Goal: Communication & Community: Answer question/provide support

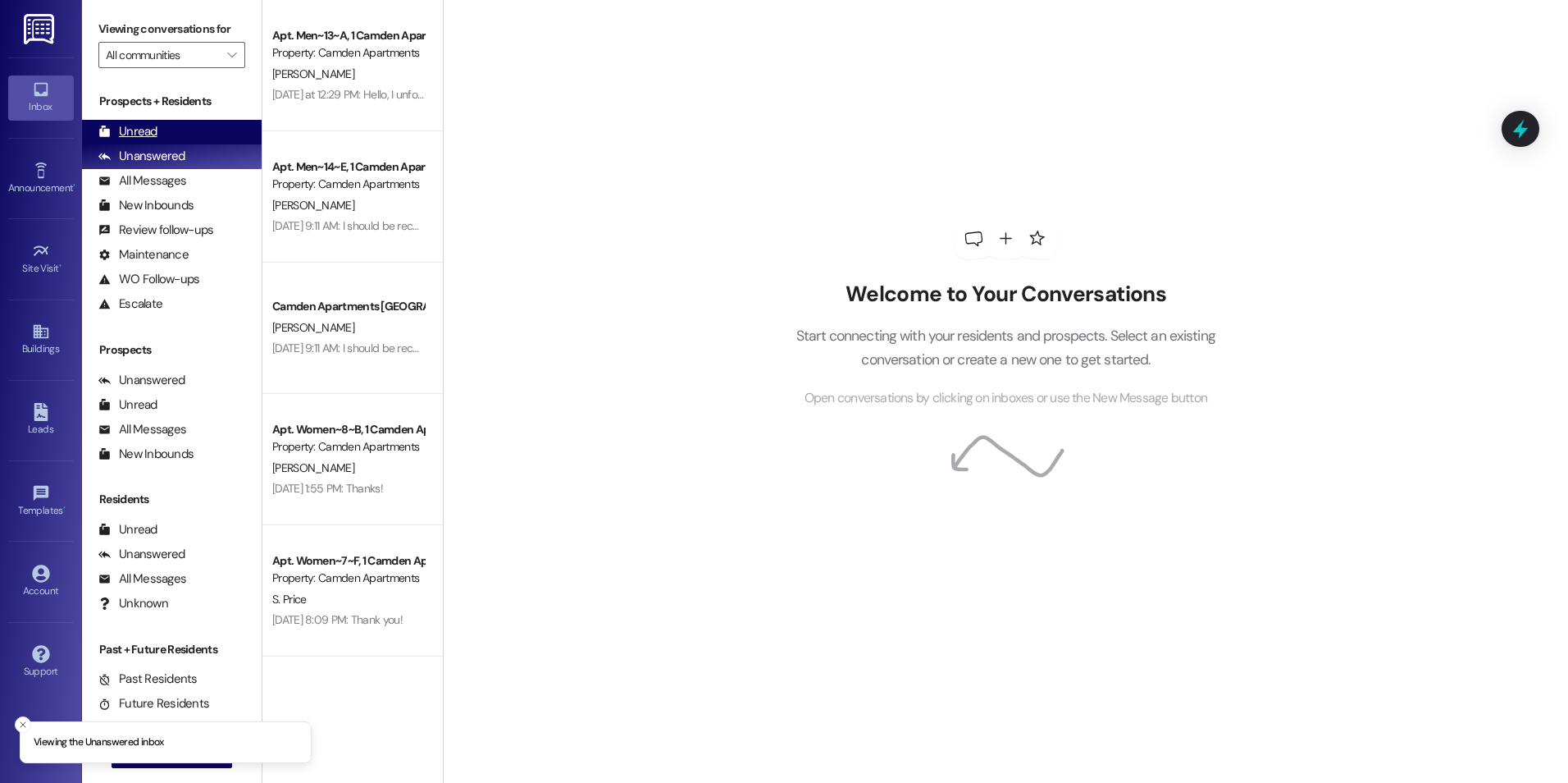
click at [130, 130] on div "Unread" at bounding box center [127, 131] width 59 height 17
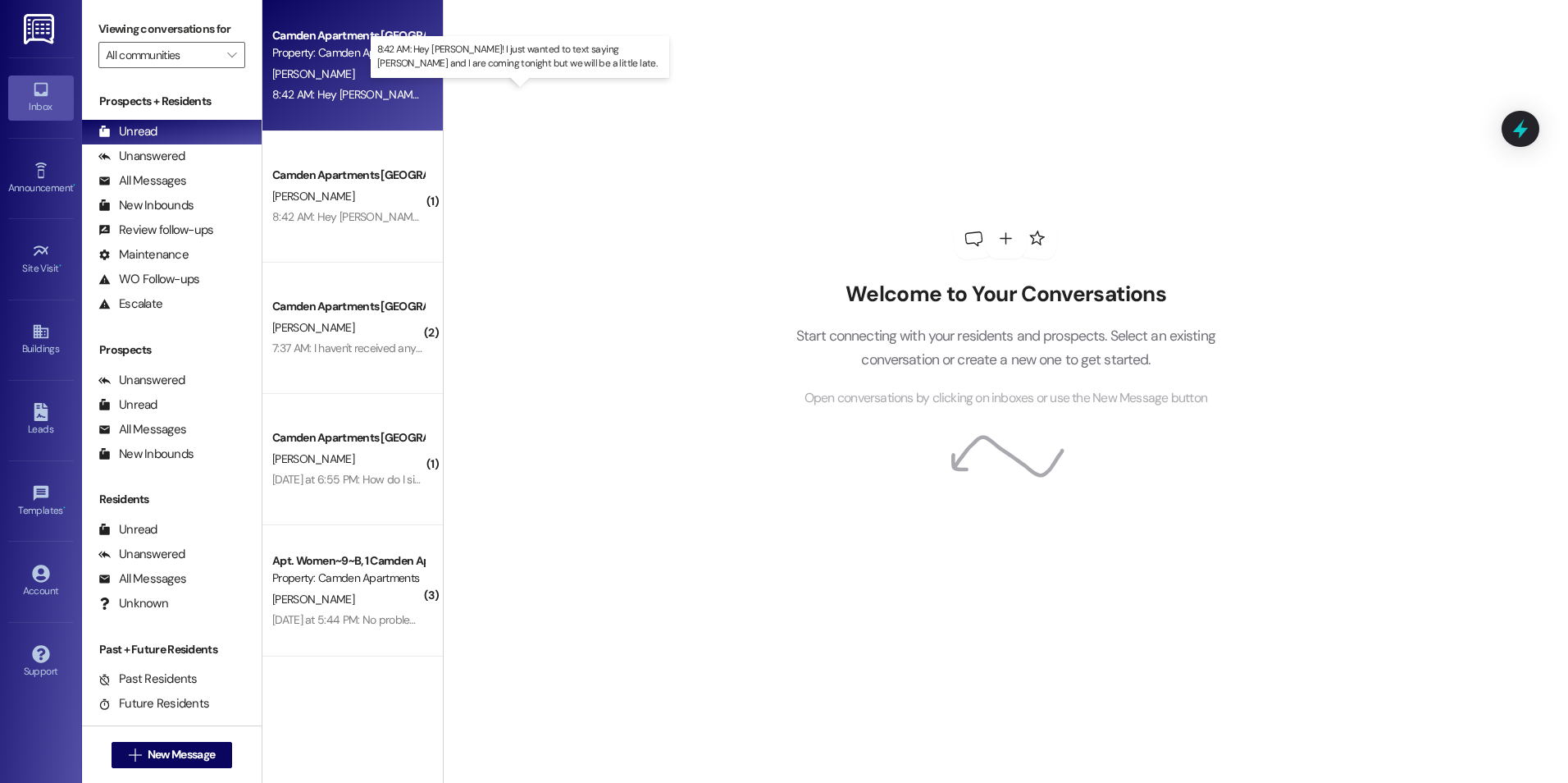
click at [331, 98] on div "8:42 AM: Hey [PERSON_NAME]! I just wanted to text saying [PERSON_NAME] and I ar…" at bounding box center [575, 95] width 605 height 15
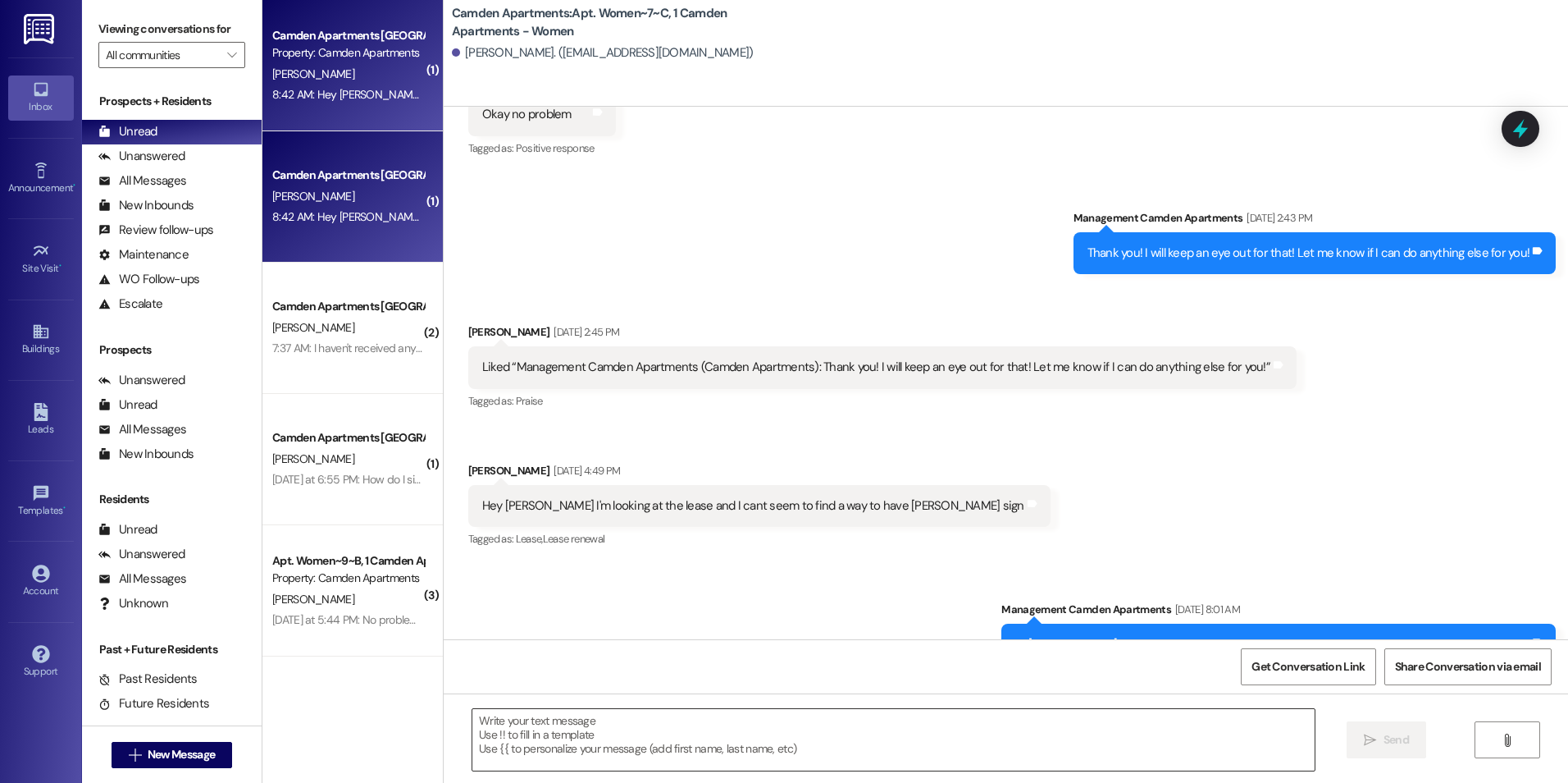
scroll to position [29007, 0]
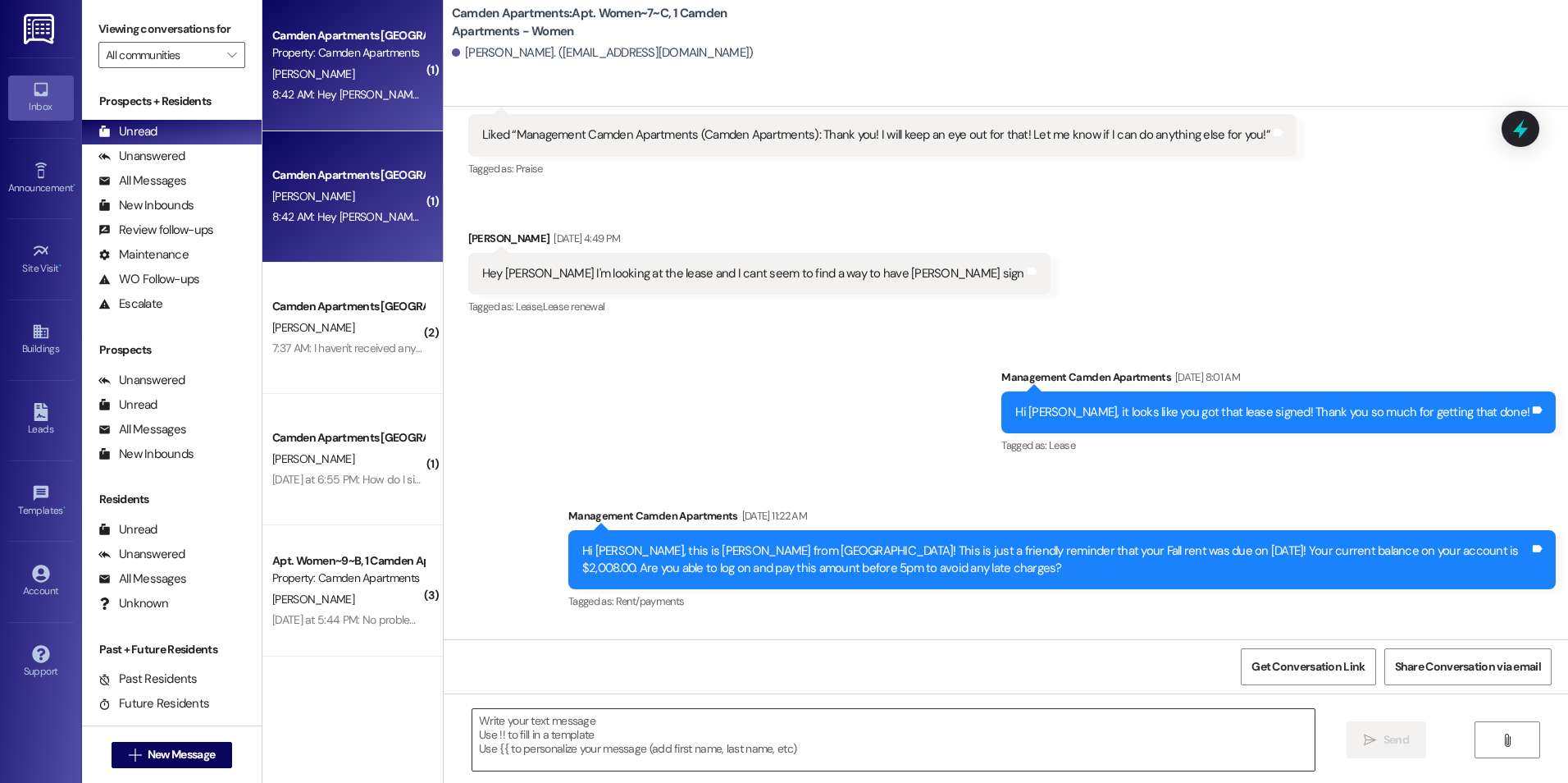
click at [615, 753] on textarea at bounding box center [894, 739] width 842 height 62
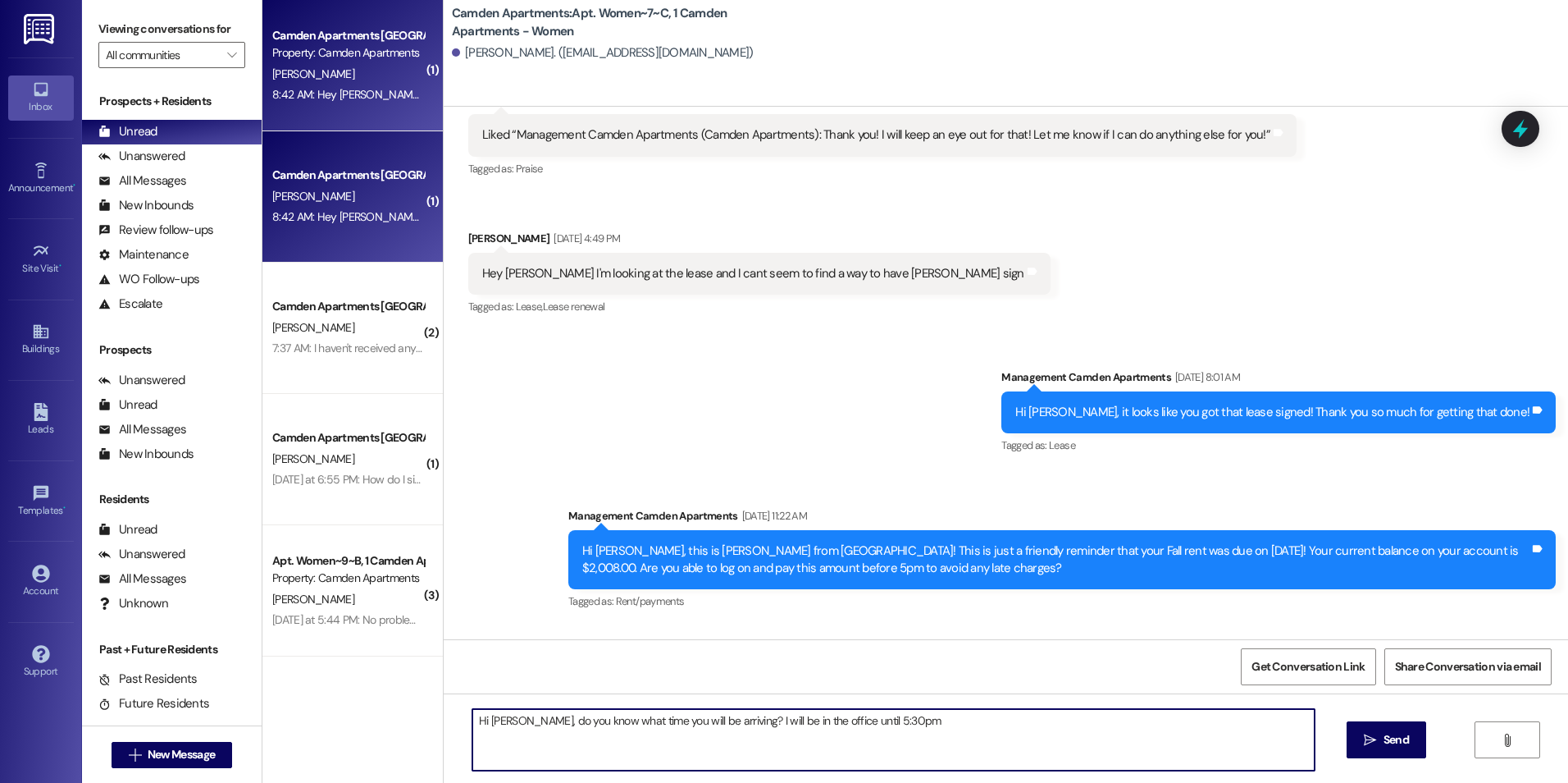
type textarea "Hi Anna, do you know what time you will be arriving? I will be in the office un…"
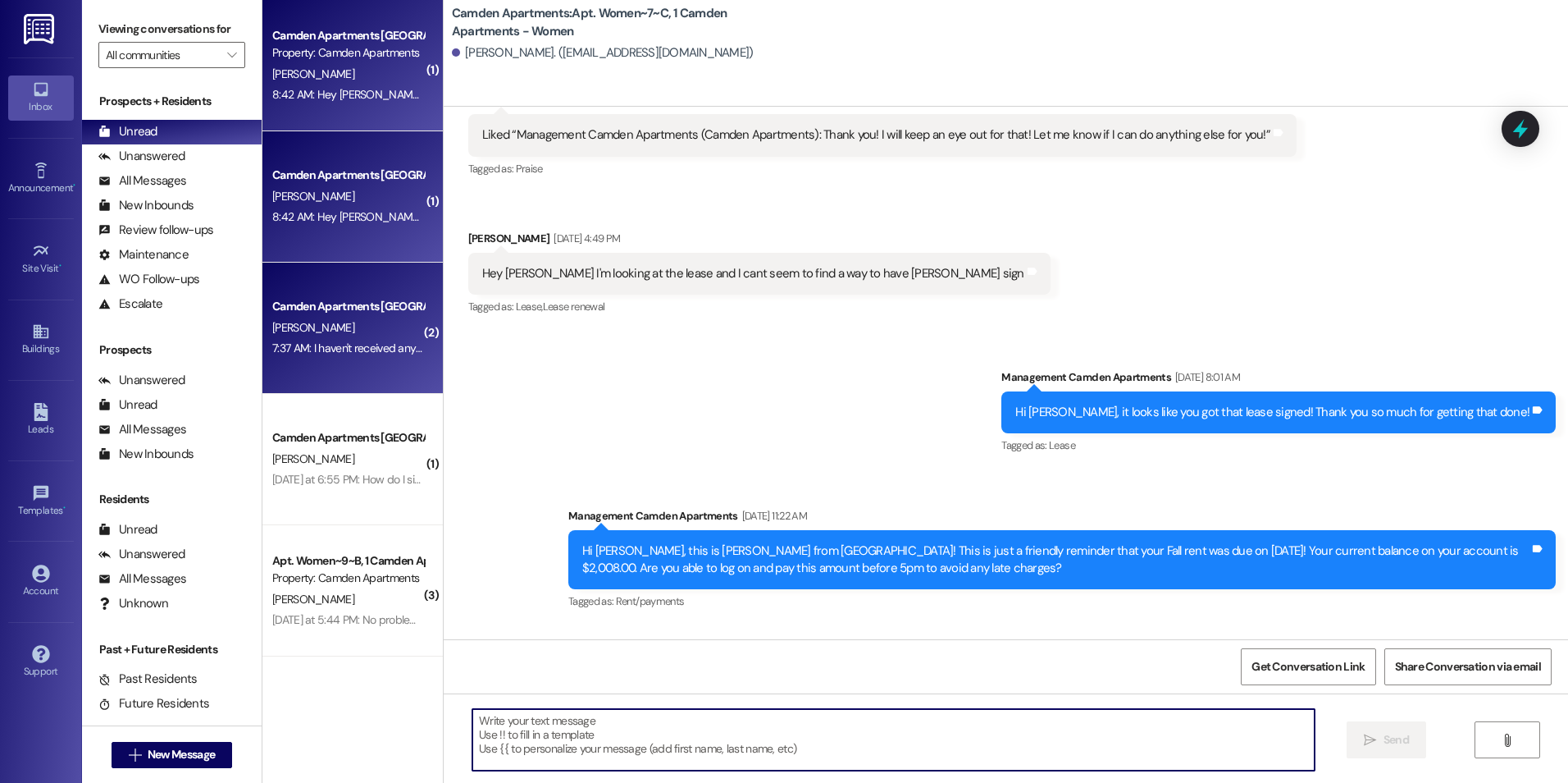
scroll to position [29006, 0]
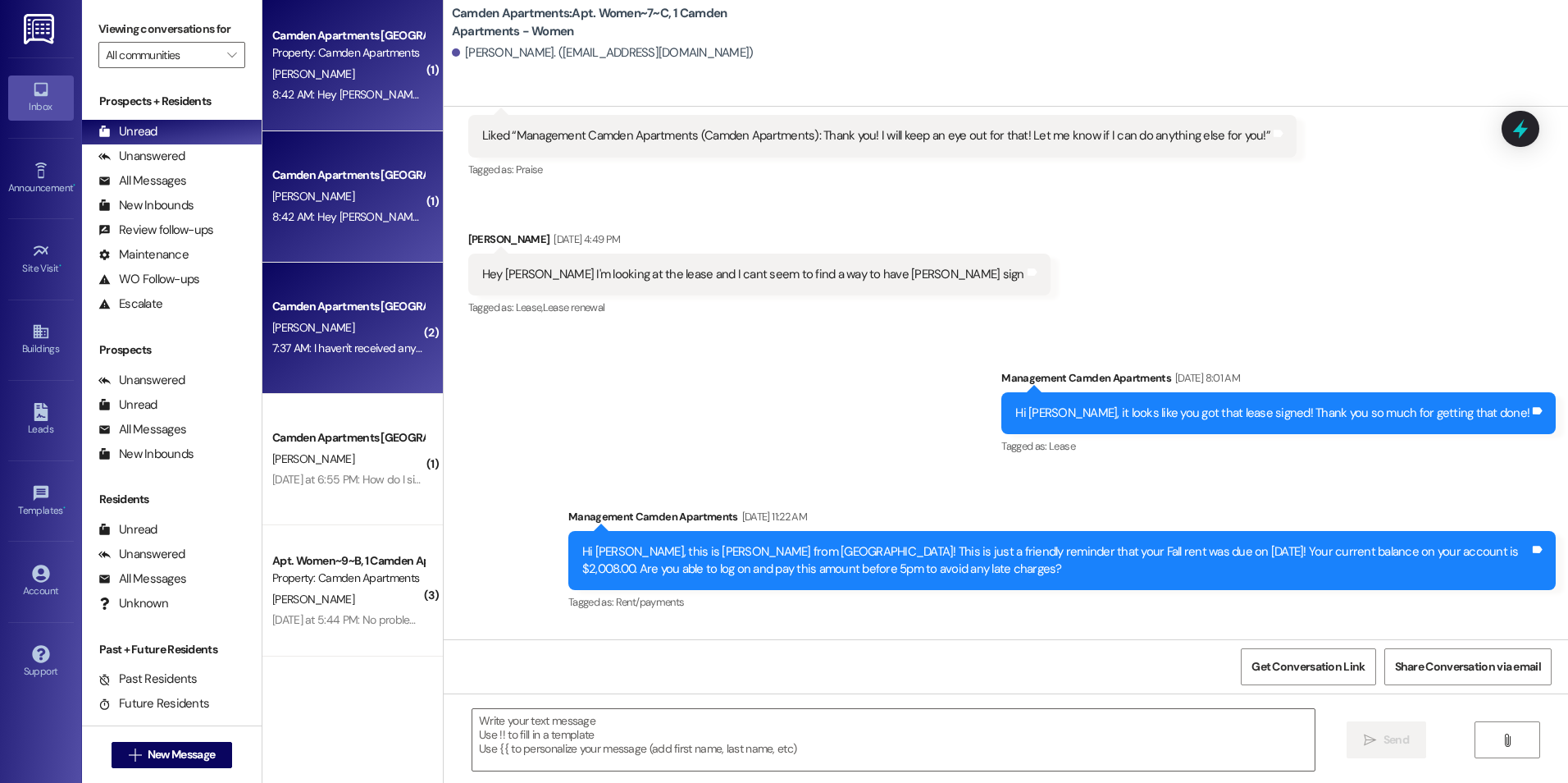
click at [357, 351] on div "7:37 AM: I haven't received any info on that. 7:37 AM: I haven't received any i…" at bounding box center [374, 347] width 203 height 15
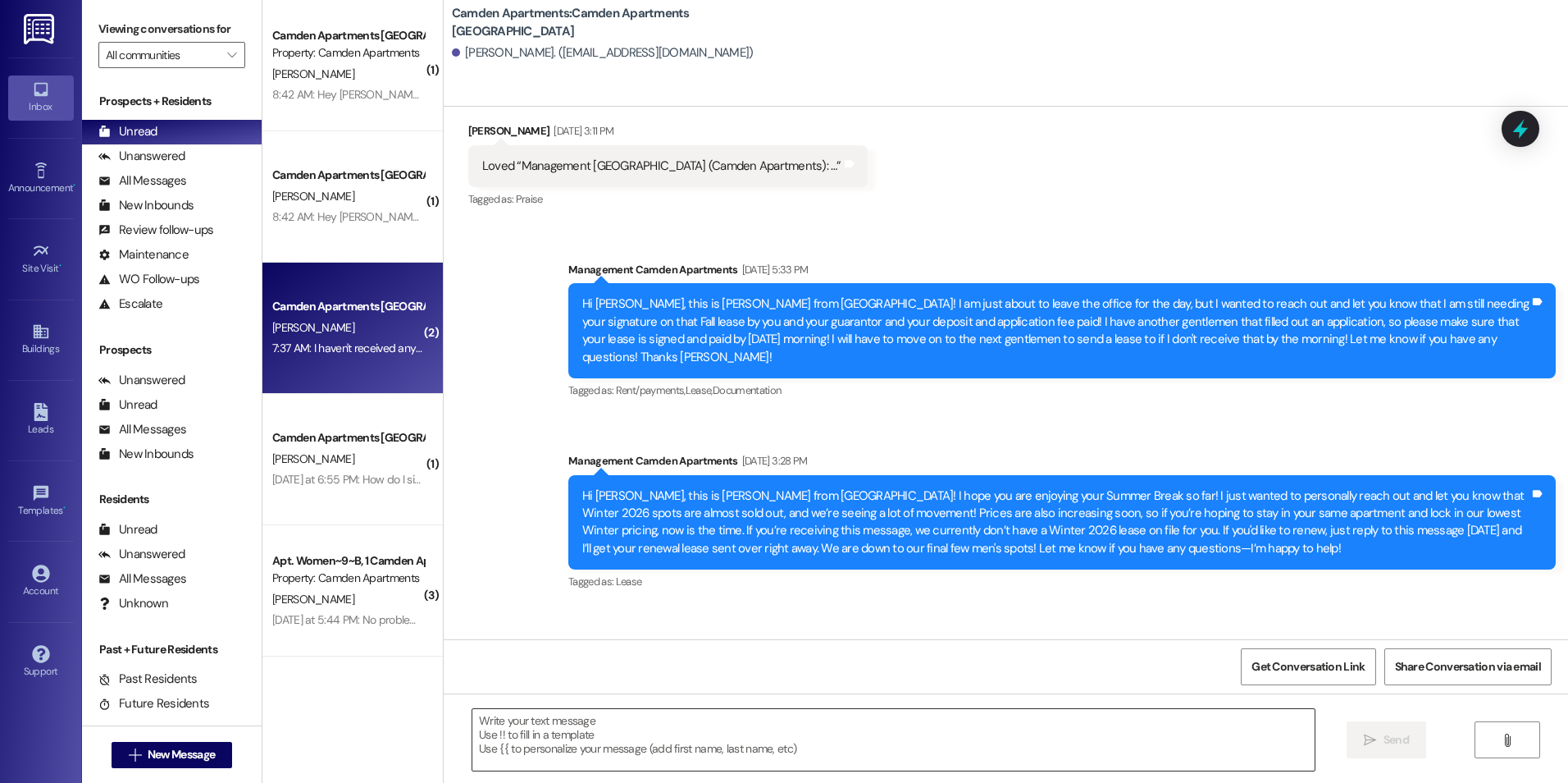
scroll to position [2456, 0]
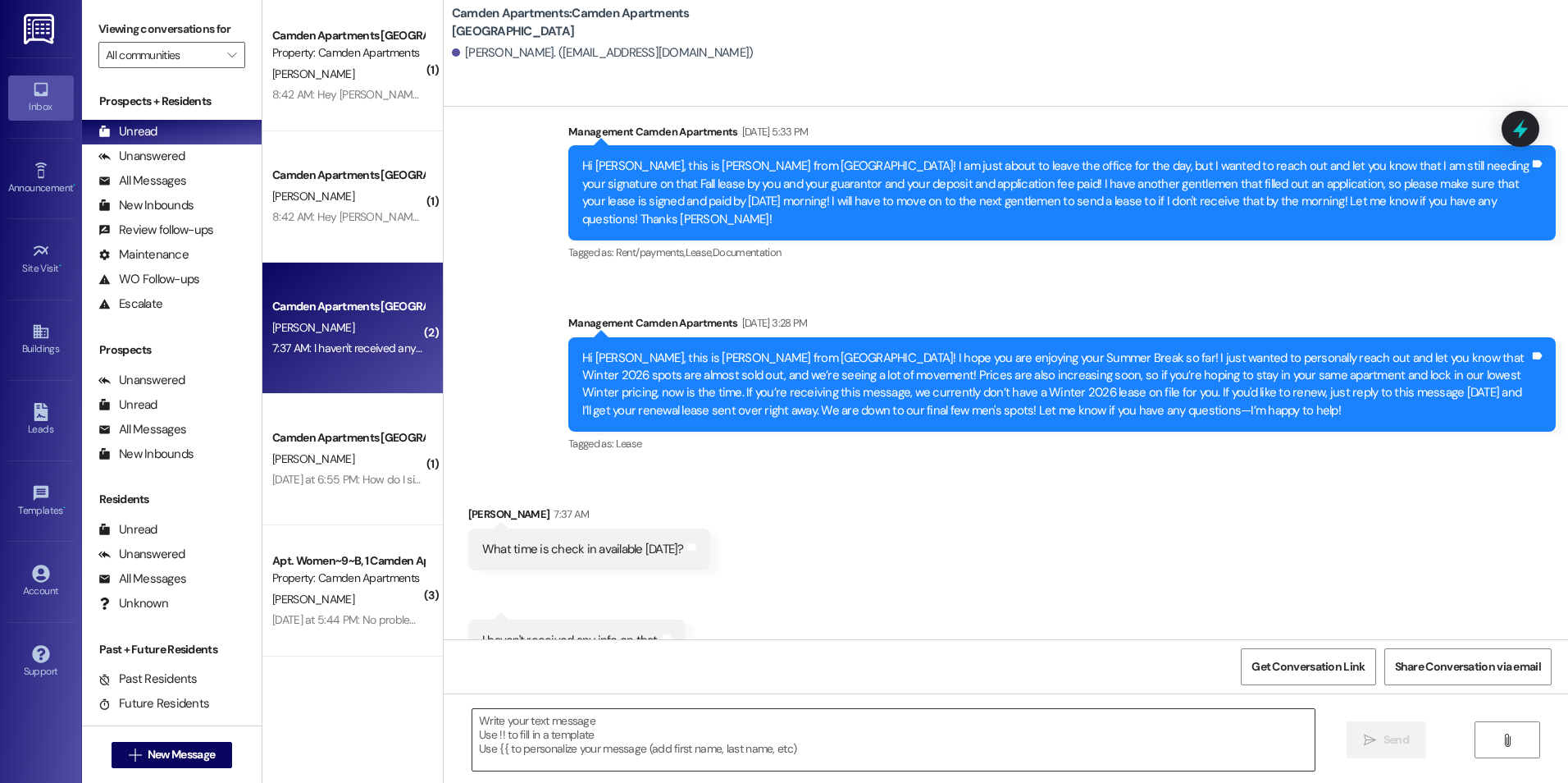
click at [626, 766] on textarea at bounding box center [894, 739] width 842 height 62
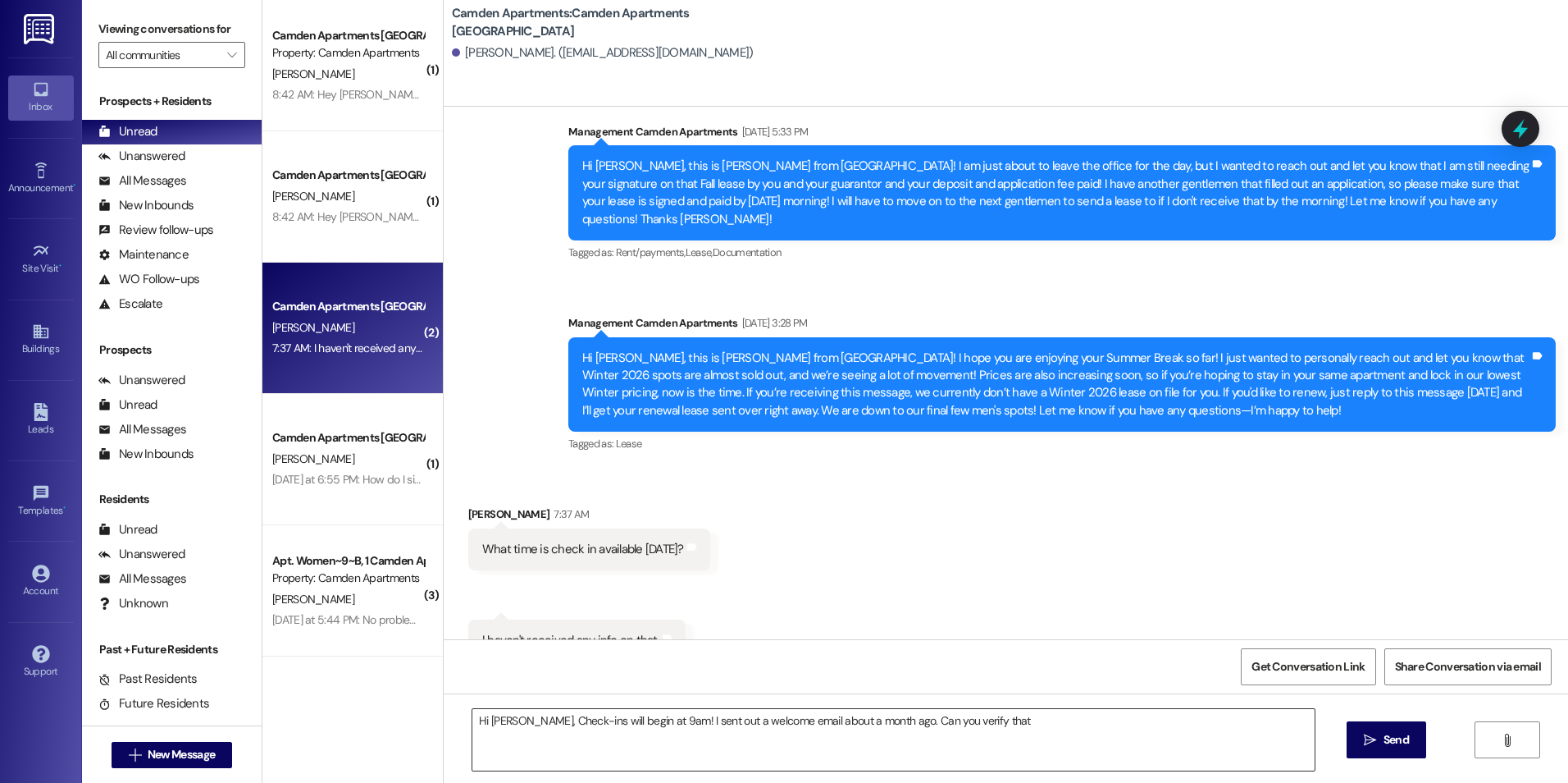
click at [1003, 732] on textarea "Hi Cruz, Check-ins will begin at 9am! I sent out a welcome email about a month …" at bounding box center [894, 739] width 842 height 62
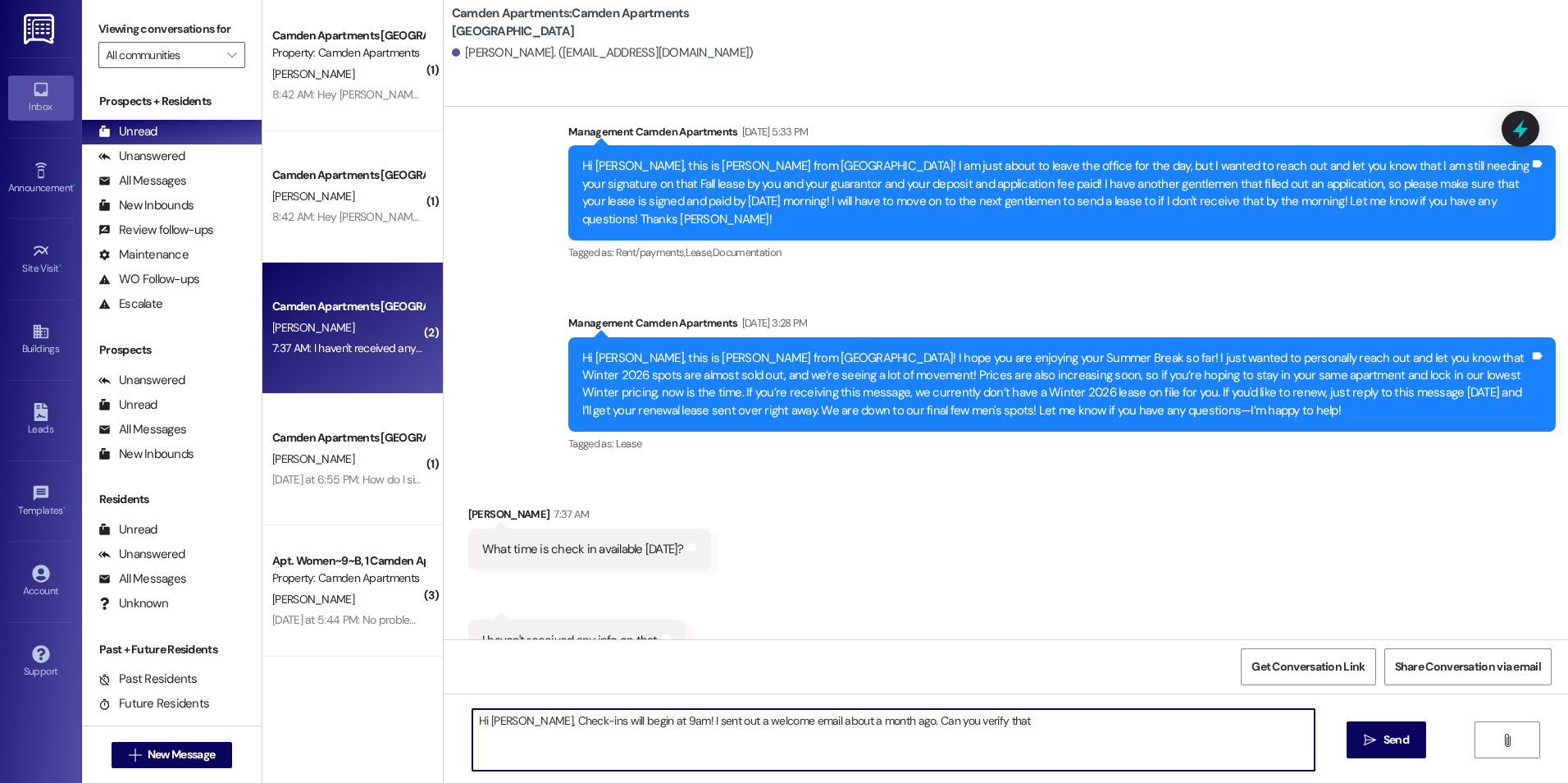
paste textarea "cnobmann@icloud.com"
type textarea "Hi Cruz, Check-ins will begin at 9am! I sent out a welcome email about a month …"
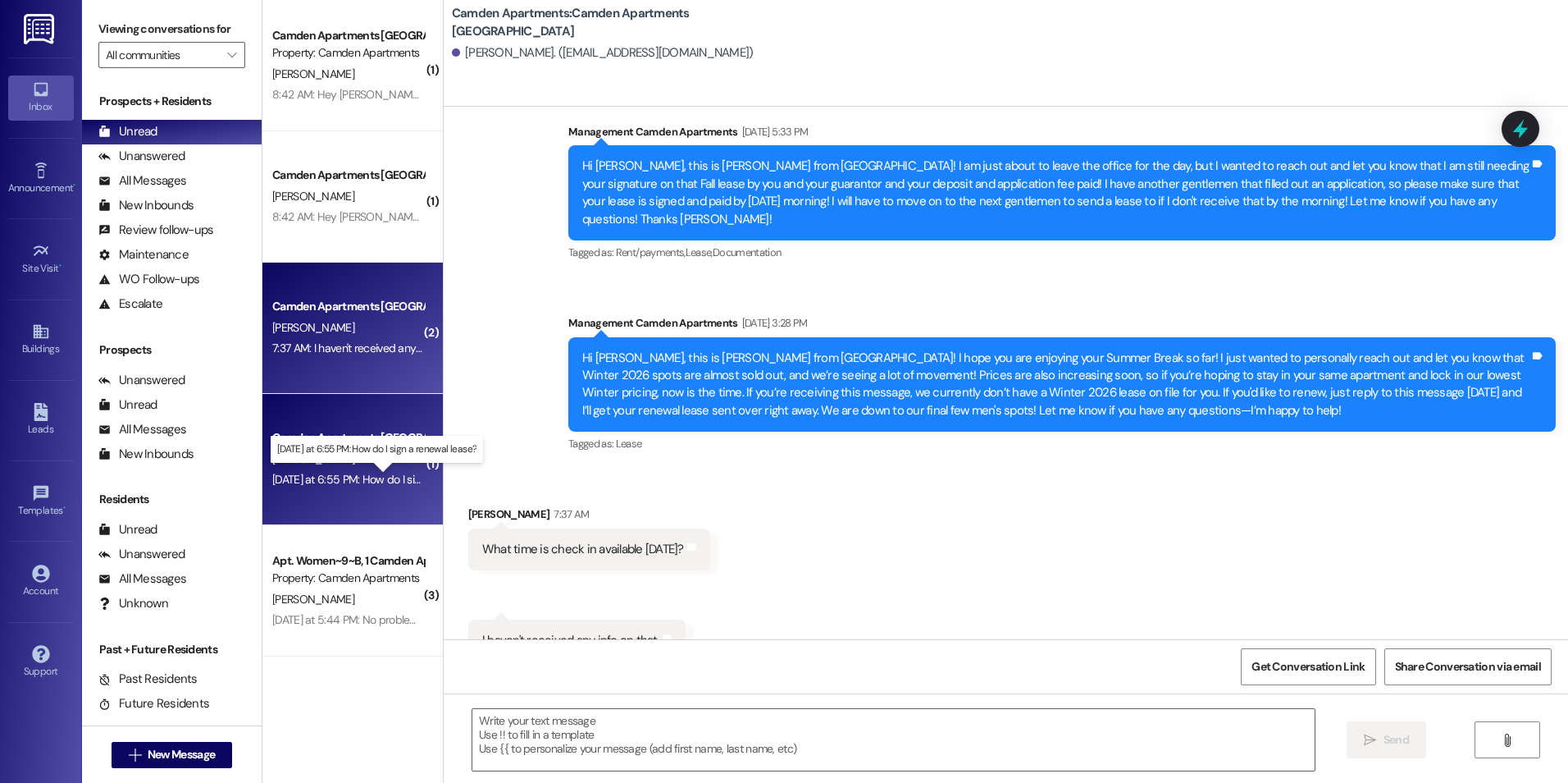
click at [361, 476] on div "Yesterday at 6:55 PM: How do I sign a renewal lease? Yesterday at 6:55 PM: How …" at bounding box center [391, 479] width 236 height 15
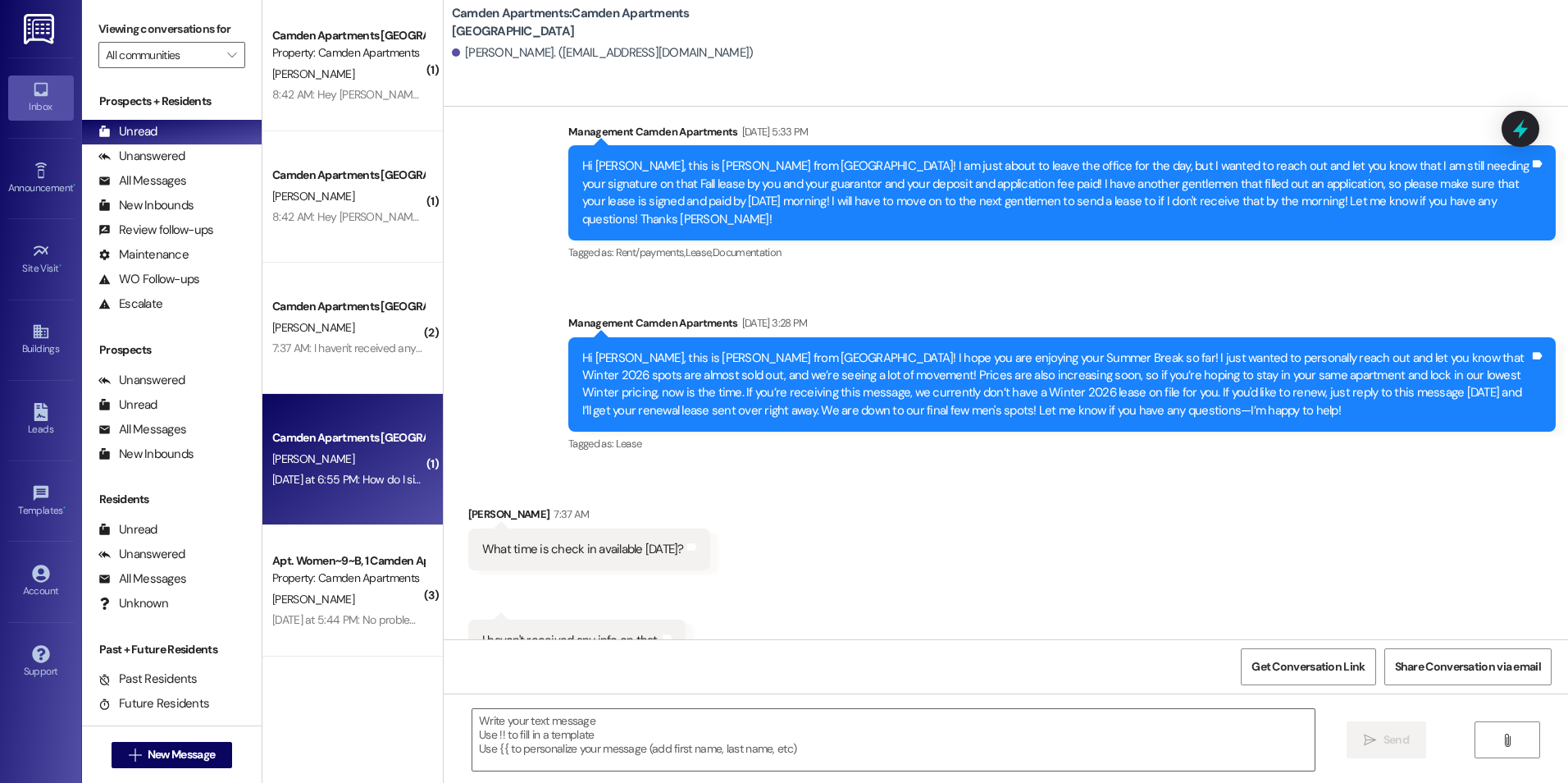
scroll to position [474, 0]
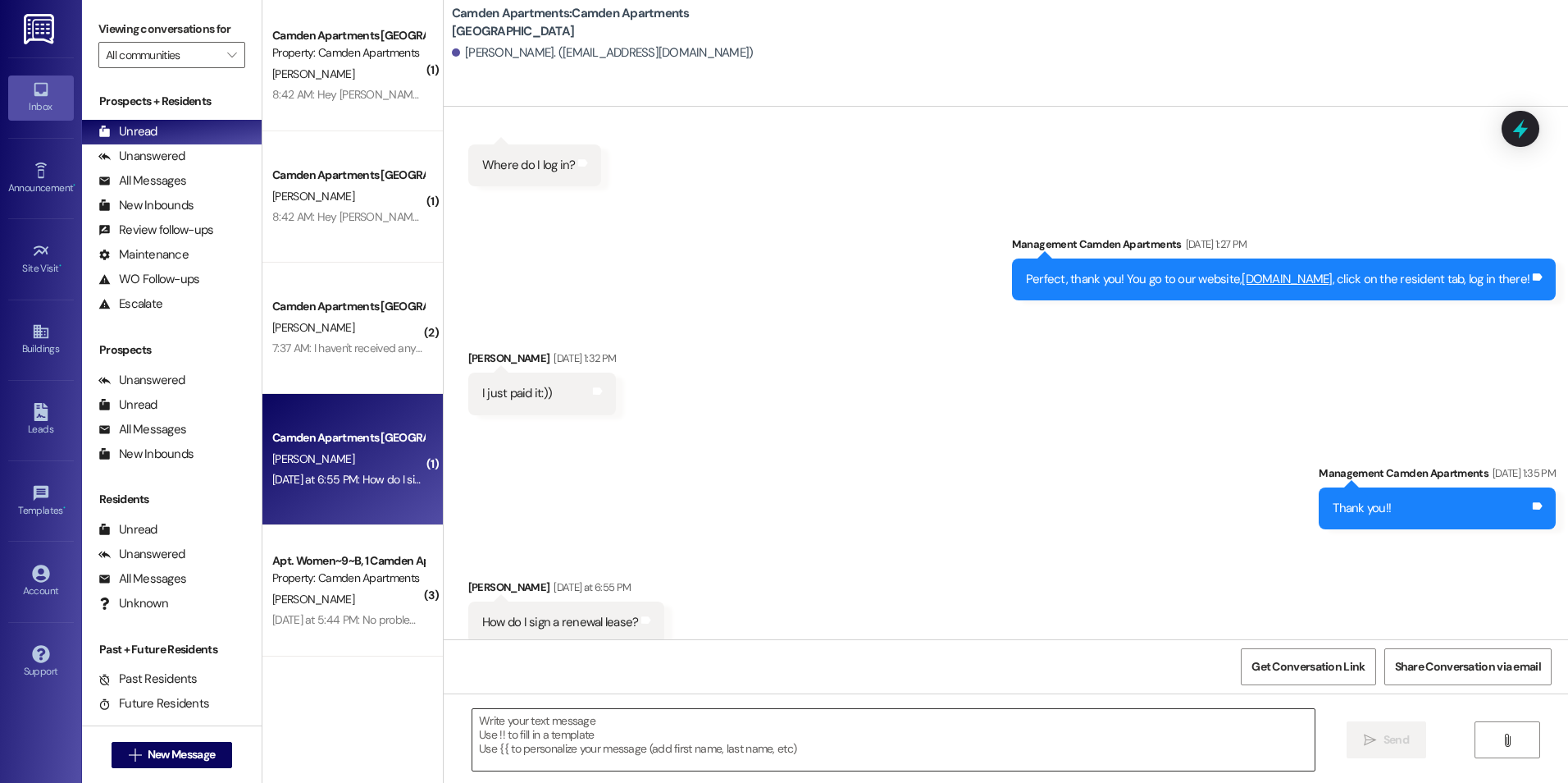
click at [653, 739] on textarea at bounding box center [894, 739] width 842 height 62
click at [666, 726] on textarea "I can send it over to you!" at bounding box center [894, 739] width 842 height 62
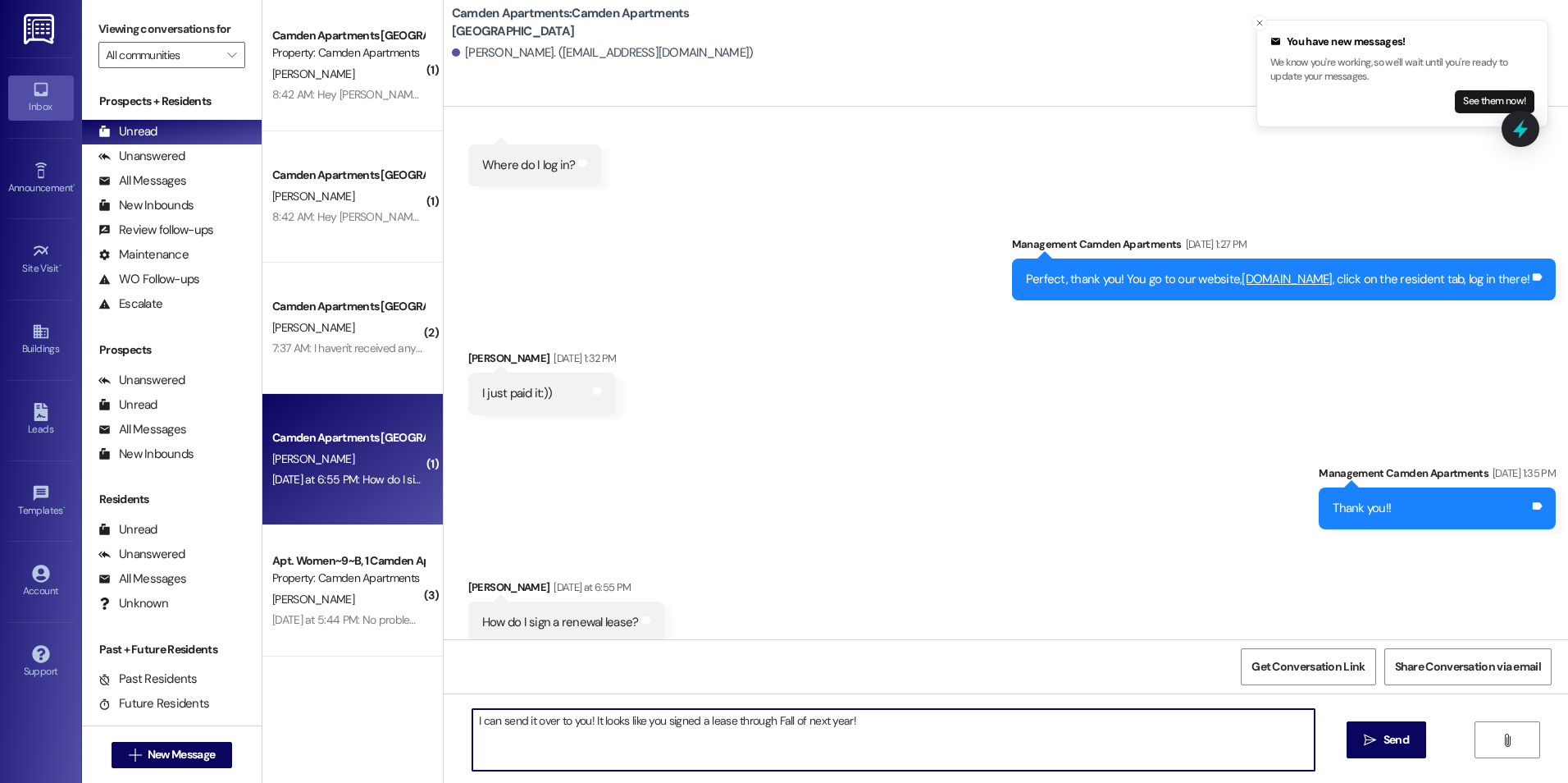
type textarea "I can send it over to you! It looks like you signed a lease through Fall of nex…"
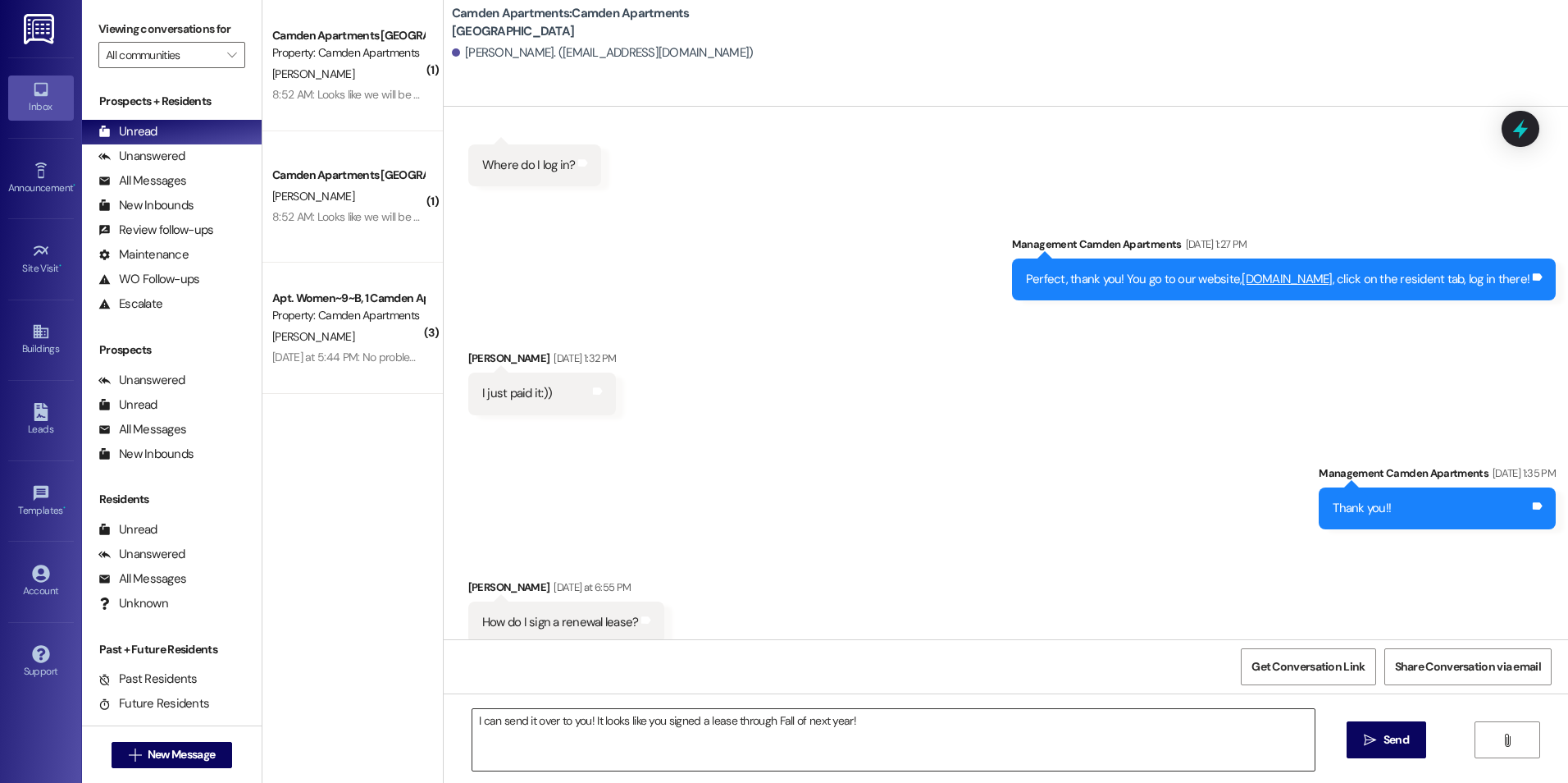
click at [911, 729] on textarea "I can send it over to you! It looks like you signed a lease through Fall of nex…" at bounding box center [894, 739] width 842 height 62
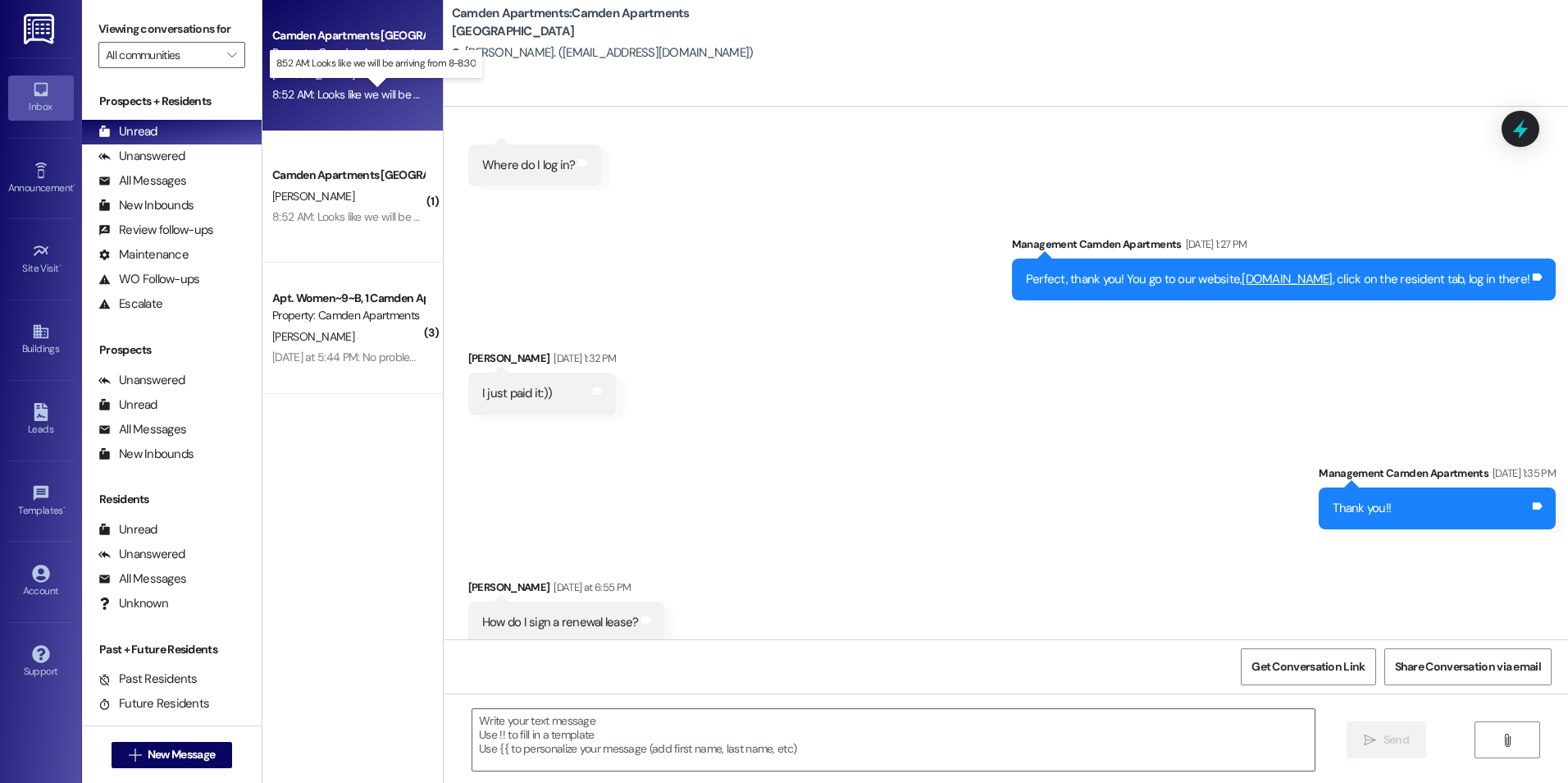
click at [331, 94] on div "8:52 AM: Looks like we will be arriving from 8-8:30 8:52 AM: Looks like we will…" at bounding box center [392, 95] width 238 height 15
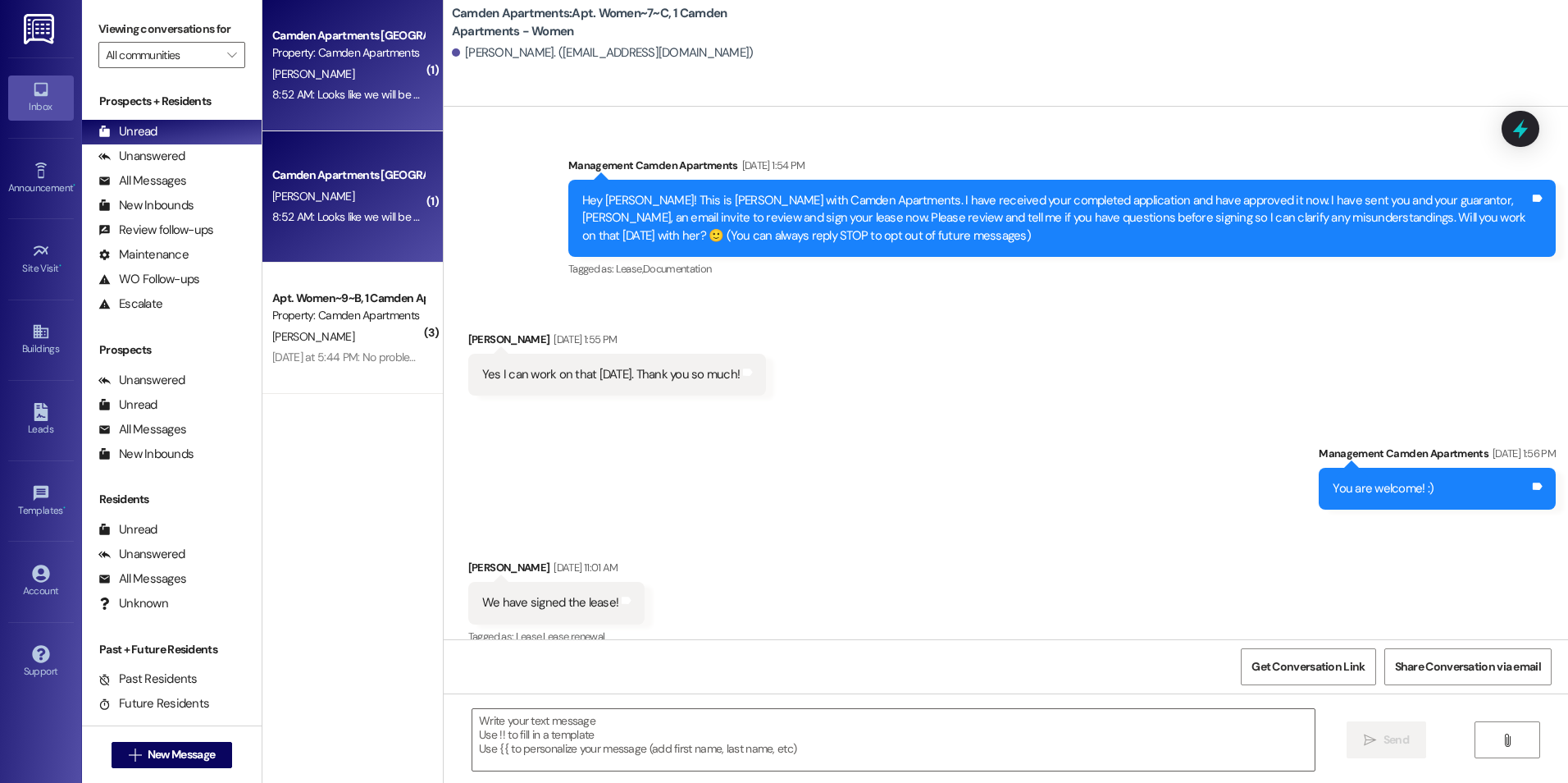
scroll to position [29236, 0]
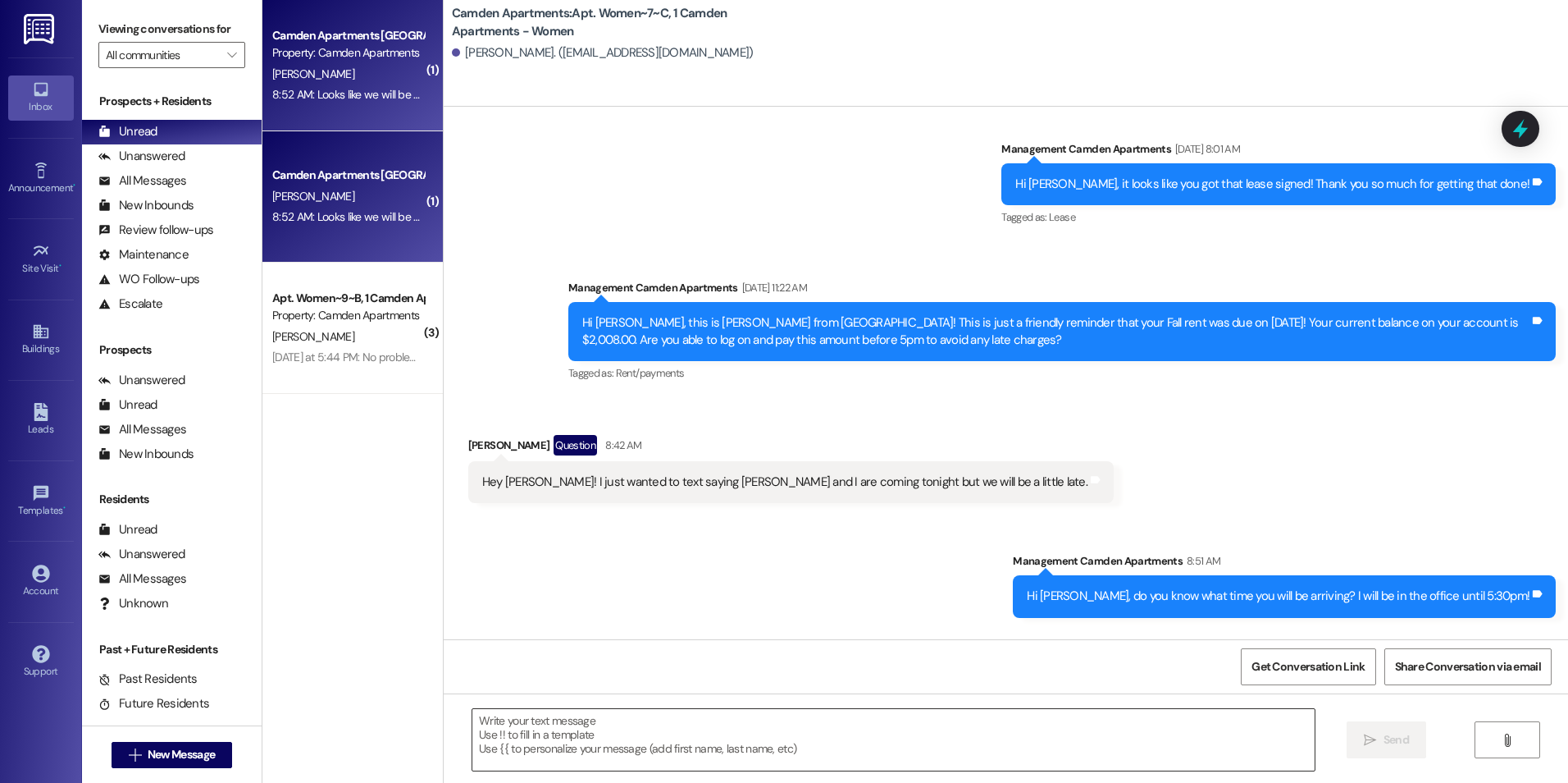
click at [679, 736] on textarea at bounding box center [894, 739] width 842 height 62
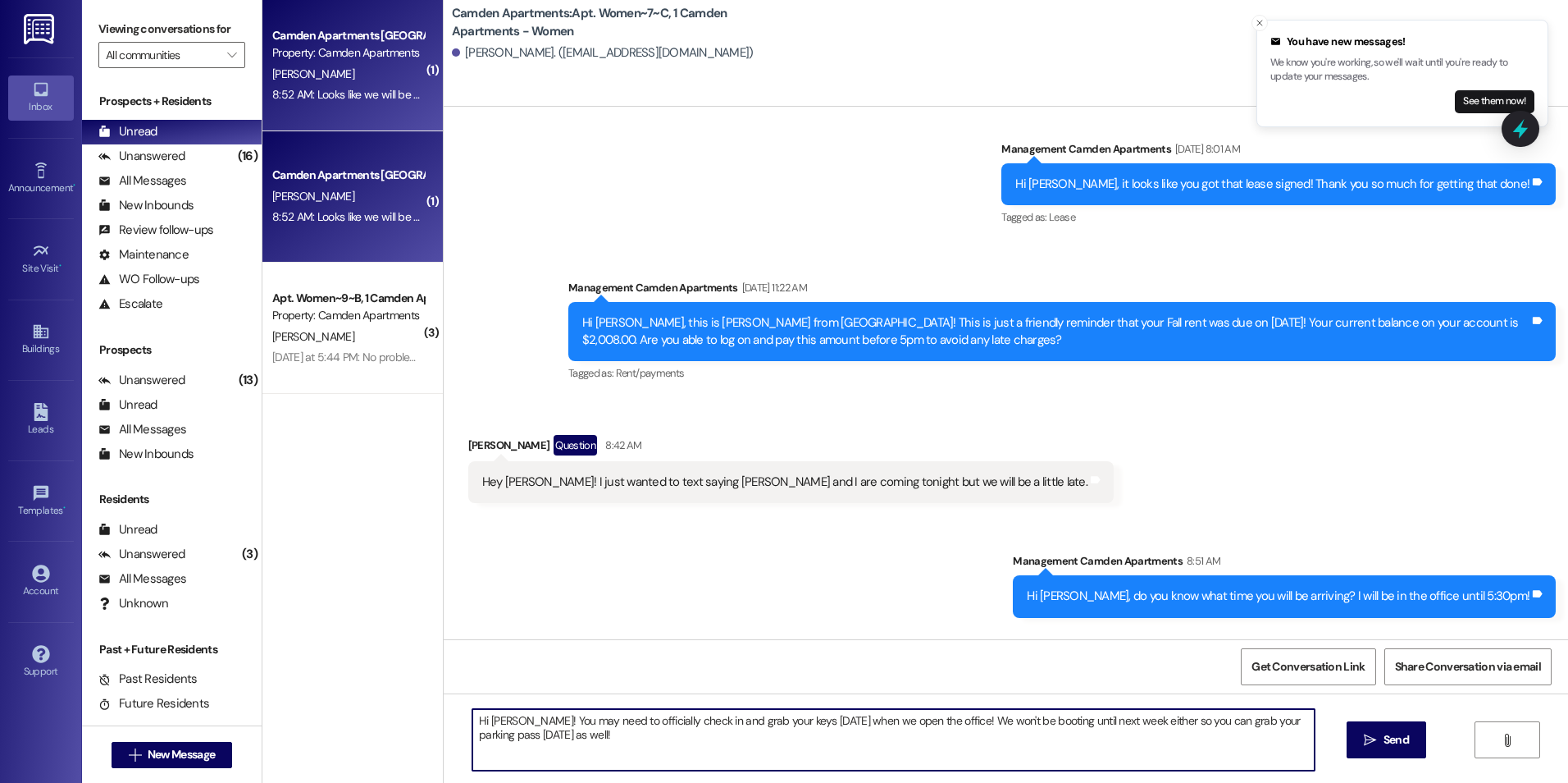
type textarea "Hi Anna! You may need to officially check in and grab your keys on Monday when …"
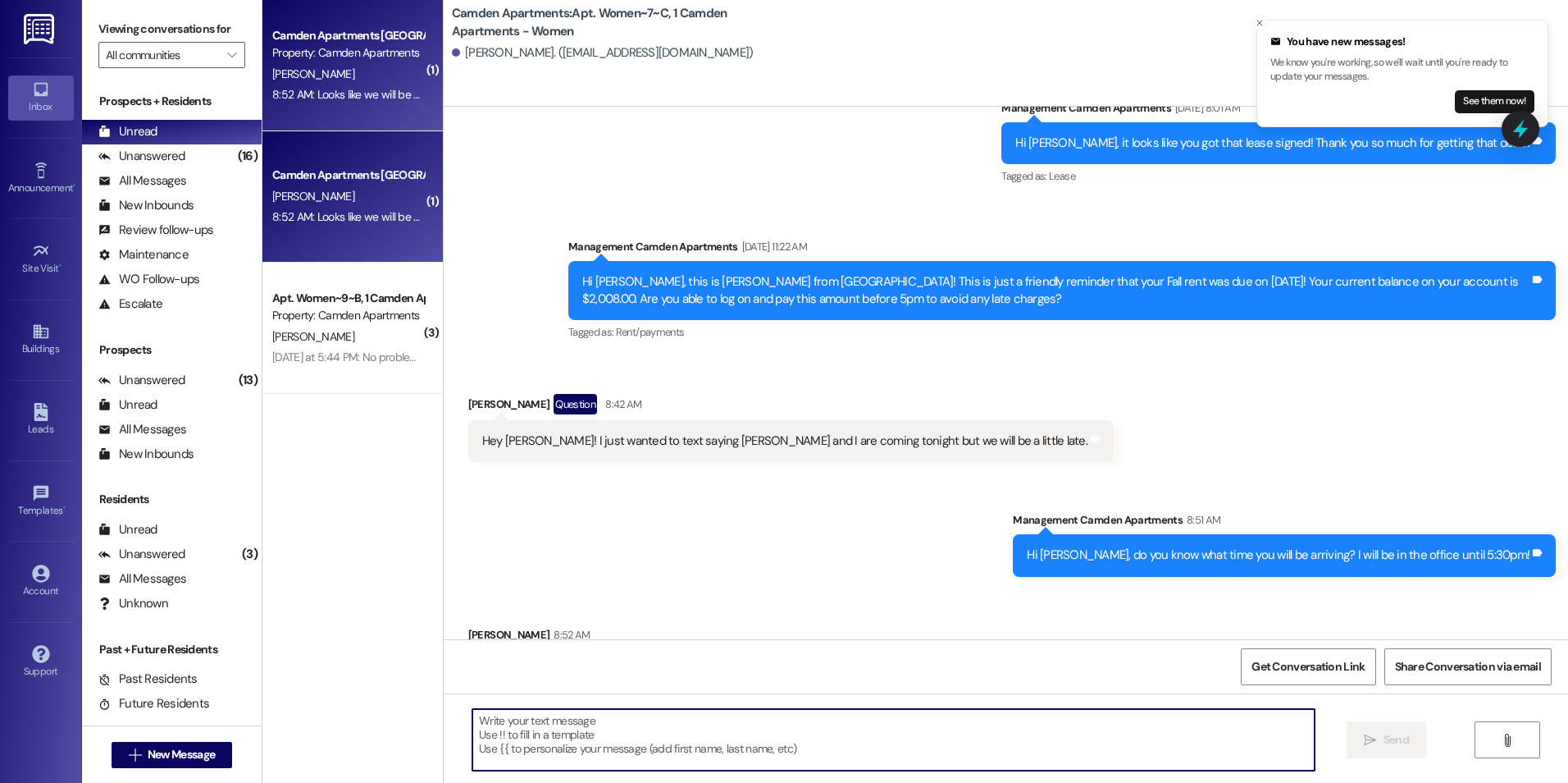
scroll to position [29368, 0]
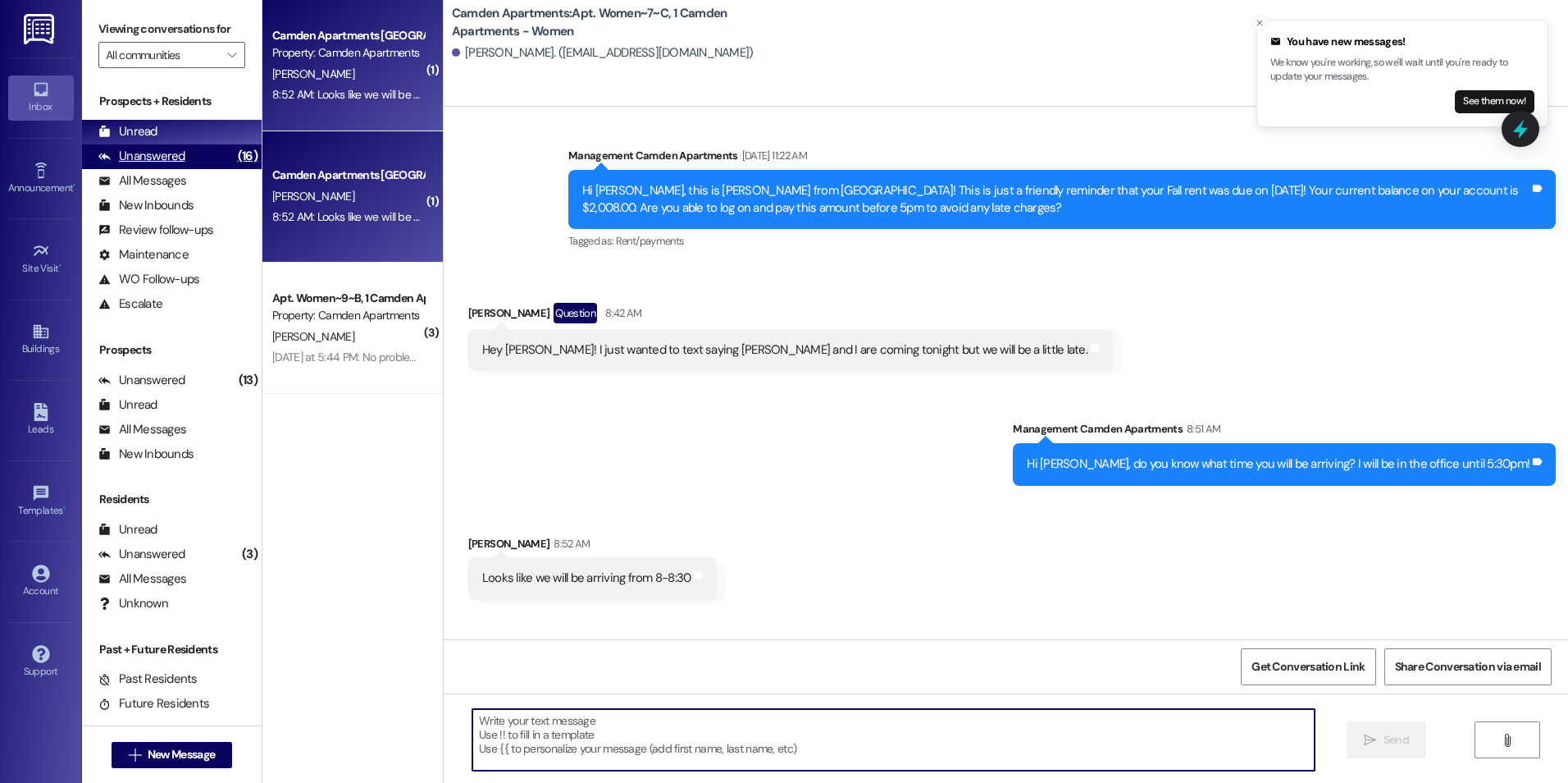
click at [167, 153] on div "Unanswered" at bounding box center [142, 156] width 87 height 17
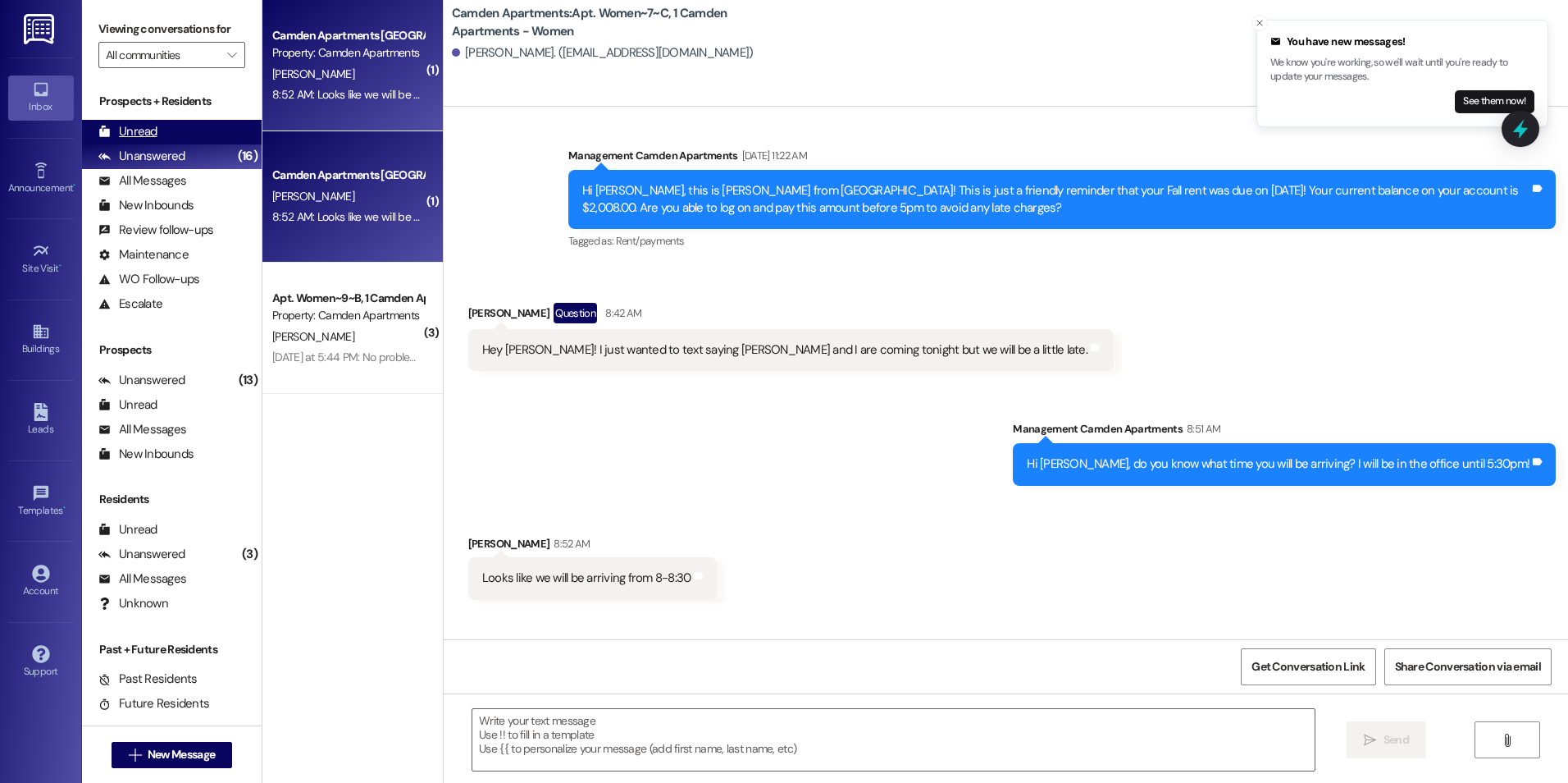
click at [172, 136] on div "Unread (0)" at bounding box center [172, 132] width 180 height 25
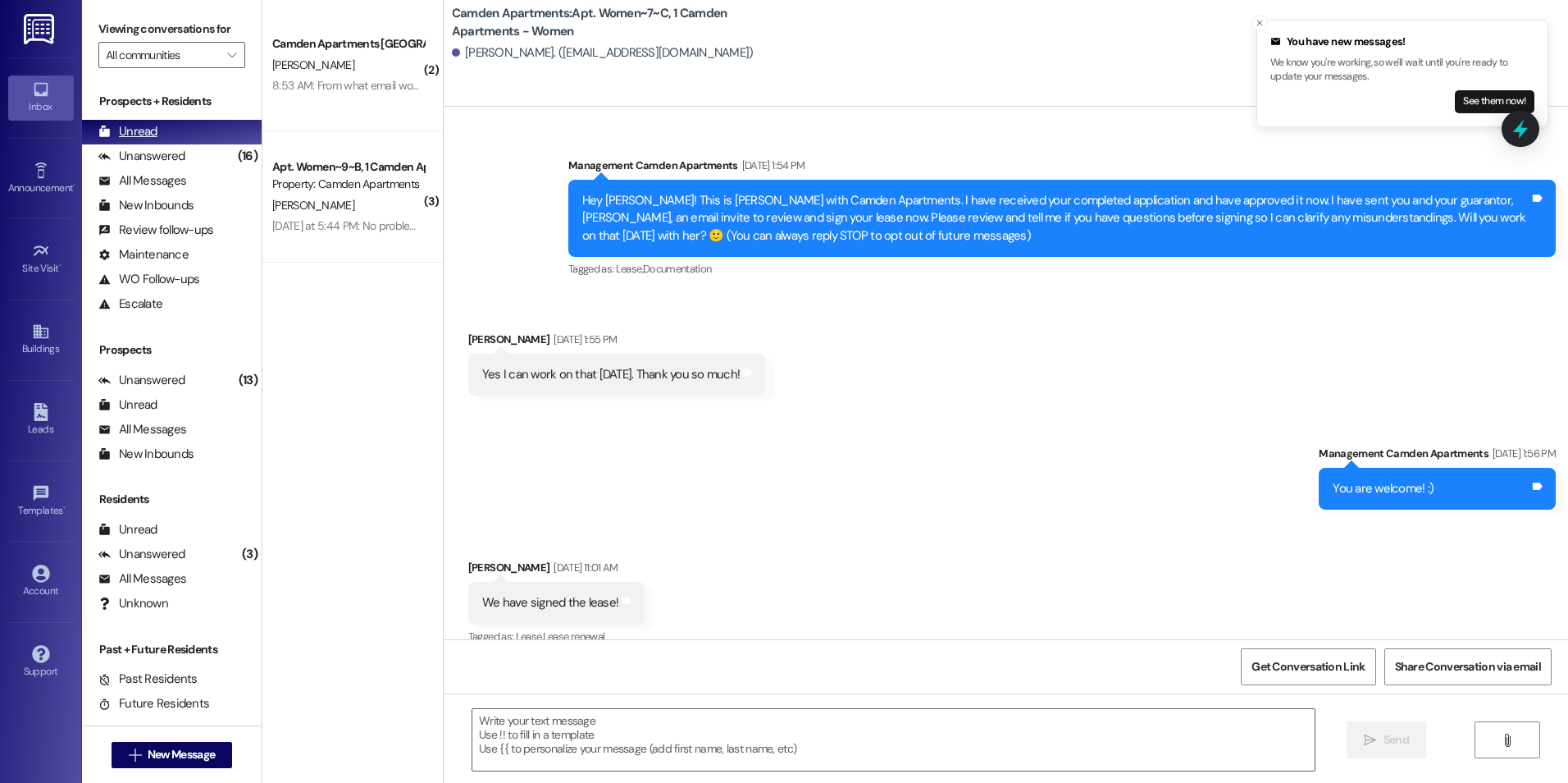
scroll to position [29235, 0]
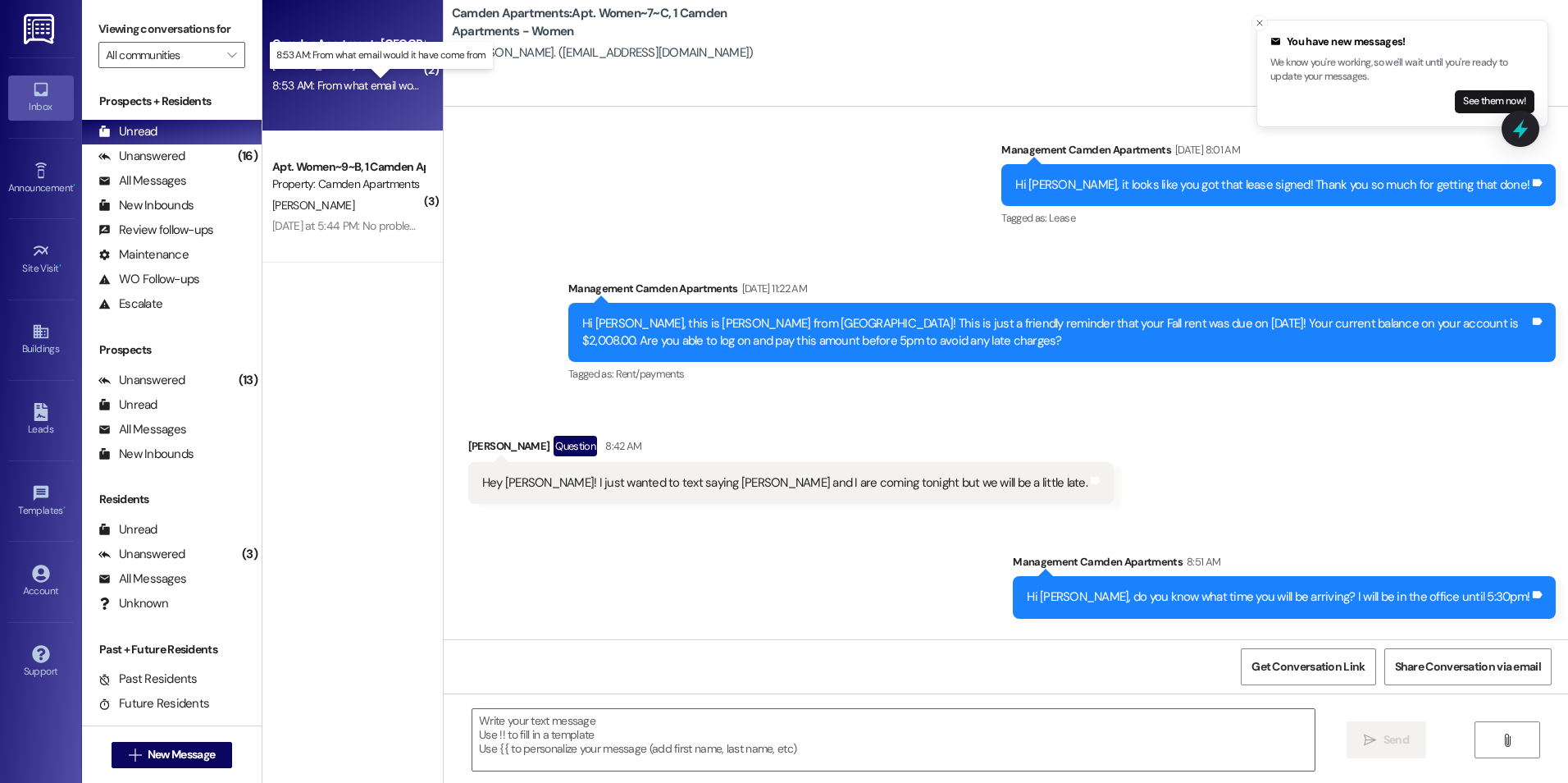
click at [353, 81] on div "8:53 AM: From what email would it have come from 8:53 AM: From what email would…" at bounding box center [394, 85] width 244 height 15
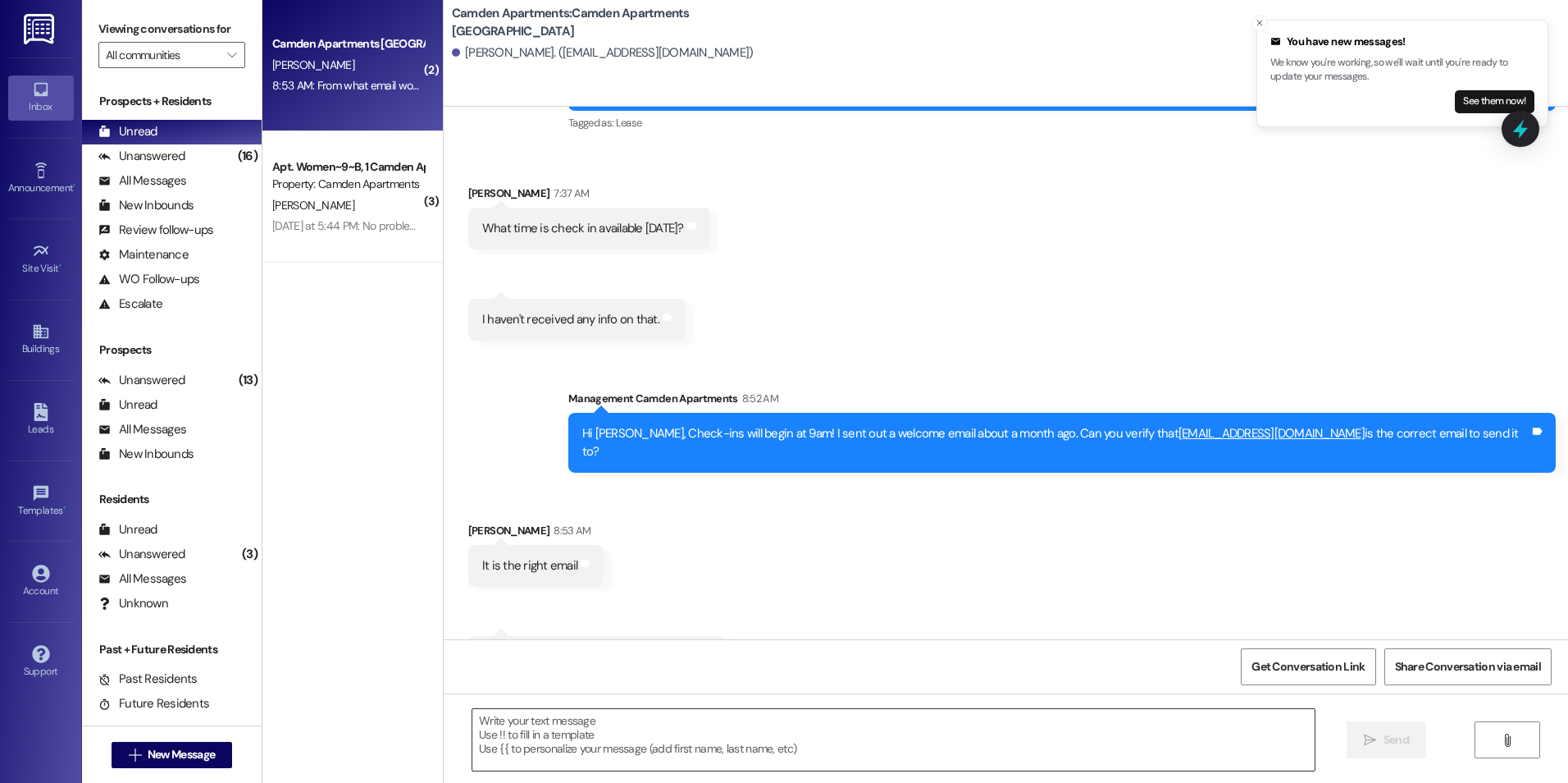
click at [649, 752] on textarea at bounding box center [894, 739] width 842 height 62
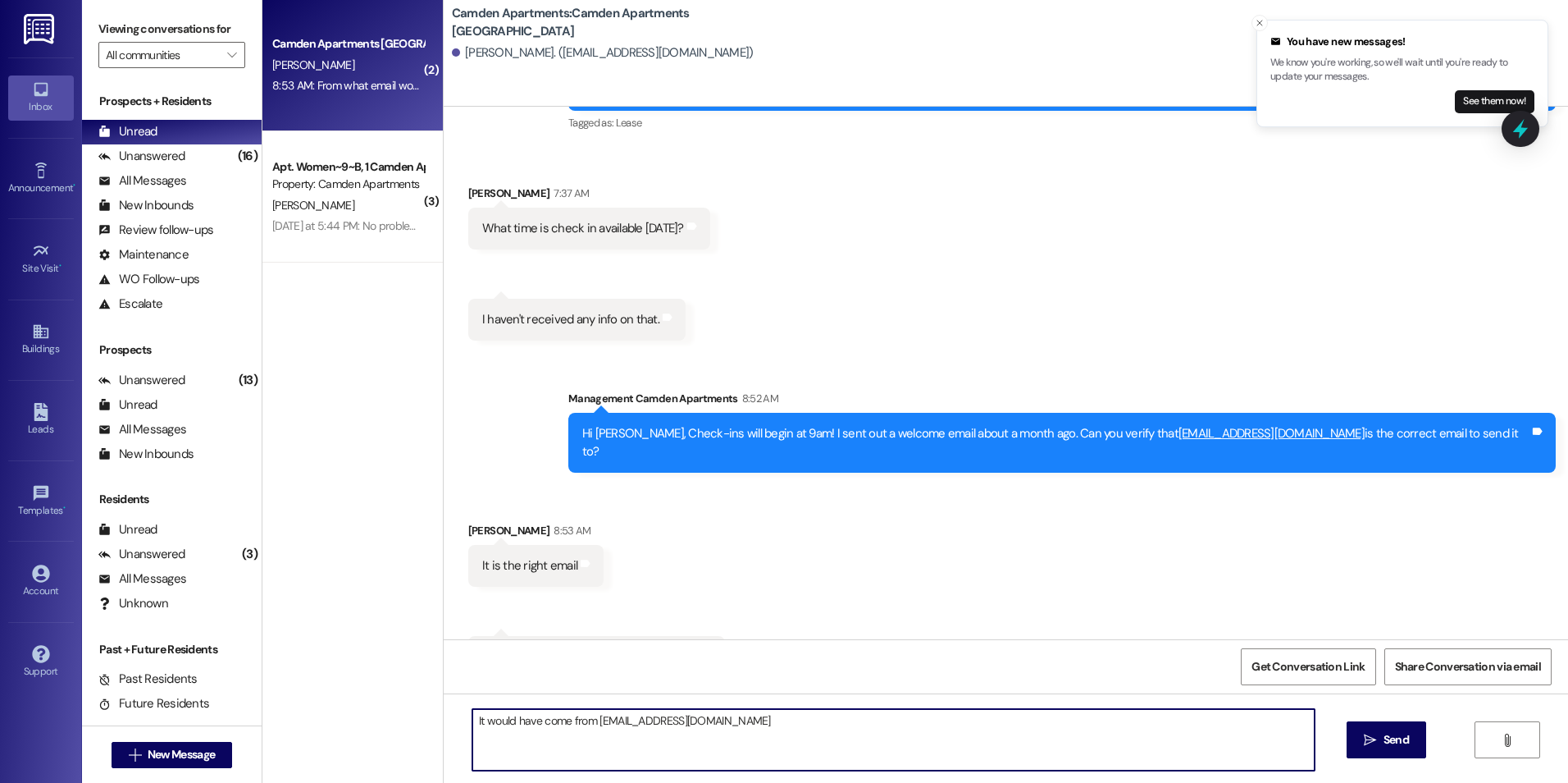
type textarea "It would have come from camdenapts@redstoneresidential.com"
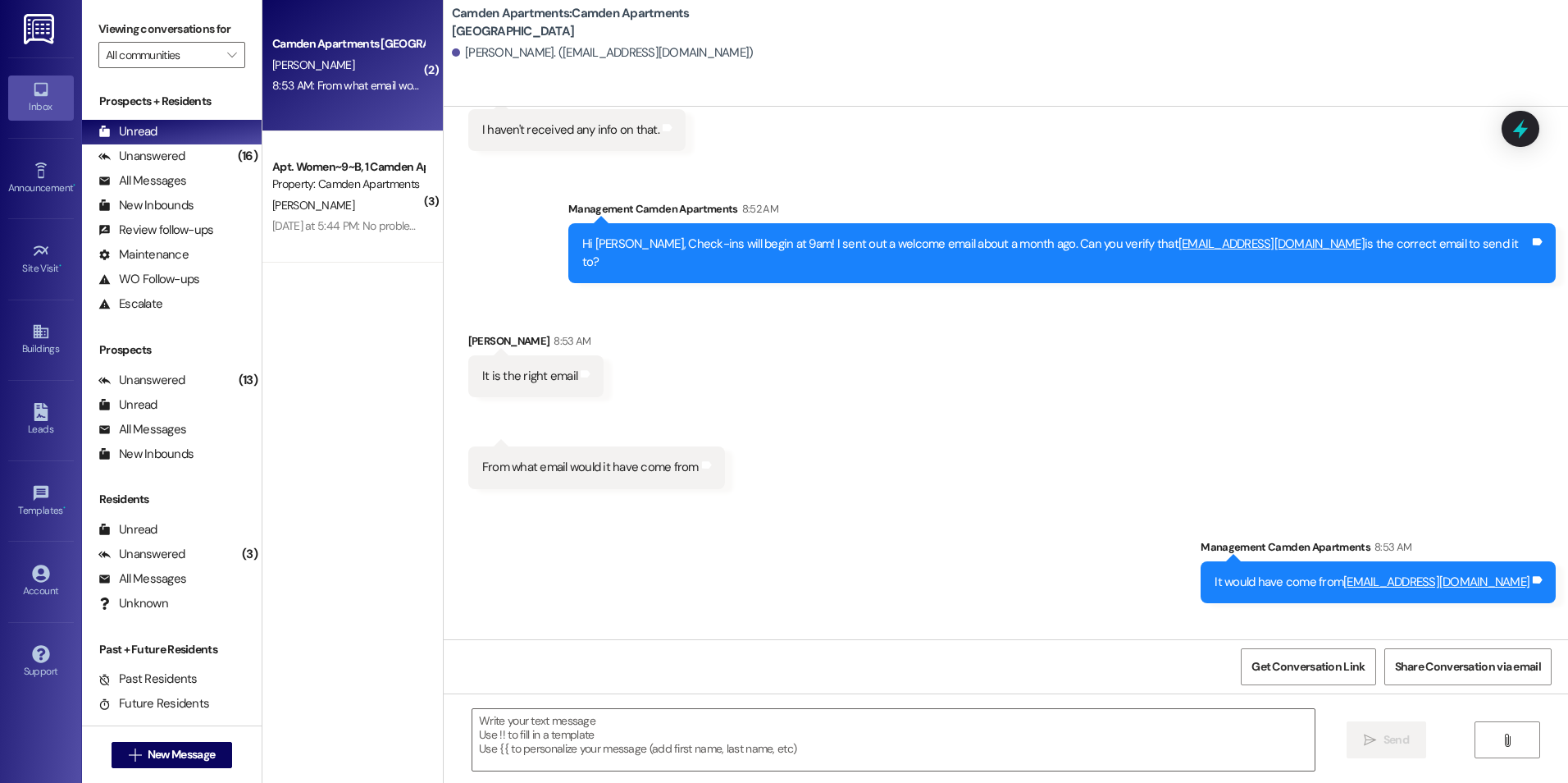
scroll to position [3005, 0]
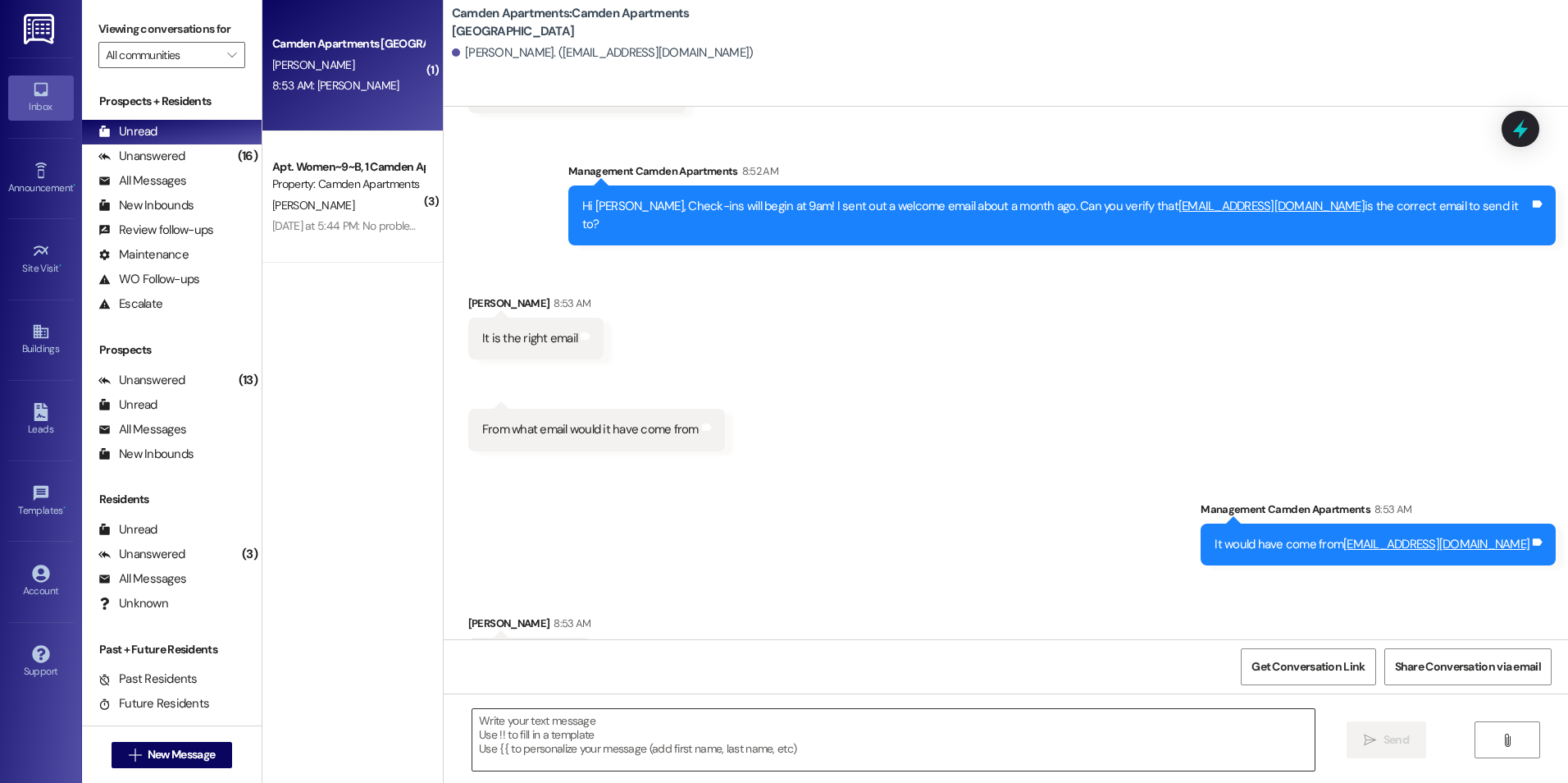
click at [559, 745] on textarea at bounding box center [894, 739] width 842 height 62
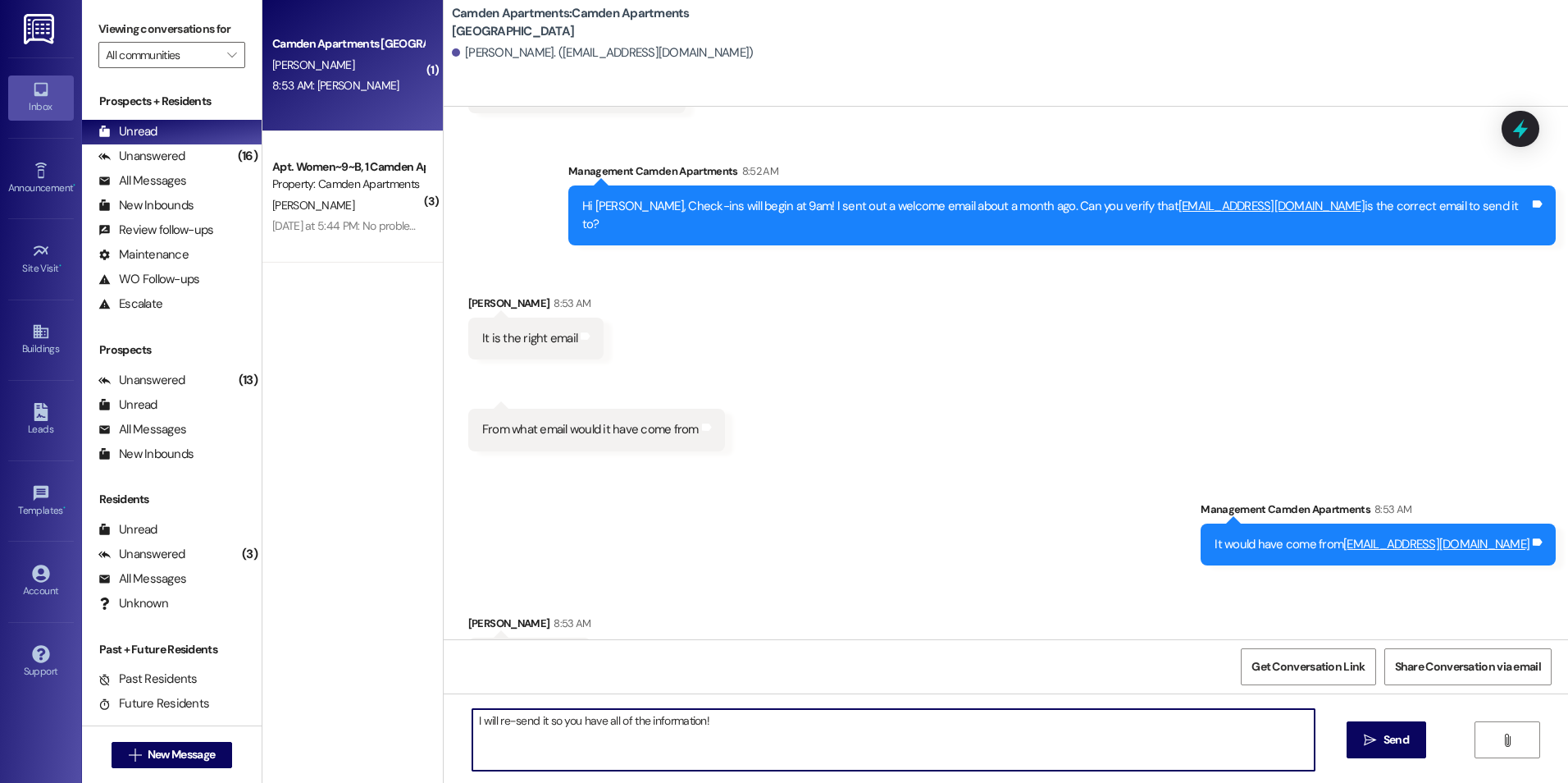
type textarea "I will re-send it so you have all of the information!"
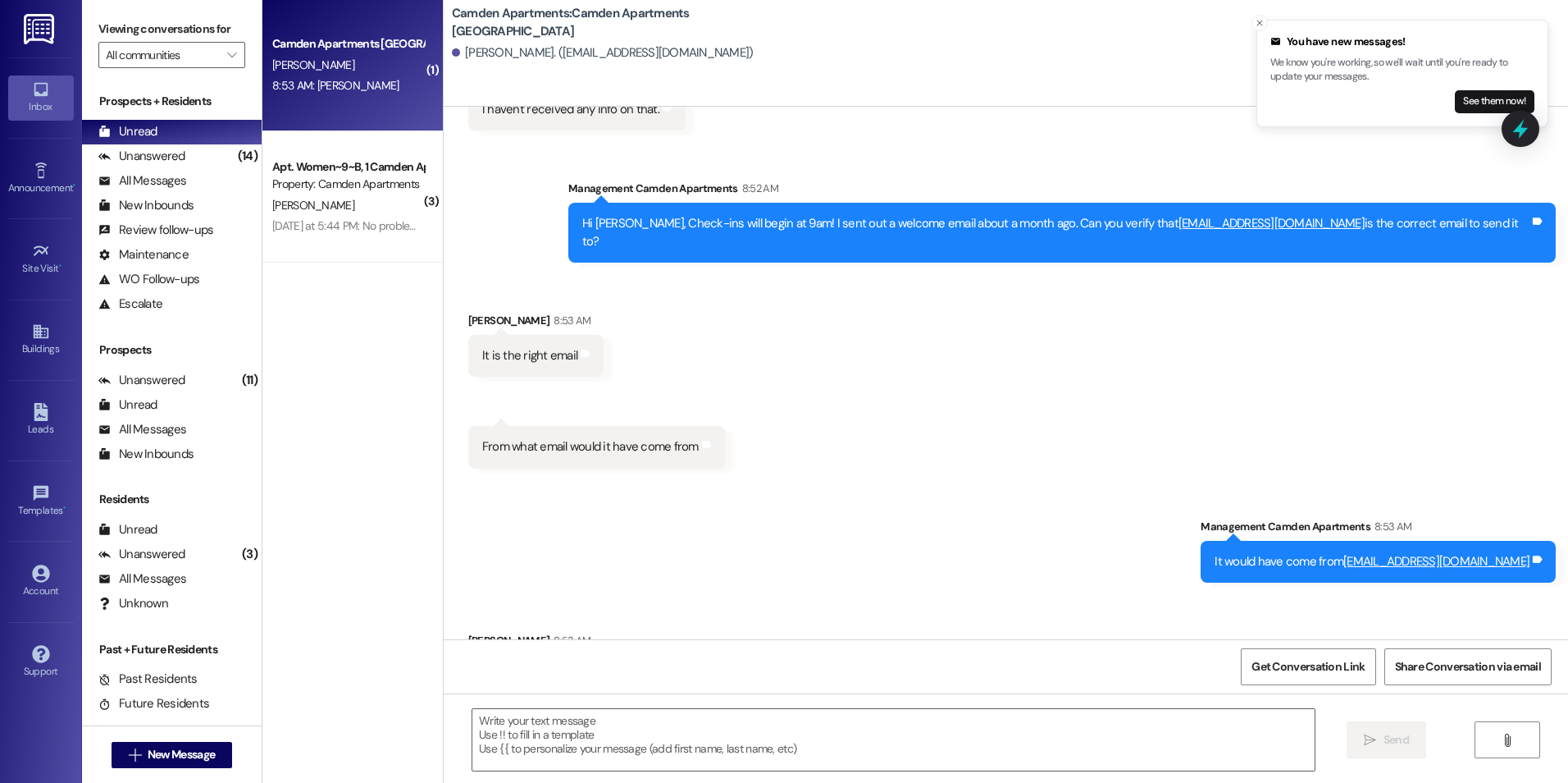
scroll to position [3234, 0]
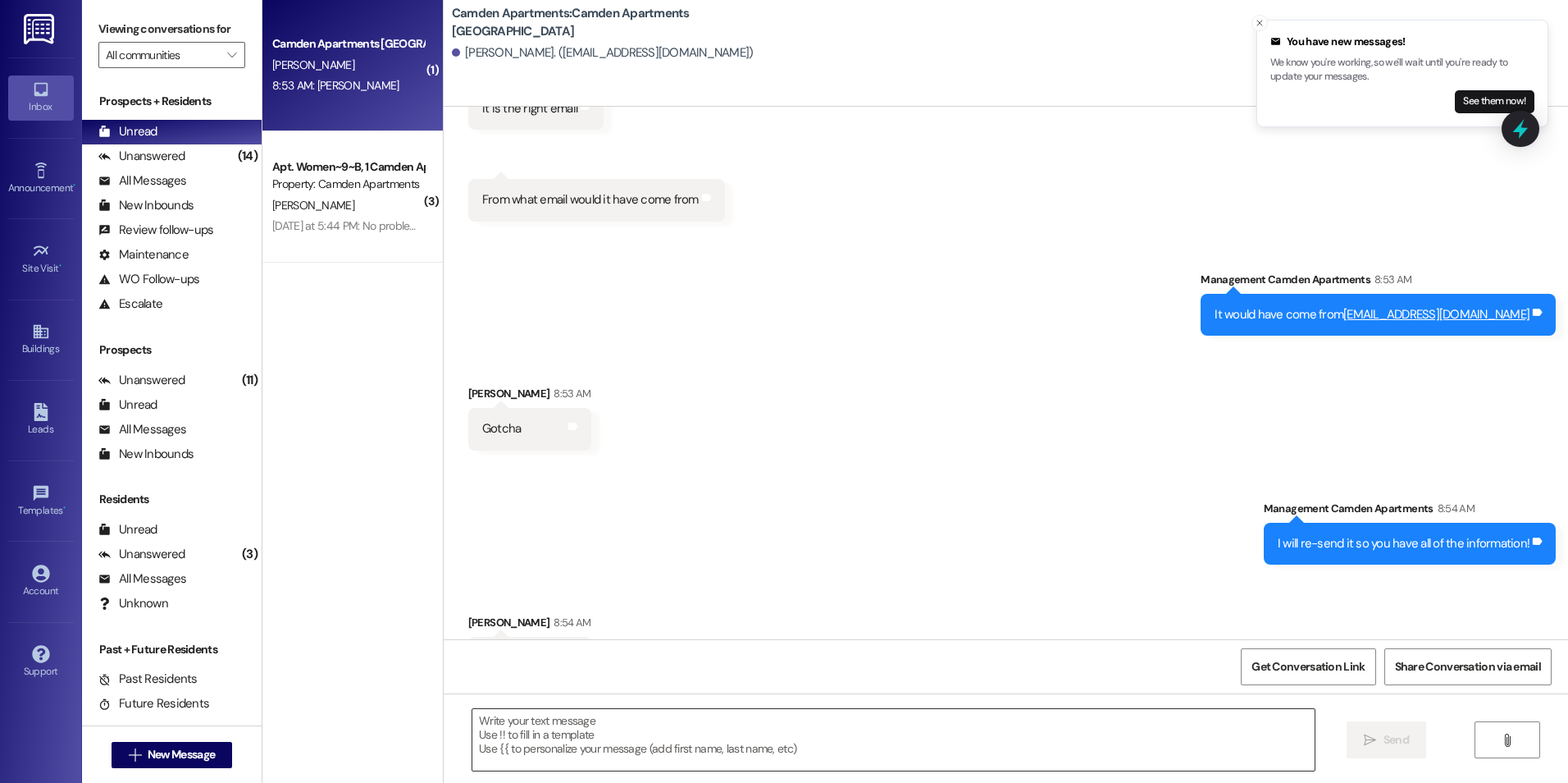
click at [750, 755] on textarea at bounding box center [894, 739] width 842 height 62
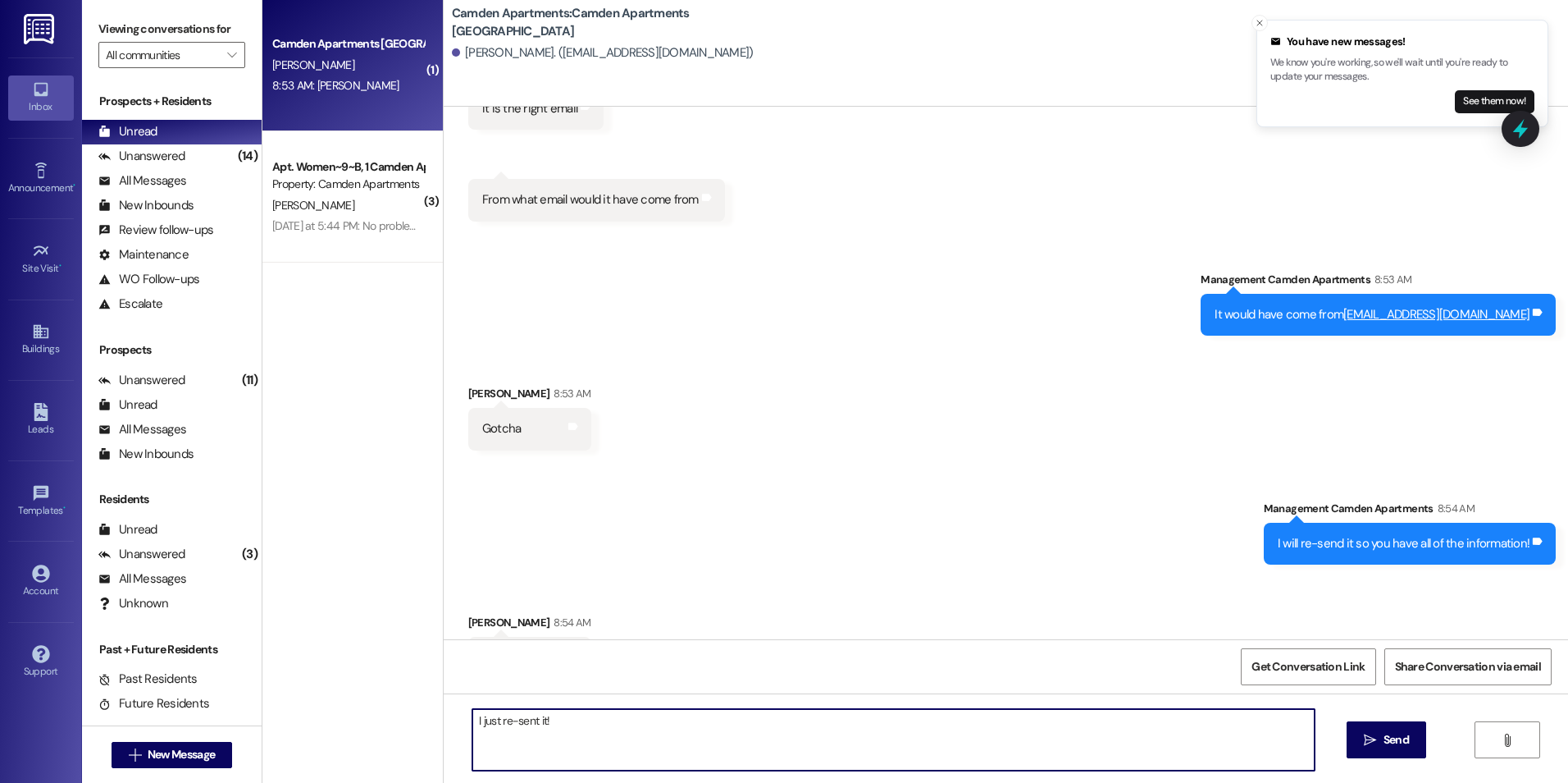
type textarea "I just re-sent it!"
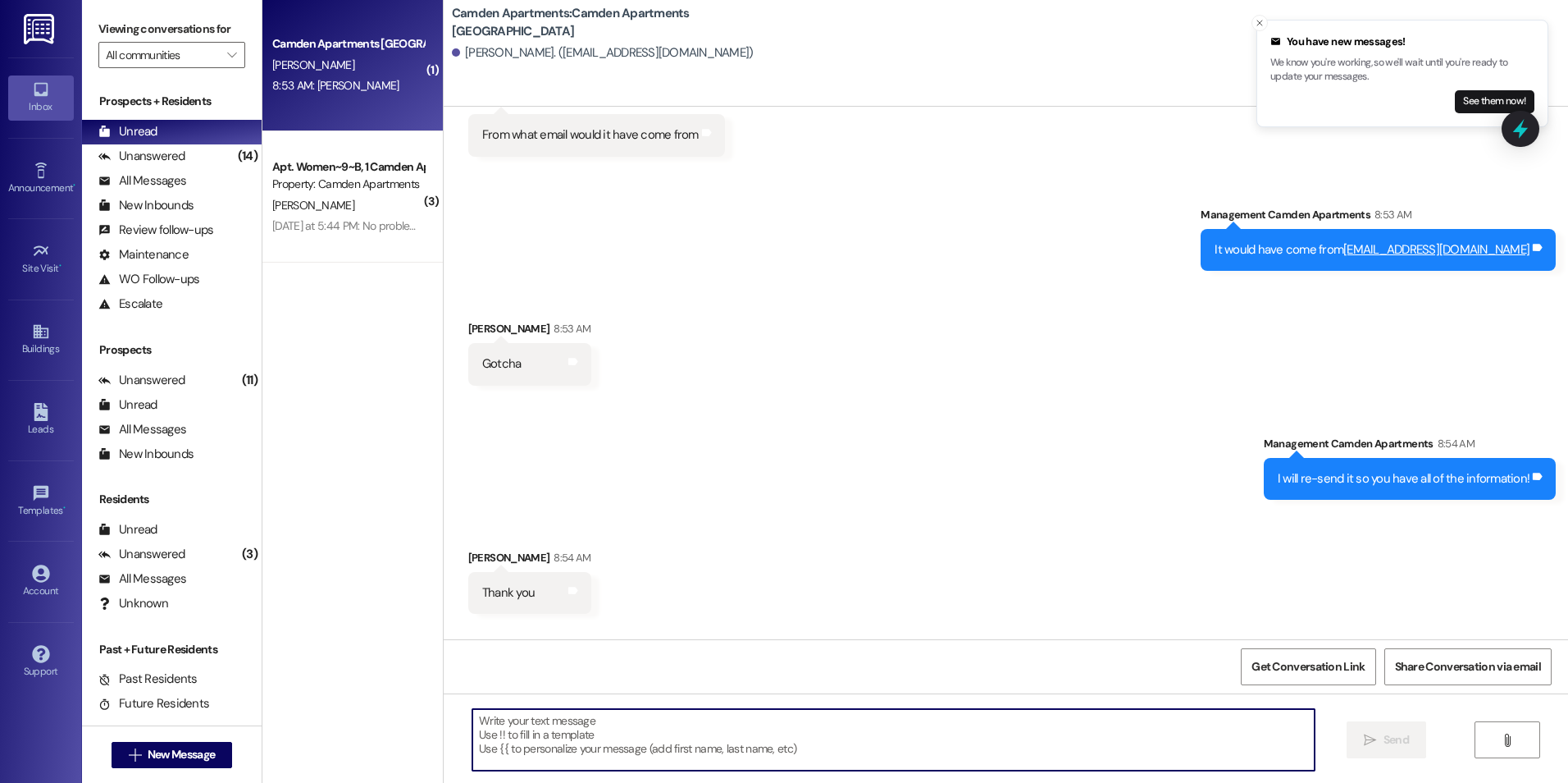
scroll to position [3348, 0]
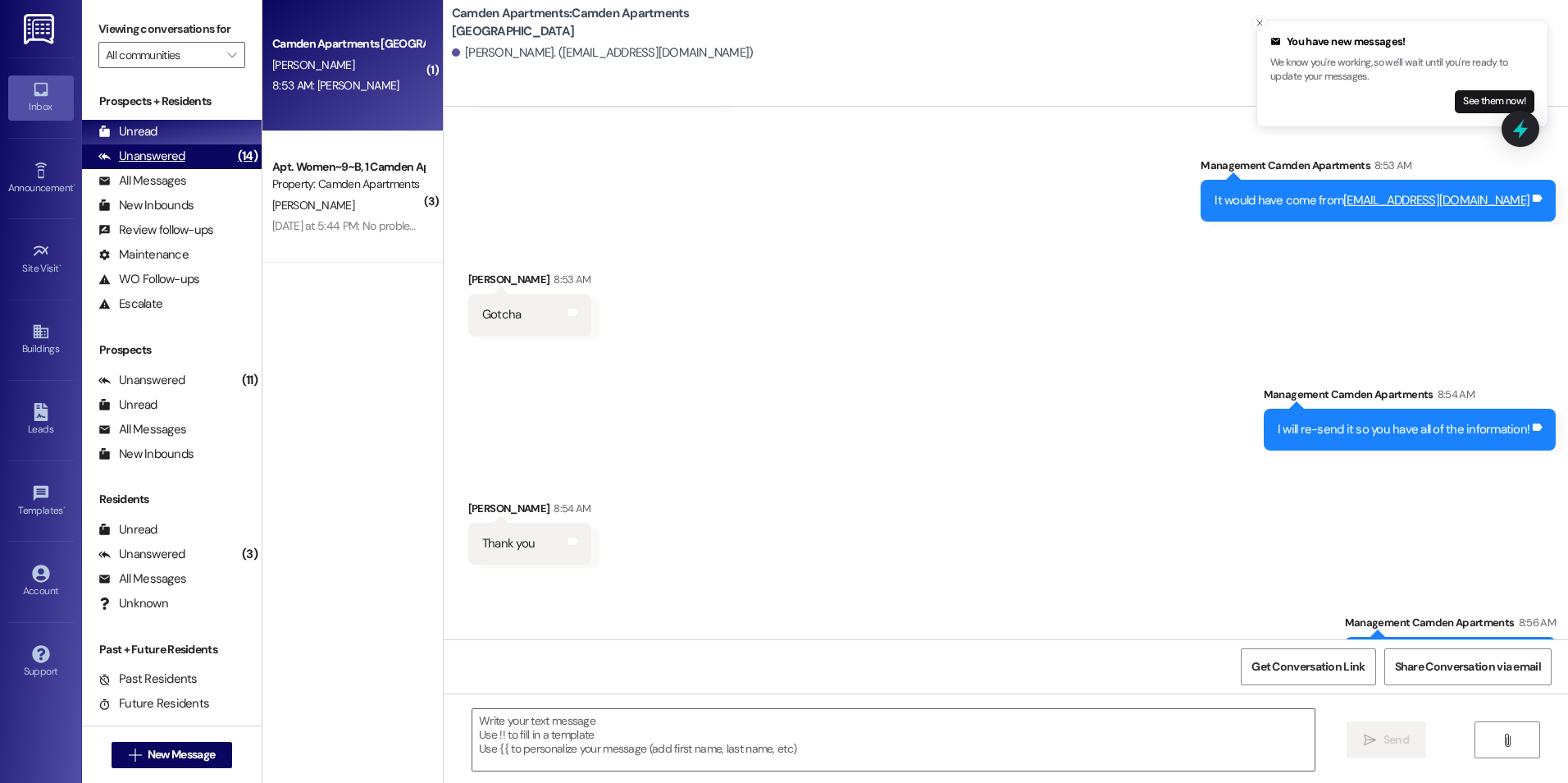
click at [185, 156] on div "Unanswered (14)" at bounding box center [172, 156] width 180 height 25
click at [183, 134] on div "Unread (0)" at bounding box center [172, 132] width 180 height 25
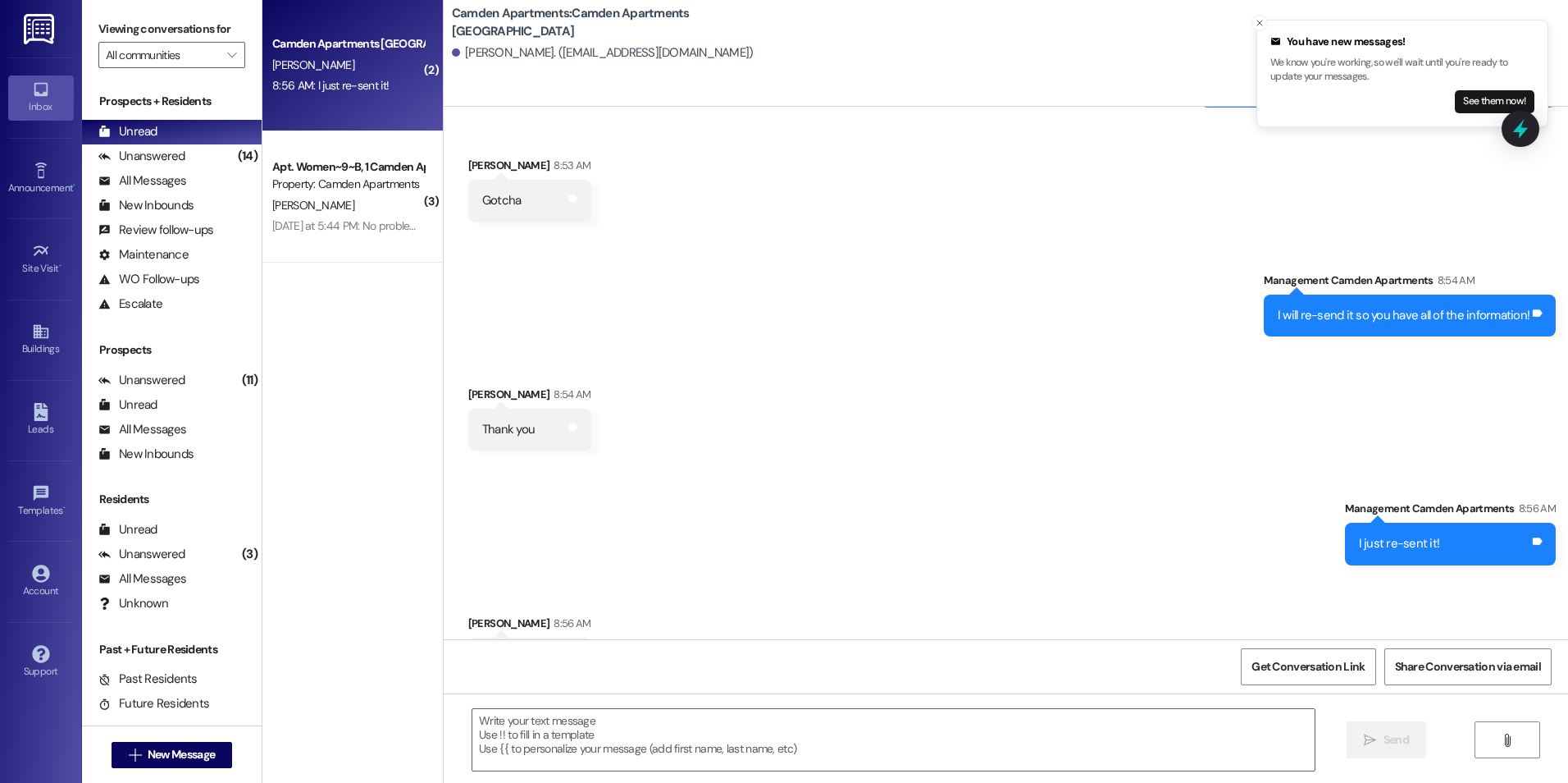
scroll to position [3463, 0]
click at [133, 154] on div "Unanswered" at bounding box center [142, 156] width 87 height 17
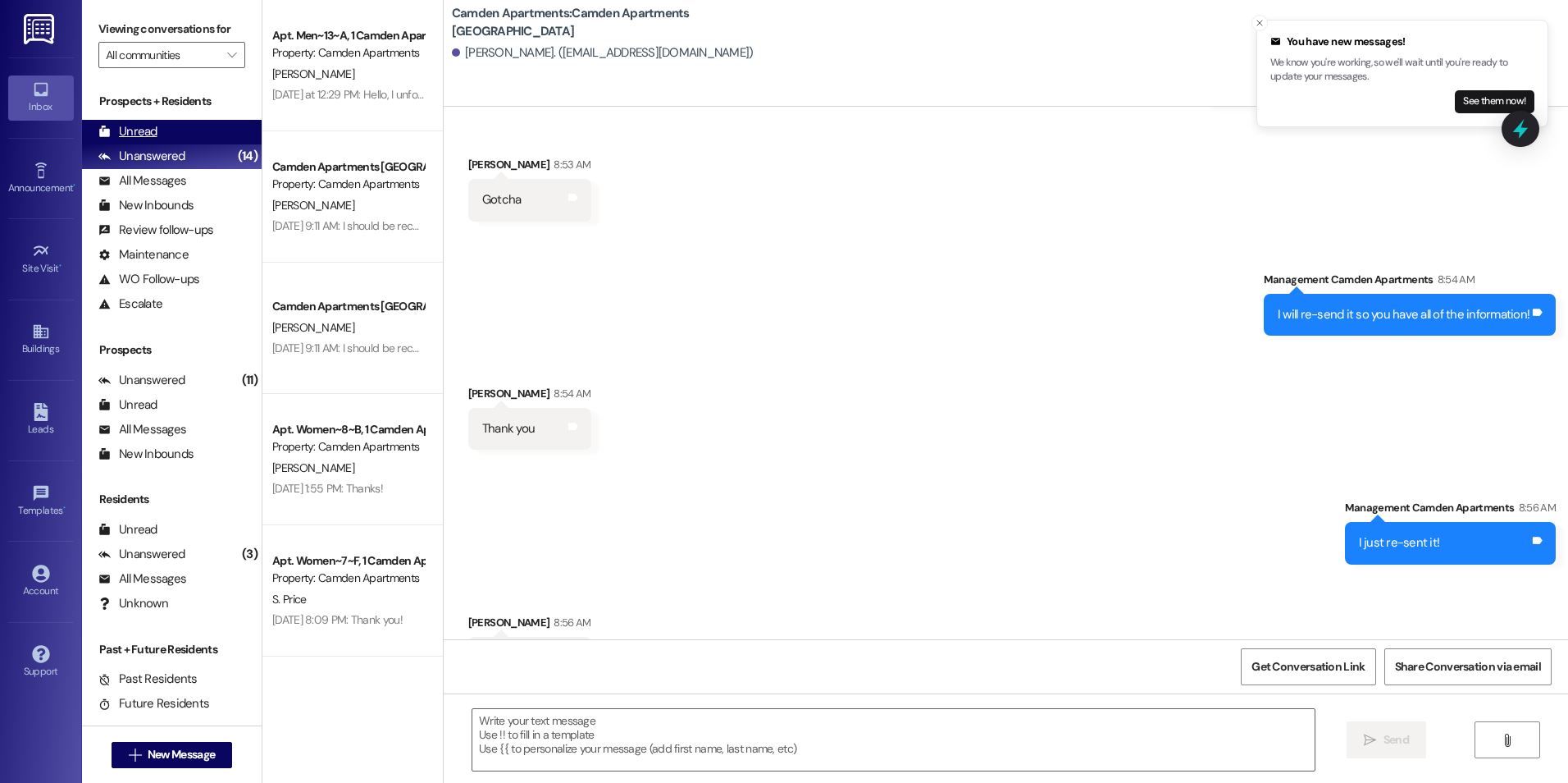
click at [138, 122] on div "Unread (0)" at bounding box center [172, 132] width 180 height 25
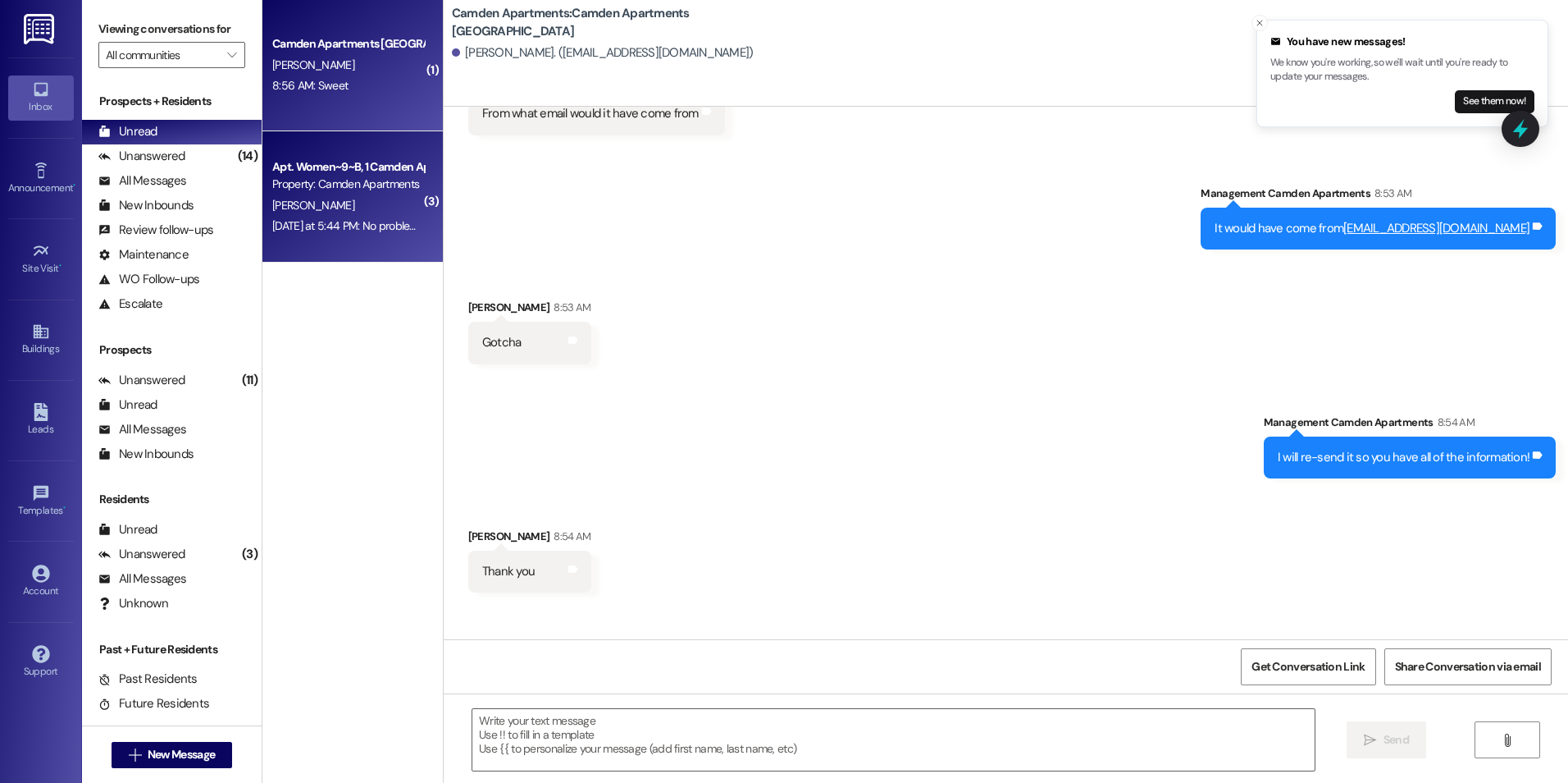
scroll to position [3462, 0]
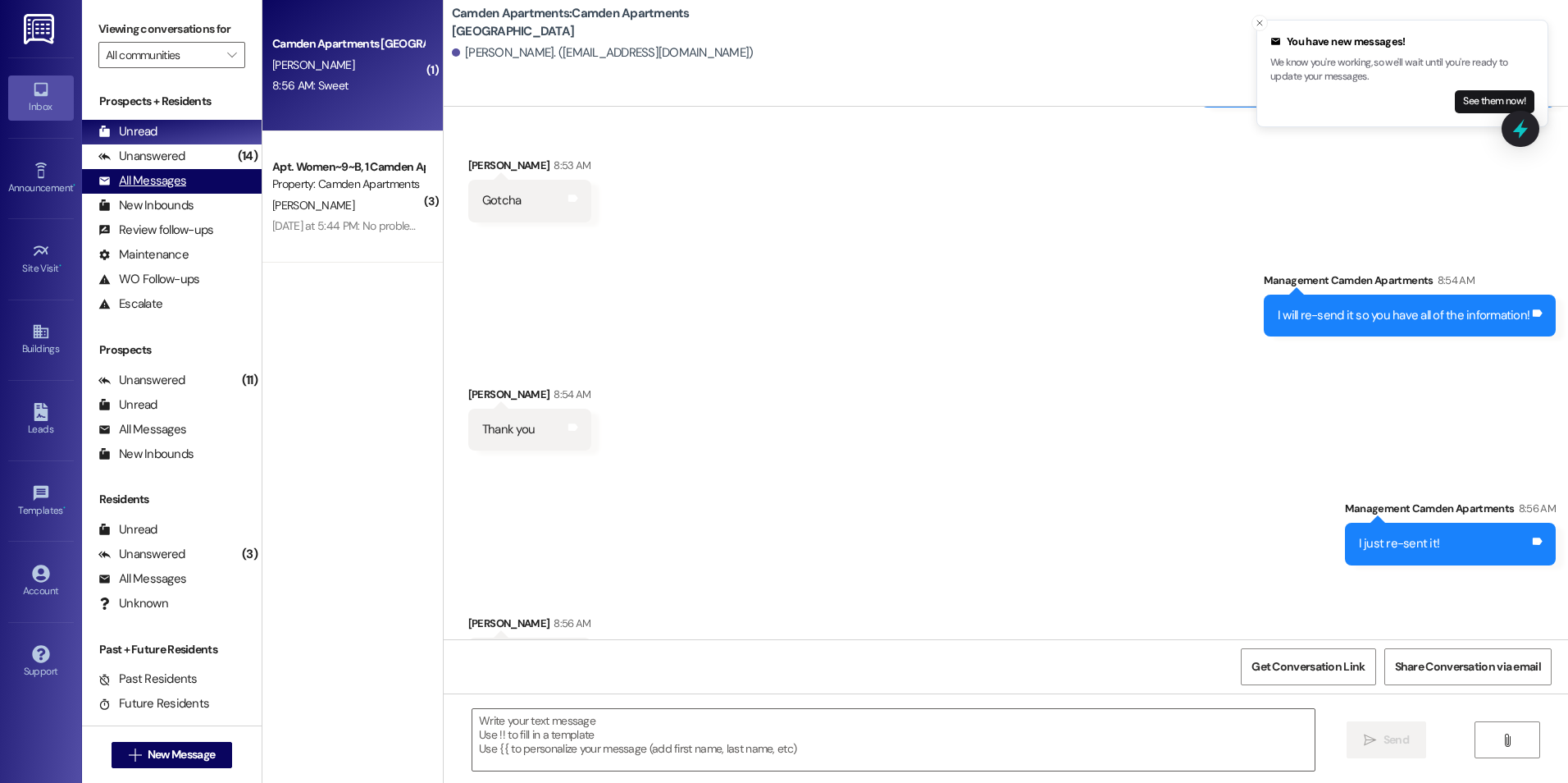
click at [111, 170] on div "All Messages (undefined)" at bounding box center [172, 181] width 180 height 25
click at [133, 125] on div "Unread" at bounding box center [127, 131] width 59 height 17
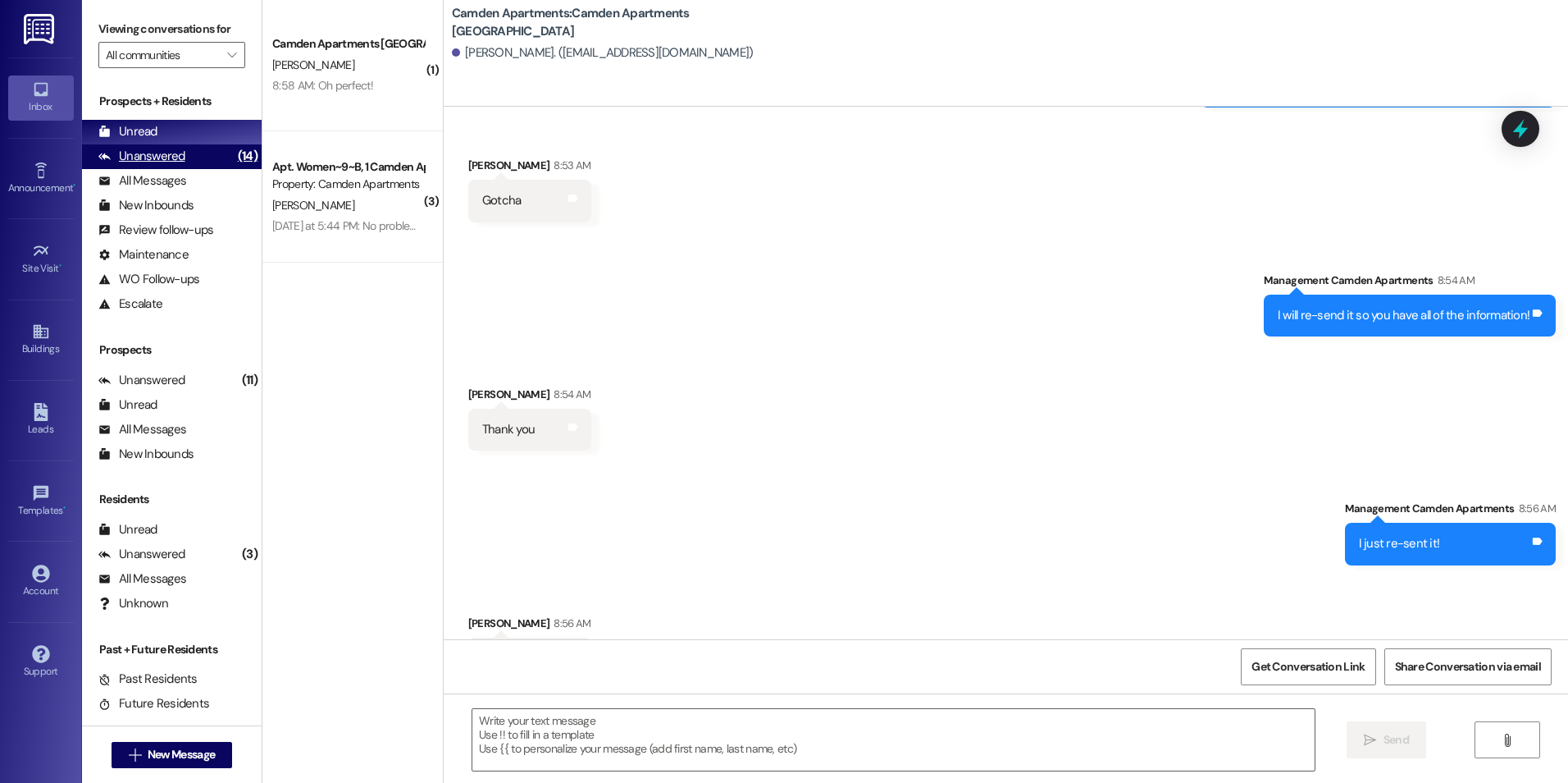
click at [180, 166] on div "Unanswered (14)" at bounding box center [172, 156] width 180 height 25
click at [182, 132] on div "Unread (0)" at bounding box center [172, 132] width 180 height 25
click at [122, 158] on div "Unanswered" at bounding box center [142, 156] width 87 height 17
click at [126, 130] on div "Unread" at bounding box center [127, 131] width 59 height 17
click at [774, 270] on div "Sent via SMS Management Camden Apartments 8:54 AM I will re-send it so you have…" at bounding box center [1005, 291] width 1124 height 114
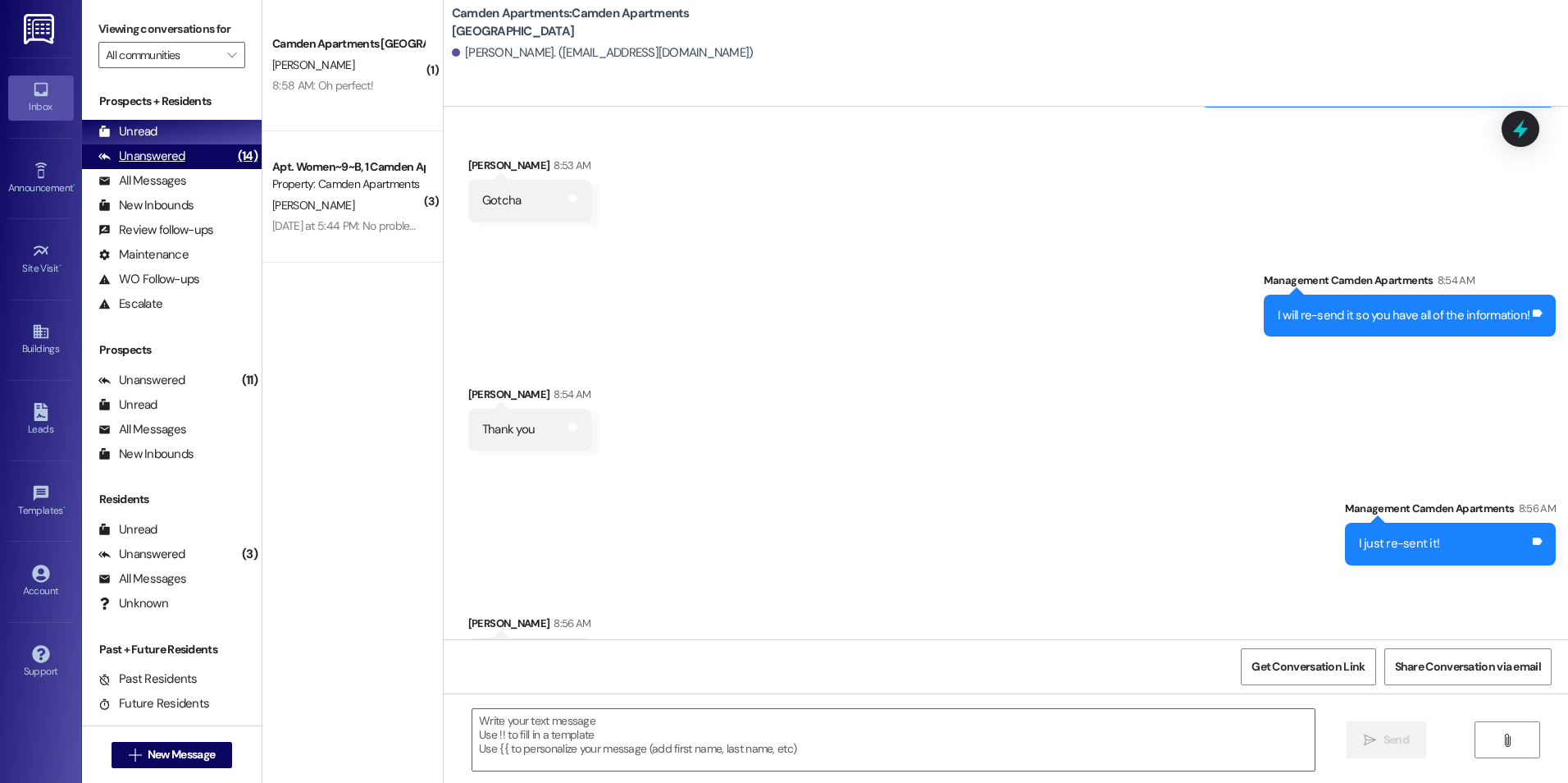
click at [237, 156] on div "(14)" at bounding box center [247, 156] width 28 height 25
click at [219, 132] on div "Unread (0)" at bounding box center [172, 132] width 180 height 25
click at [128, 156] on div "Unanswered" at bounding box center [142, 156] width 87 height 17
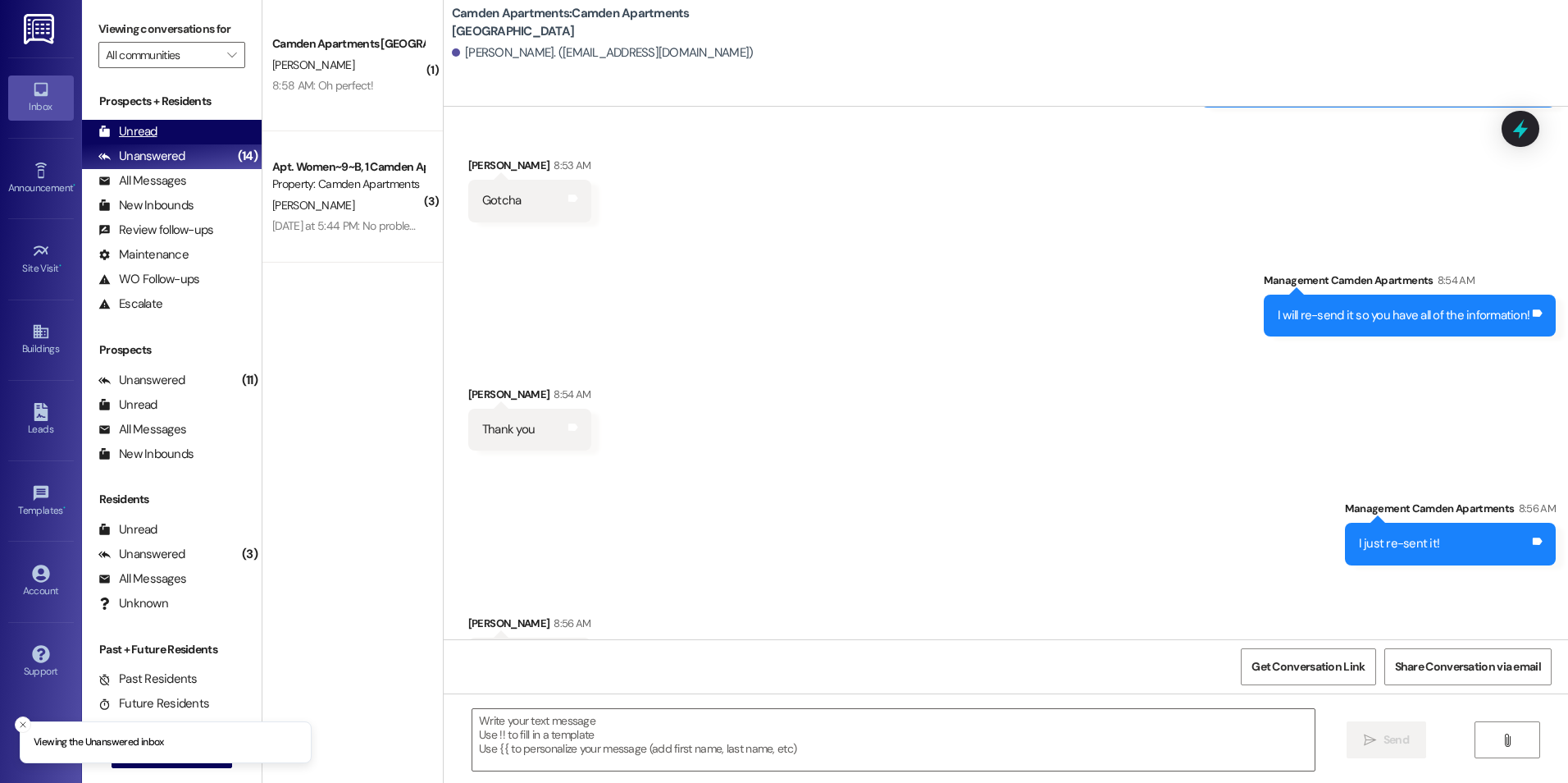
click at [135, 136] on div "Unread" at bounding box center [127, 131] width 59 height 17
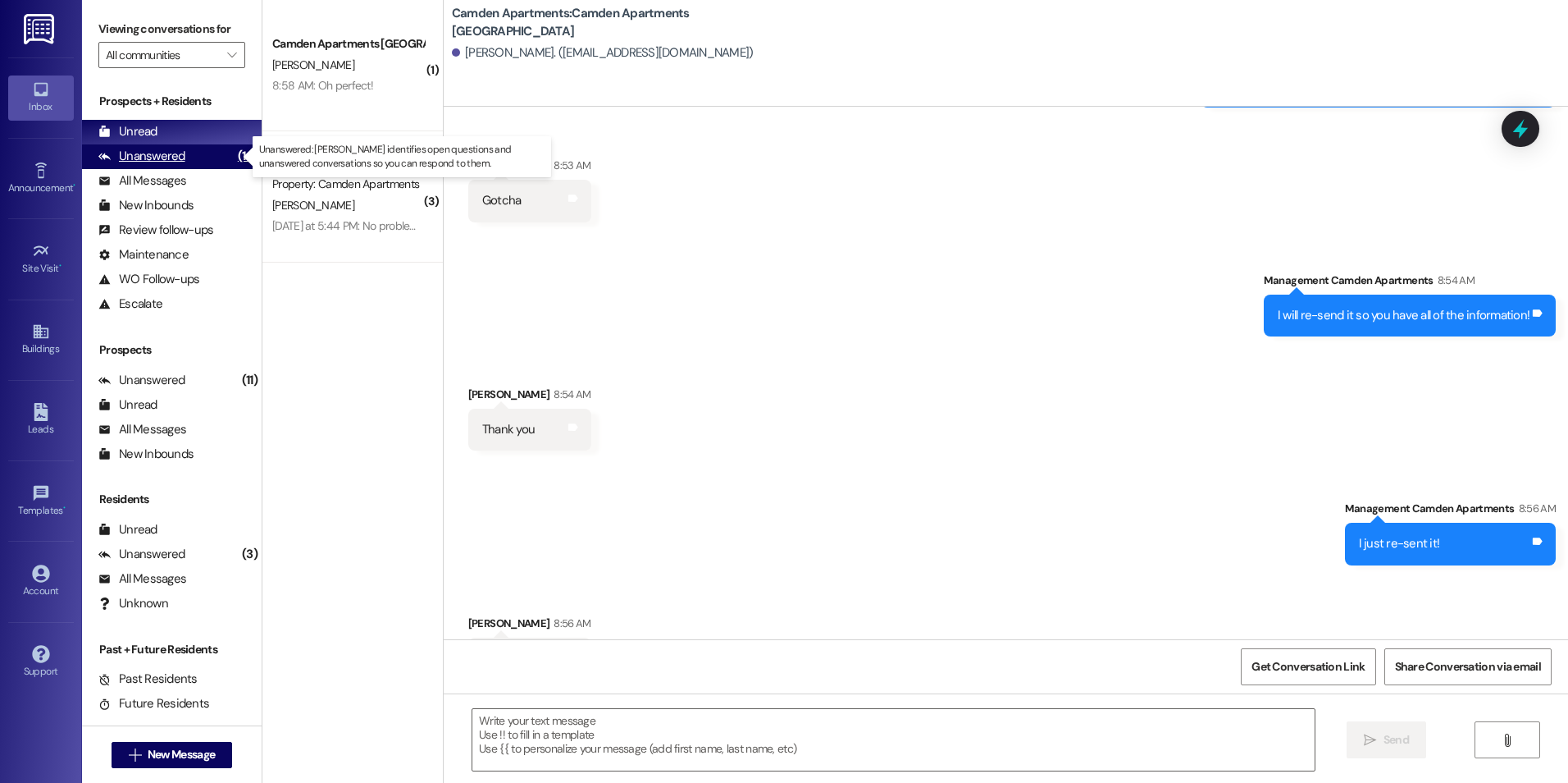
click at [167, 164] on div "Unanswered" at bounding box center [142, 156] width 87 height 17
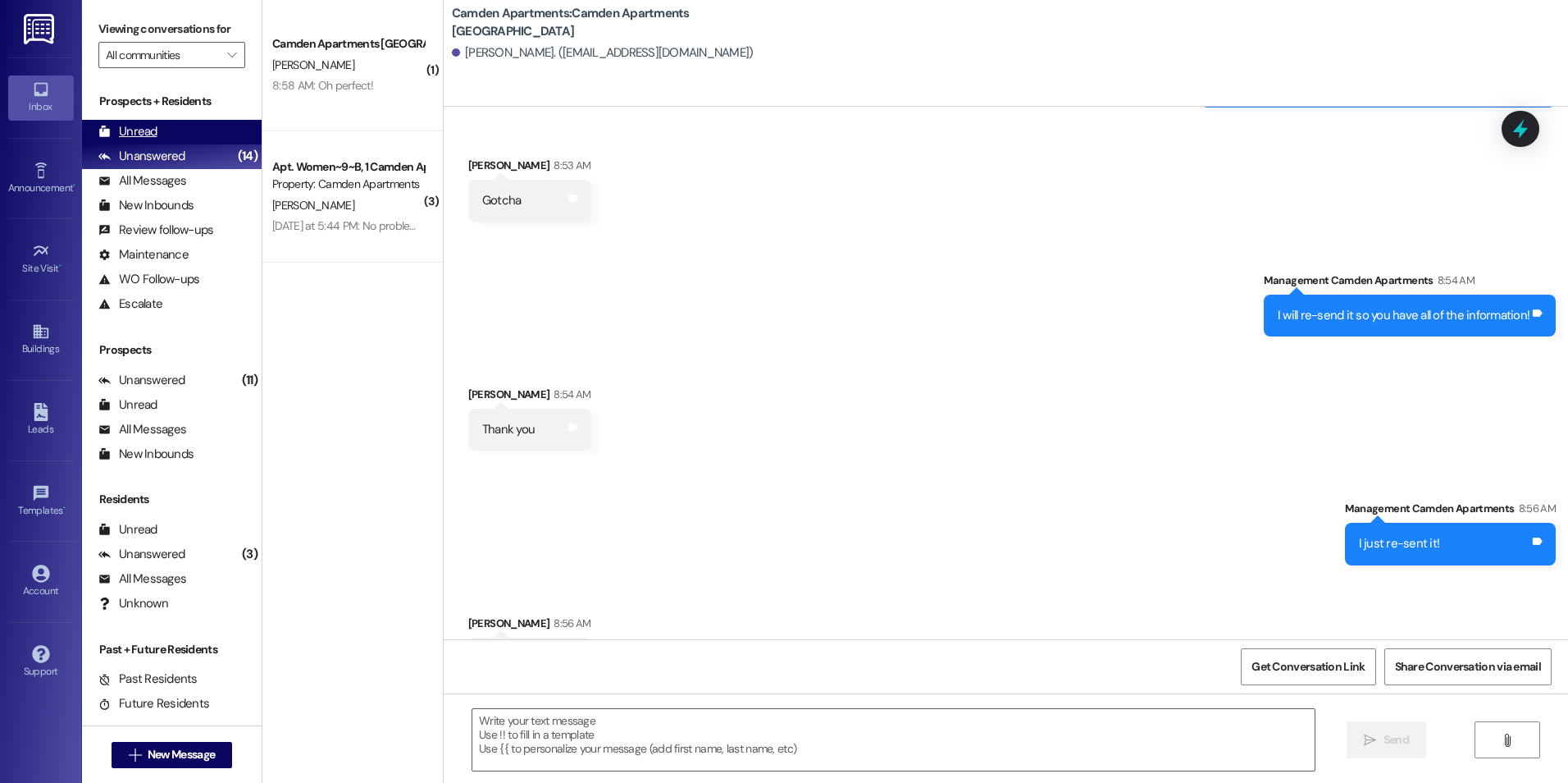
click at [179, 127] on div "Unread (0)" at bounding box center [172, 132] width 180 height 25
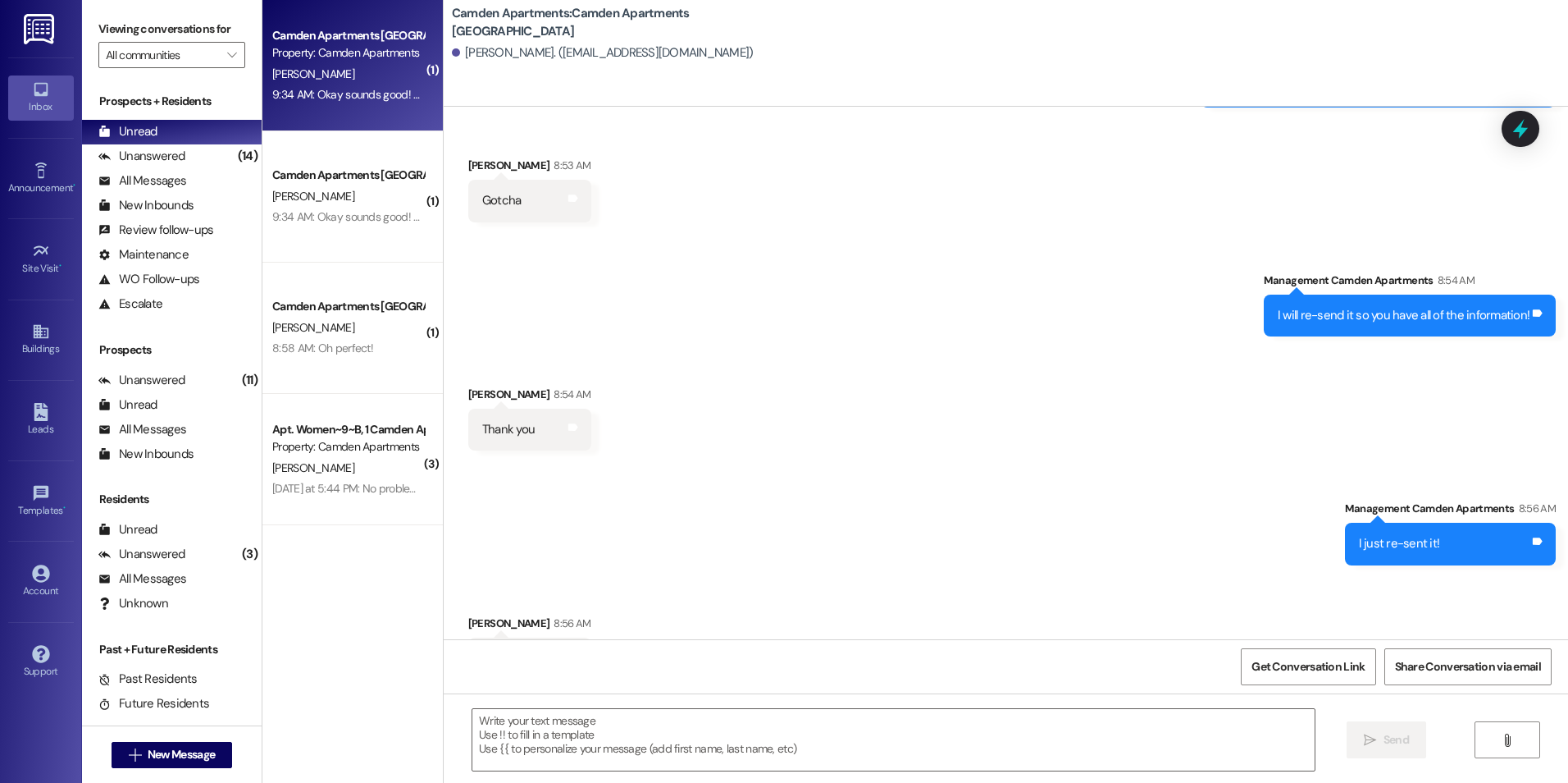
click at [286, 96] on div "9:34 AM: Okay sounds good! We'll see you Monday! 9:34 AM: Okay sounds good! We'…" at bounding box center [391, 95] width 236 height 15
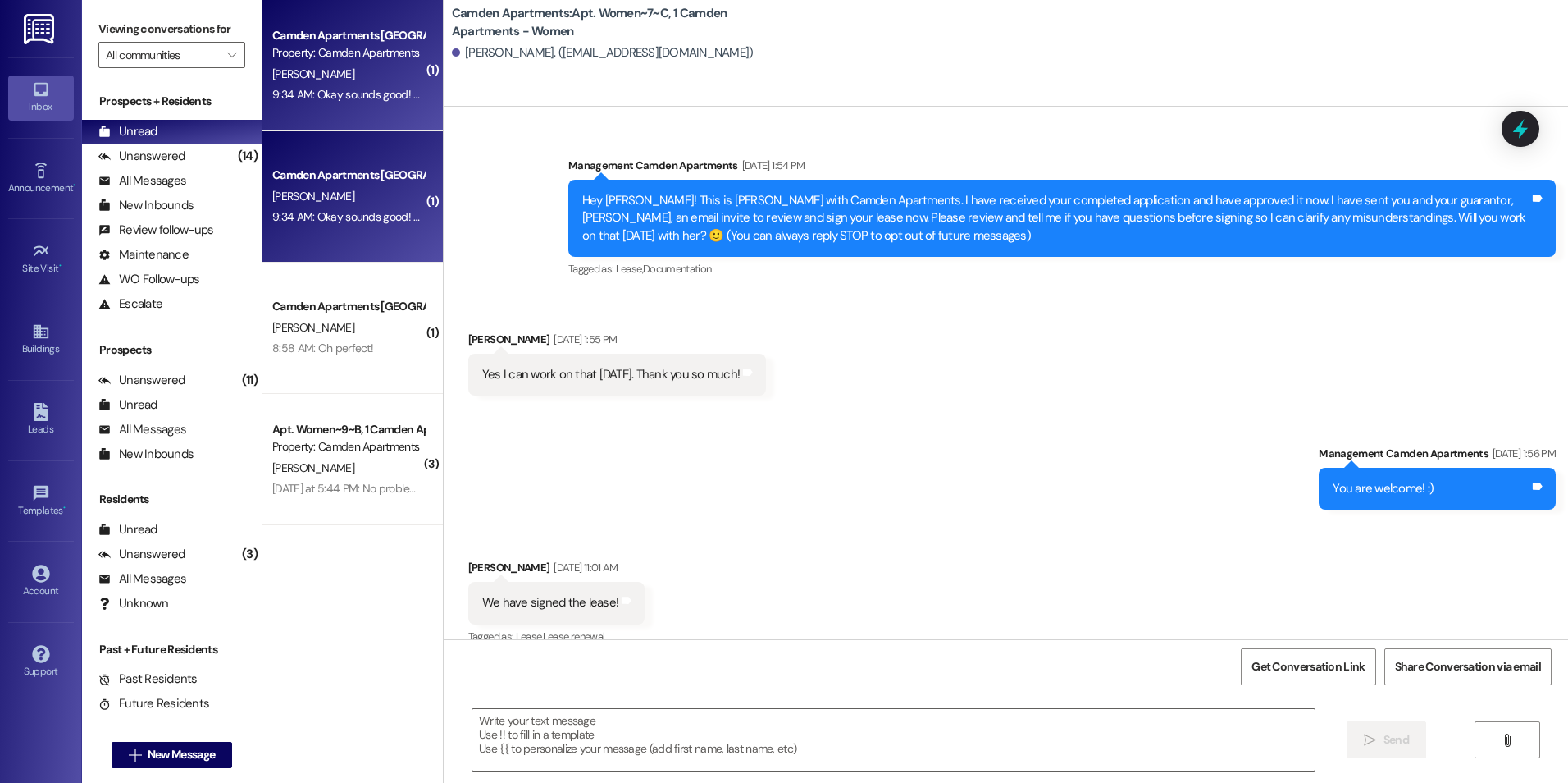
scroll to position [29529, 0]
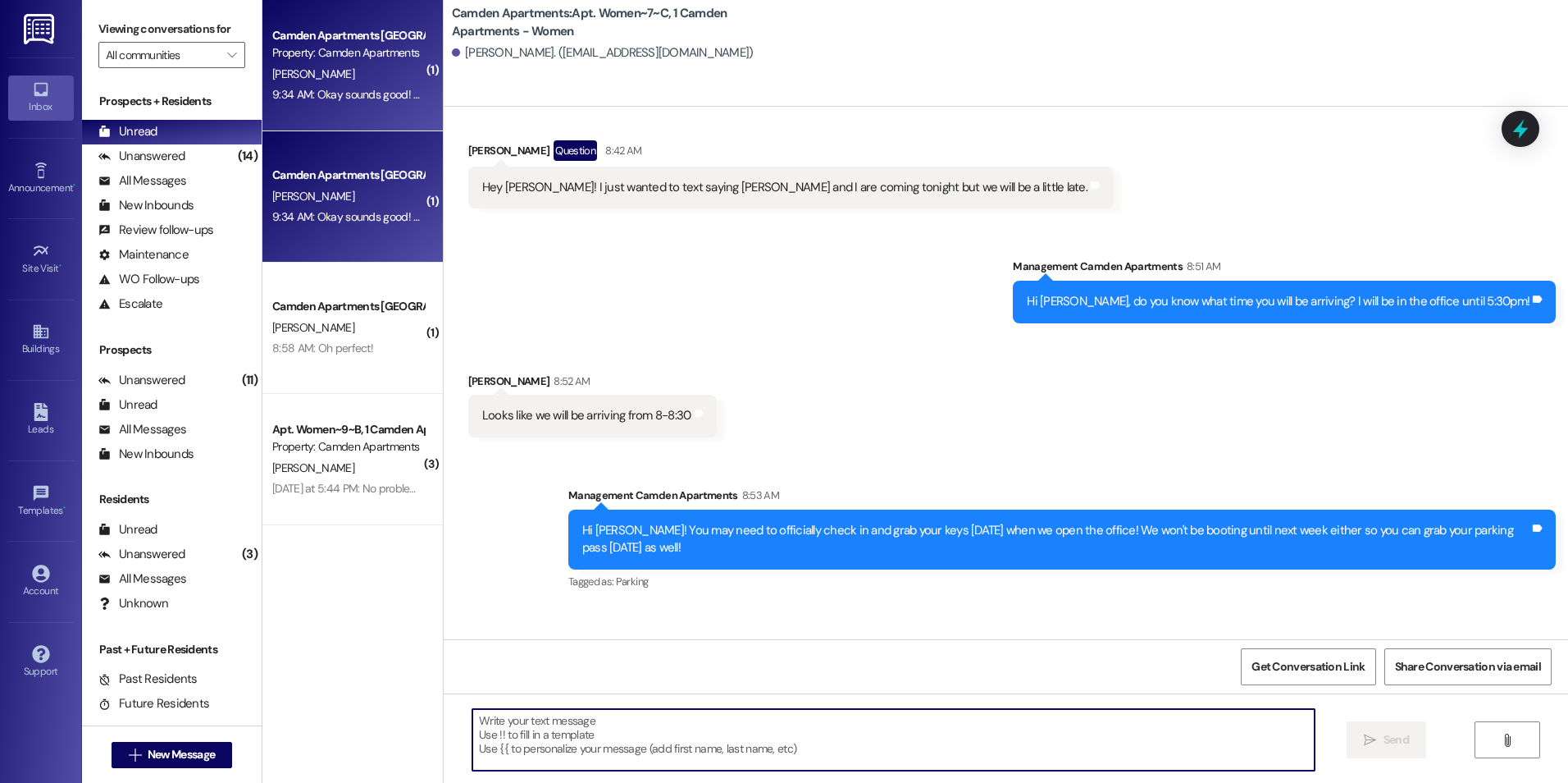
click at [572, 730] on textarea at bounding box center [894, 739] width 842 height 62
type textarea "Sounds great! Safe travels!"
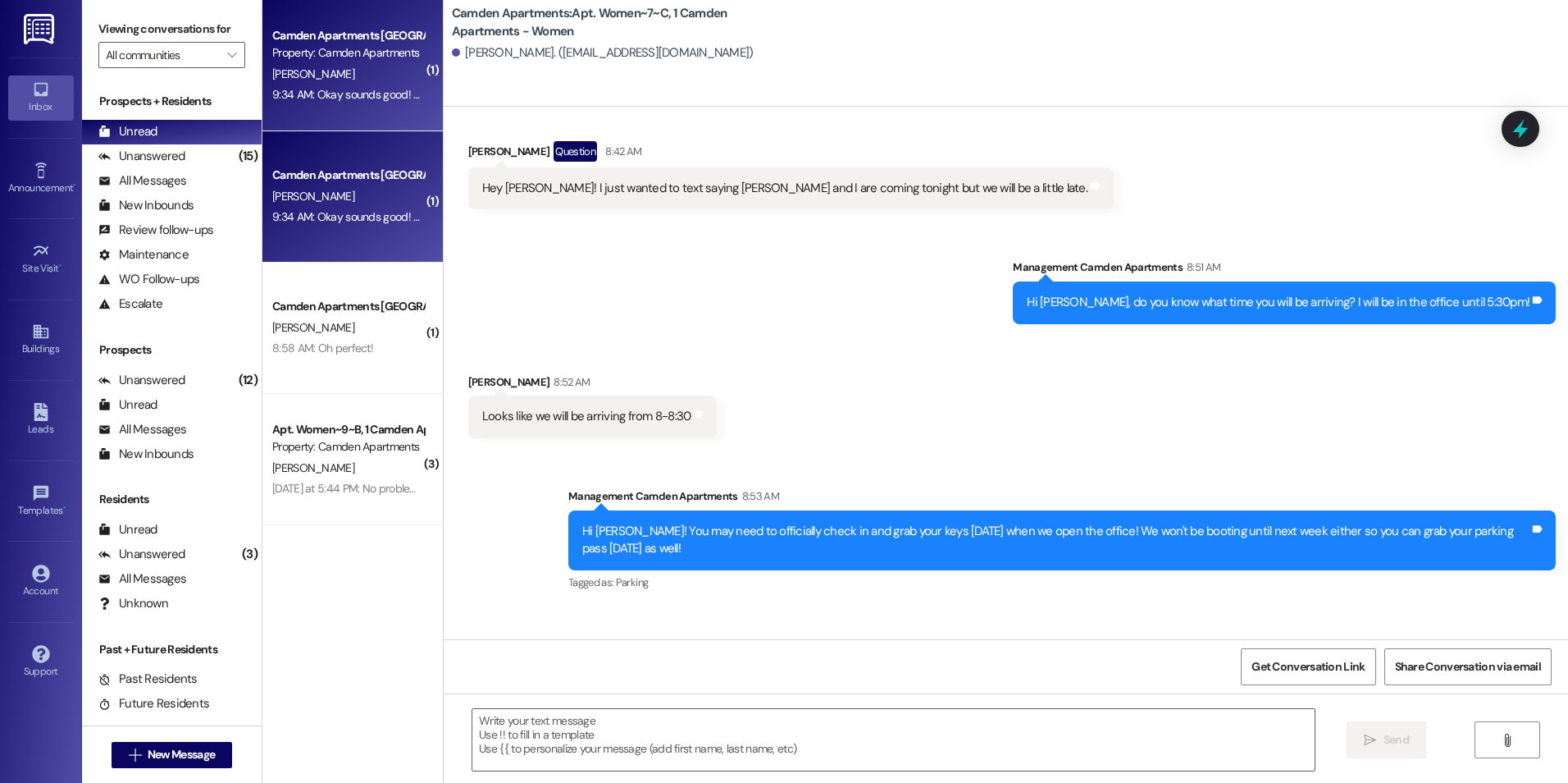
drag, startPoint x: 381, startPoint y: 698, endPoint x: 436, endPoint y: 747, distance: 73.7
click at [414, 732] on div "( 1 ) Camden Apartments Prospect Property: Camden Apartments A. Noftle 9:34 AM:…" at bounding box center [353, 391] width 180 height 783
click at [869, 607] on div "Received via SMS Anna Noftle 9:34 AM Okay sounds good! We'll see you Monday! Ta…" at bounding box center [1005, 676] width 1124 height 138
click at [174, 156] on div "Unanswered" at bounding box center [142, 156] width 87 height 17
click at [179, 137] on div "Unread (0)" at bounding box center [172, 132] width 180 height 25
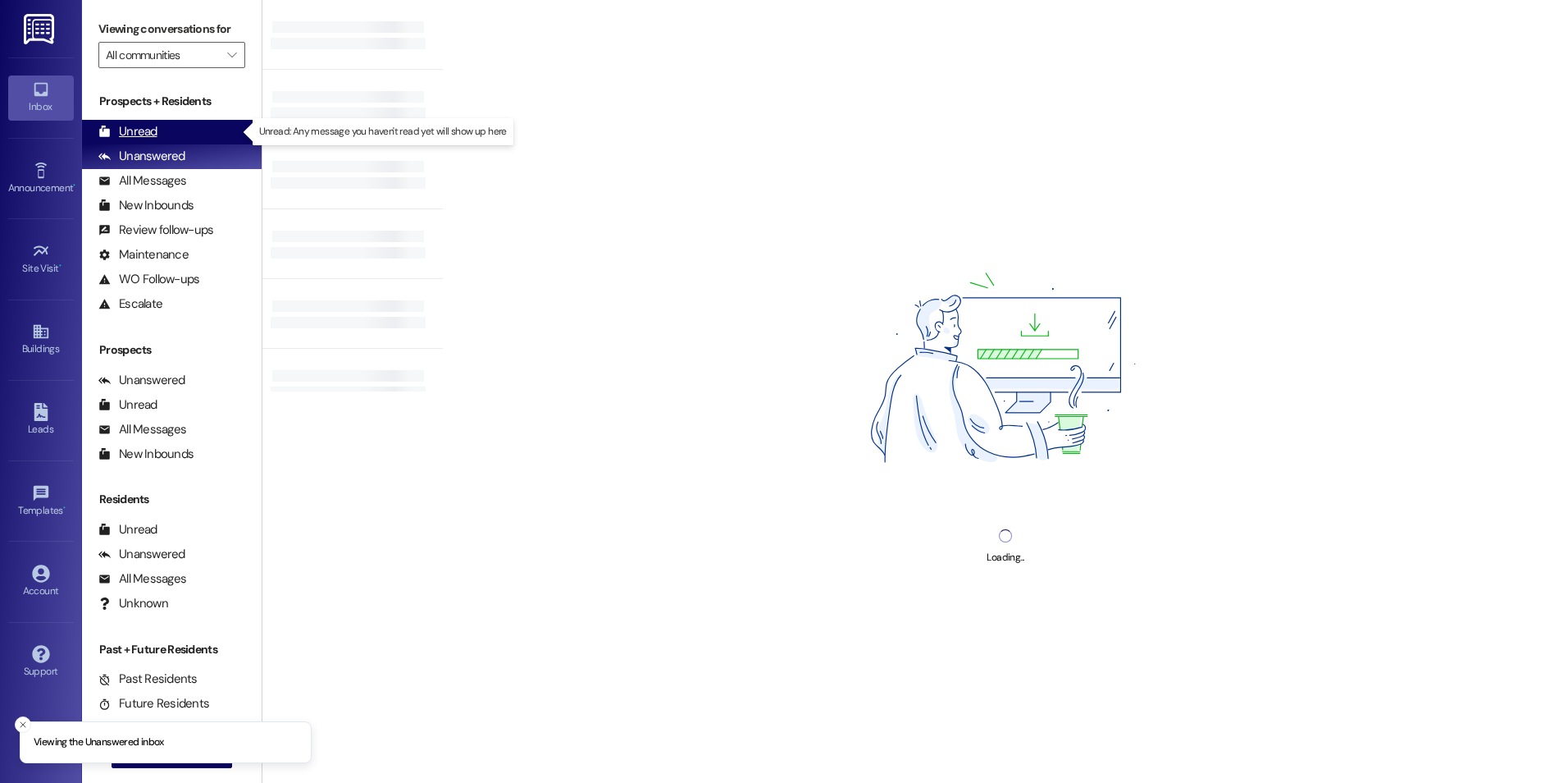
click at [118, 127] on div "Unread" at bounding box center [127, 131] width 59 height 17
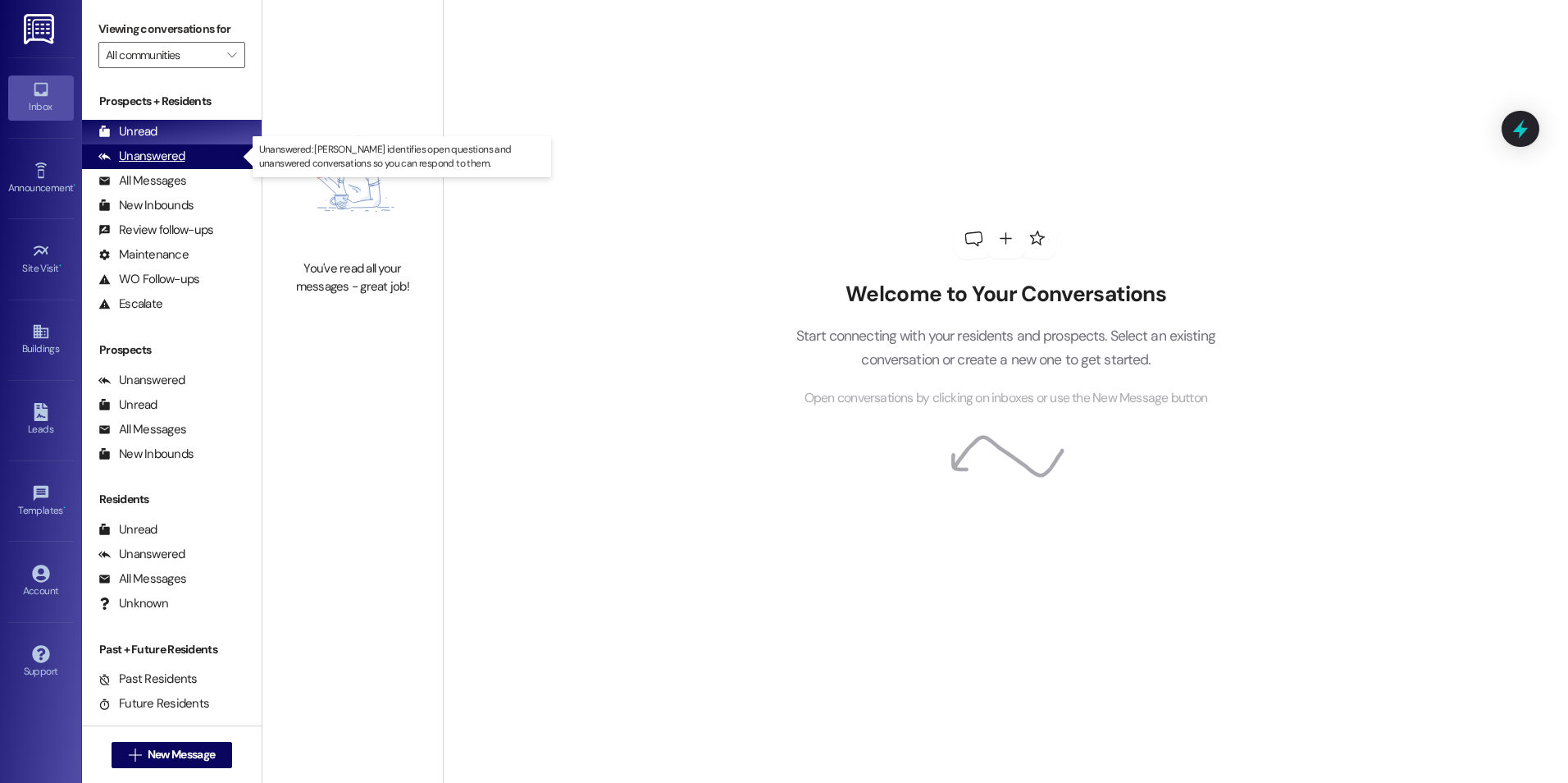
click at [209, 155] on div "Unanswered (0)" at bounding box center [172, 156] width 180 height 25
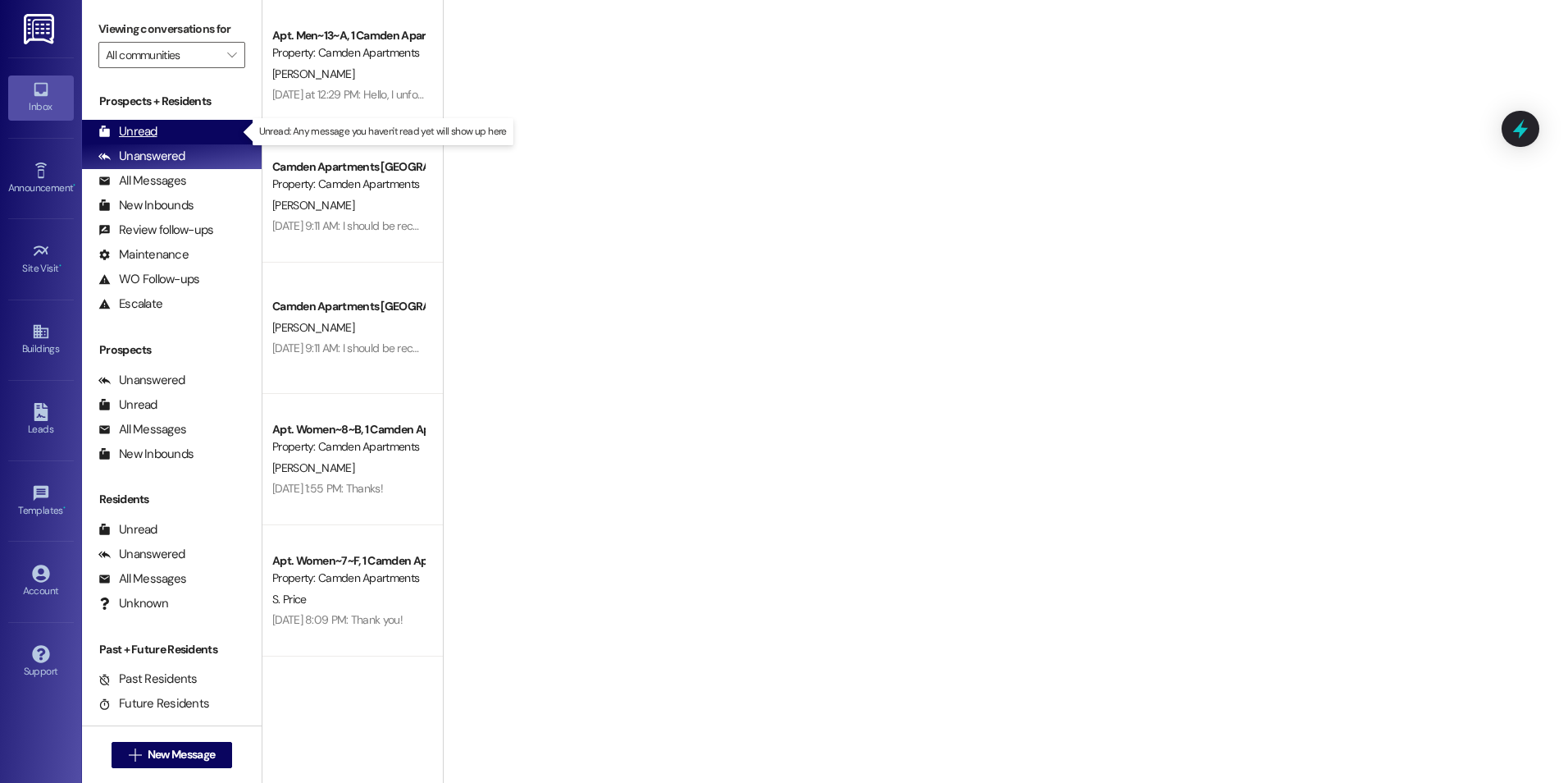
click at [209, 138] on div "Unread (0)" at bounding box center [172, 132] width 180 height 25
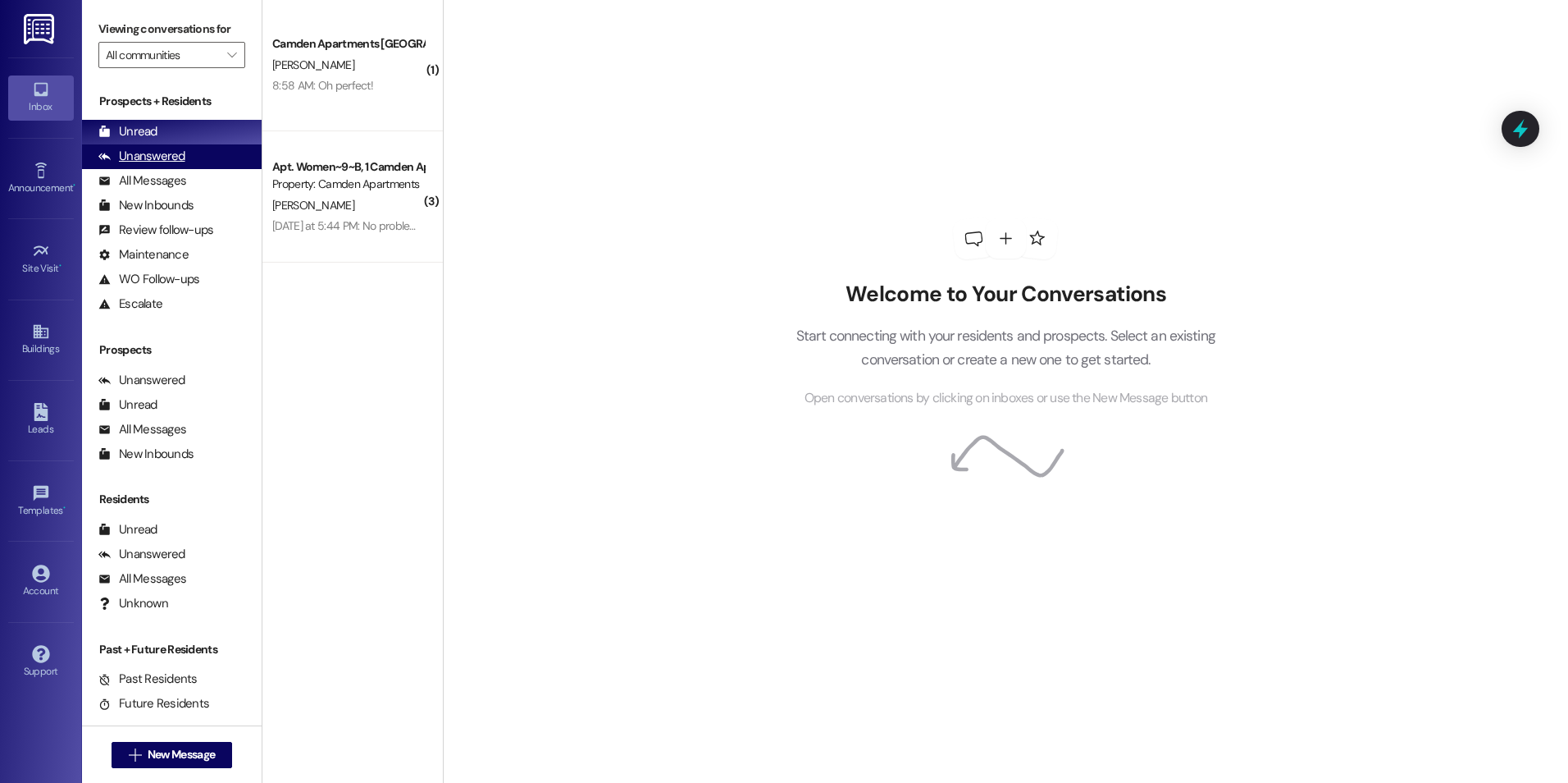
click at [195, 156] on div "Unanswered (0)" at bounding box center [172, 156] width 180 height 25
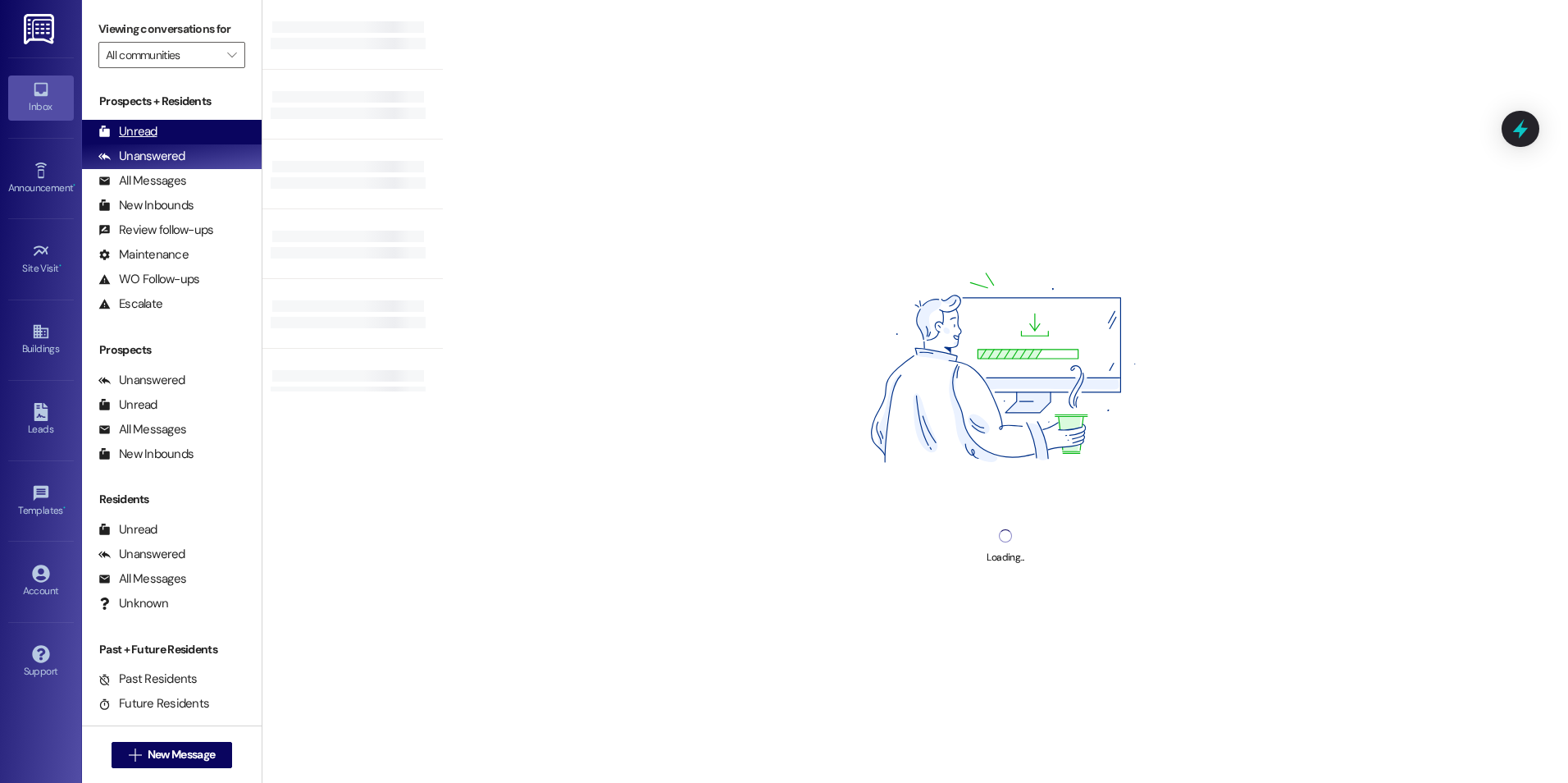
click at [199, 136] on div "Unread (0)" at bounding box center [172, 132] width 180 height 25
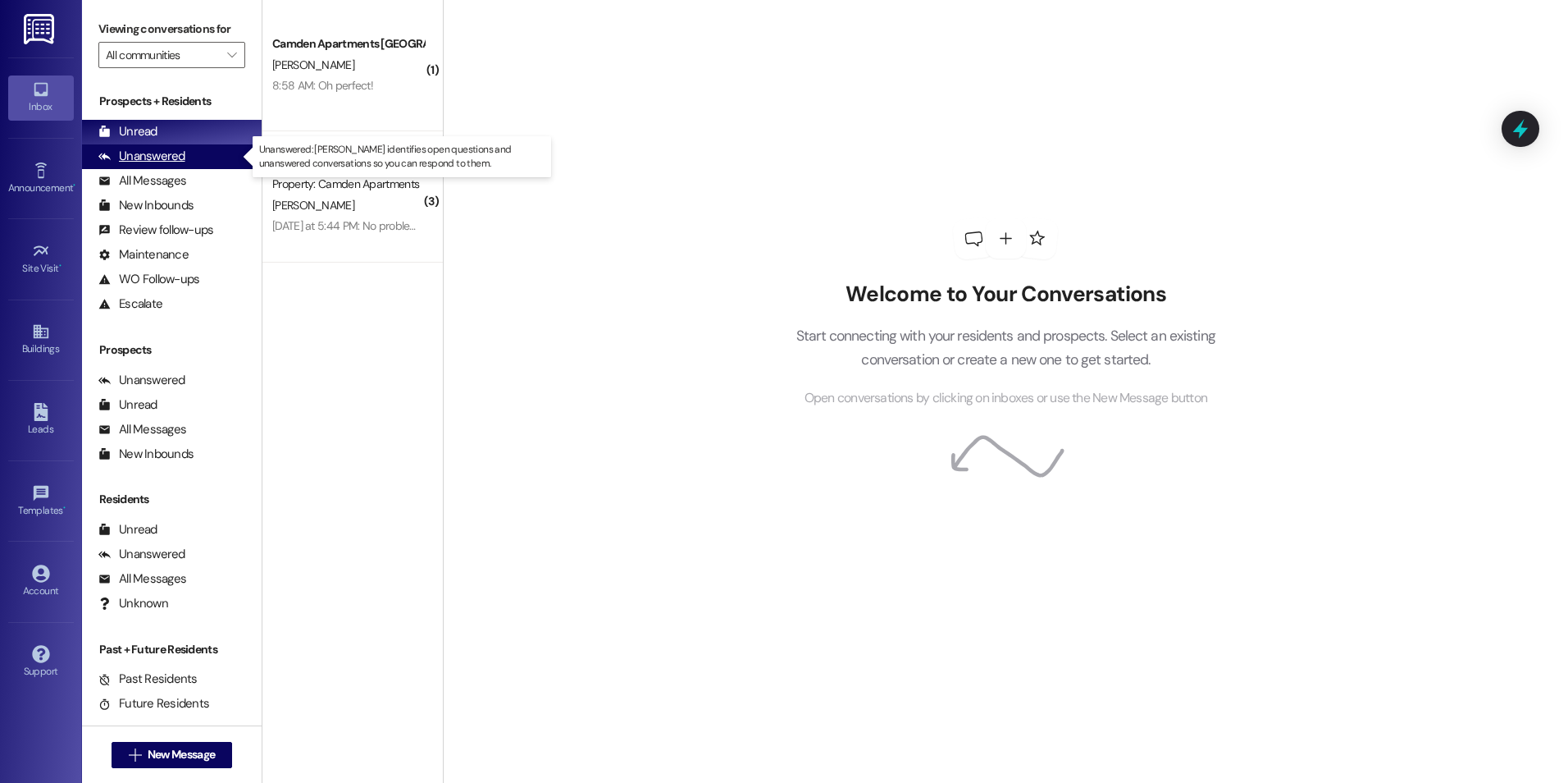
click at [214, 160] on div "Unanswered (0)" at bounding box center [172, 156] width 180 height 25
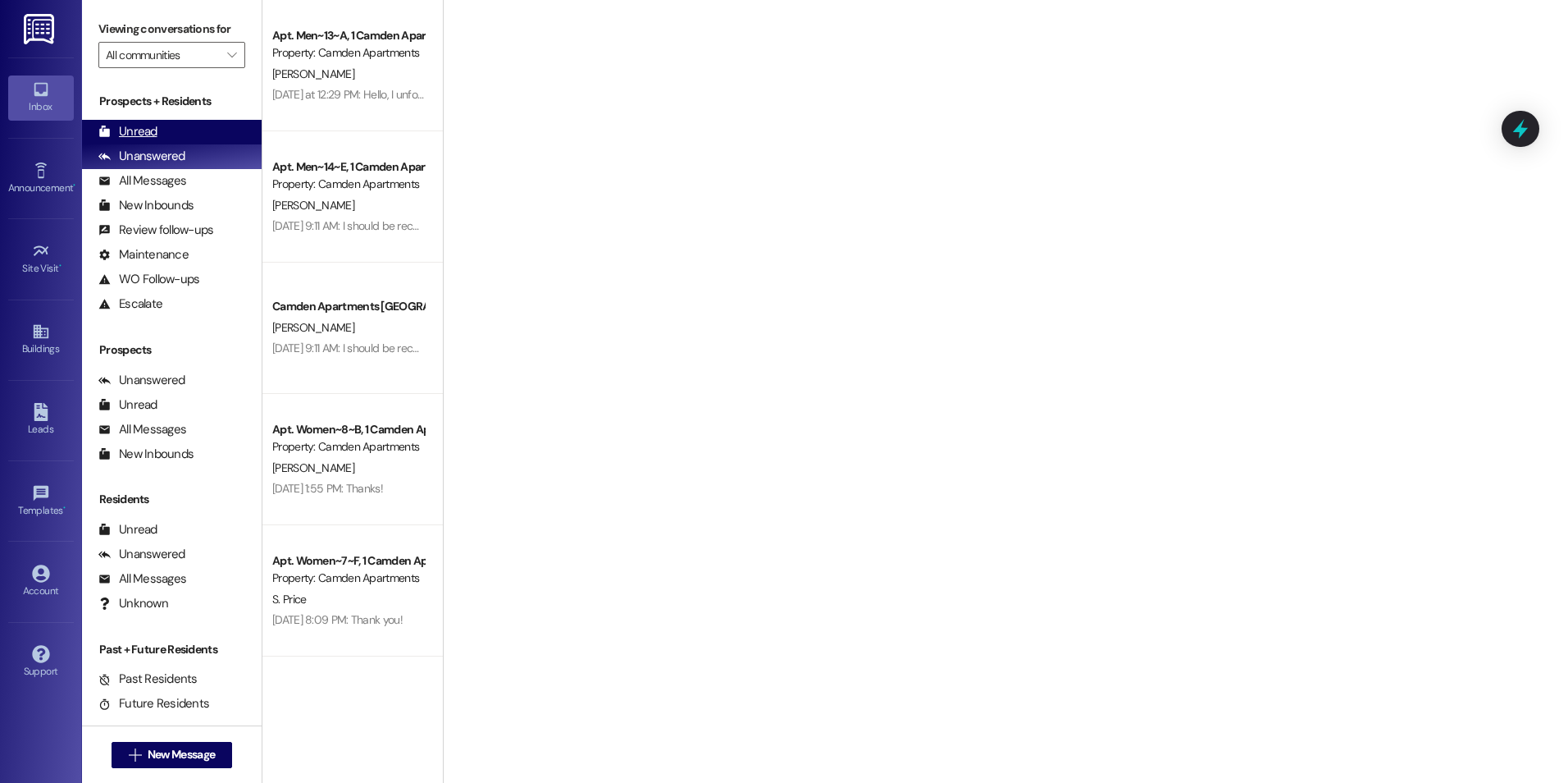
click at [213, 122] on div "Unread (0)" at bounding box center [172, 132] width 180 height 25
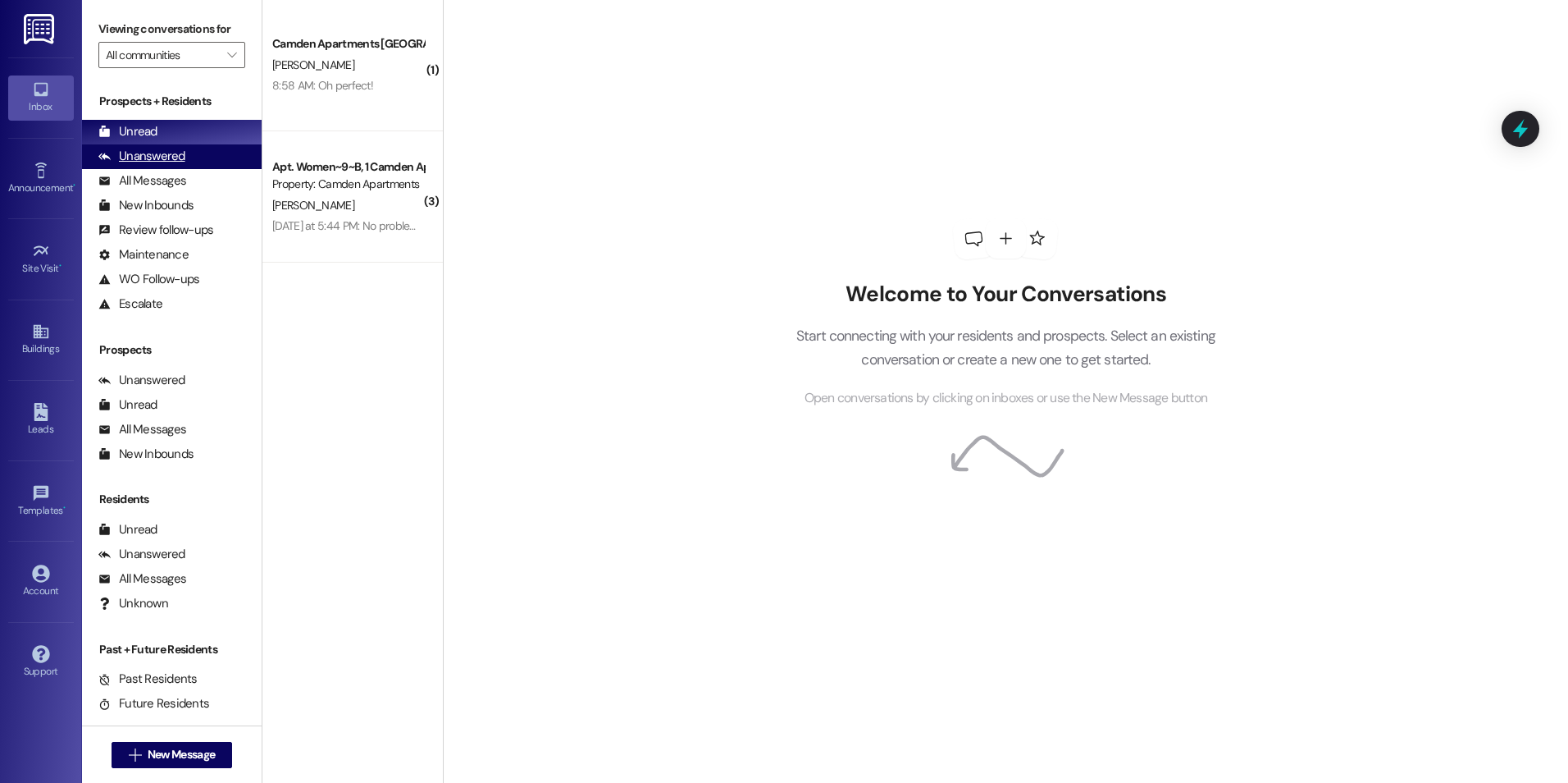
click at [167, 163] on div "Unanswered" at bounding box center [142, 156] width 87 height 17
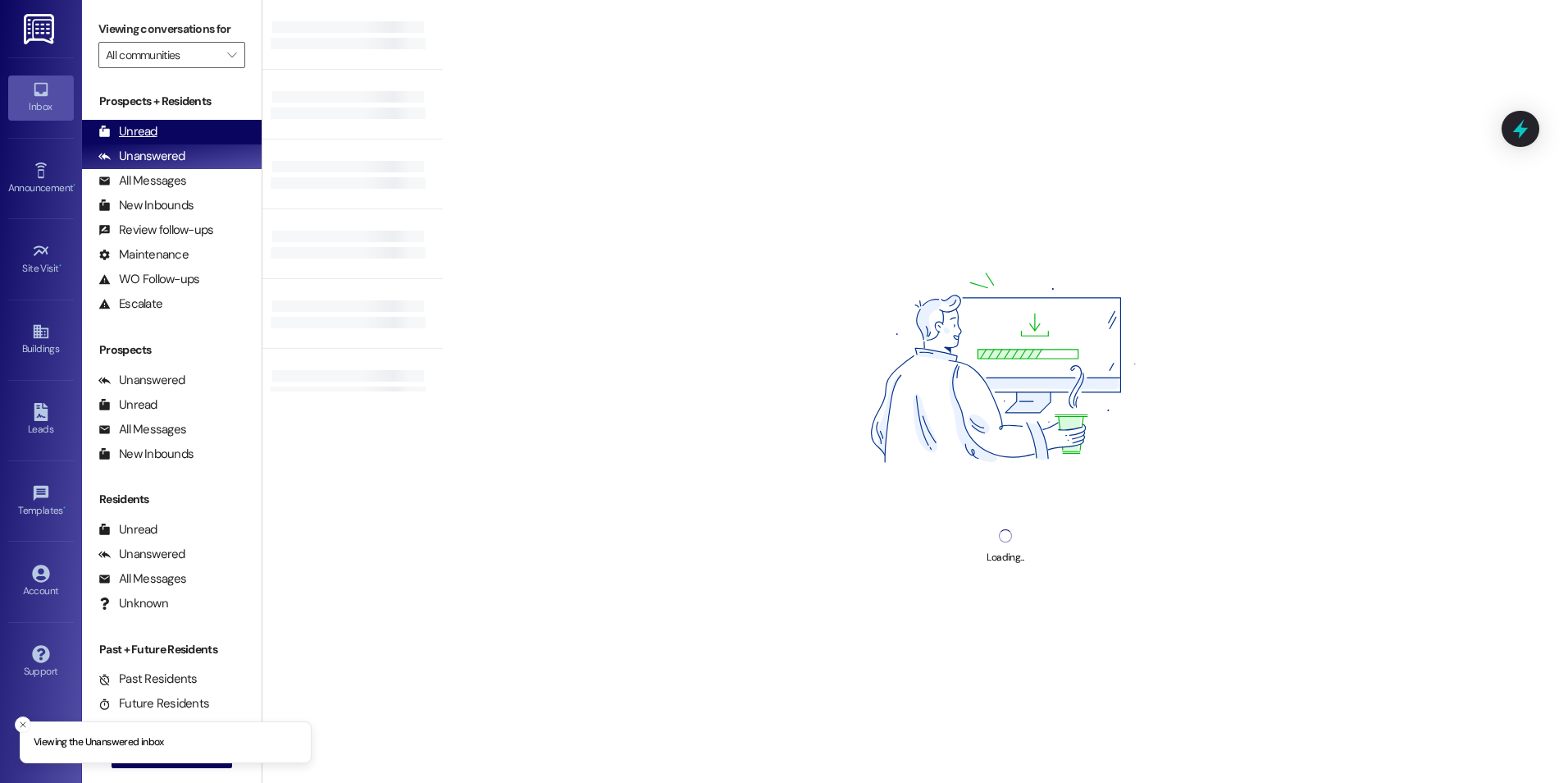
click at [161, 141] on div "Unread (0)" at bounding box center [172, 132] width 180 height 25
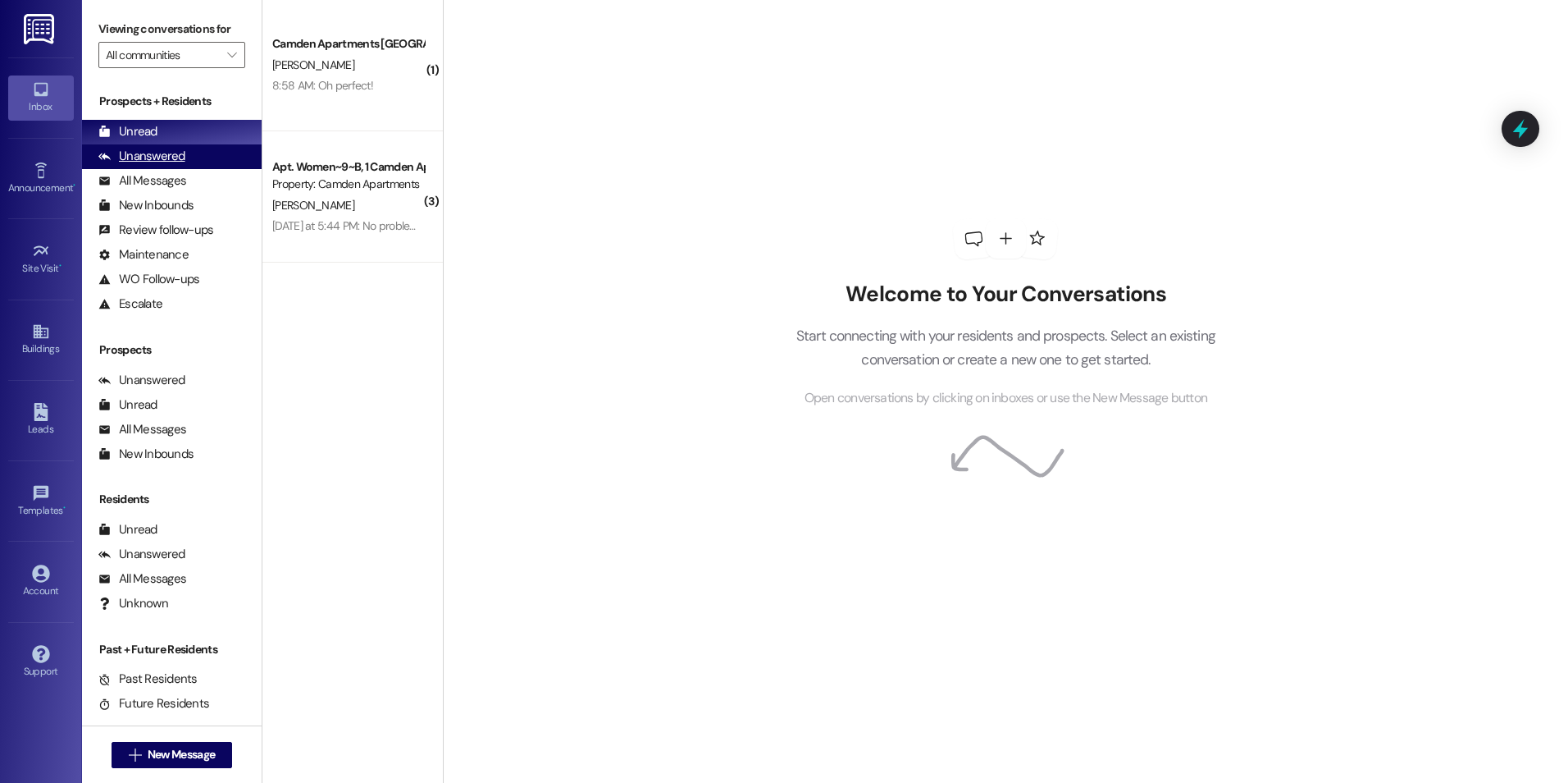
click at [152, 155] on div "Unanswered" at bounding box center [142, 156] width 87 height 17
click at [157, 130] on div "Unread (0)" at bounding box center [172, 132] width 180 height 25
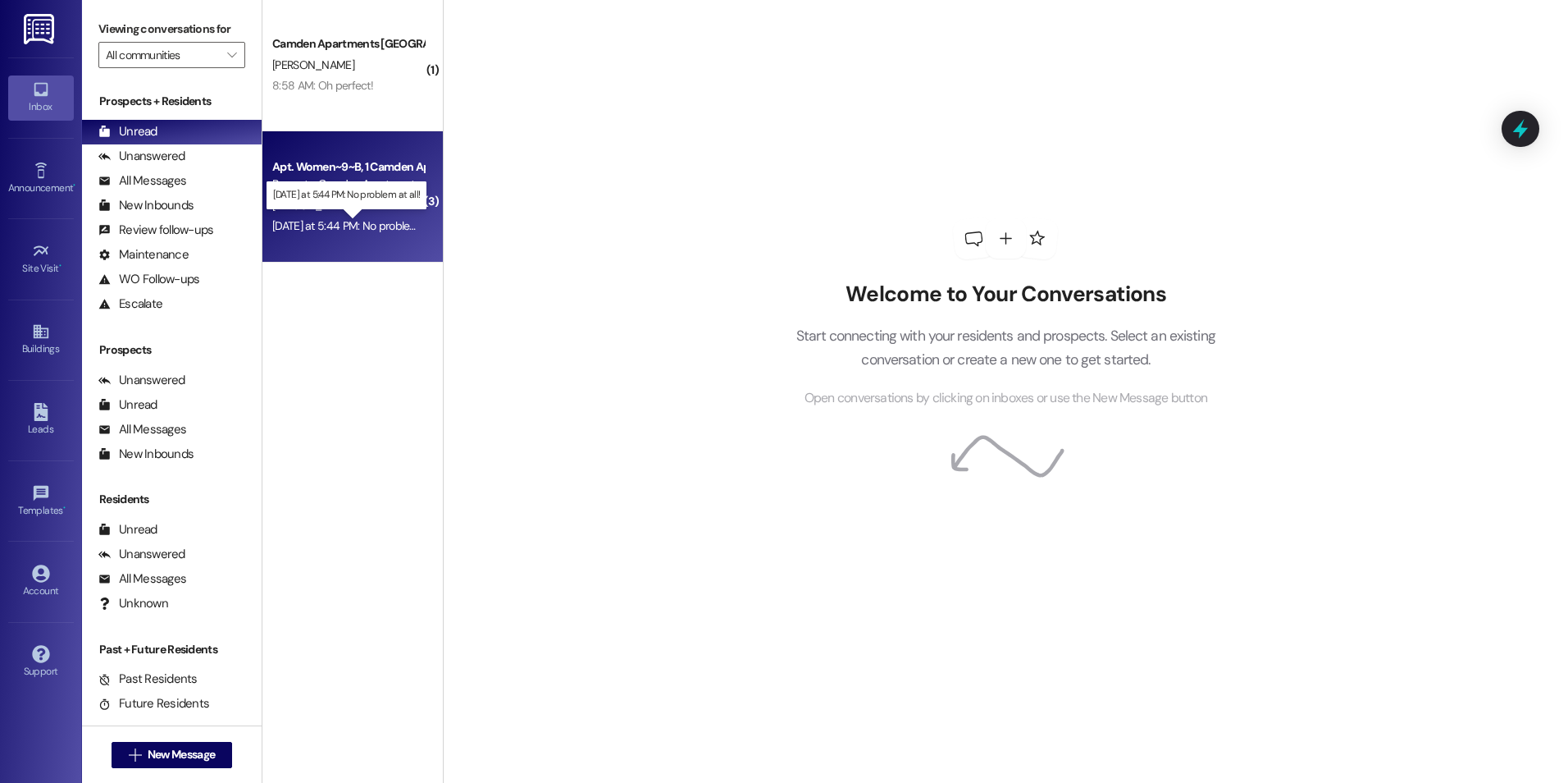
click at [363, 226] on div "Yesterday at 5:44 PM: No problem at all! Yesterday at 5:44 PM: No problem at al…" at bounding box center [359, 226] width 174 height 15
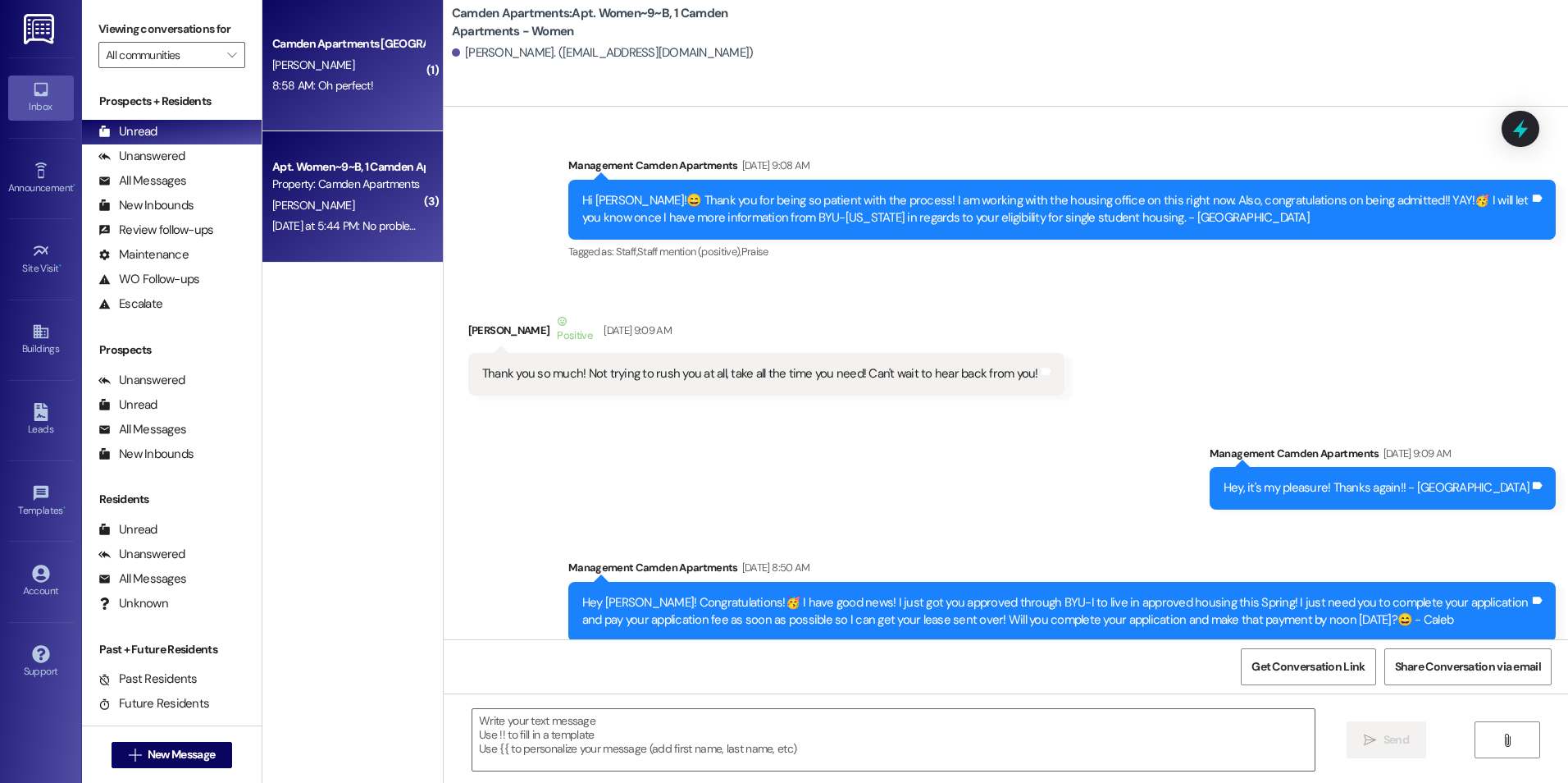
scroll to position [354569, 0]
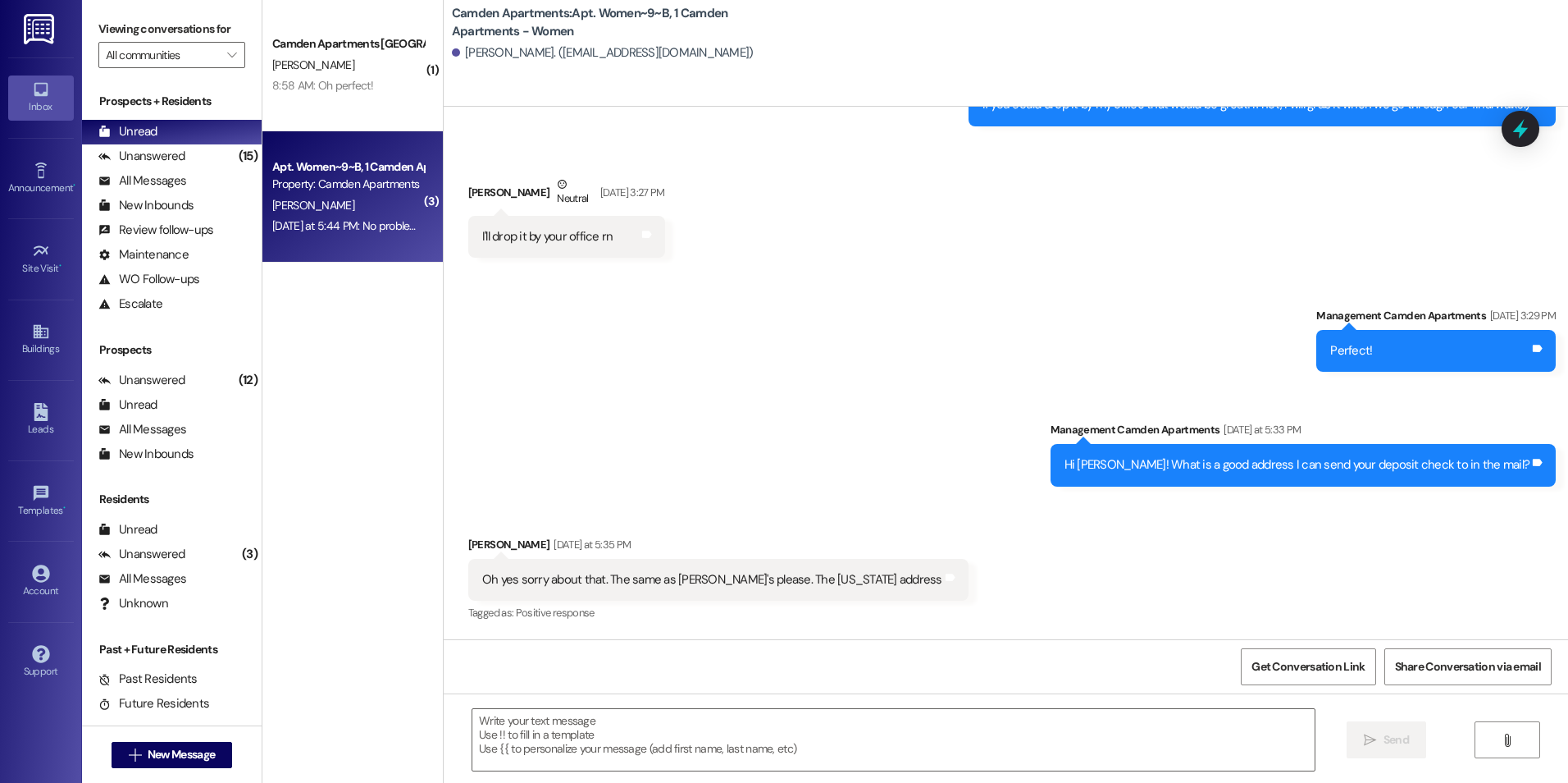
click at [355, 537] on div "( 1 ) Camden Apartments Prospect I. Morales 8:58 AM: Oh perfect! 8:58 AM: Oh pe…" at bounding box center [353, 333] width 180 height 667
click at [164, 154] on div "Unanswered" at bounding box center [142, 156] width 87 height 17
click at [152, 113] on div "Prospects + Residents Unread (0) Unread: Any message you haven't read yet will …" at bounding box center [172, 204] width 180 height 223
click at [144, 138] on div "Unread" at bounding box center [127, 131] width 59 height 17
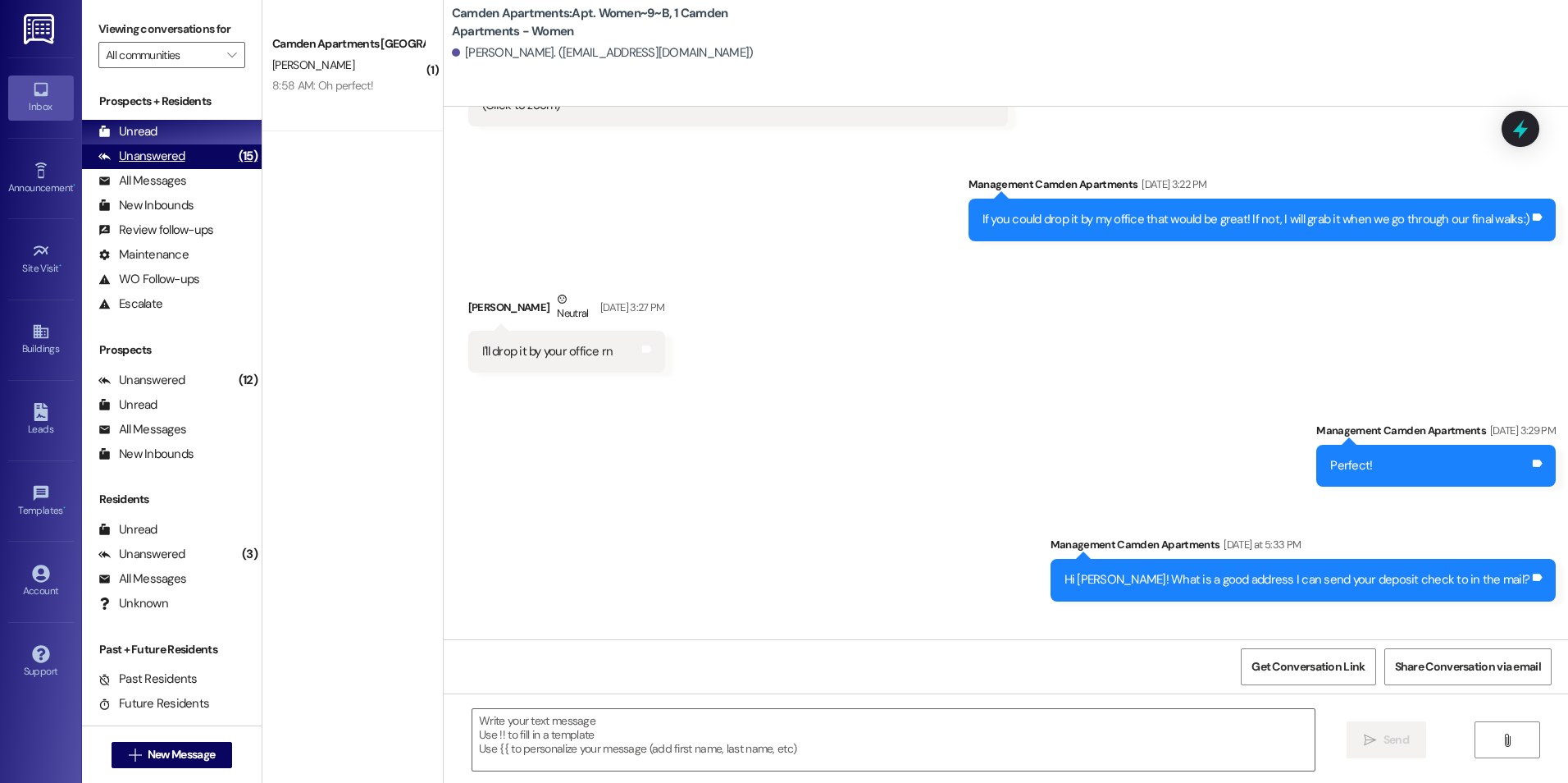
click at [176, 161] on div "Unanswered" at bounding box center [142, 156] width 87 height 17
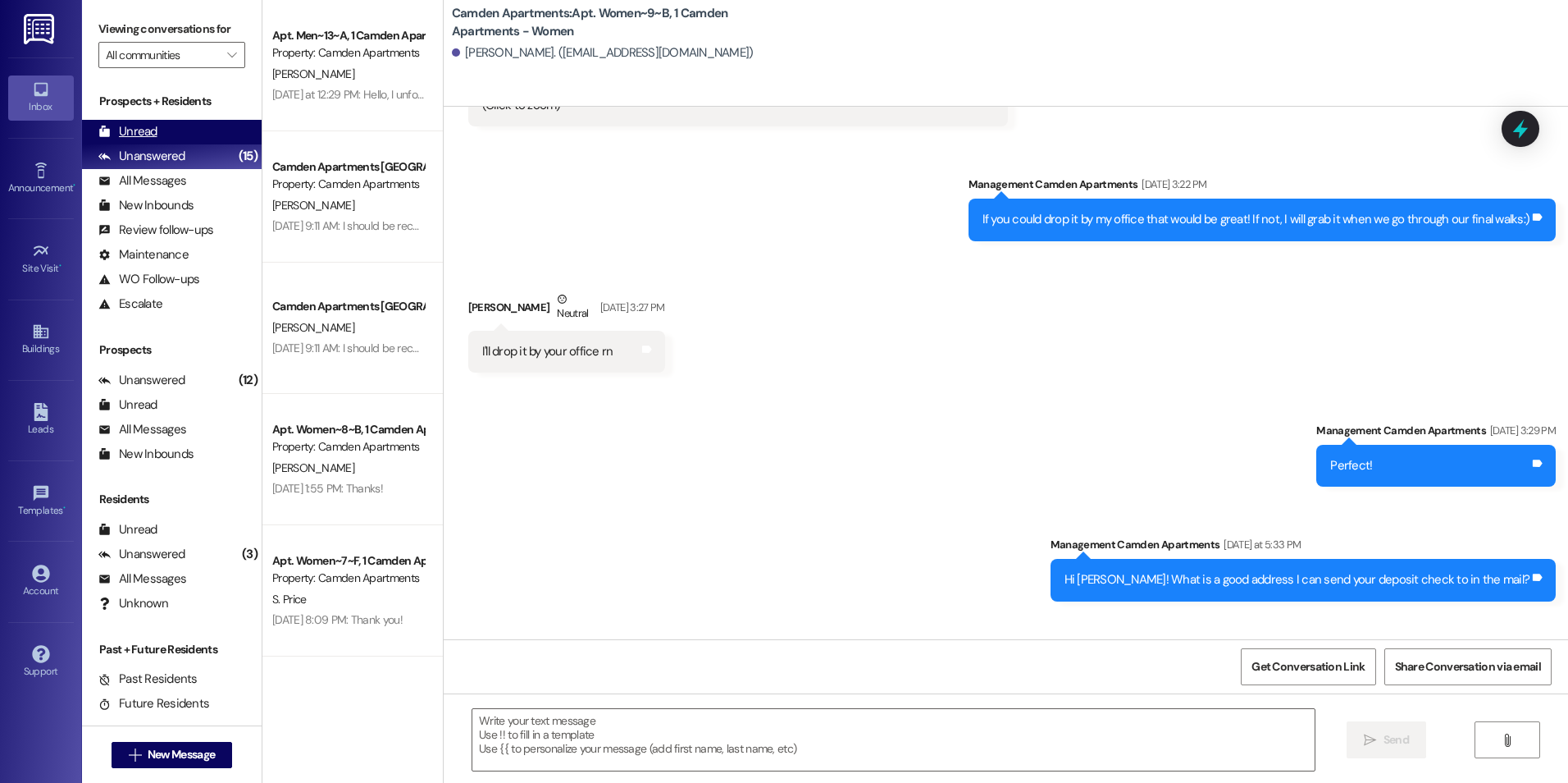
click at [158, 125] on div "Unread (0)" at bounding box center [172, 132] width 180 height 25
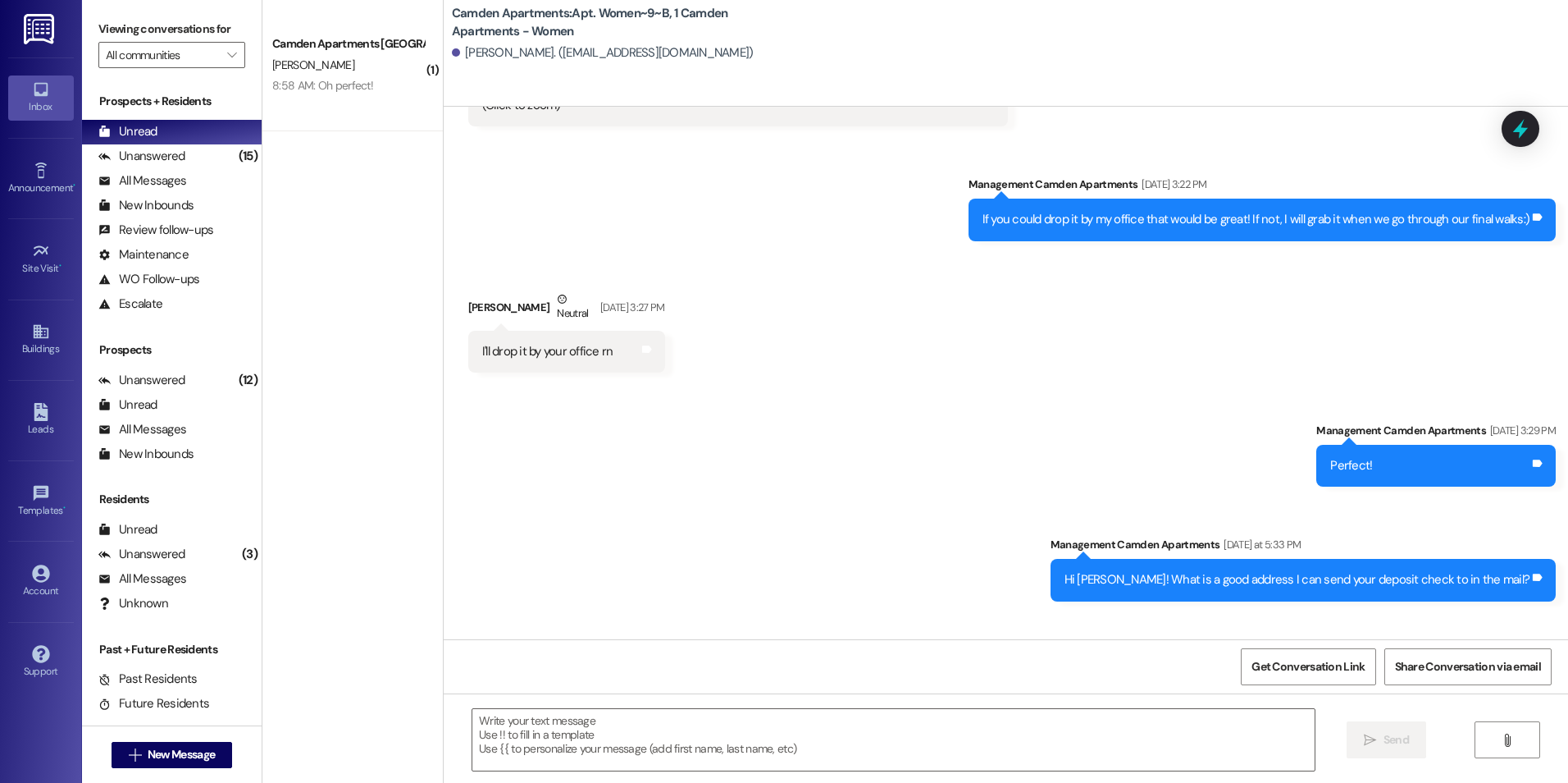
click at [328, 217] on div "( 1 ) Camden Apartments Prospect [PERSON_NAME] 8:58 AM: Oh perfect! 8:58 AM: Oh…" at bounding box center [353, 333] width 180 height 667
click at [159, 164] on div "Unanswered" at bounding box center [142, 156] width 87 height 17
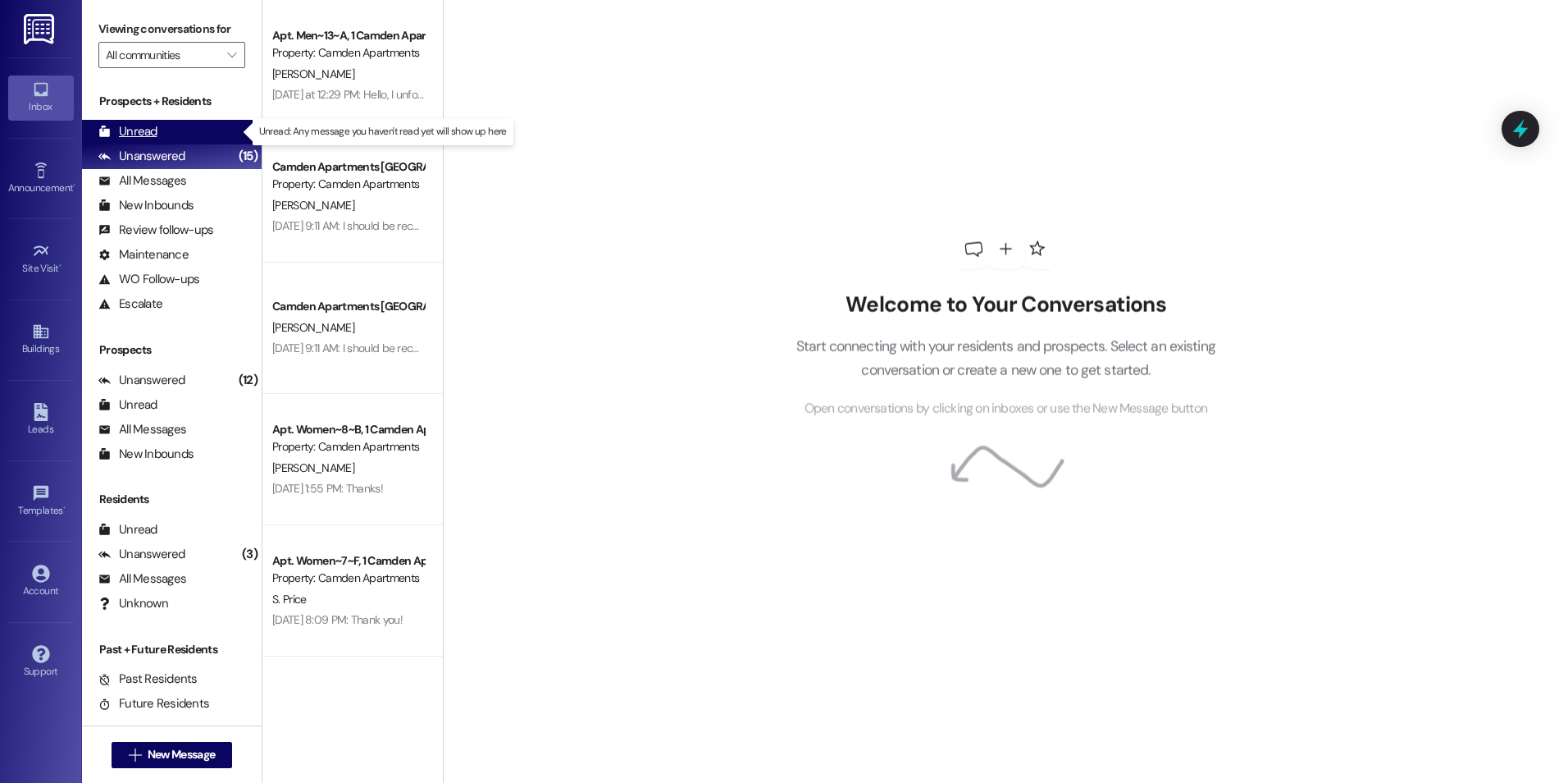
click at [169, 137] on div "Unread (0)" at bounding box center [172, 132] width 180 height 25
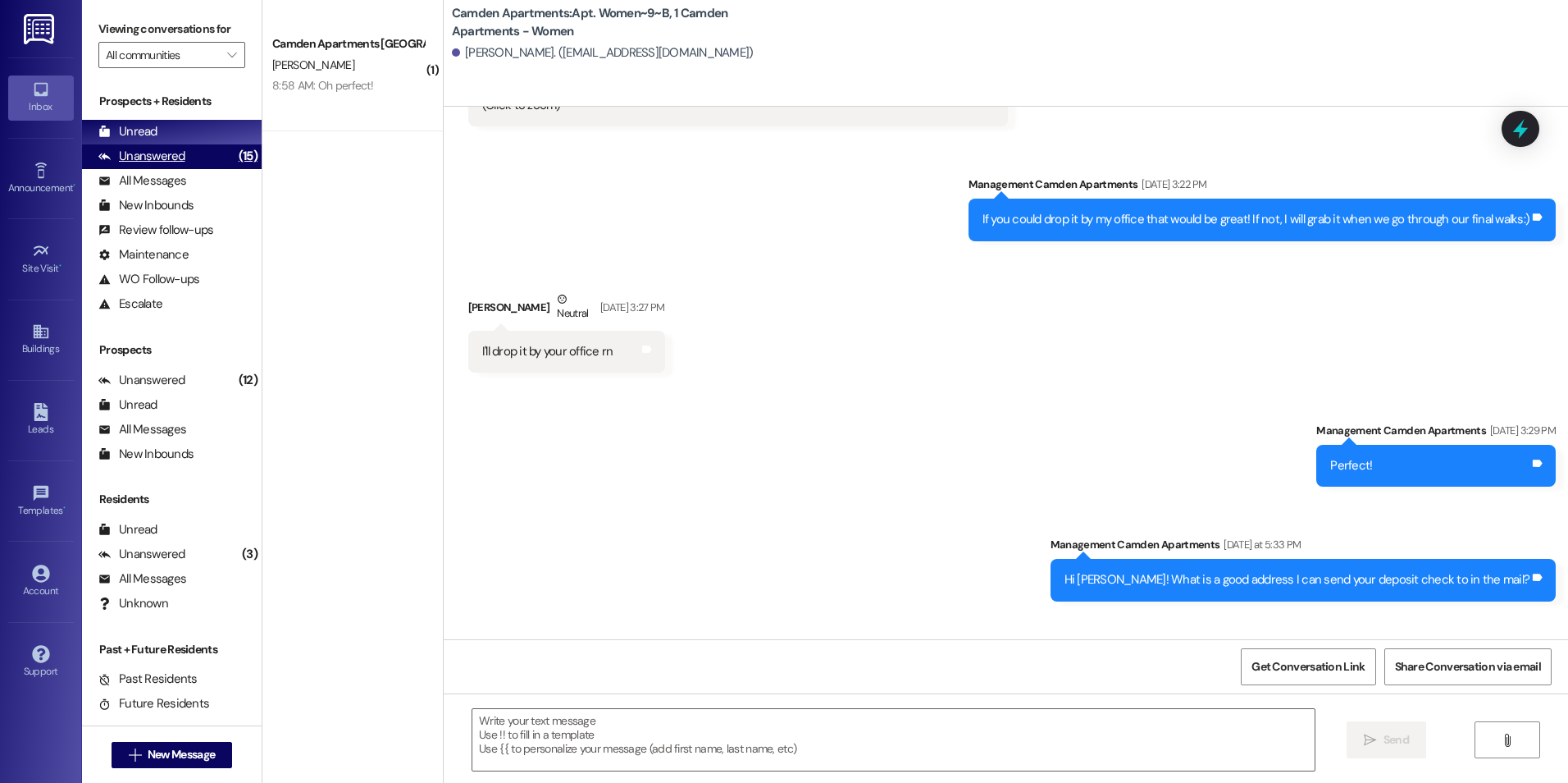
drag, startPoint x: 216, startPoint y: 167, endPoint x: 215, endPoint y: 158, distance: 9.1
click at [235, 166] on div "(15)" at bounding box center [248, 156] width 27 height 25
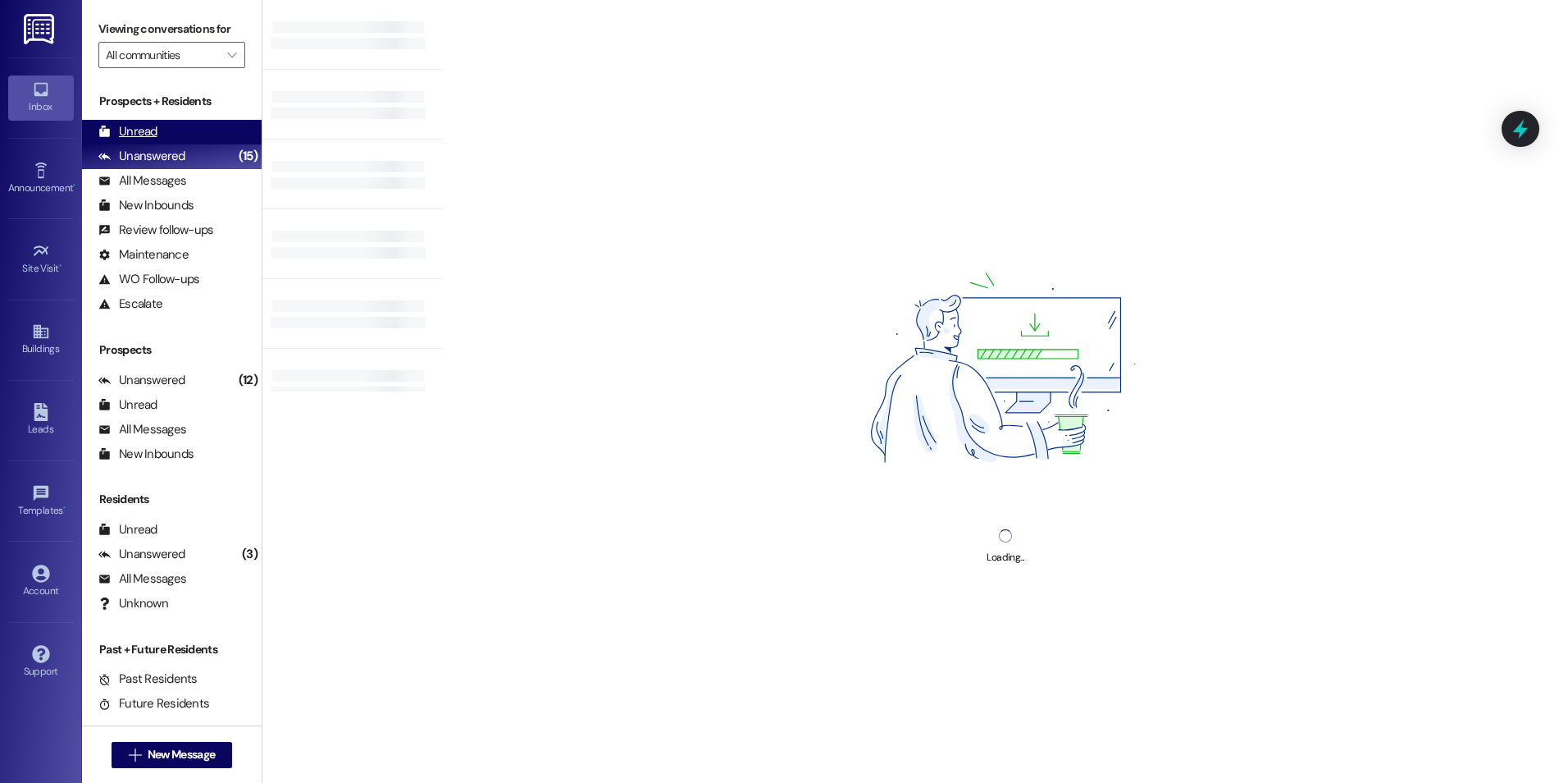
click at [205, 137] on div "Unread (0)" at bounding box center [172, 132] width 180 height 25
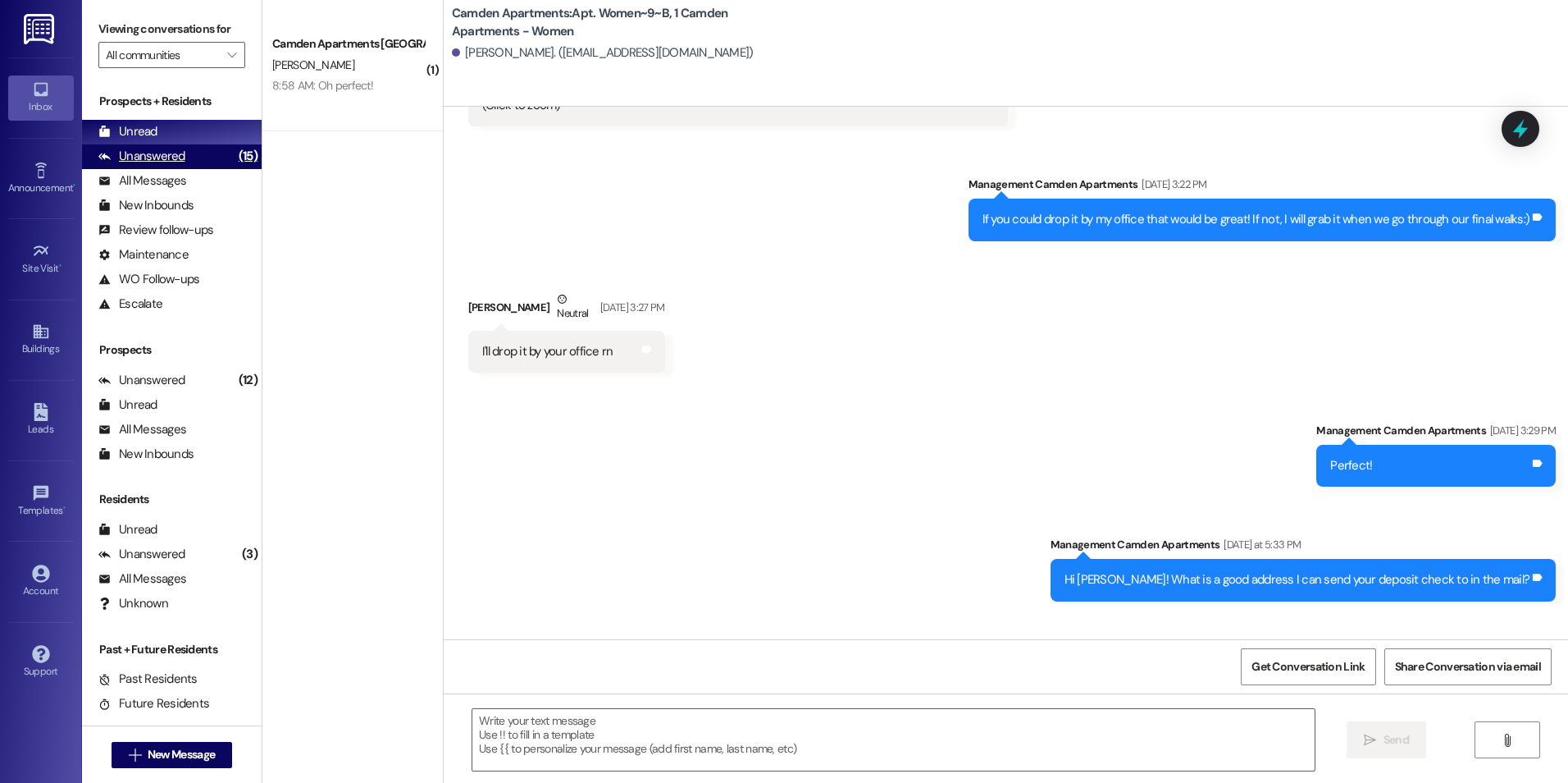
click at [182, 156] on div "Unanswered" at bounding box center [142, 156] width 87 height 17
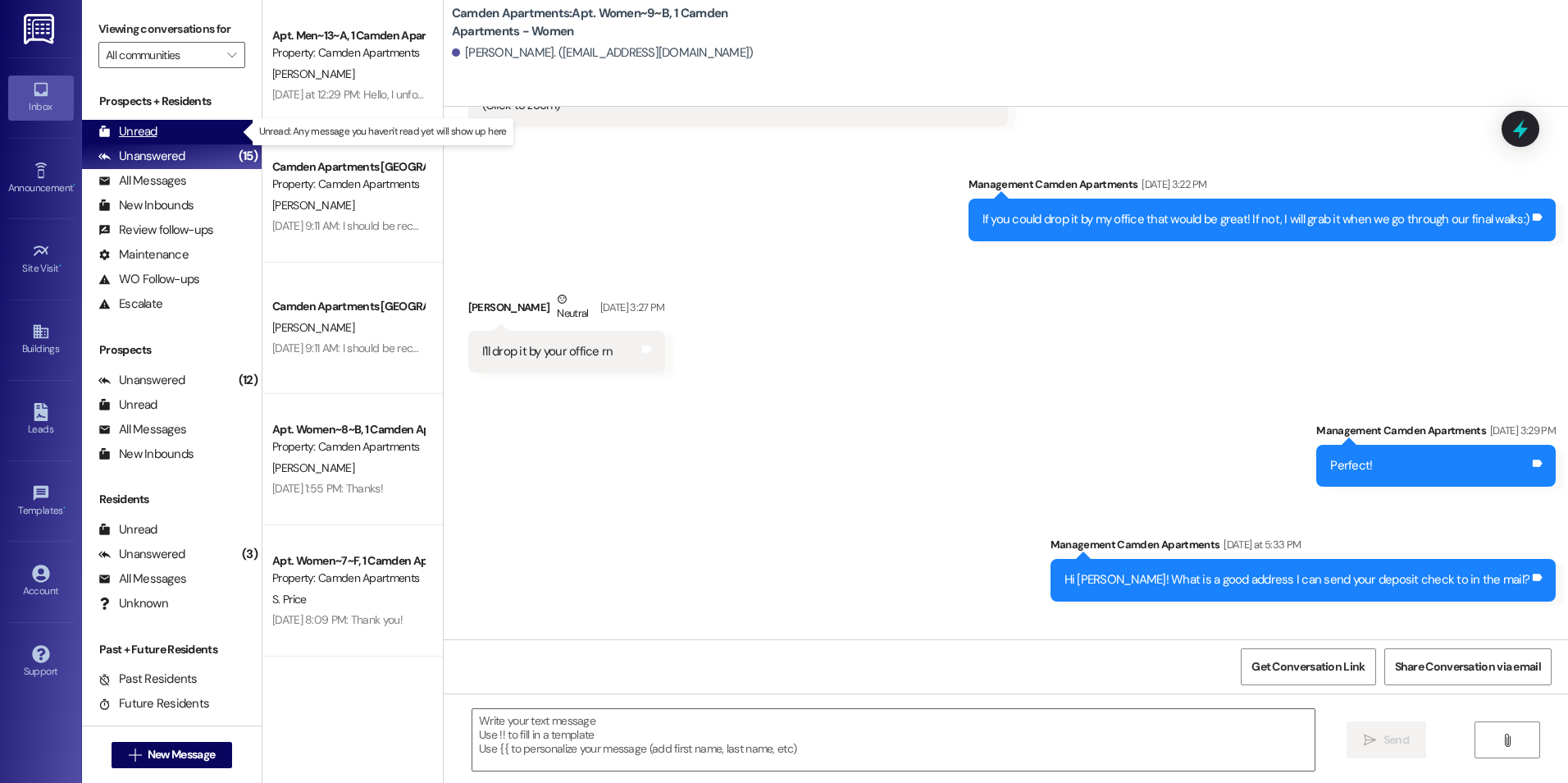
click at [180, 129] on div "Unread (0)" at bounding box center [172, 132] width 180 height 25
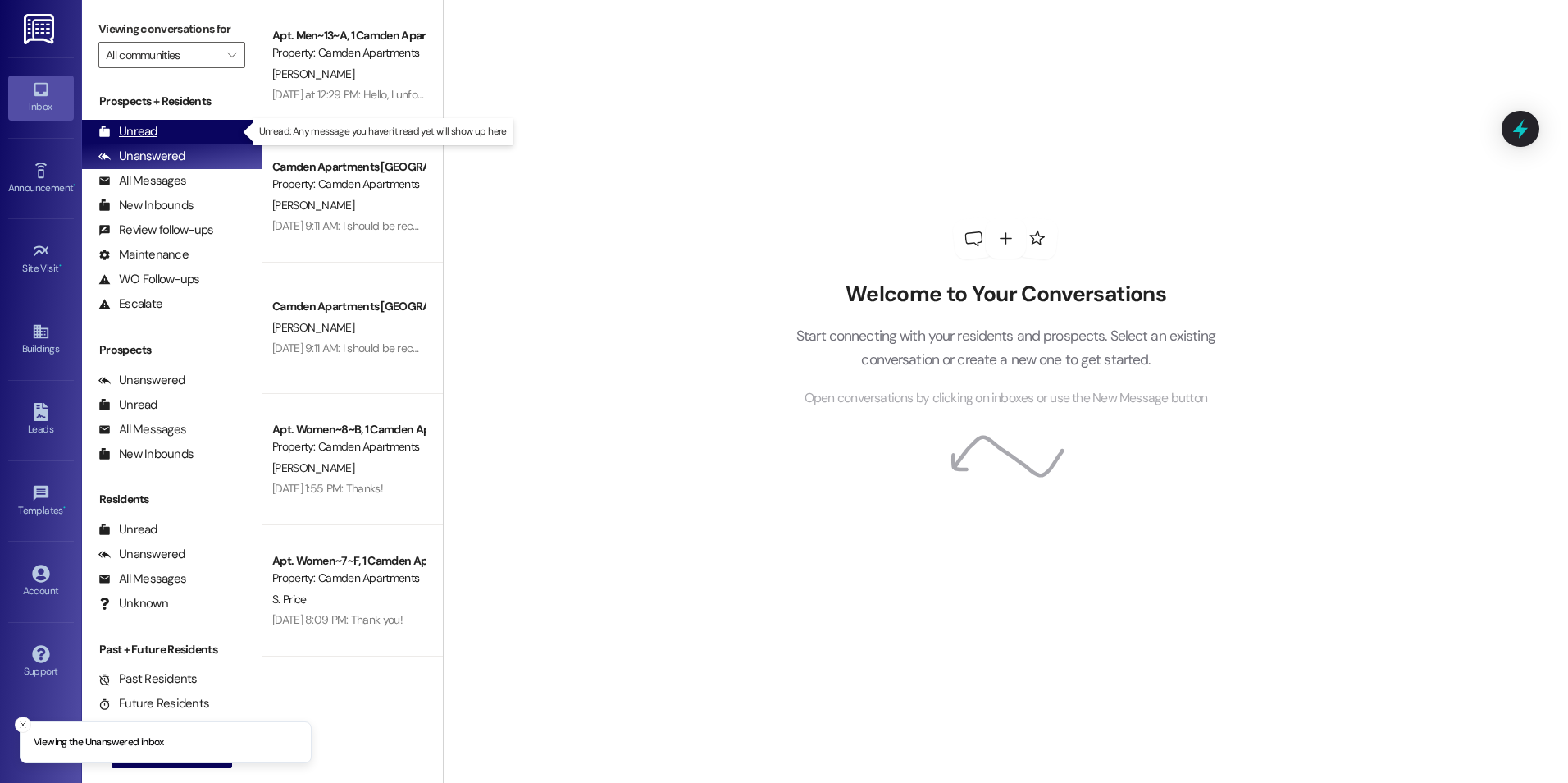
click at [122, 125] on div "Unread" at bounding box center [127, 131] width 59 height 17
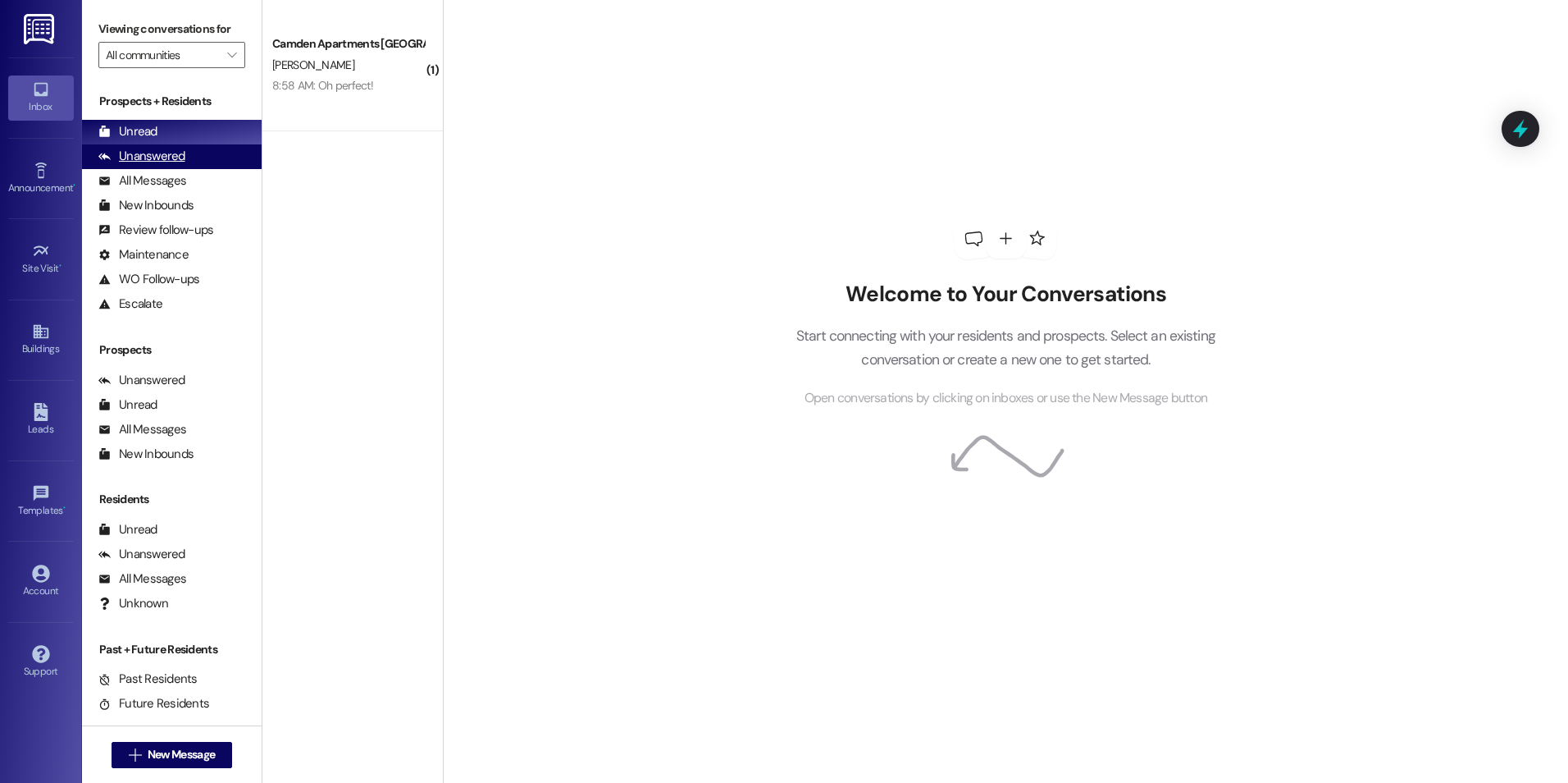
click at [211, 165] on div "Unanswered (0)" at bounding box center [172, 156] width 180 height 25
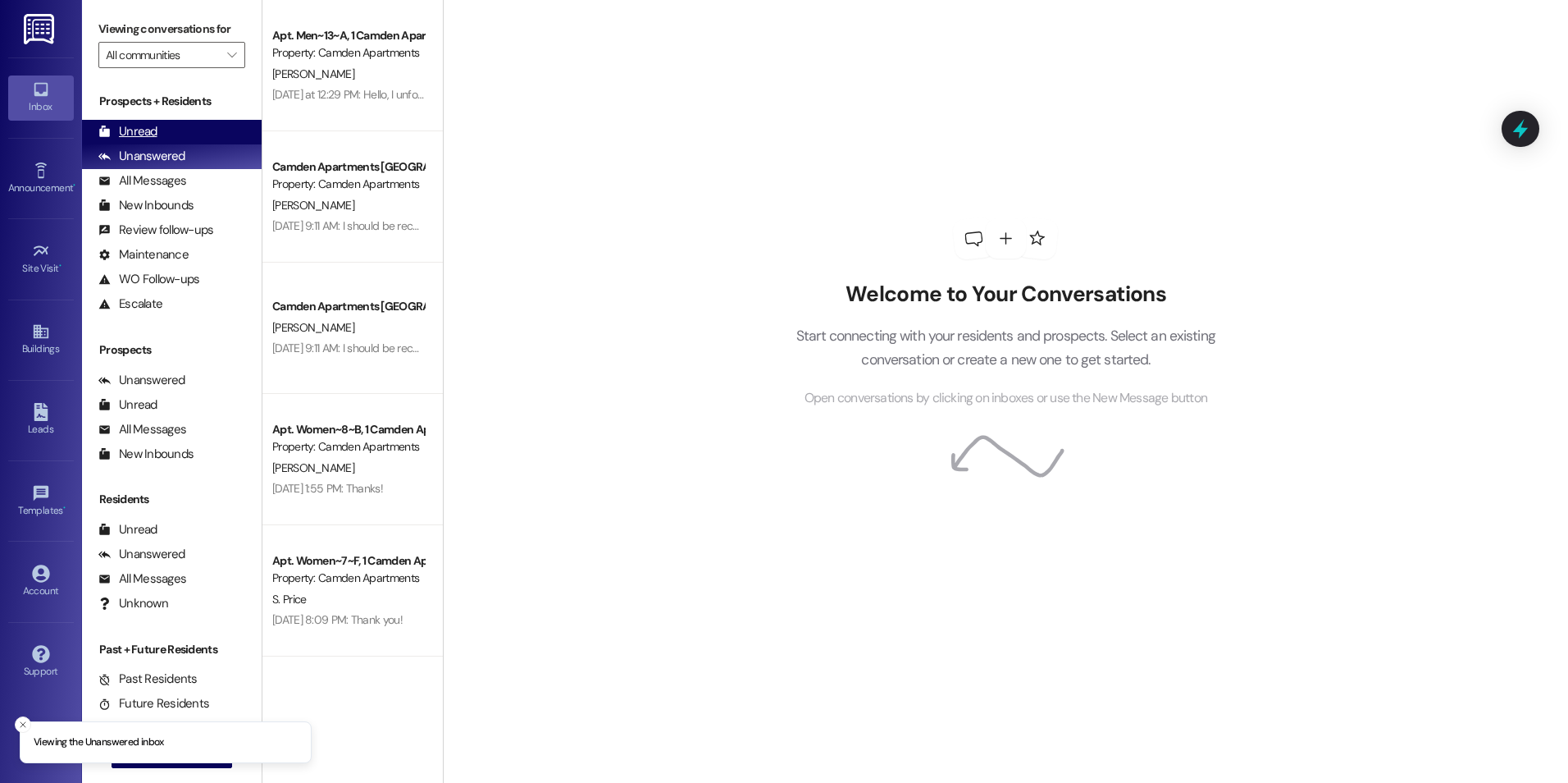
click at [212, 136] on div "Unread (0)" at bounding box center [172, 132] width 180 height 25
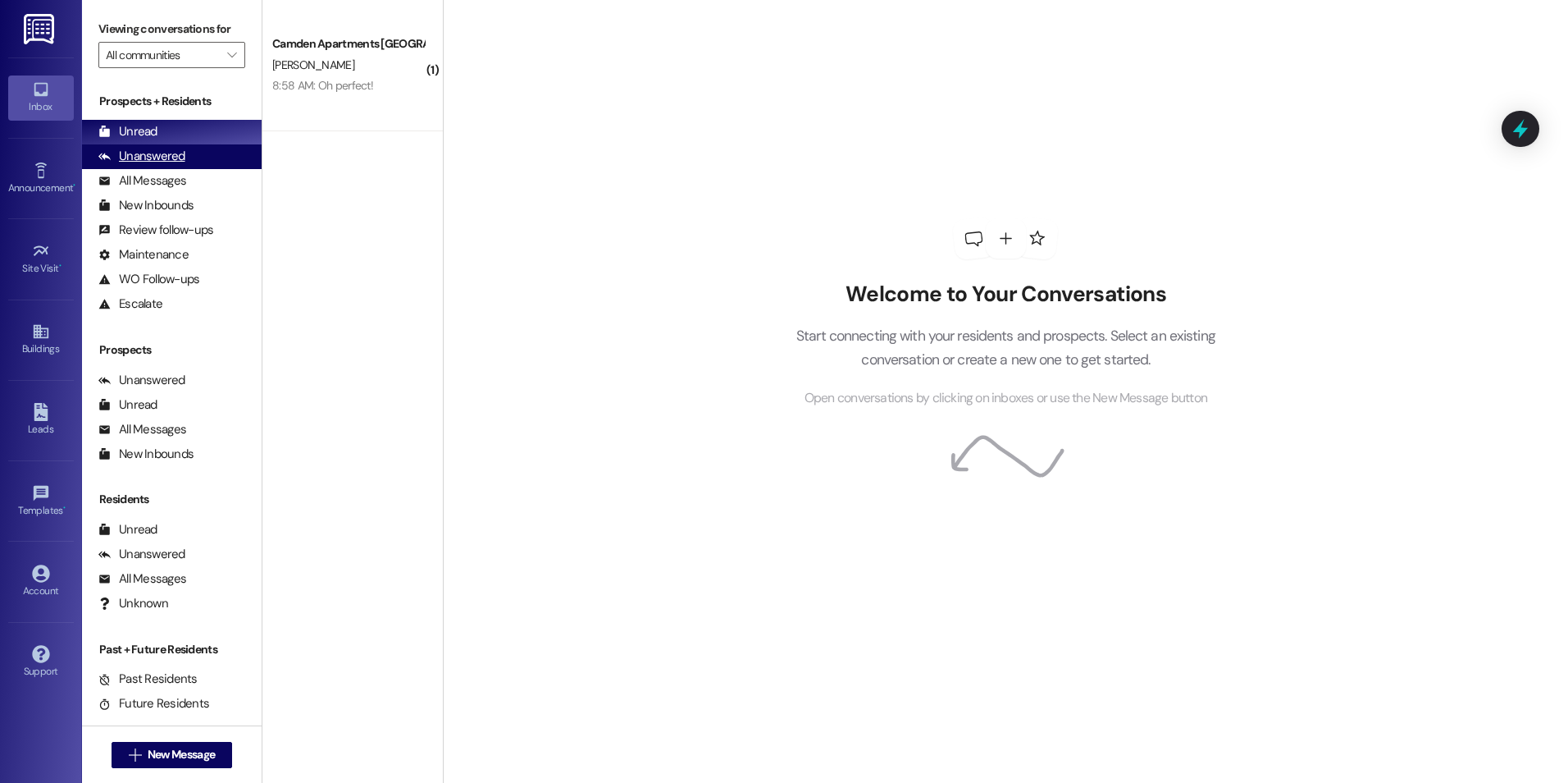
click at [174, 154] on div "Unanswered" at bounding box center [142, 156] width 87 height 17
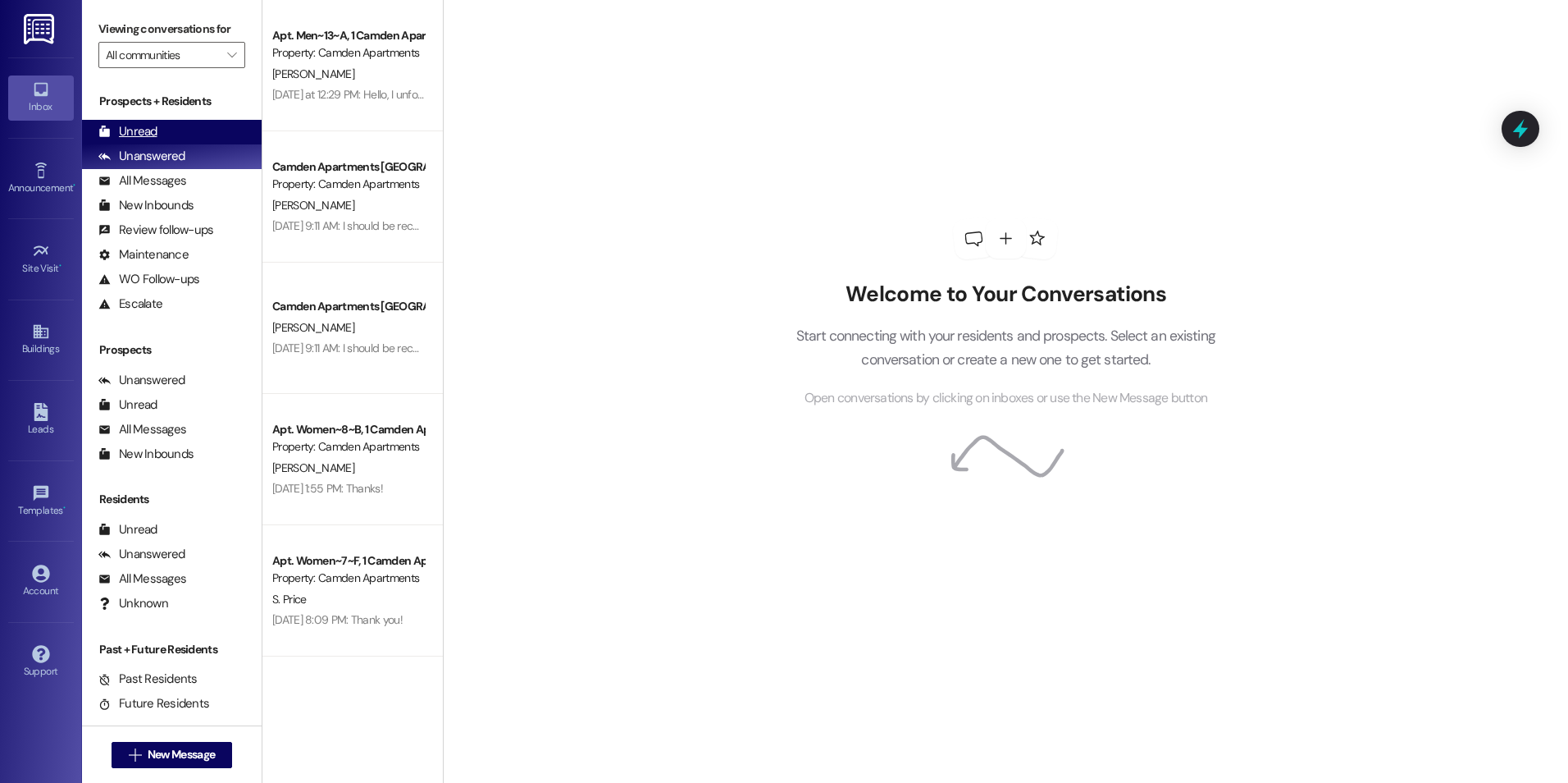
click at [183, 130] on div "Unread (0)" at bounding box center [172, 132] width 180 height 25
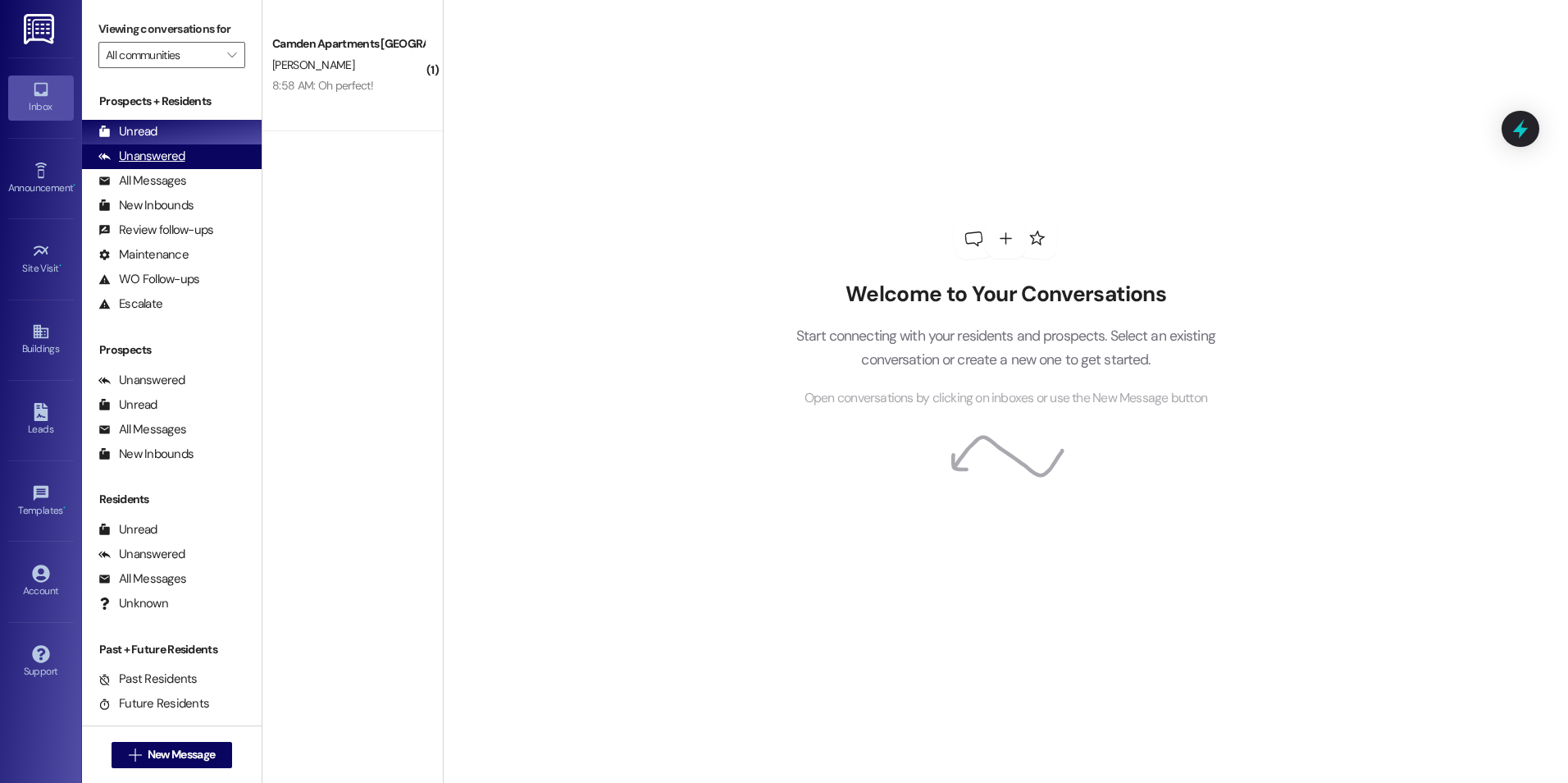
click at [176, 156] on div "Unanswered" at bounding box center [142, 156] width 87 height 17
click at [185, 130] on div "Unread (0)" at bounding box center [172, 132] width 180 height 25
click at [133, 156] on div "Unanswered" at bounding box center [142, 156] width 87 height 17
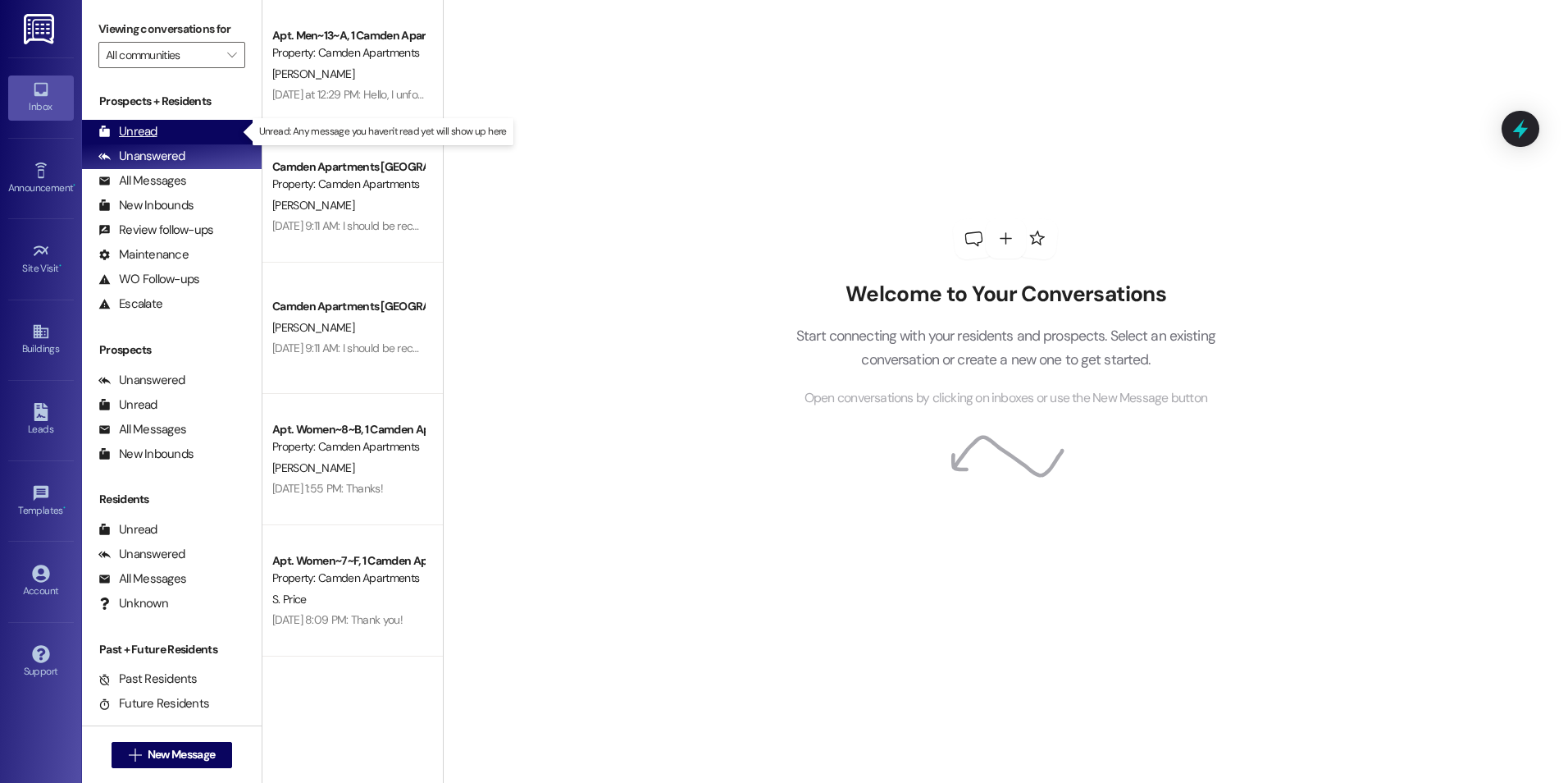
click at [142, 131] on div "Unread" at bounding box center [127, 131] width 59 height 17
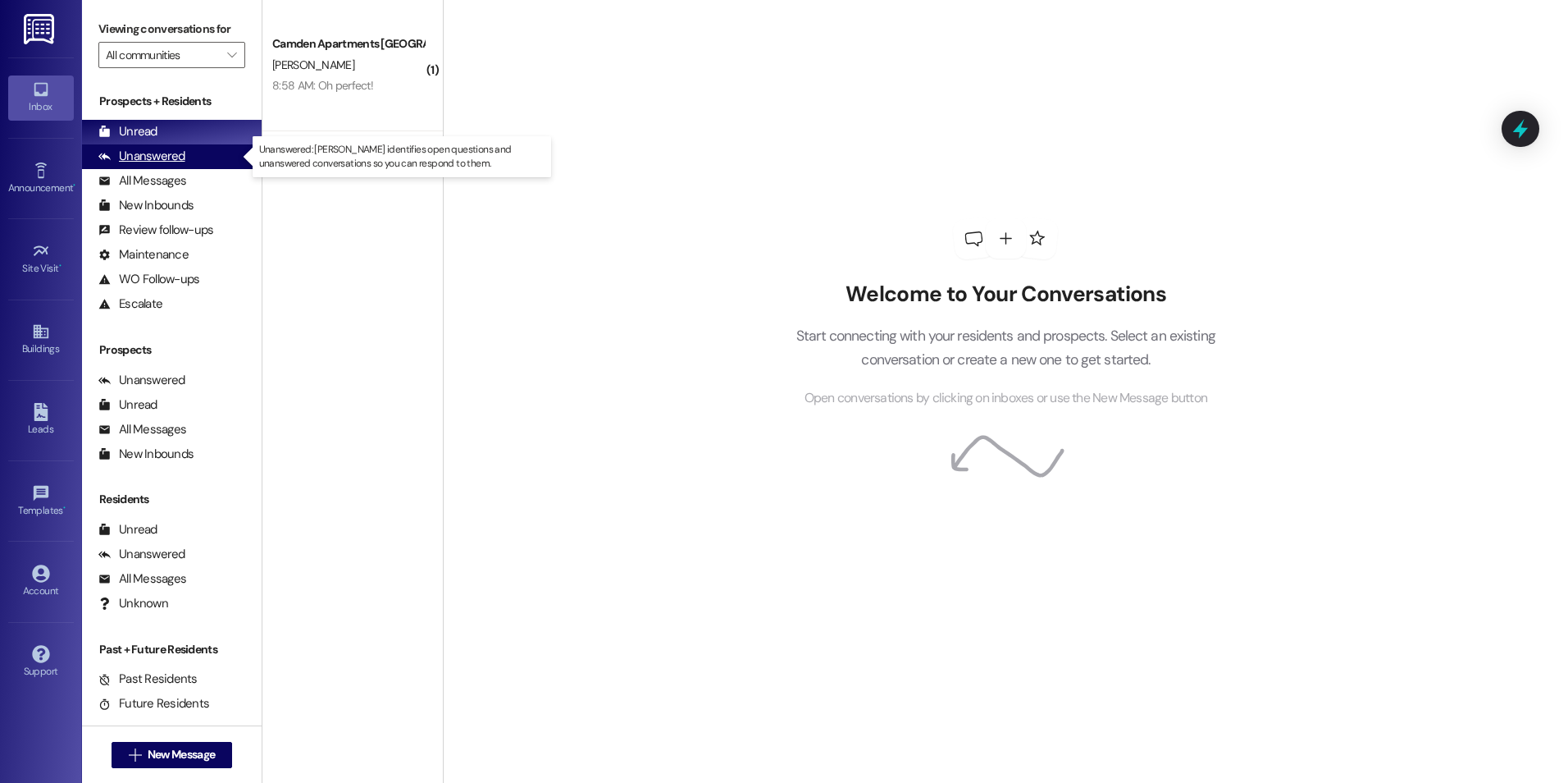
click at [165, 155] on div "Unanswered" at bounding box center [142, 156] width 87 height 17
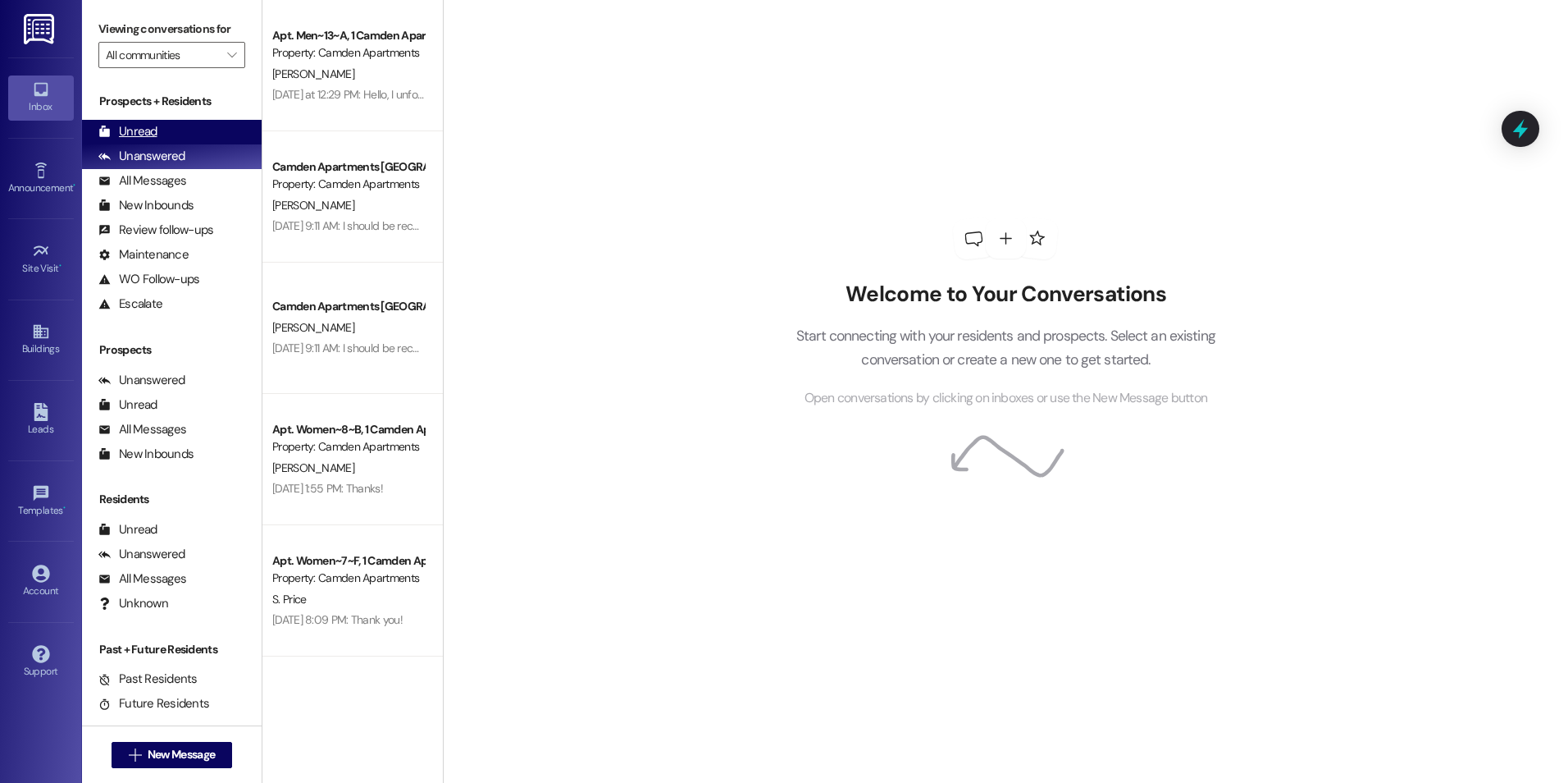
click at [168, 131] on div "Unread (0)" at bounding box center [172, 132] width 180 height 25
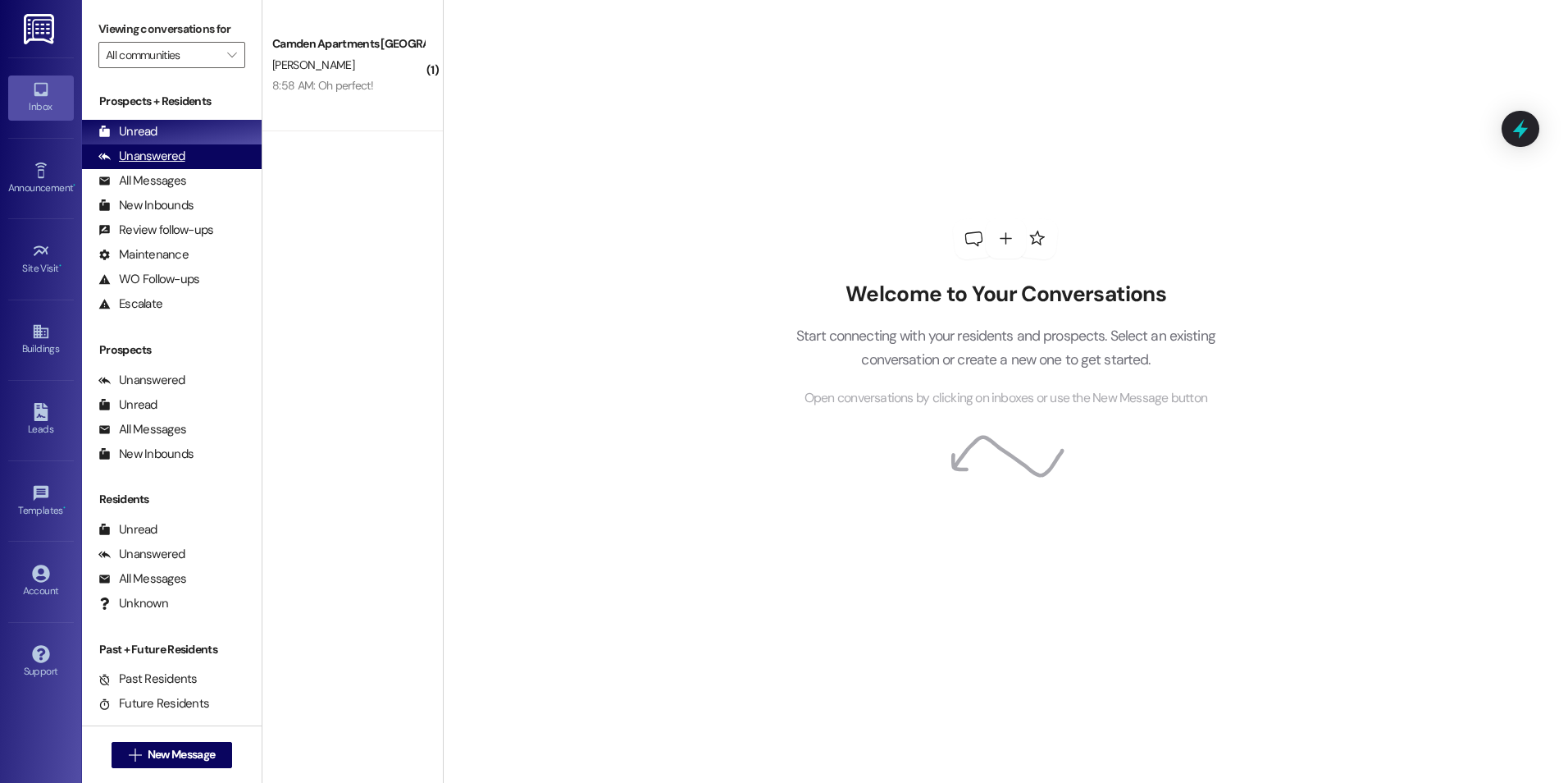
click at [125, 156] on div "Unanswered" at bounding box center [142, 156] width 87 height 17
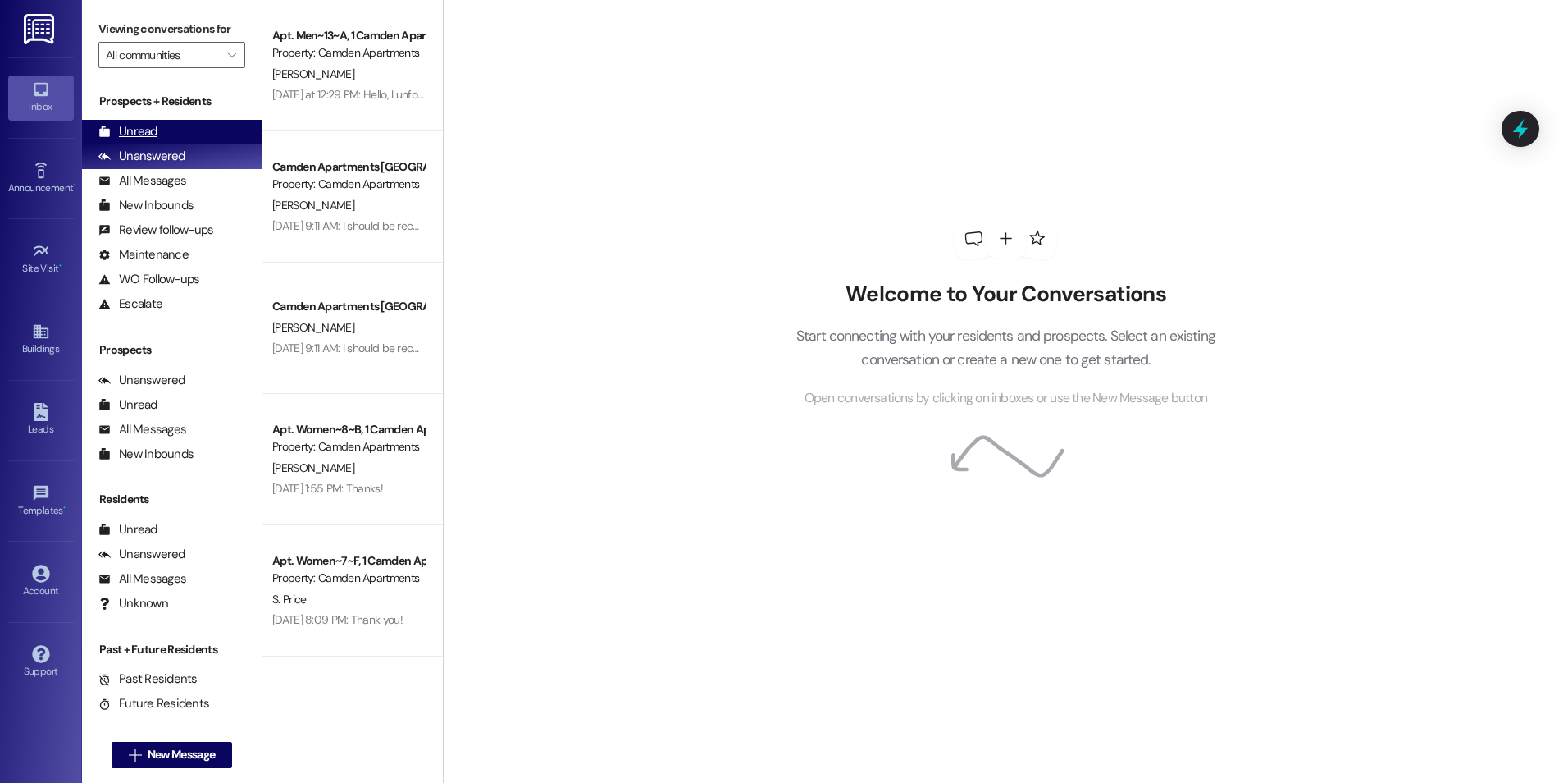
click at [127, 138] on div "Unread" at bounding box center [127, 131] width 59 height 17
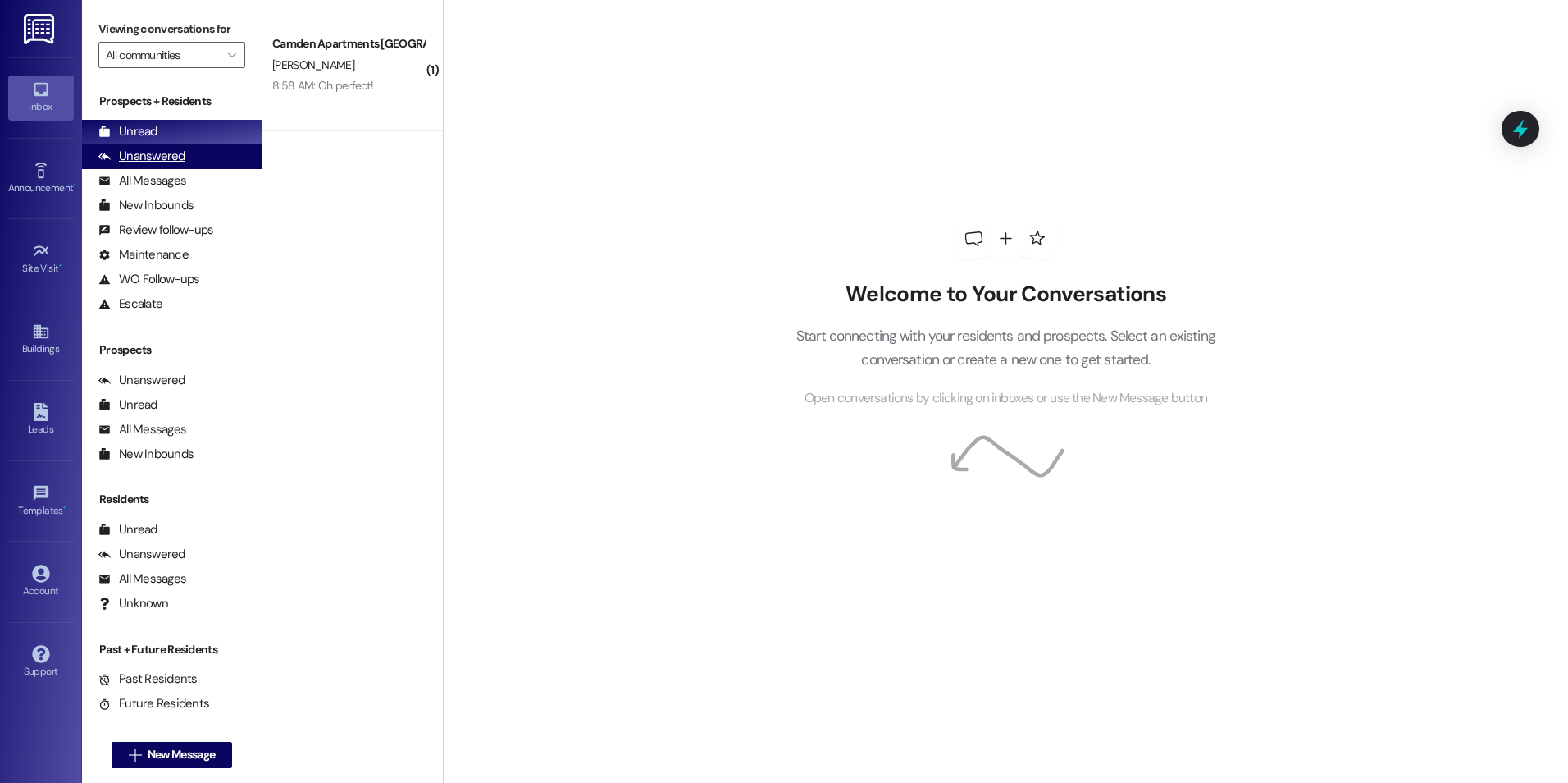
click at [143, 150] on div "Unanswered" at bounding box center [142, 156] width 87 height 17
click at [144, 127] on div "Unread" at bounding box center [127, 131] width 59 height 17
click at [196, 158] on div "Unanswered (0)" at bounding box center [172, 156] width 180 height 25
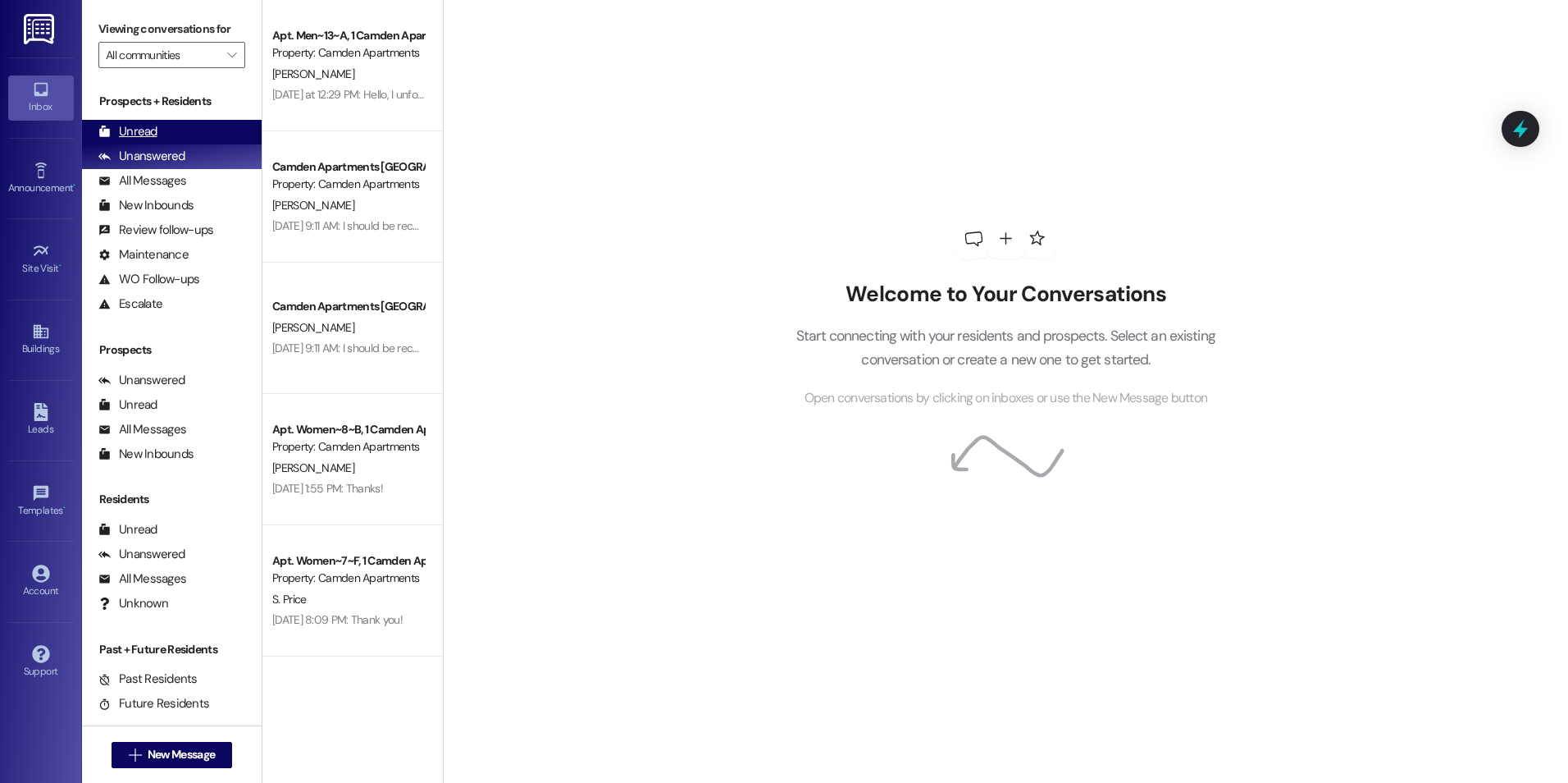
click at [194, 133] on div "Unread (0)" at bounding box center [172, 132] width 180 height 25
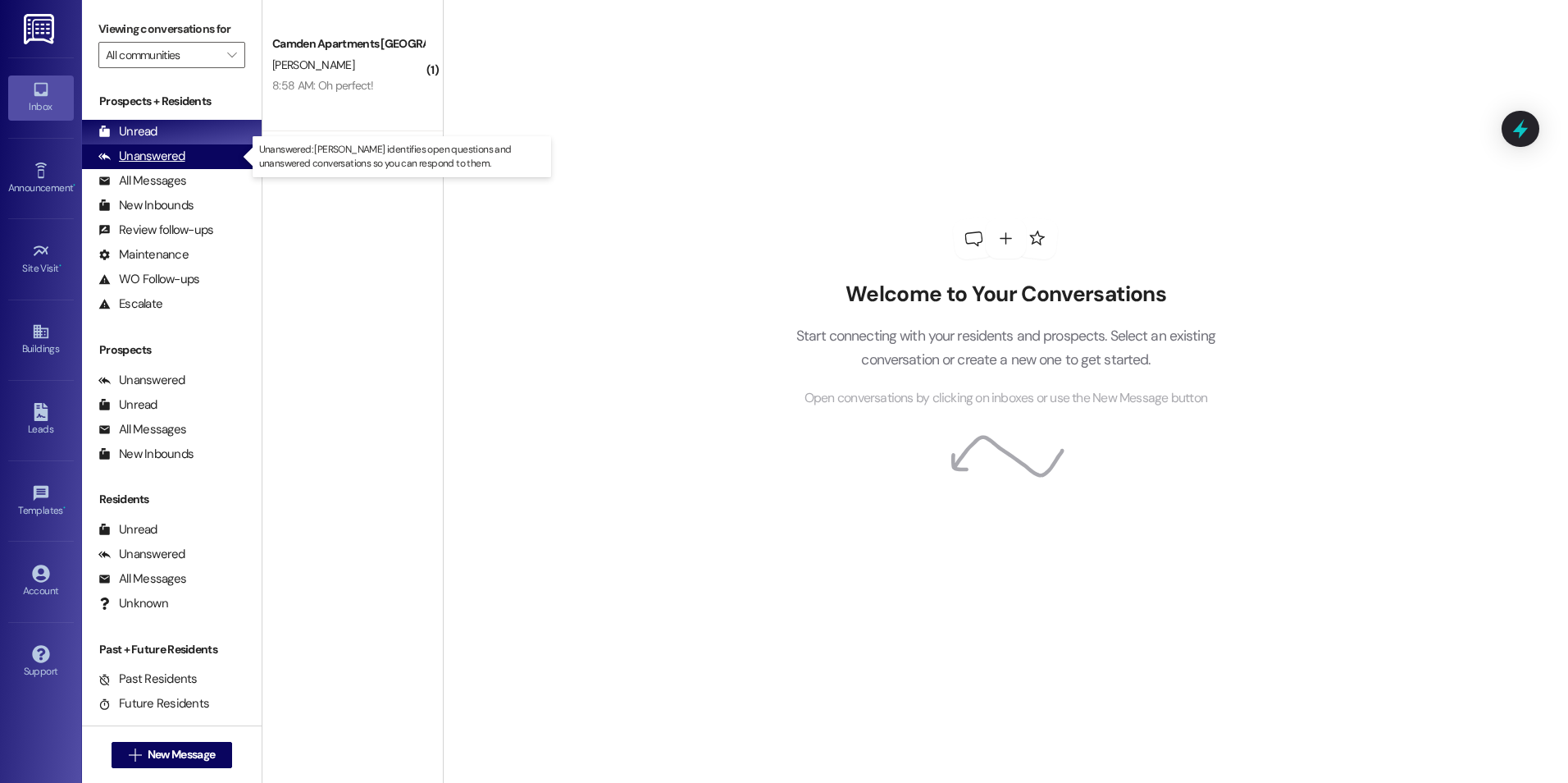
click at [201, 163] on div "Unanswered (0)" at bounding box center [172, 156] width 180 height 25
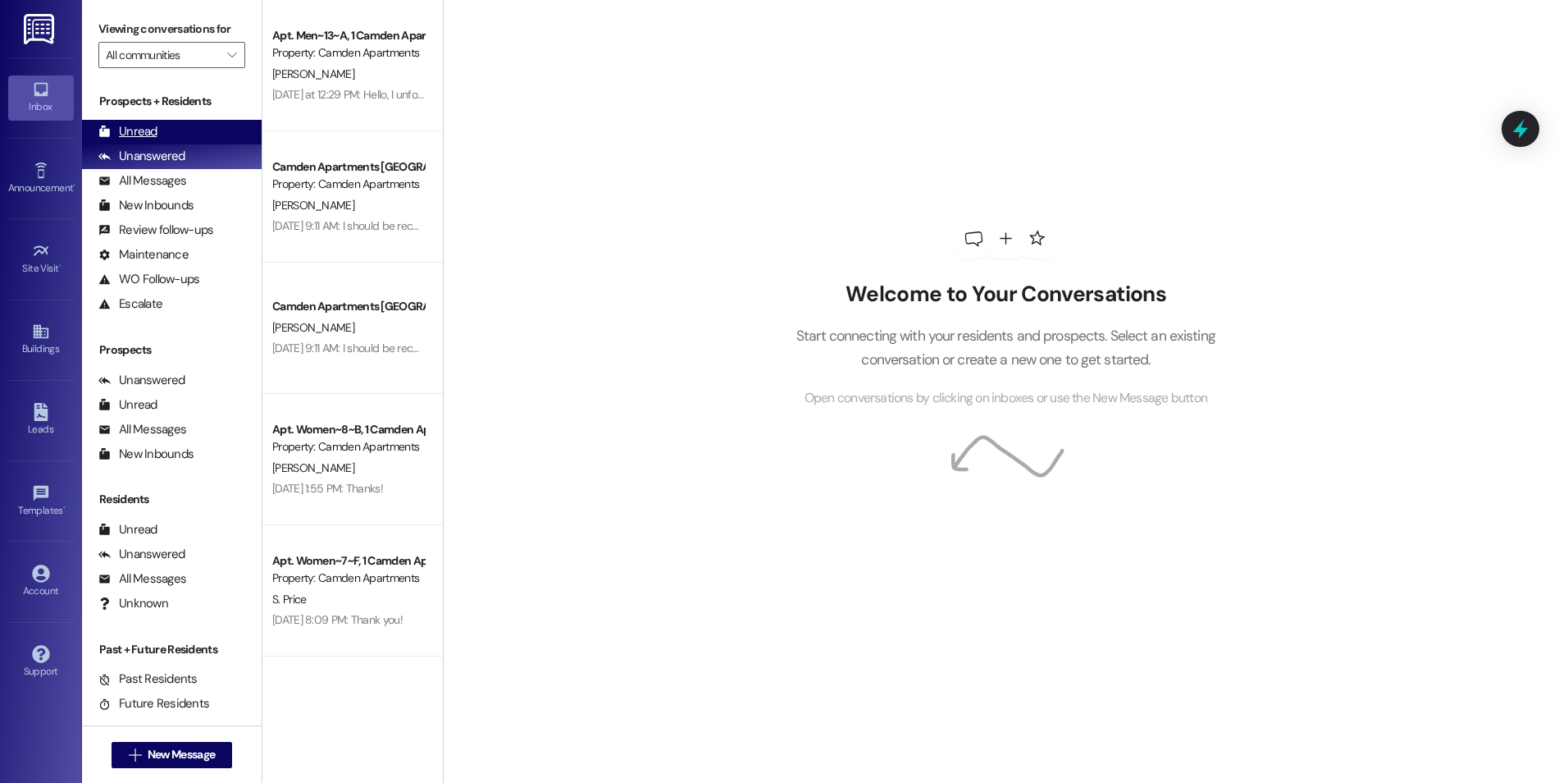
click at [180, 139] on div "Unread (0)" at bounding box center [172, 132] width 180 height 25
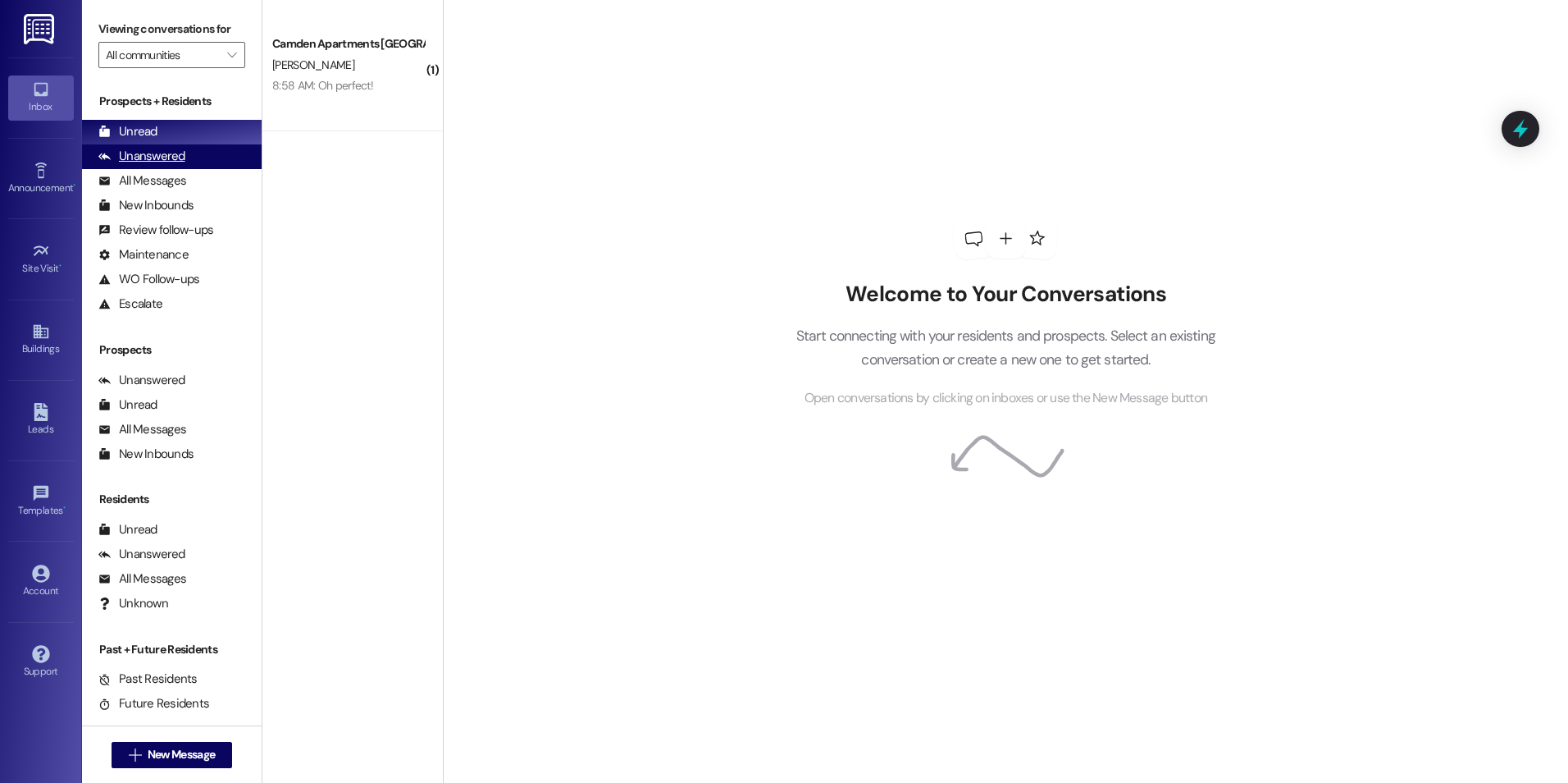
click at [188, 162] on div "Unanswered (0)" at bounding box center [172, 156] width 180 height 25
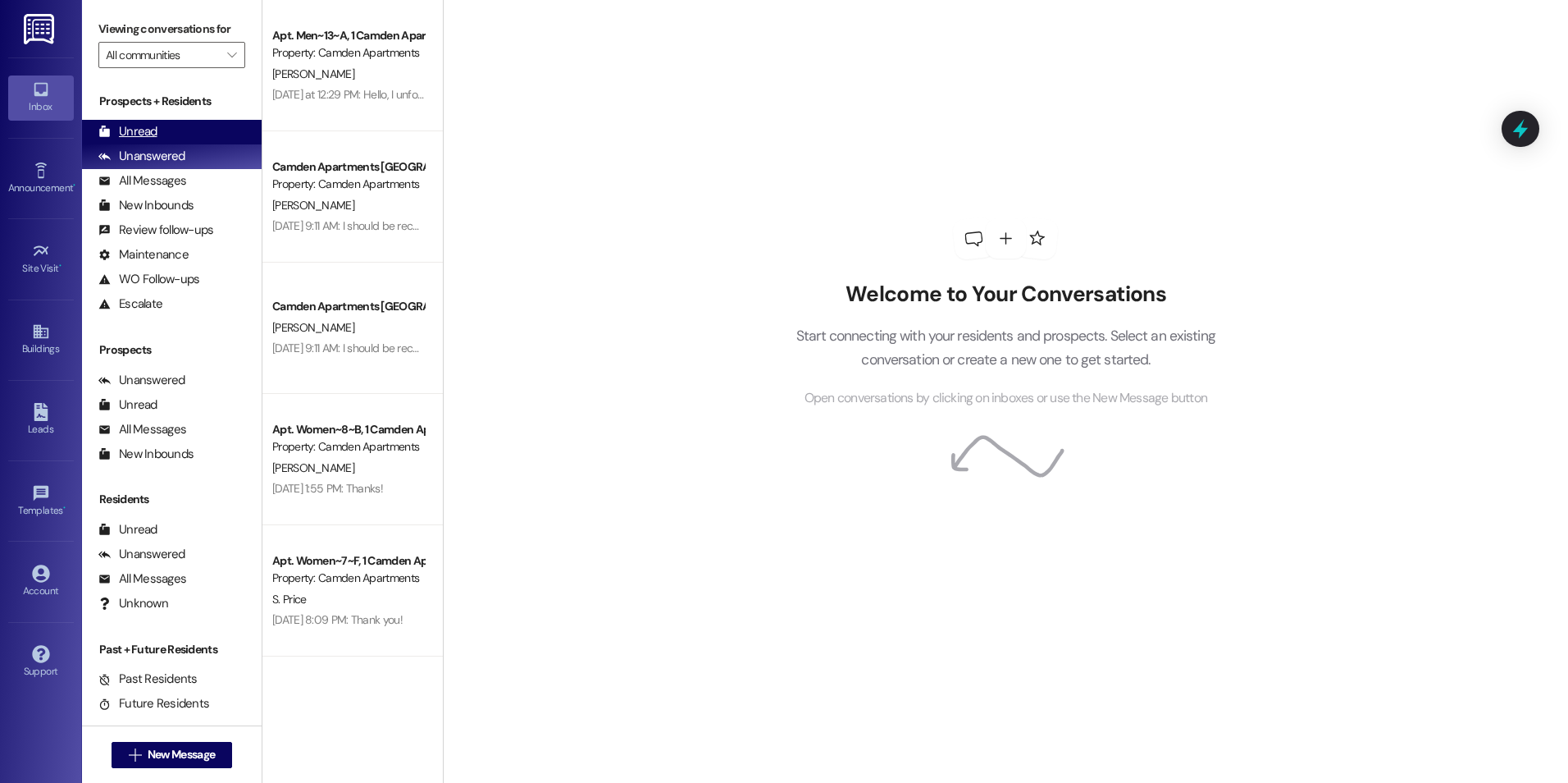
click at [193, 134] on div "Unread (0)" at bounding box center [172, 132] width 180 height 25
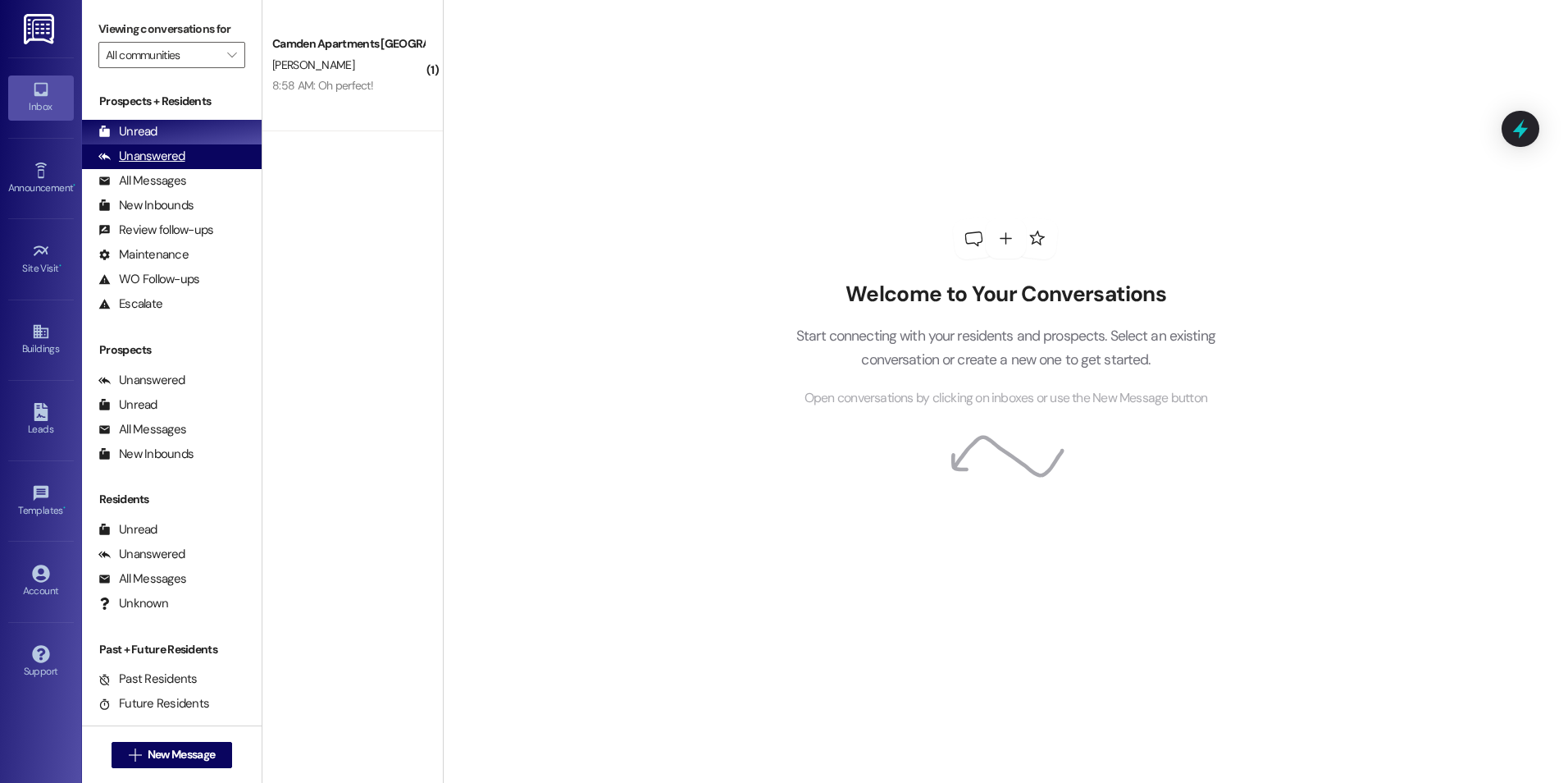
click at [146, 156] on div "Unanswered" at bounding box center [142, 156] width 87 height 17
click at [155, 133] on div "Unread" at bounding box center [127, 131] width 59 height 17
click at [152, 155] on div "Unanswered" at bounding box center [142, 156] width 87 height 17
click at [154, 130] on div "Unread" at bounding box center [127, 131] width 59 height 17
click at [203, 149] on div "Unanswered (0)" at bounding box center [172, 156] width 180 height 25
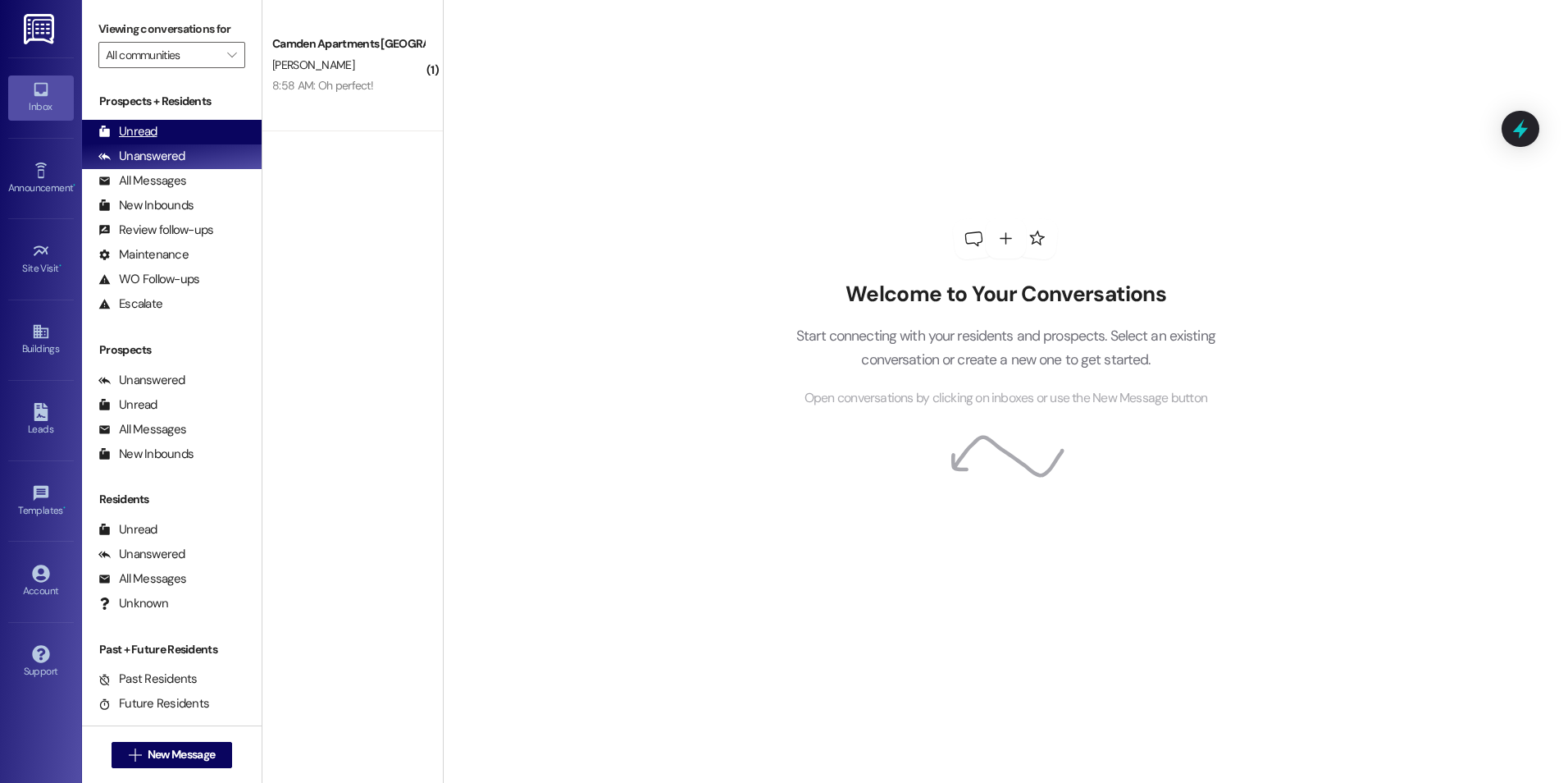
click at [205, 130] on div "Unread (0)" at bounding box center [172, 132] width 180 height 25
click at [193, 160] on div "Unanswered (0)" at bounding box center [172, 156] width 180 height 25
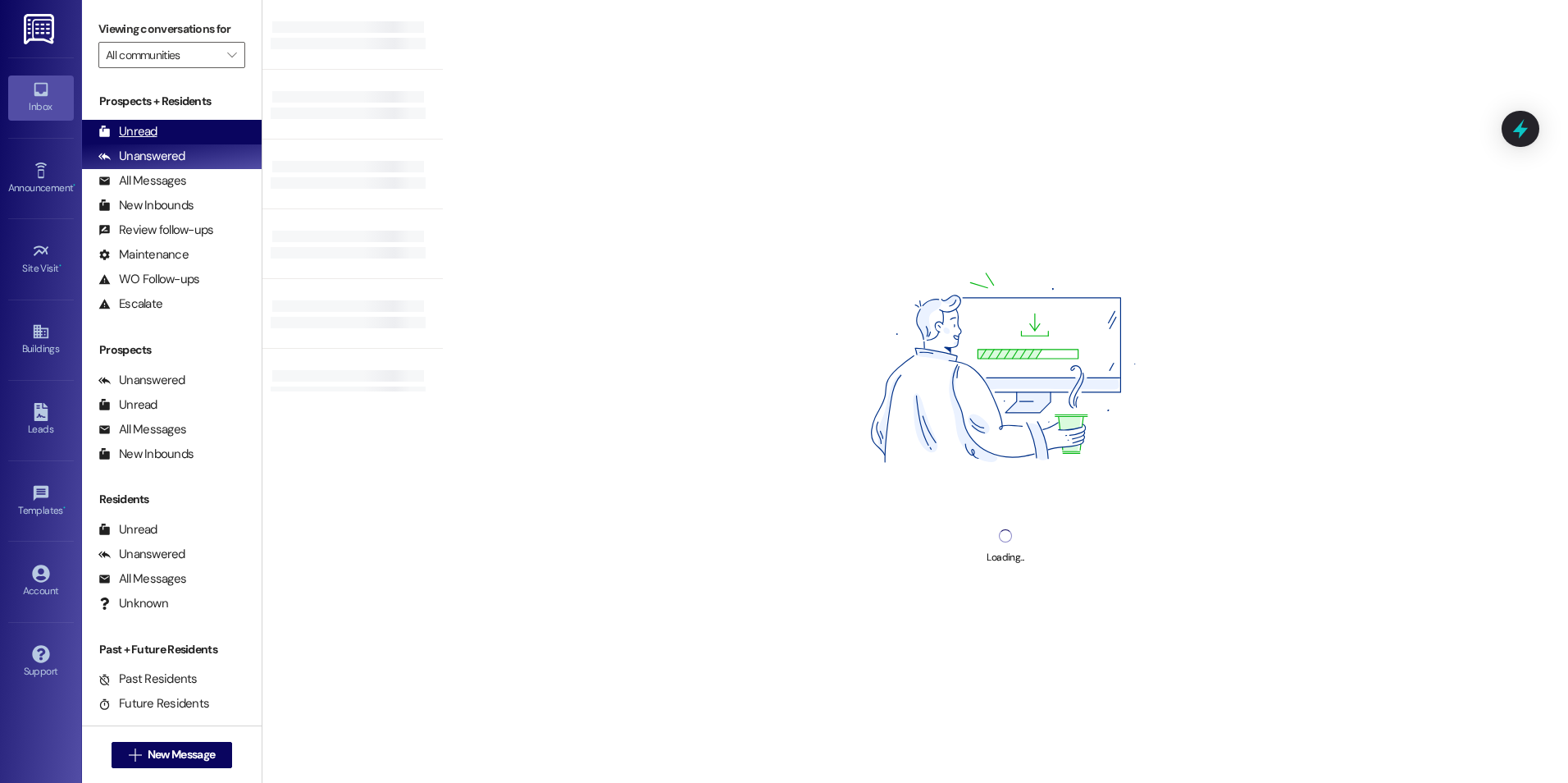
click at [185, 127] on div "Unread (0)" at bounding box center [172, 132] width 180 height 25
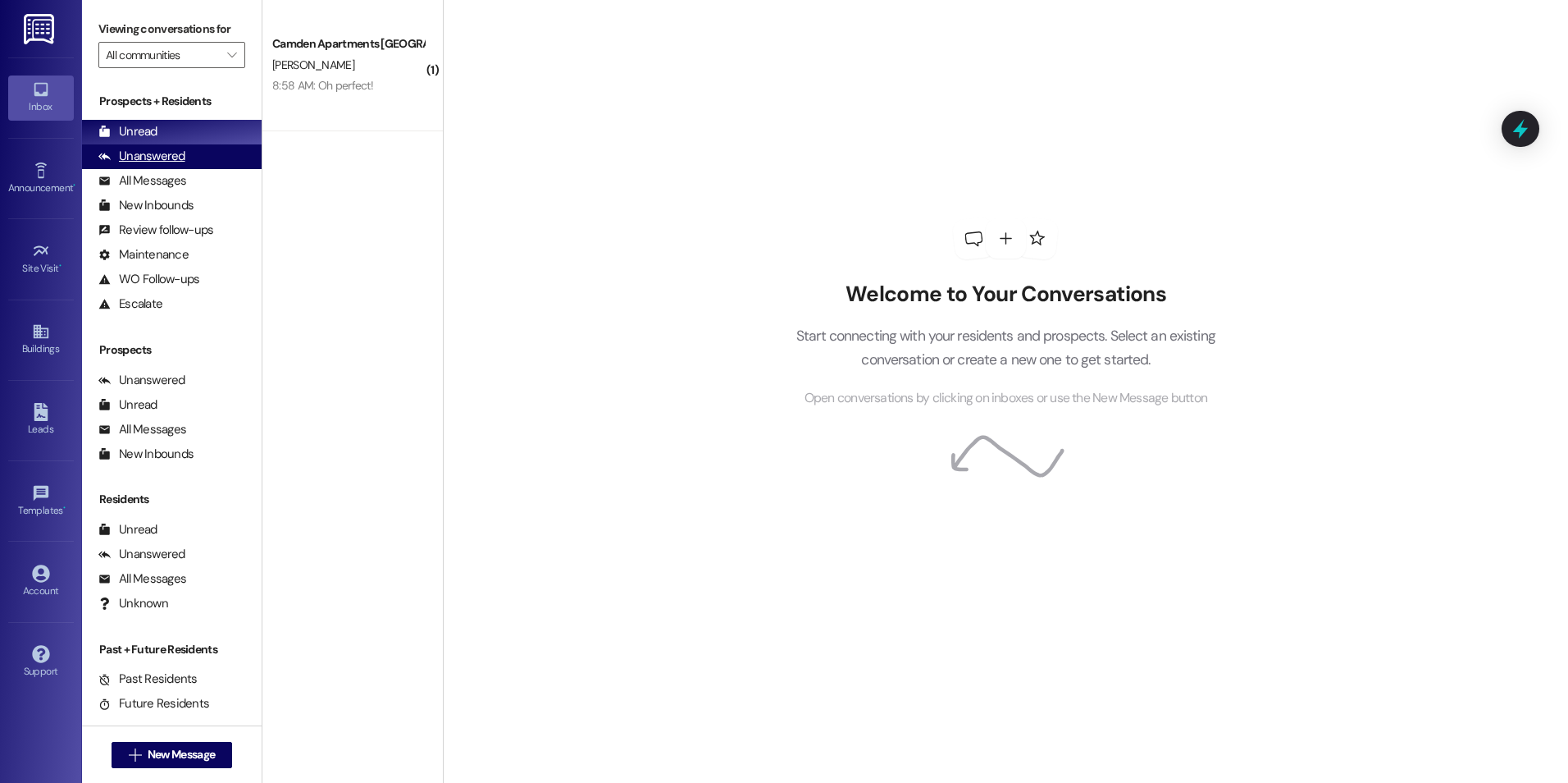
click at [194, 162] on div "Unanswered (0)" at bounding box center [172, 156] width 180 height 25
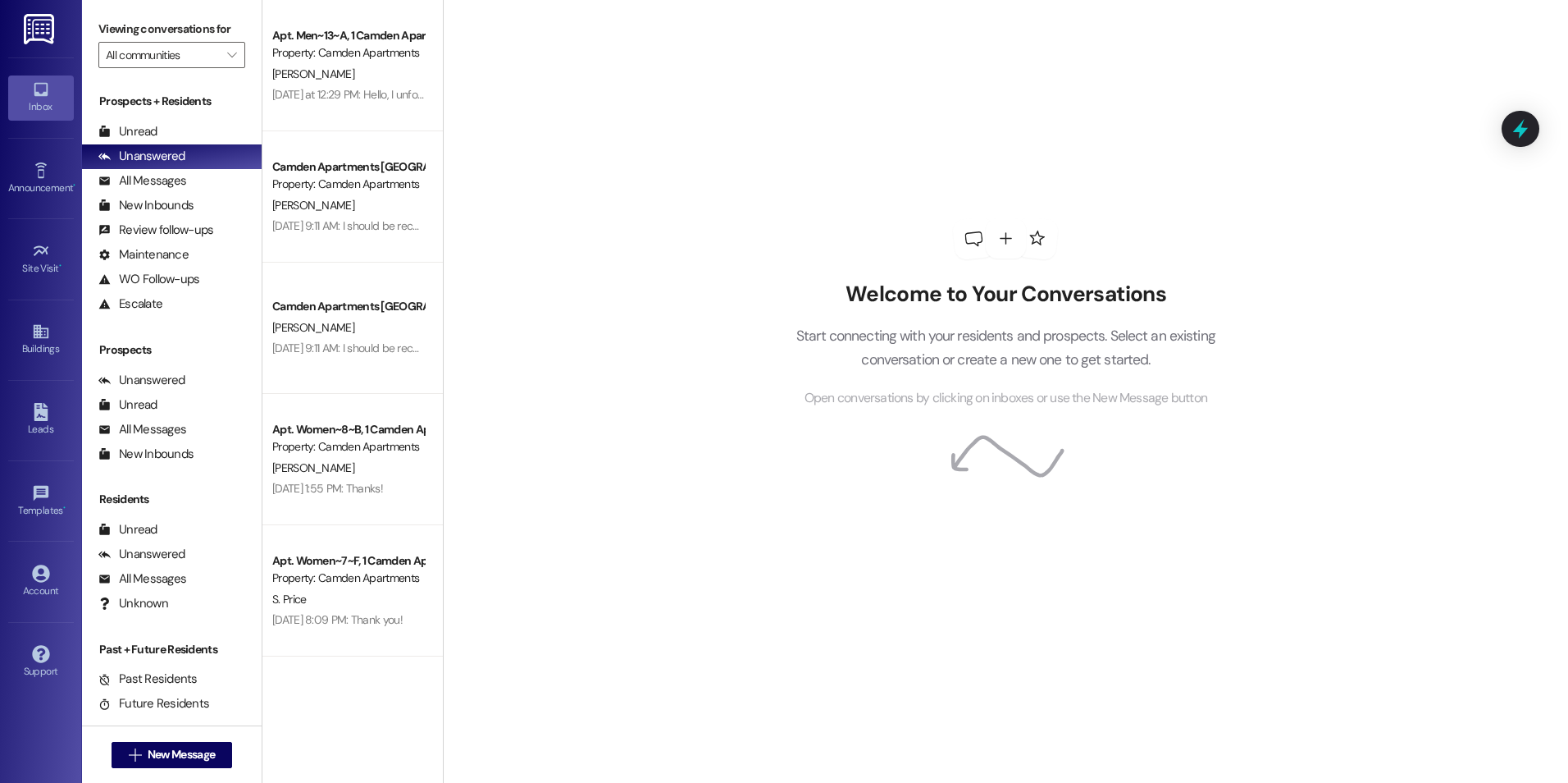
click at [609, 121] on div "Welcome to Your Conversations Start connecting with your residents and prospect…" at bounding box center [1005, 391] width 1125 height 783
click at [152, 125] on div "Unread" at bounding box center [127, 131] width 59 height 17
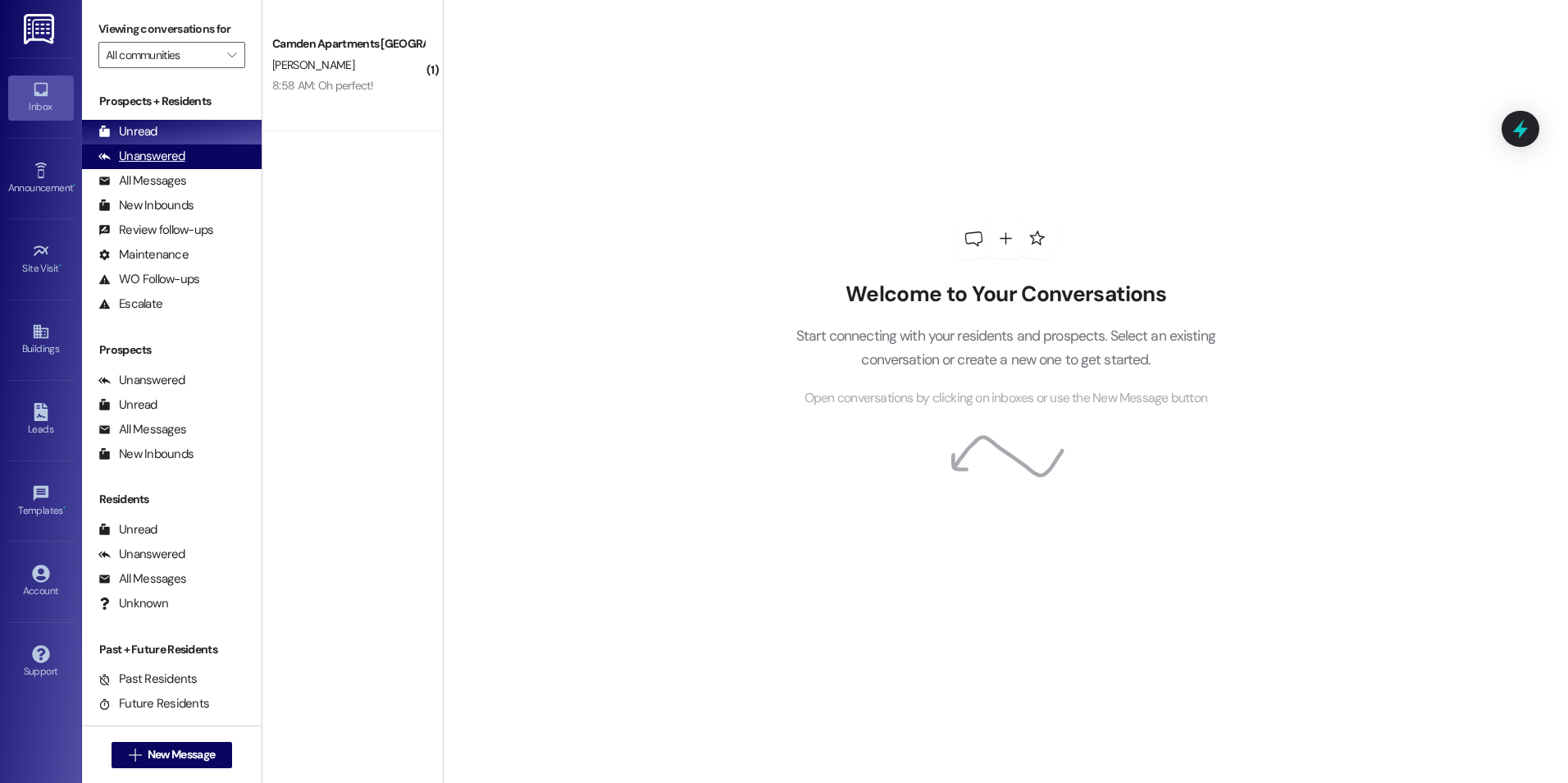
click at [138, 148] on div "Unanswered" at bounding box center [142, 156] width 87 height 17
click at [149, 117] on div "Prospects + Residents Unread (0) Unread: Any message you haven't read yet will …" at bounding box center [172, 204] width 180 height 223
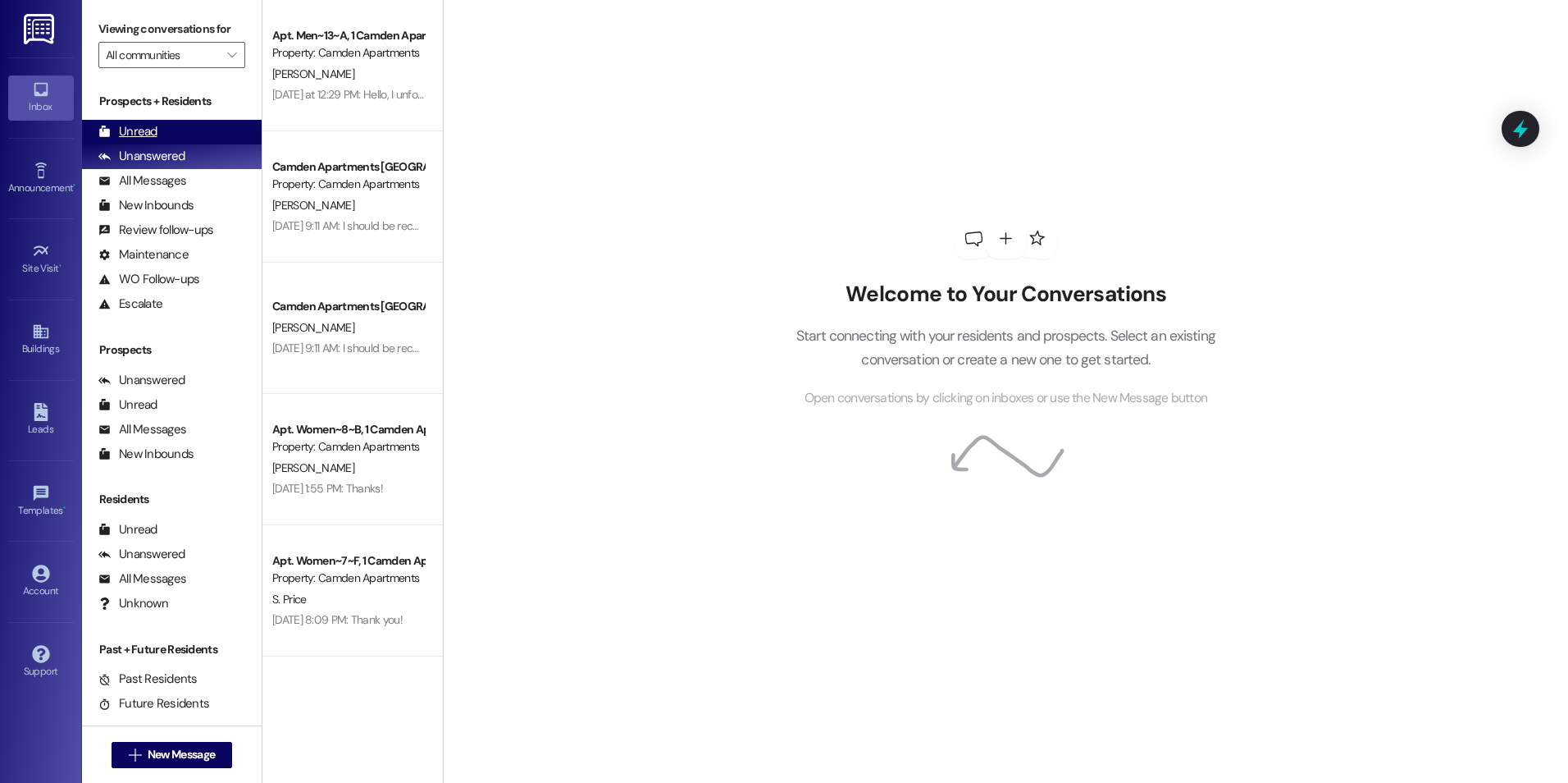
click at [153, 138] on div "Unread" at bounding box center [127, 131] width 59 height 17
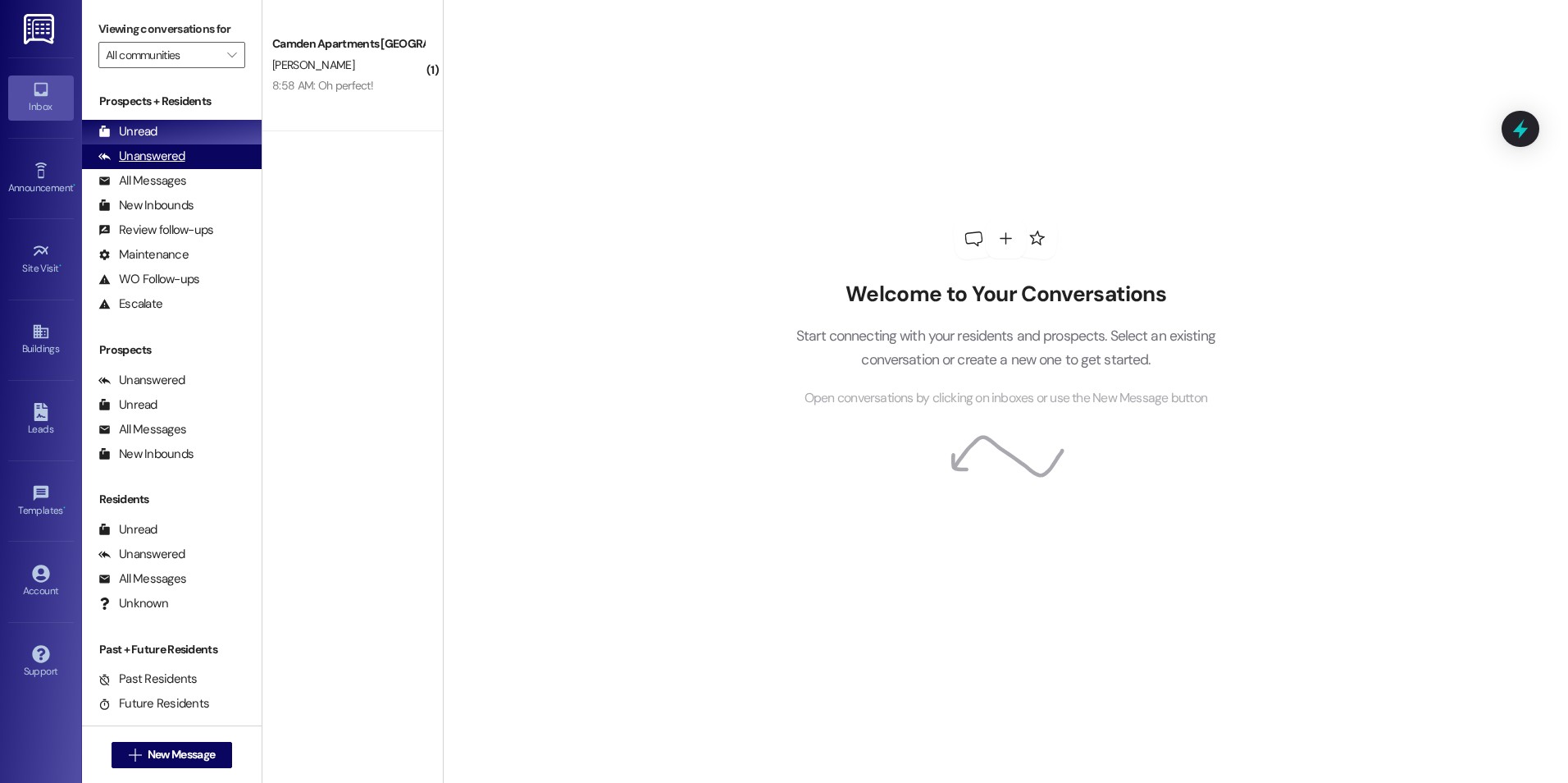
click at [222, 154] on div "Unanswered (0)" at bounding box center [172, 156] width 180 height 25
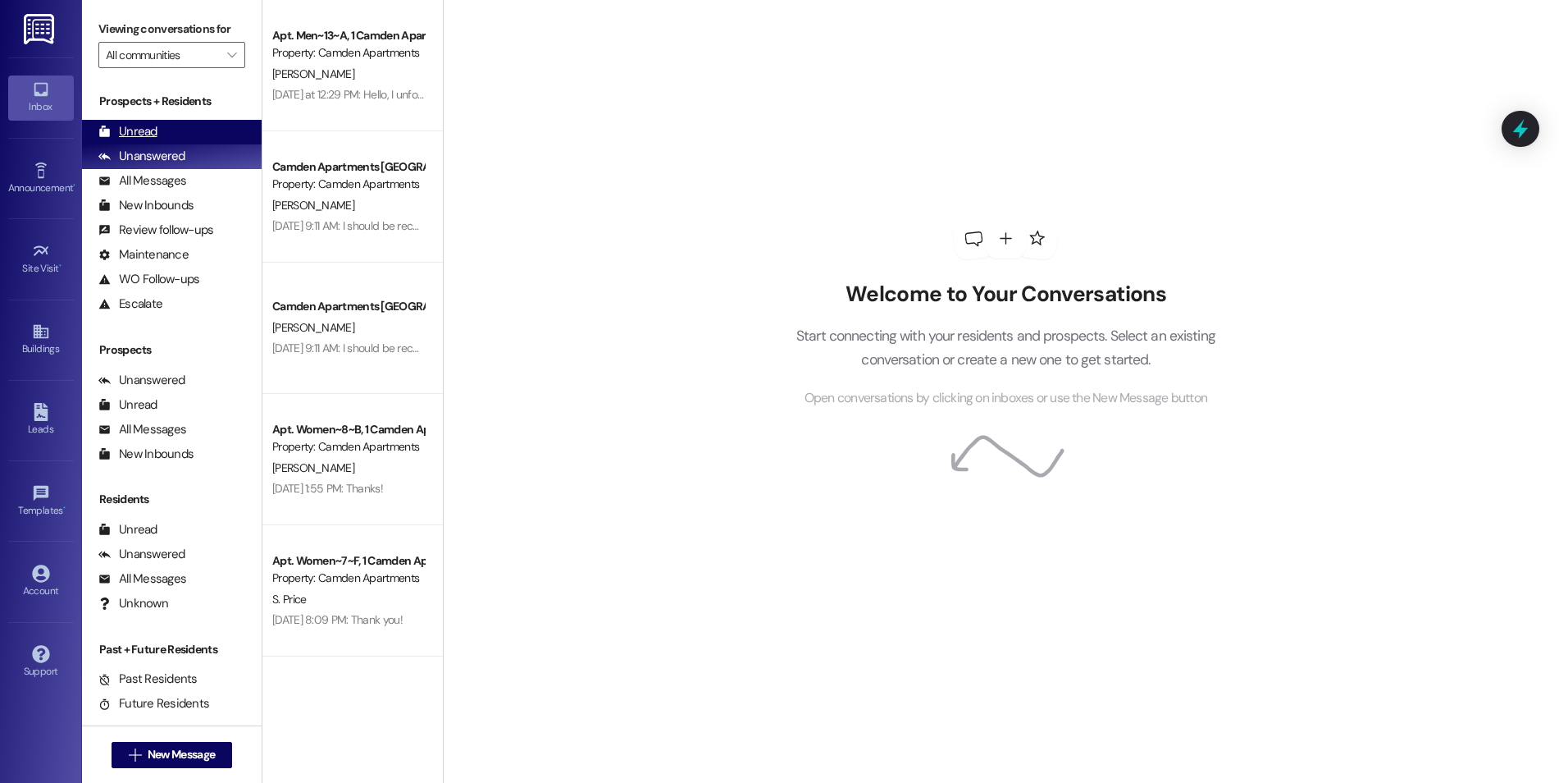
click at [221, 134] on div "Unread (0)" at bounding box center [172, 132] width 180 height 25
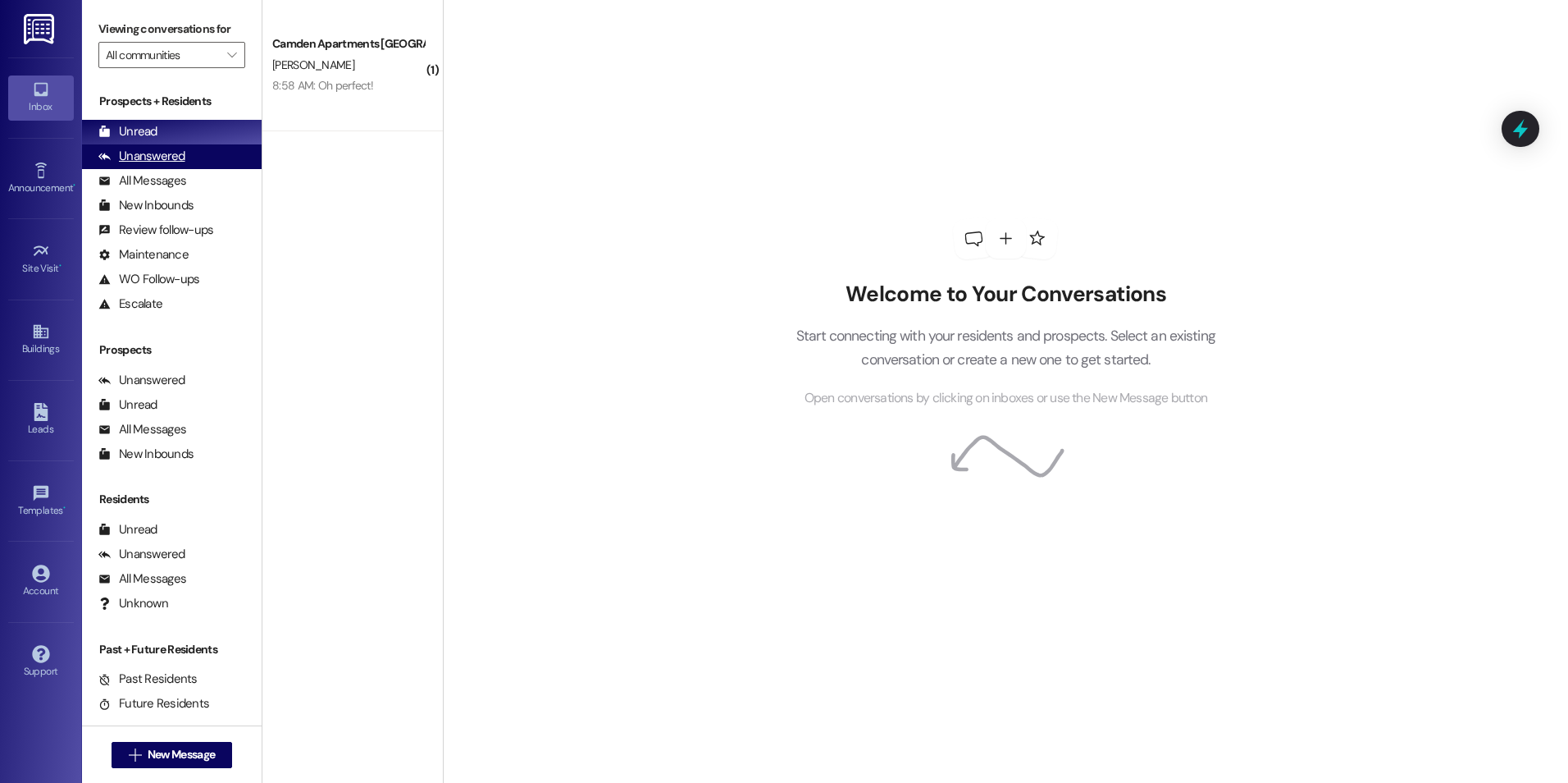
click at [135, 165] on div "Unanswered" at bounding box center [142, 156] width 87 height 17
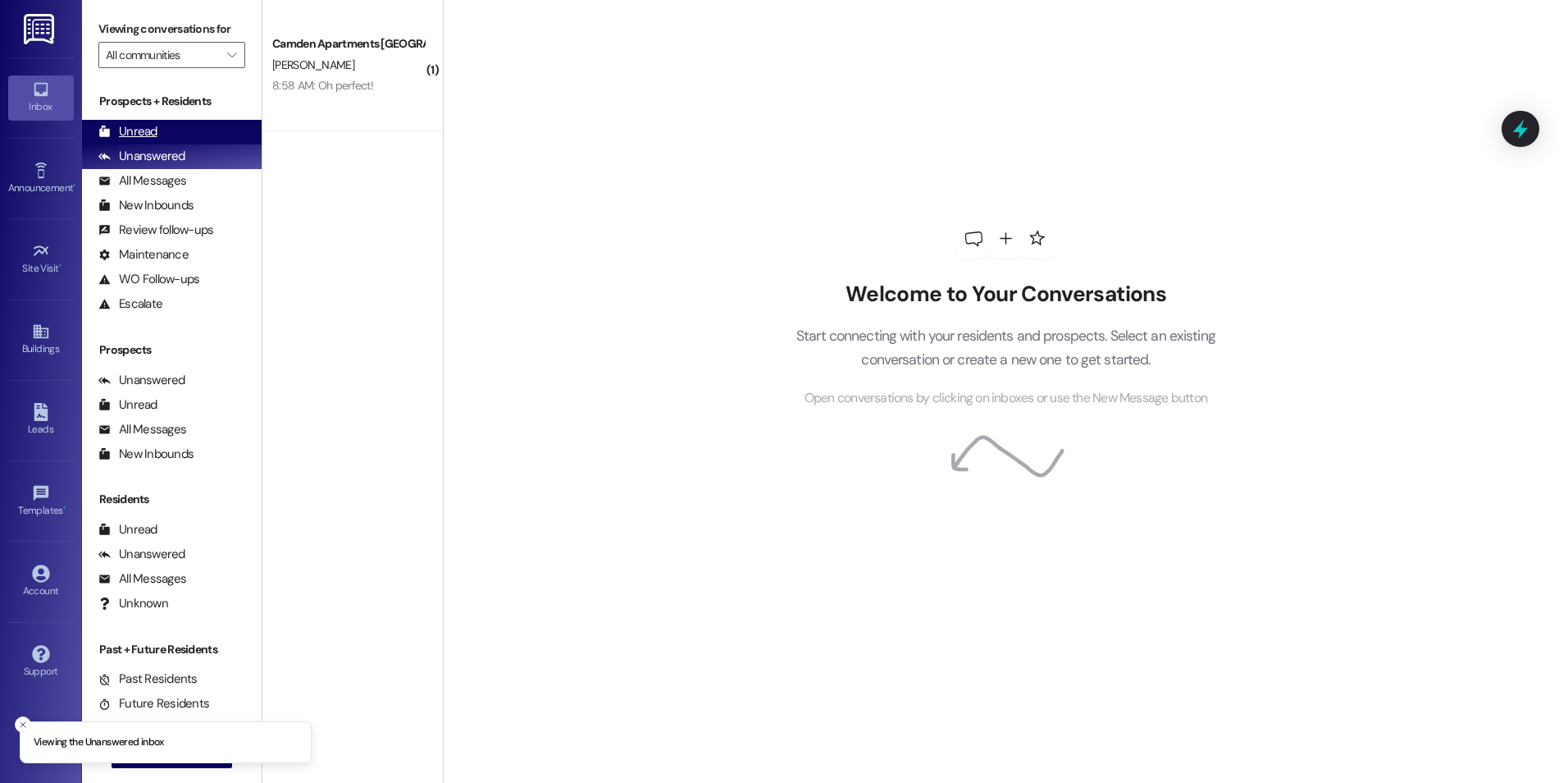
click at [156, 132] on div "Unread (0)" at bounding box center [172, 132] width 180 height 25
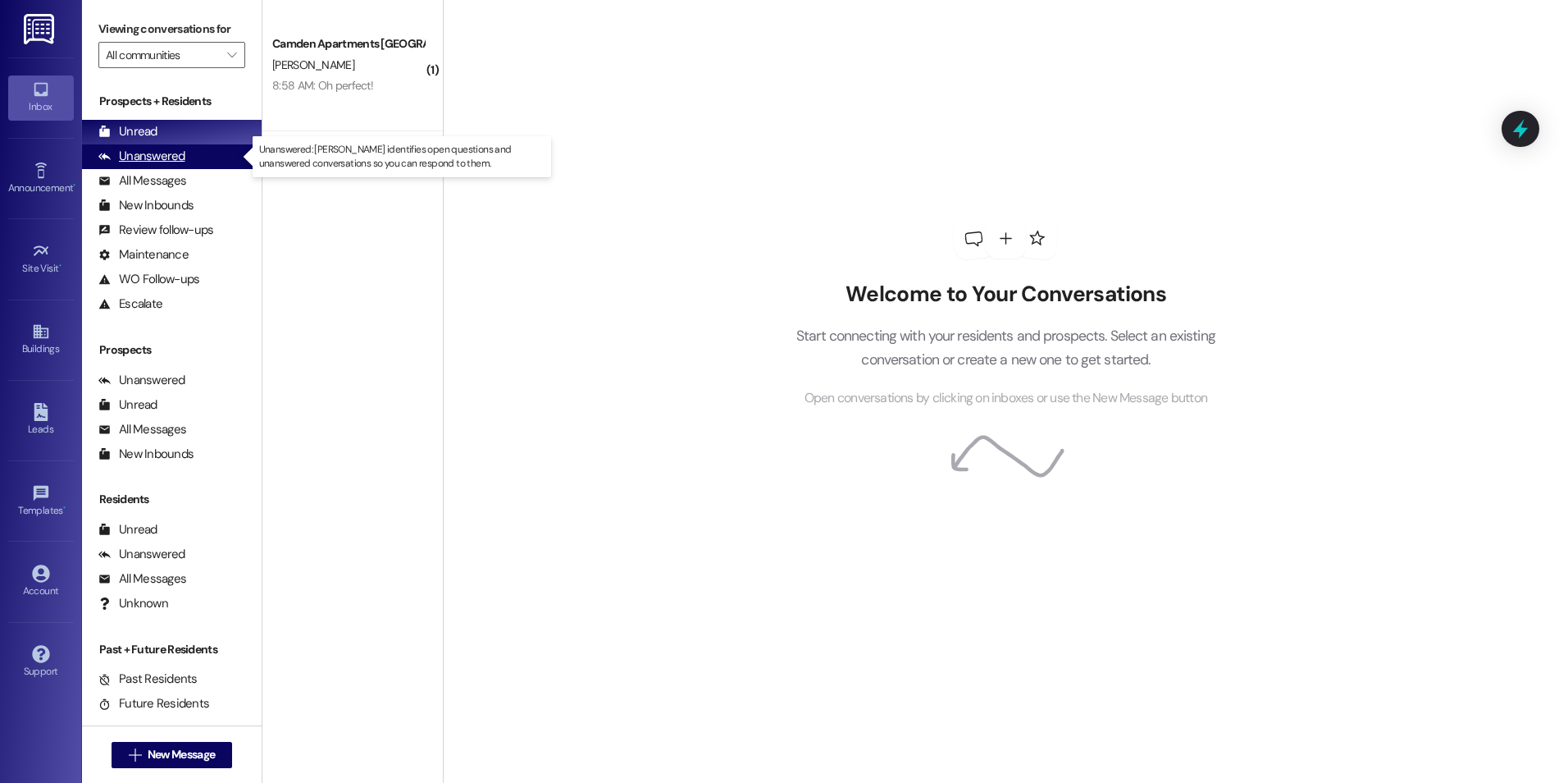
click at [139, 156] on div "Unanswered" at bounding box center [142, 156] width 87 height 17
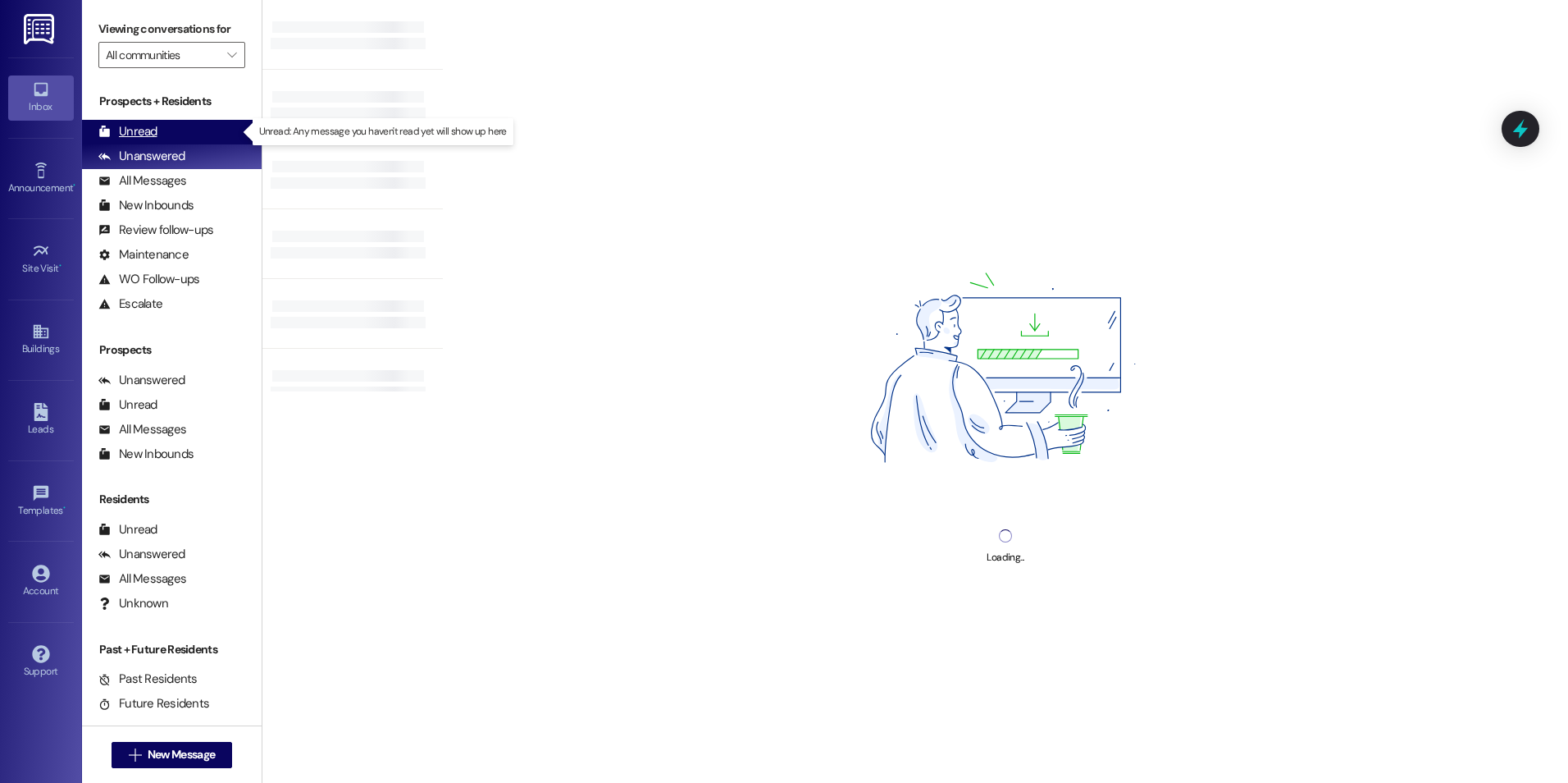
click at [140, 138] on div "Unread" at bounding box center [127, 131] width 59 height 17
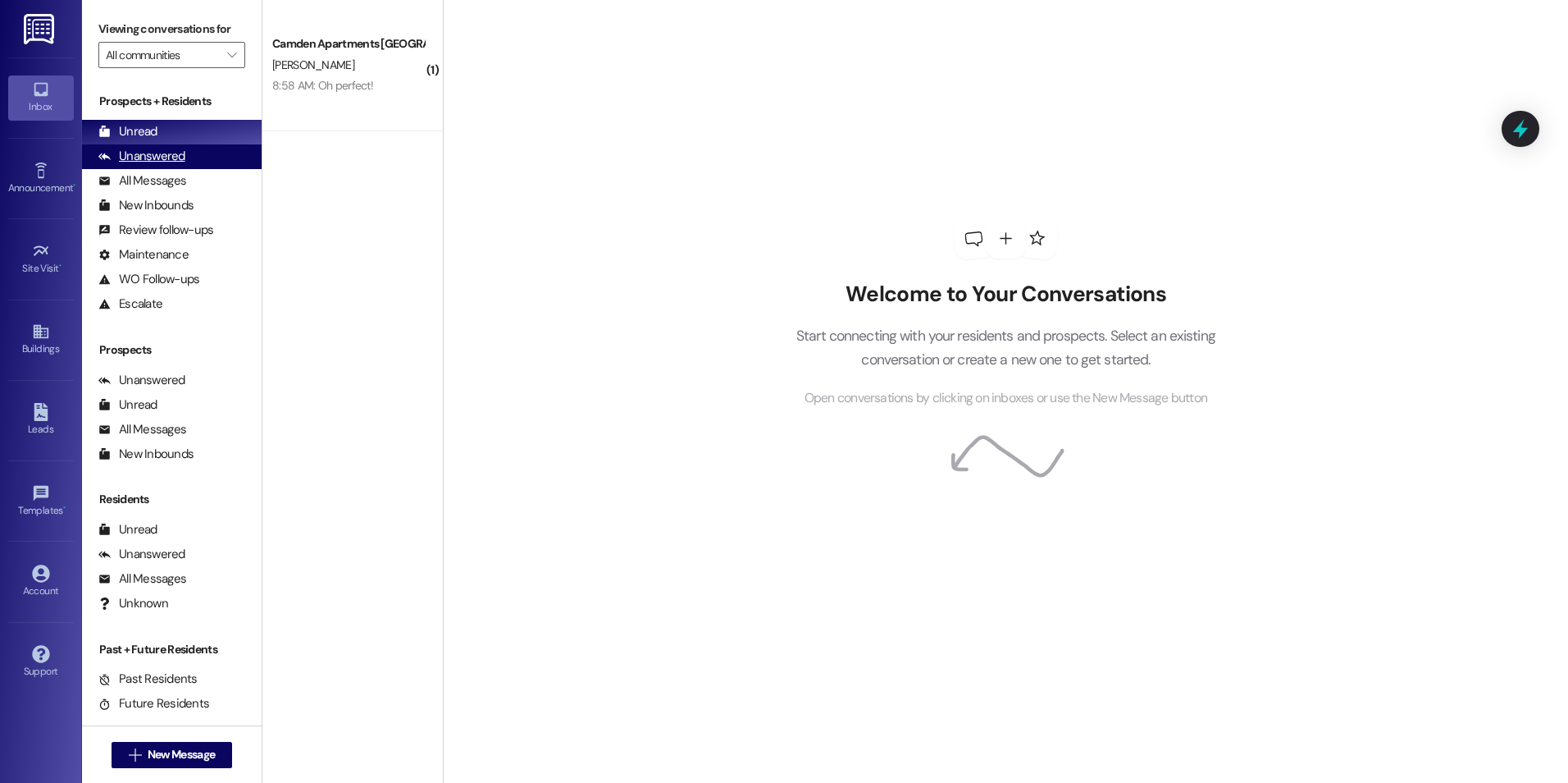
click at [151, 156] on div "Unanswered" at bounding box center [142, 156] width 87 height 17
click at [164, 132] on div "Unread (0)" at bounding box center [172, 132] width 180 height 25
click at [387, 343] on div "( 1 ) Camden Apartments Prospect [PERSON_NAME] 8:58 AM: Oh perfect! 8:58 AM: Oh…" at bounding box center [353, 333] width 180 height 667
click at [128, 159] on div "Unanswered" at bounding box center [142, 156] width 87 height 17
click at [138, 139] on div "Unread" at bounding box center [127, 131] width 59 height 17
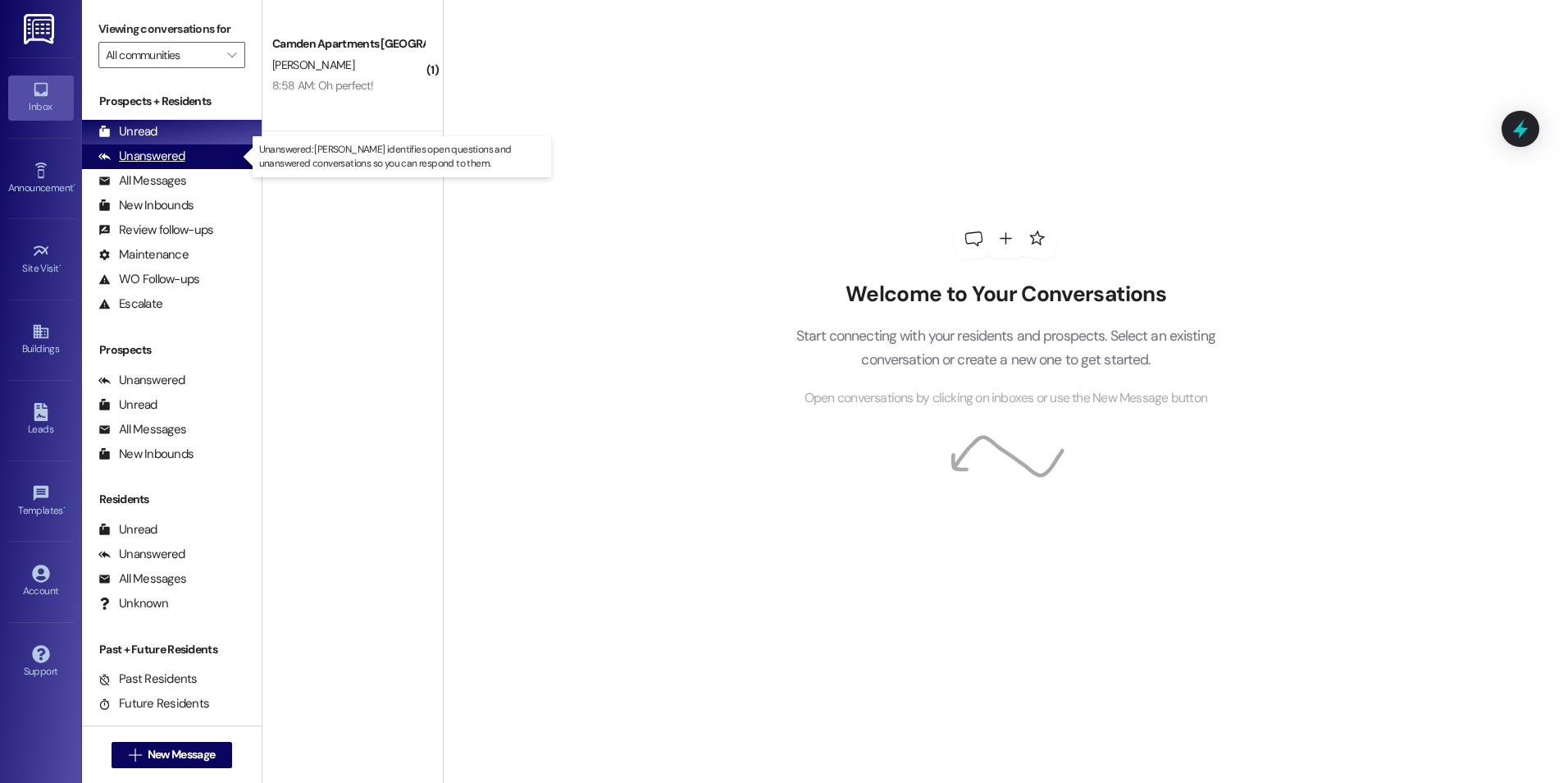
click at [185, 164] on div "Unanswered (0)" at bounding box center [172, 156] width 180 height 25
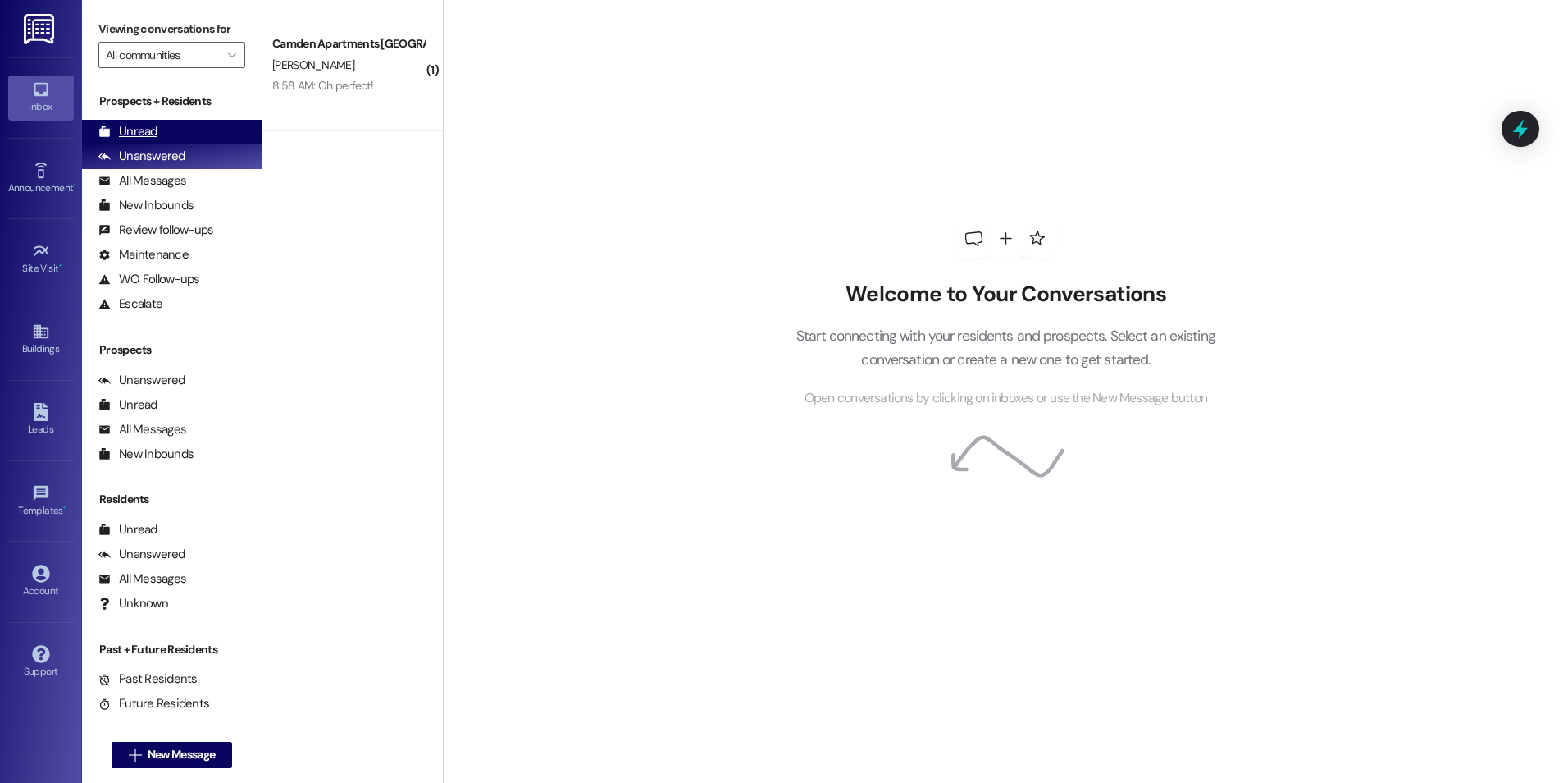
click at [197, 137] on div "Unread (0)" at bounding box center [172, 132] width 180 height 25
click at [224, 165] on div "Unanswered (0)" at bounding box center [172, 156] width 180 height 25
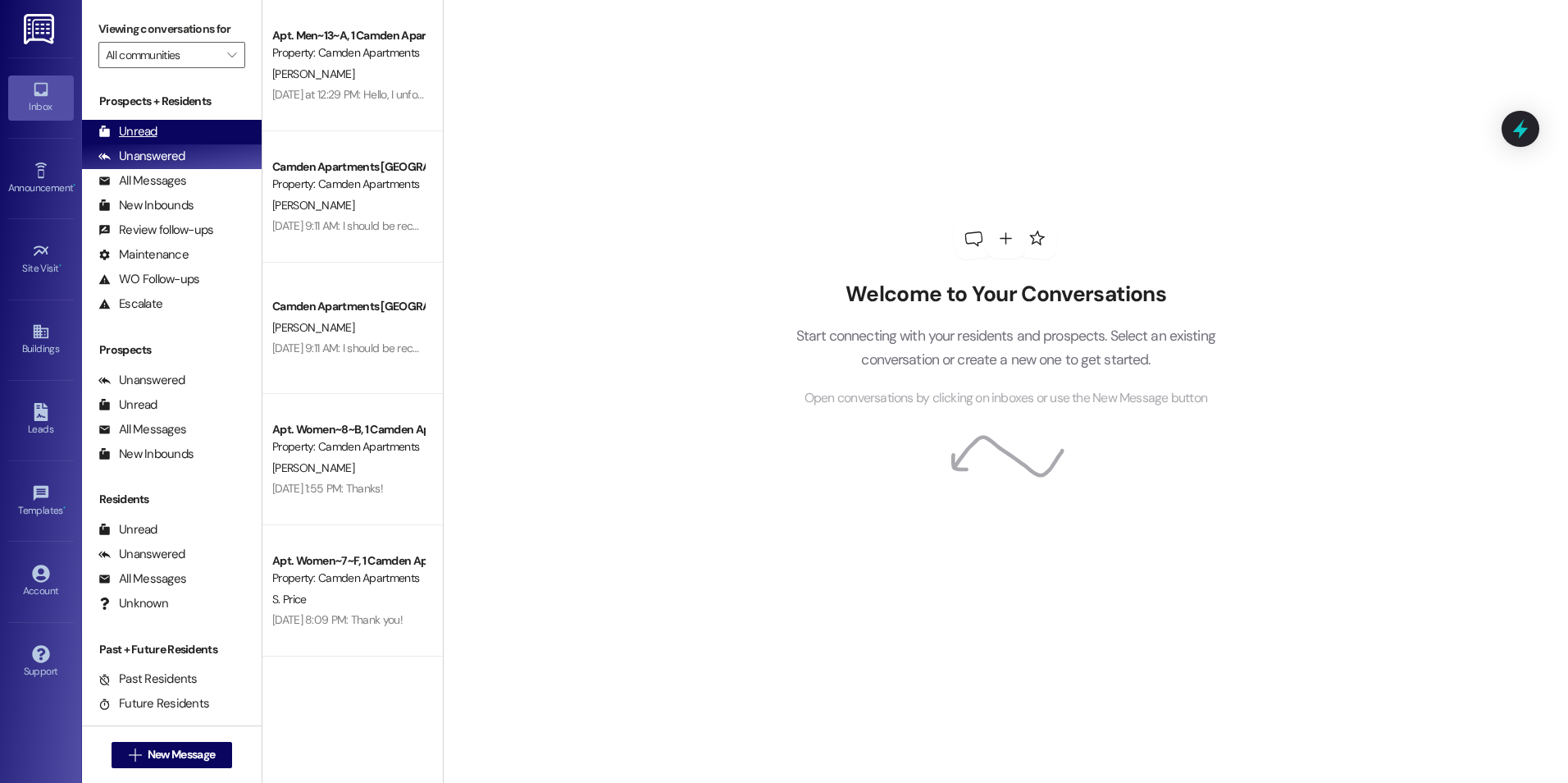
click at [225, 136] on div "Unread (0)" at bounding box center [172, 132] width 180 height 25
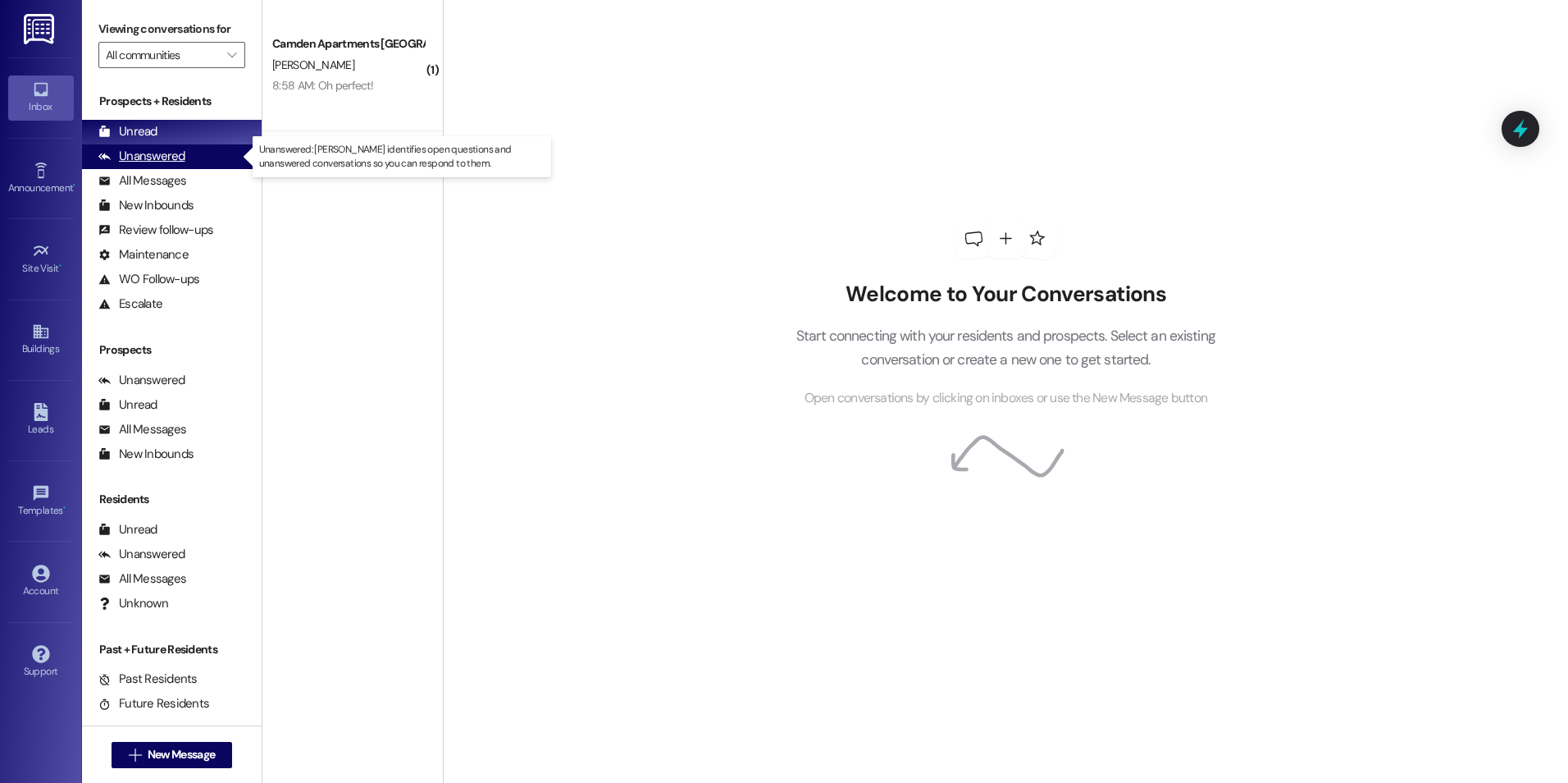
click at [146, 154] on div "Unanswered" at bounding box center [142, 156] width 87 height 17
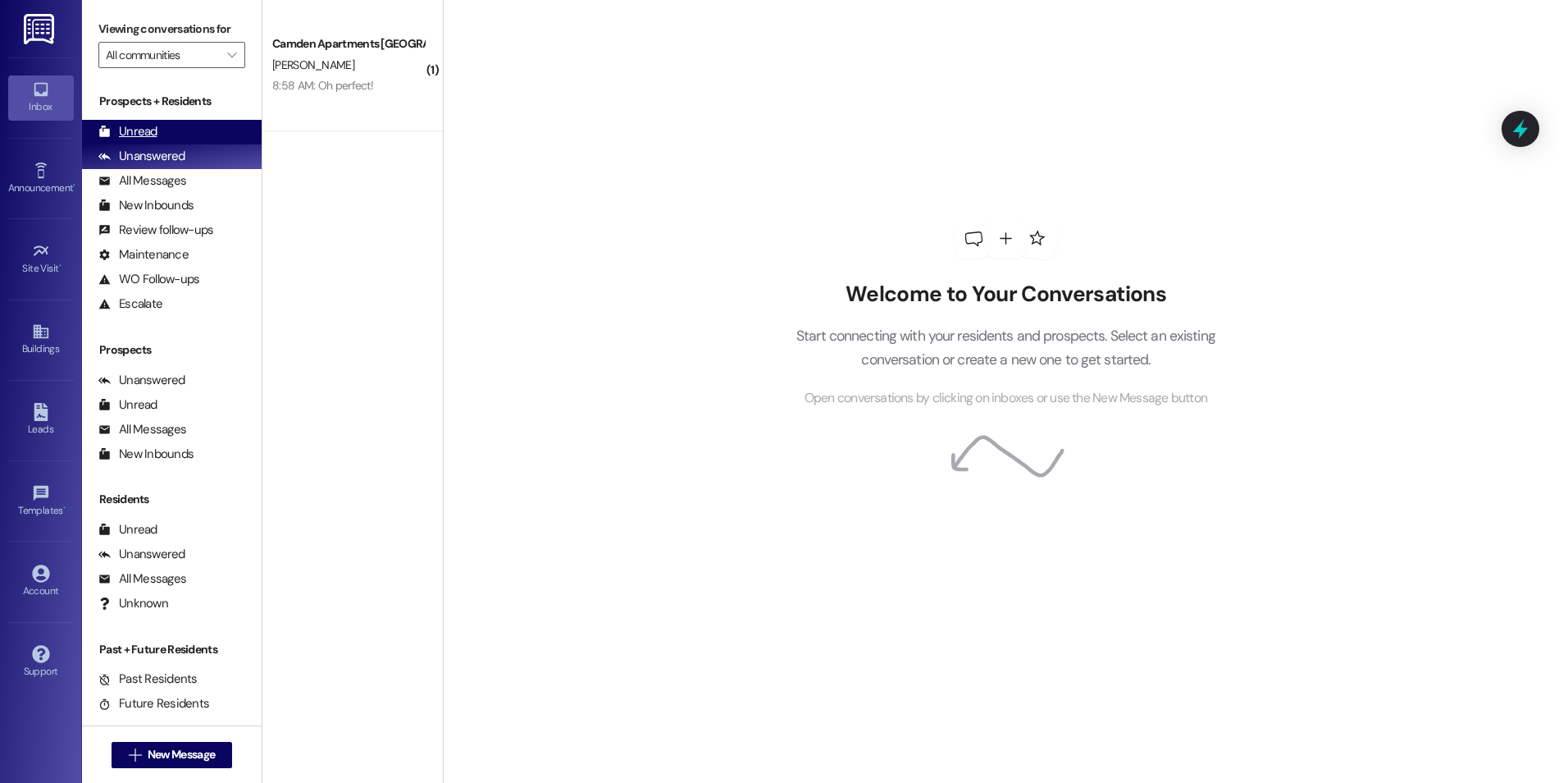
click at [154, 120] on div "Unread (0)" at bounding box center [172, 132] width 180 height 25
click at [163, 162] on div "Unanswered" at bounding box center [142, 156] width 87 height 17
click at [168, 134] on div "Unread (0)" at bounding box center [172, 132] width 180 height 25
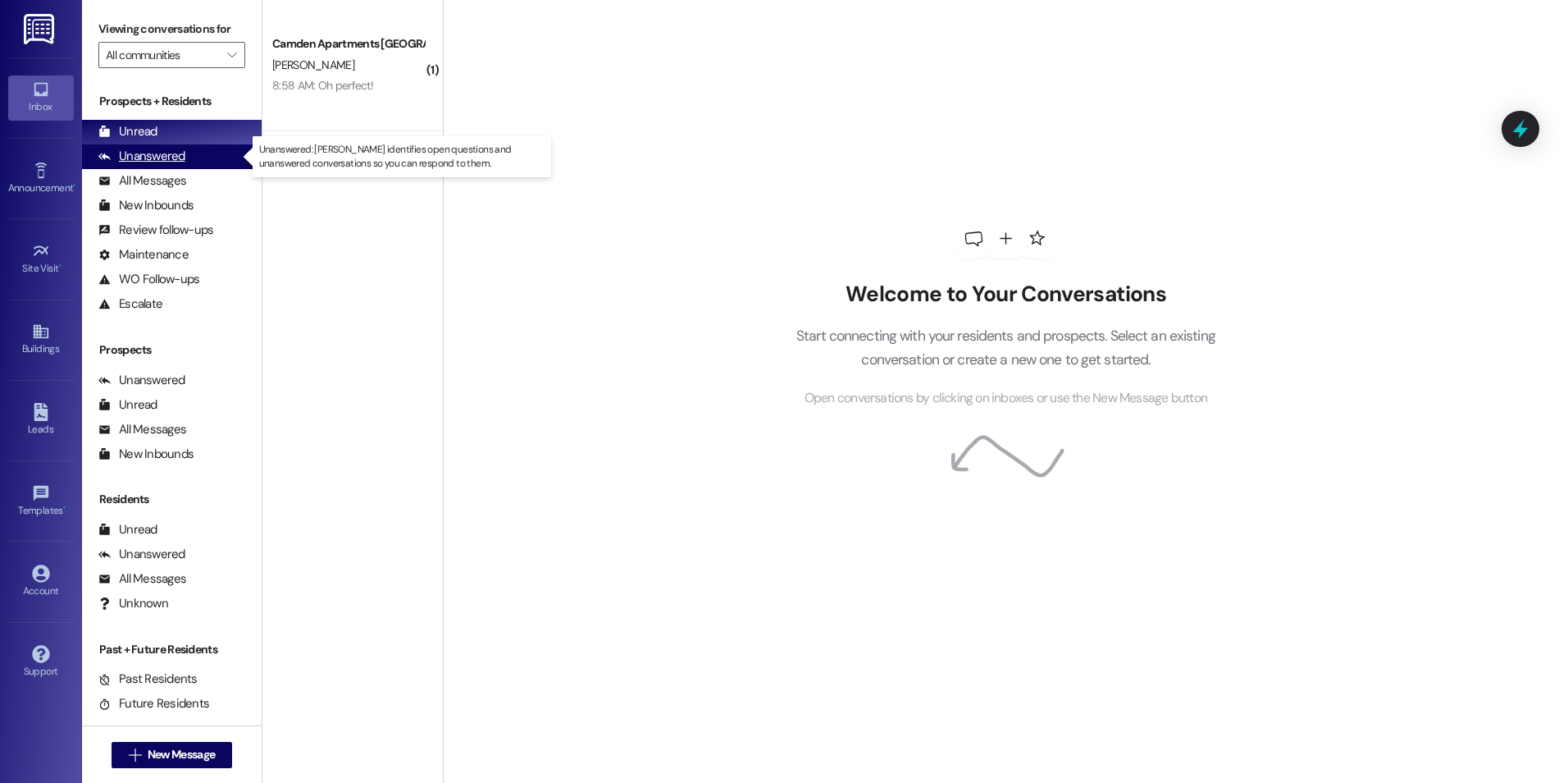
click at [158, 158] on div "Unanswered" at bounding box center [142, 156] width 87 height 17
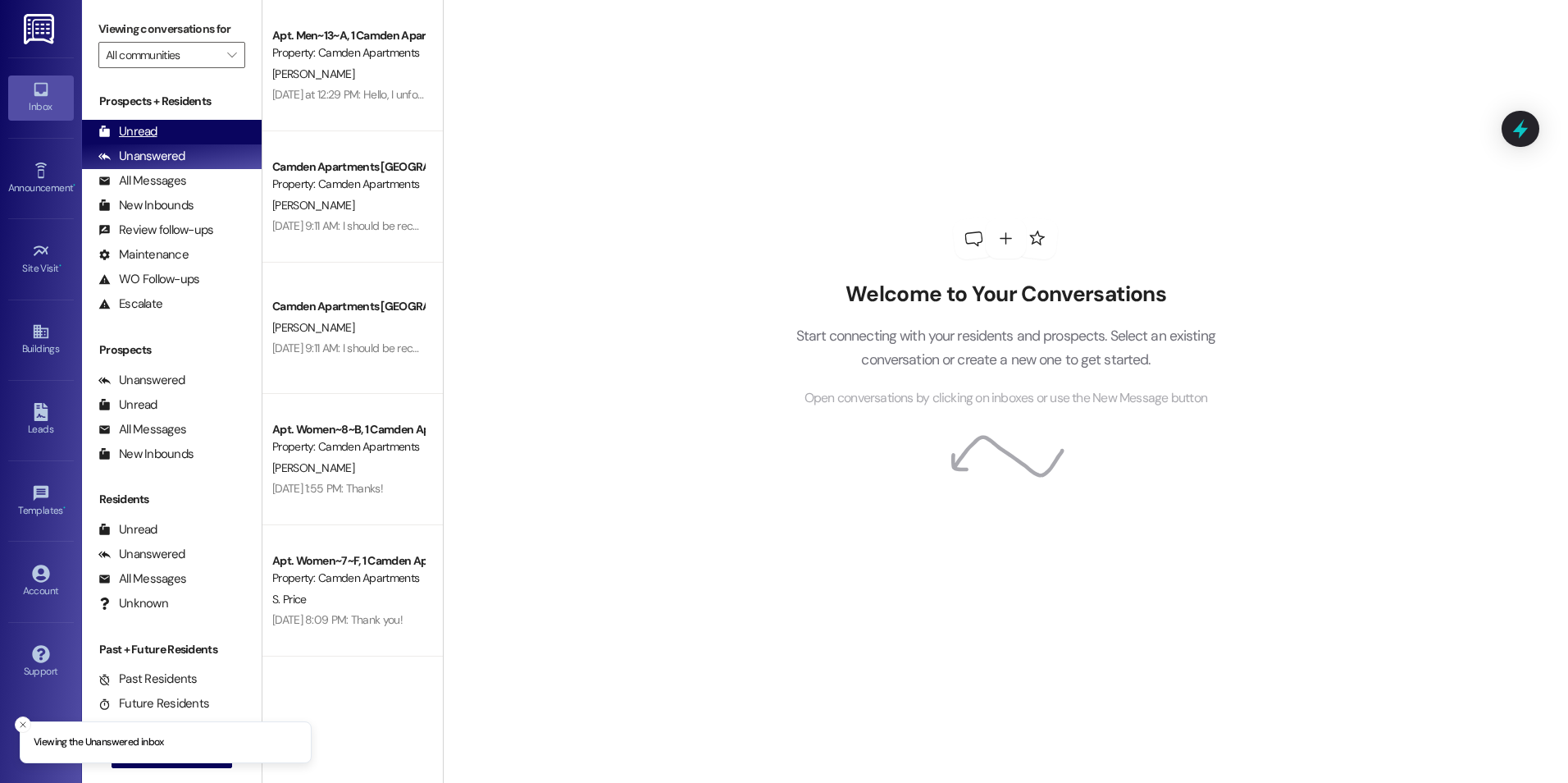
click at [172, 129] on div "Unread (0)" at bounding box center [172, 132] width 180 height 25
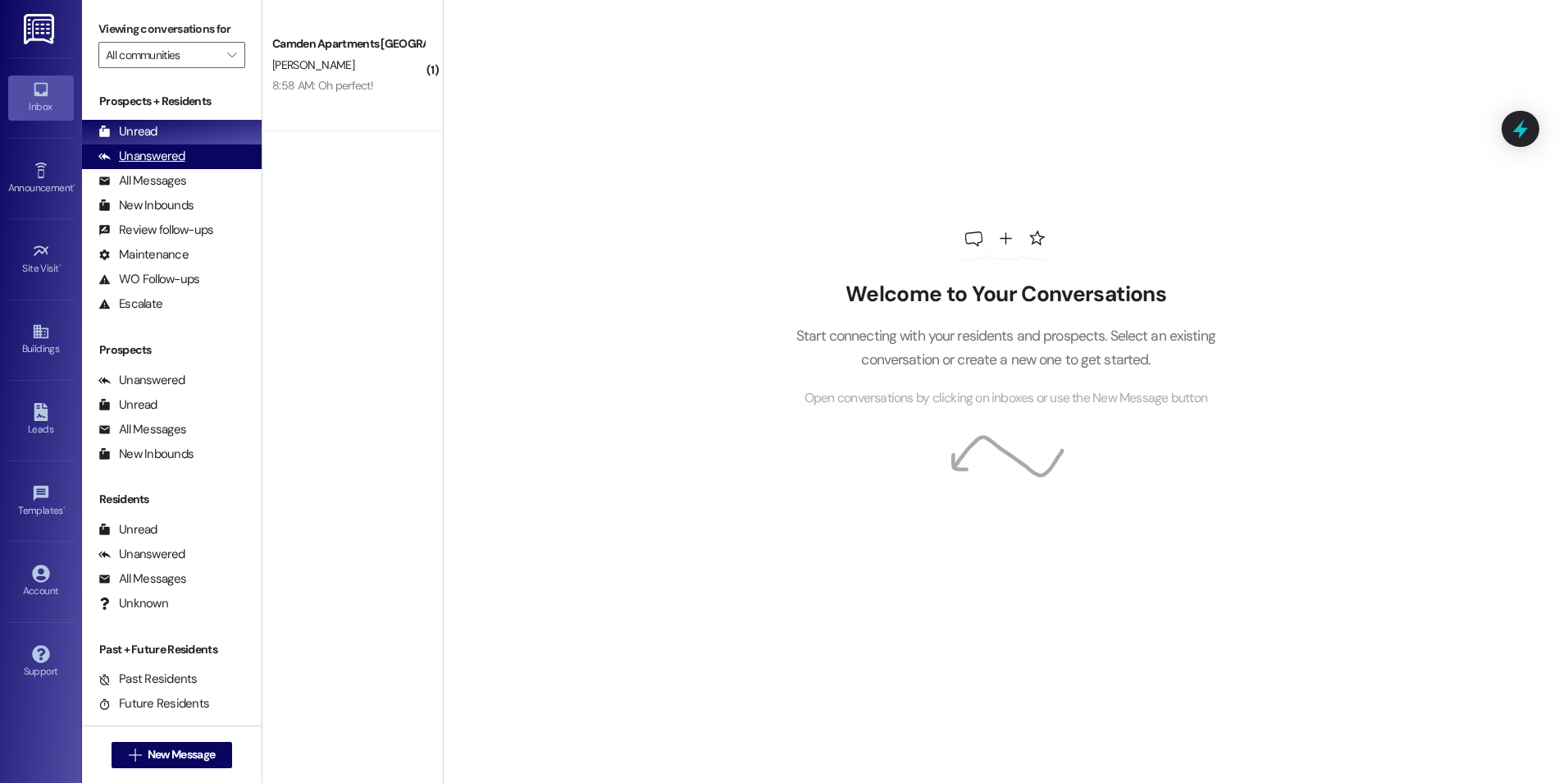
click at [132, 164] on div "Unanswered" at bounding box center [142, 156] width 87 height 17
click at [152, 127] on div "Unread" at bounding box center [127, 131] width 59 height 17
click at [165, 155] on div "Unanswered" at bounding box center [142, 156] width 87 height 17
click at [179, 132] on div "Unread (0)" at bounding box center [172, 132] width 180 height 25
click at [171, 162] on div "Unanswered" at bounding box center [142, 156] width 87 height 17
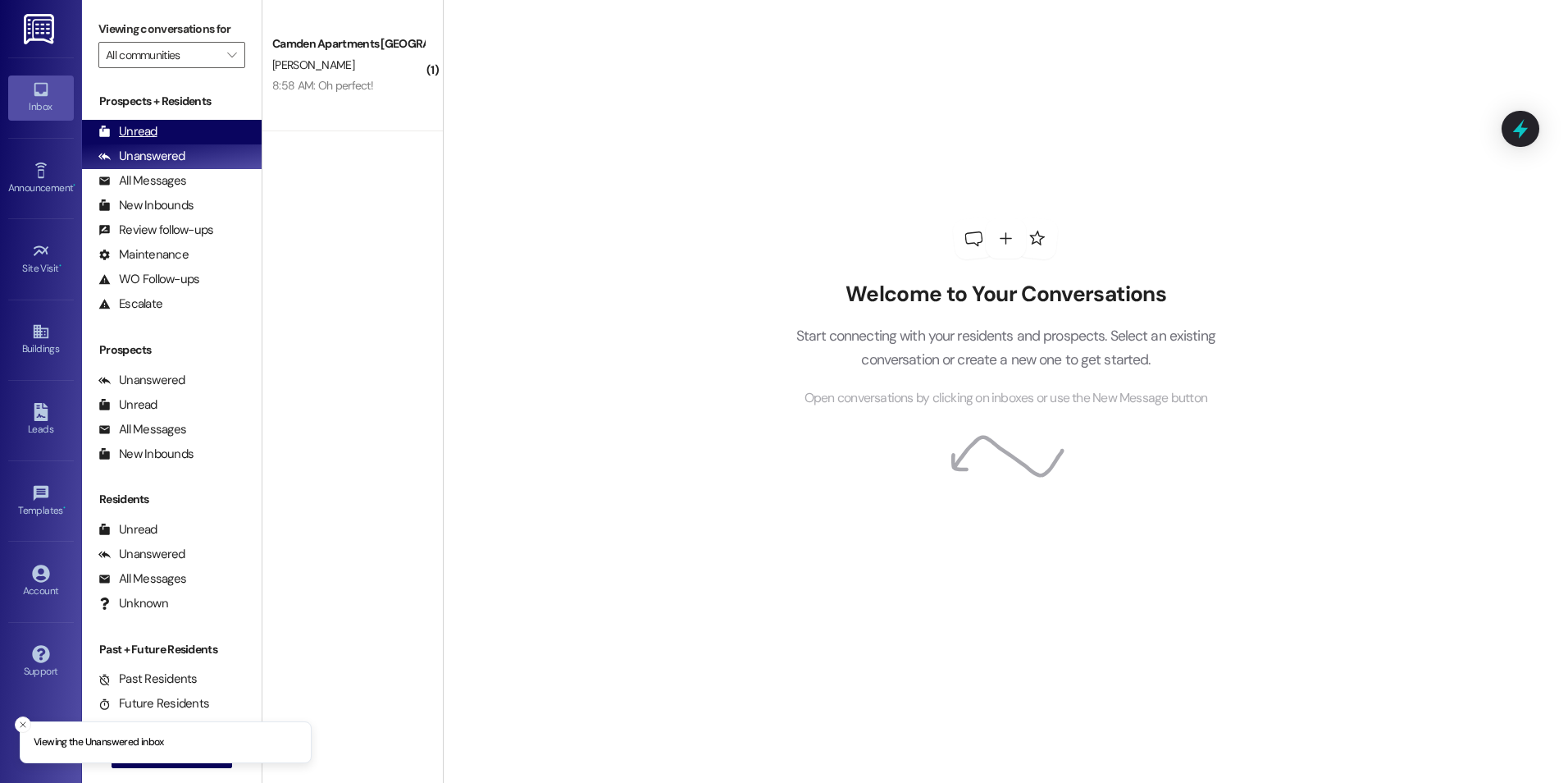
click at [171, 123] on div "Unread (0)" at bounding box center [172, 132] width 180 height 25
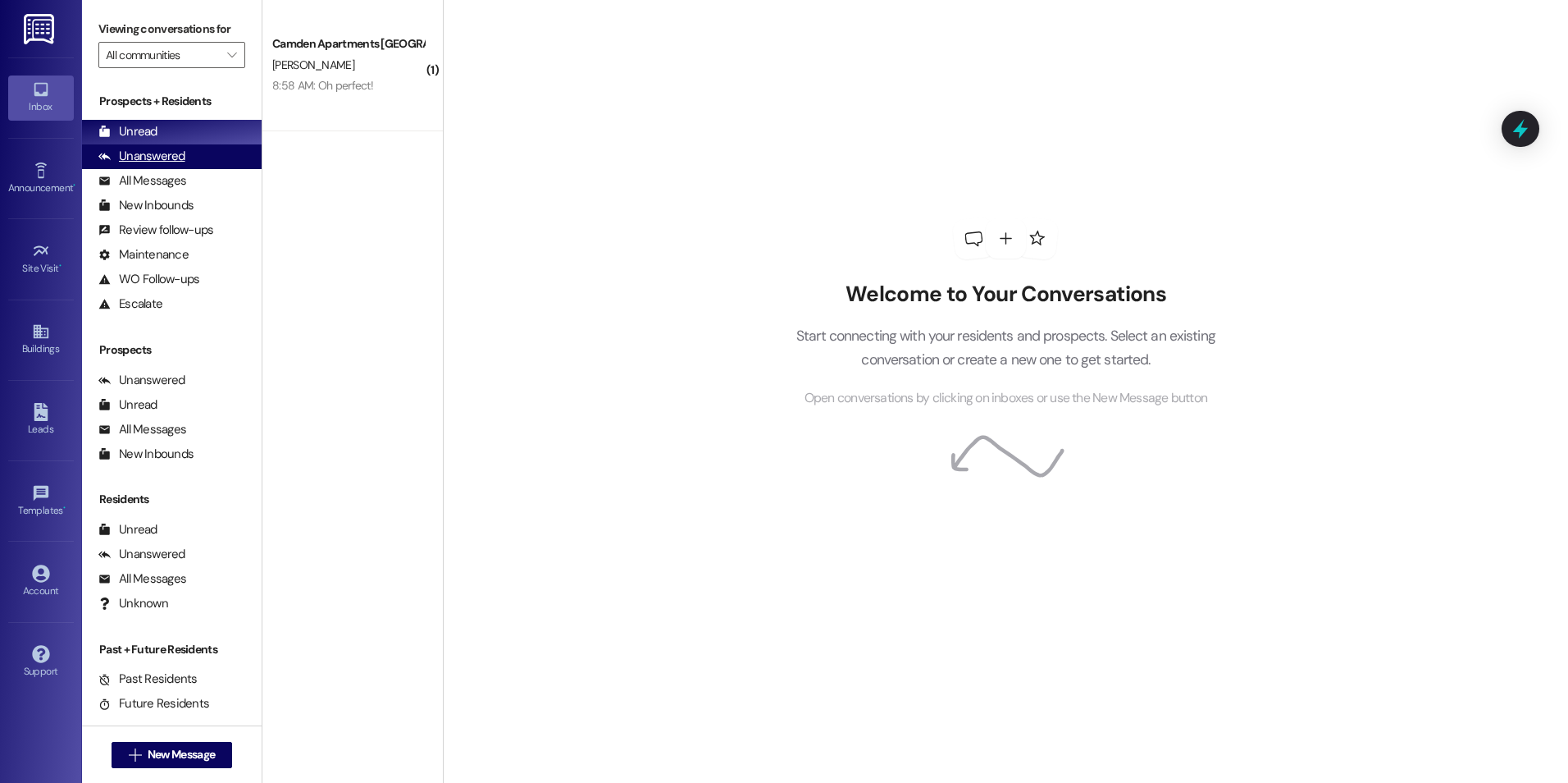
click at [143, 148] on div "Unanswered" at bounding box center [142, 156] width 87 height 17
click at [141, 118] on div "Prospects + Residents Unread (0) Unread: Any message you haven't read yet will …" at bounding box center [172, 204] width 180 height 223
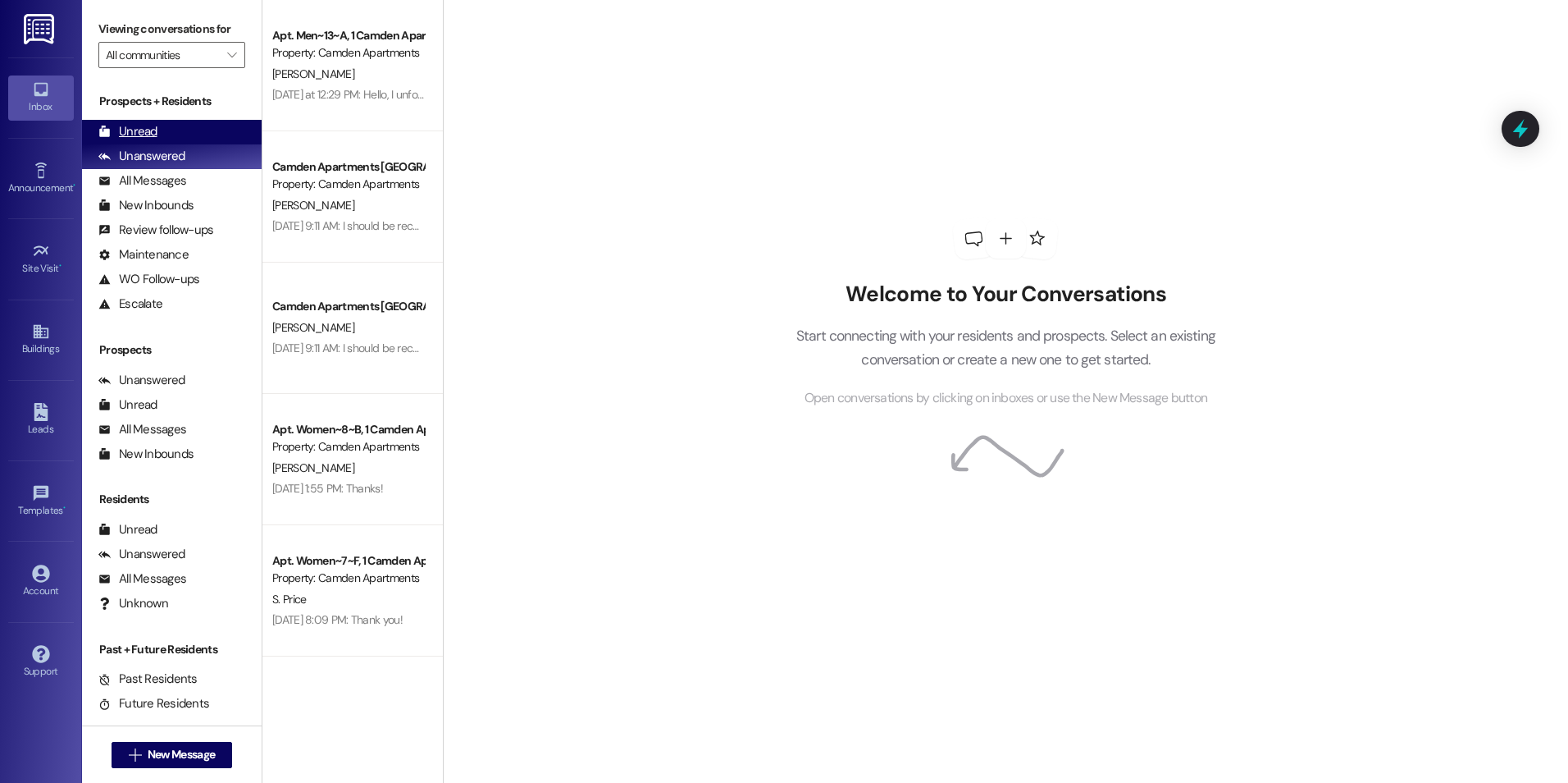
click at [157, 127] on div "Unread (0)" at bounding box center [172, 132] width 180 height 25
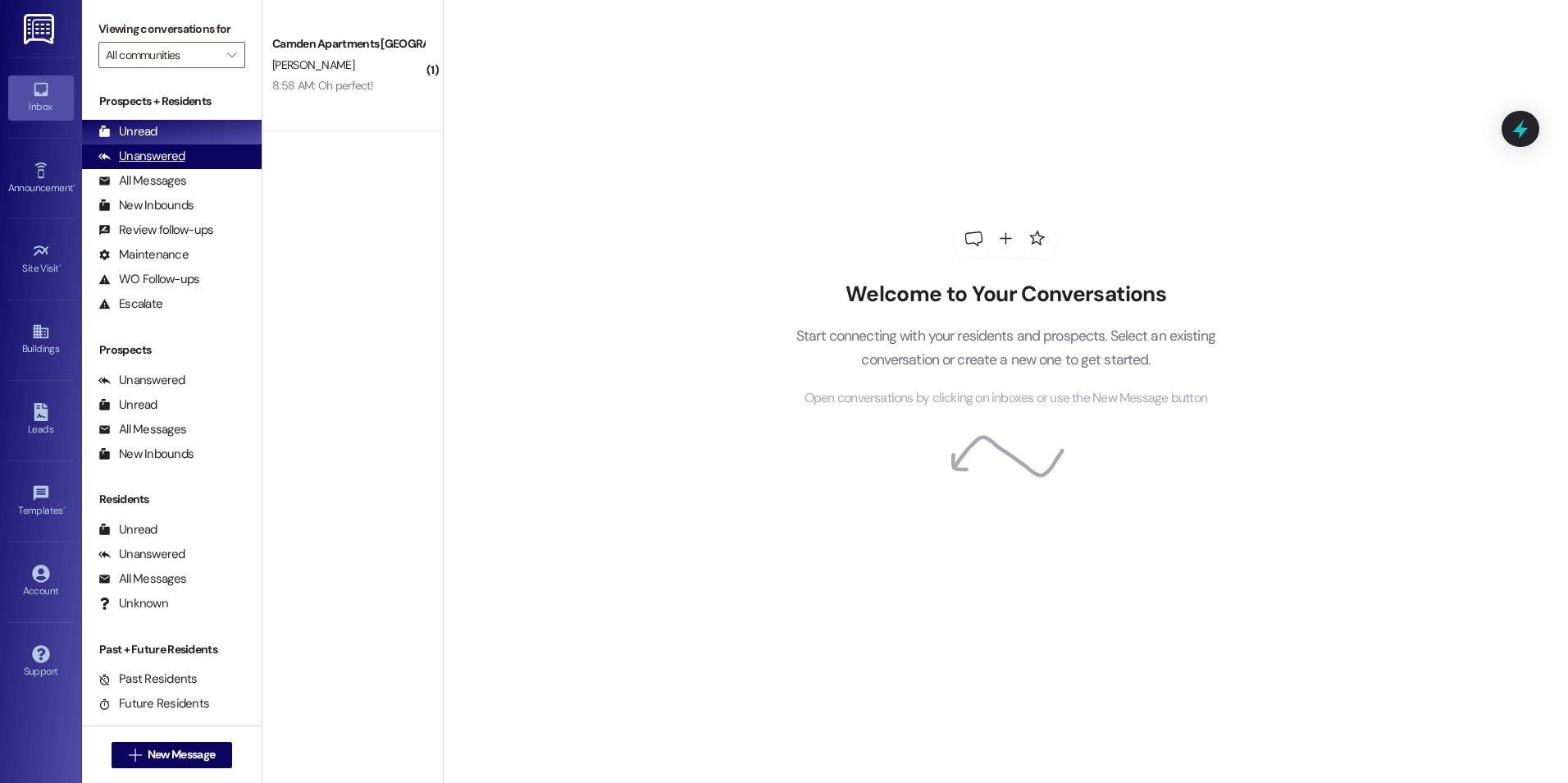
click at [172, 151] on div "Unanswered" at bounding box center [142, 156] width 87 height 17
click at [178, 130] on div "Unread (0)" at bounding box center [172, 132] width 180 height 25
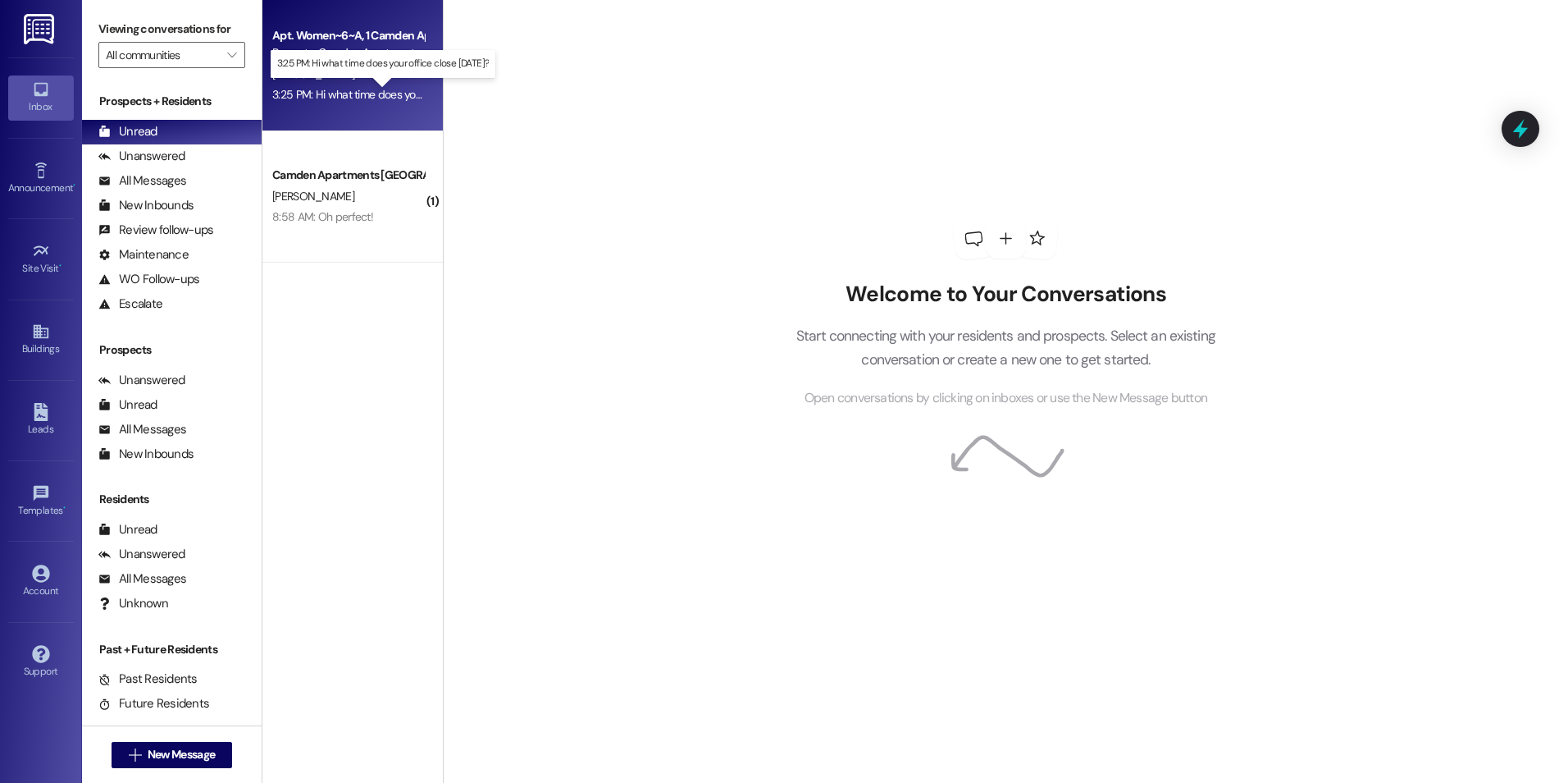
click at [369, 99] on div "3:25 PM: Hi what time does your office close [DATE]? 3:25 PM: Hi what time does…" at bounding box center [396, 95] width 248 height 15
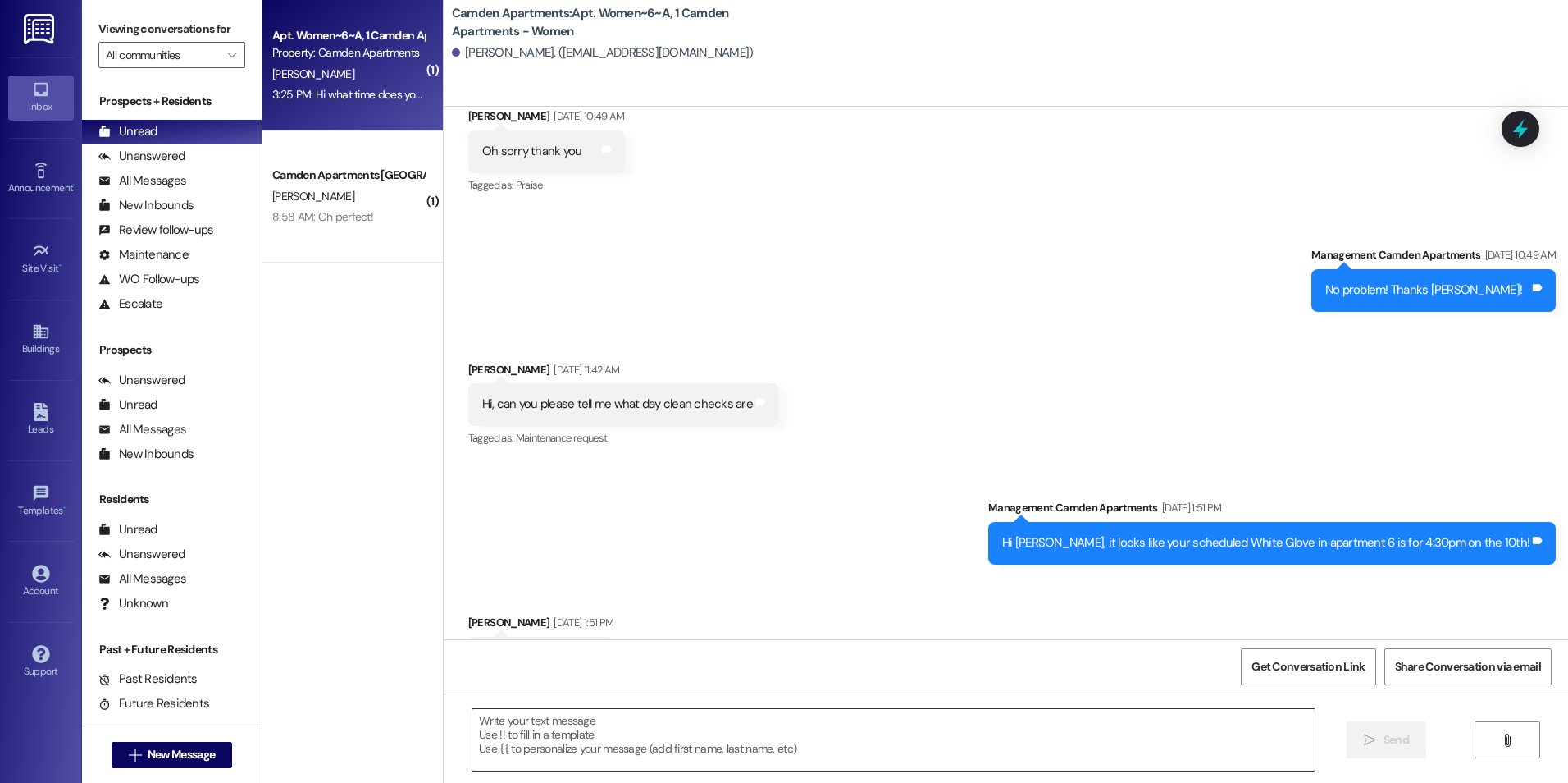
scroll to position [10455, 0]
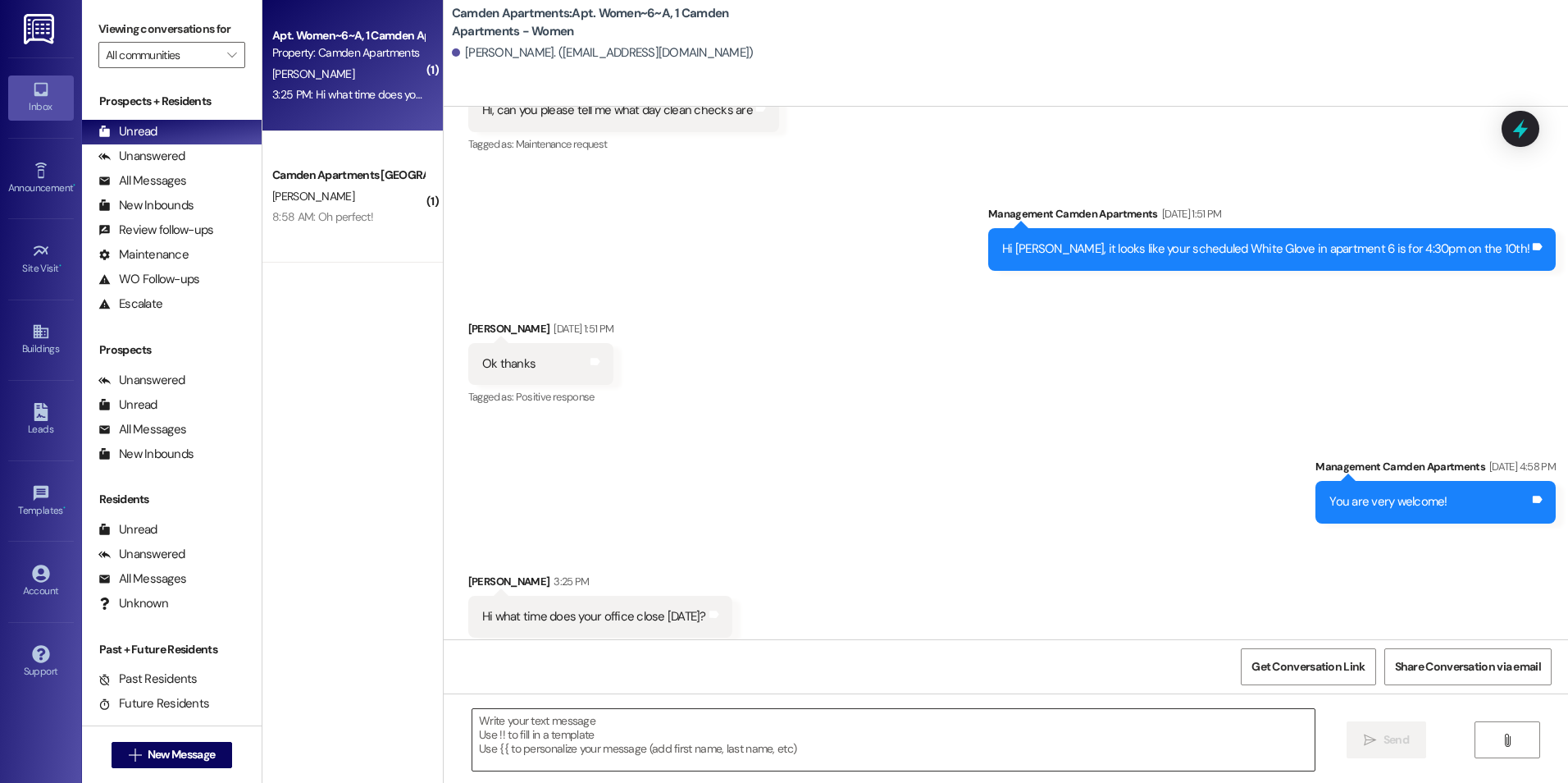
click at [770, 739] on textarea at bounding box center [894, 739] width 842 height 62
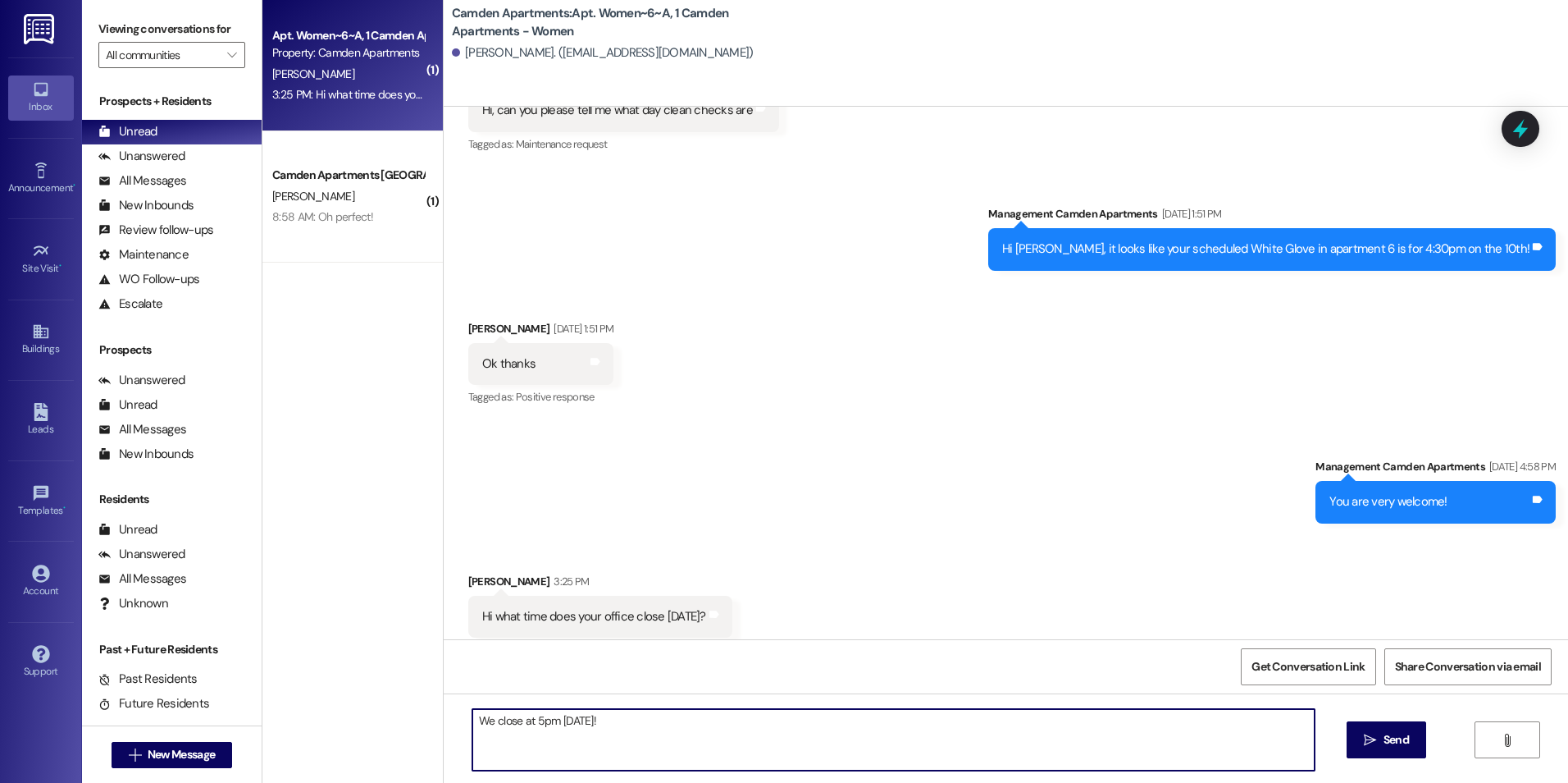
type textarea "We close at 5pm [DATE]!"
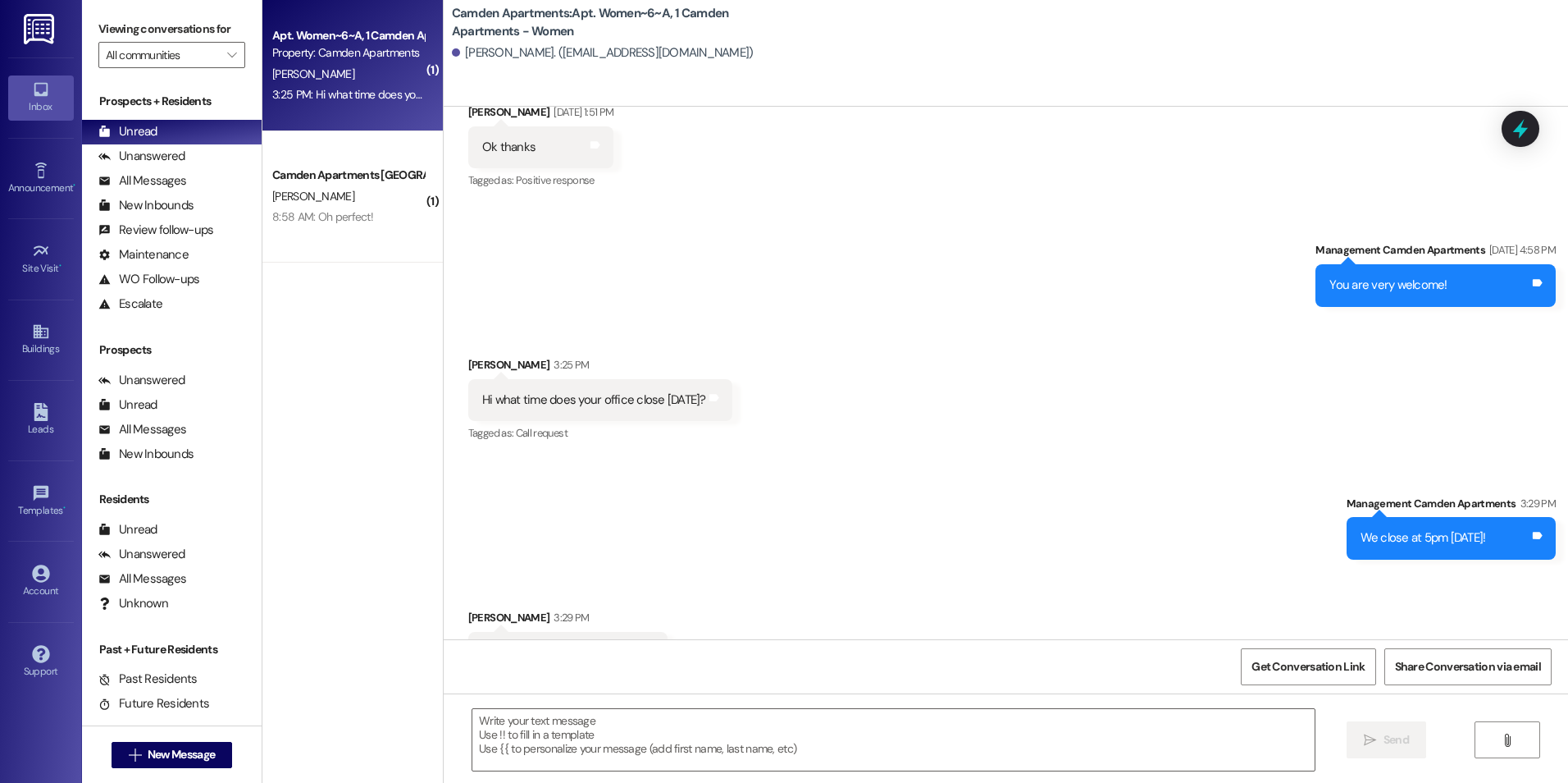
scroll to position [10682, 0]
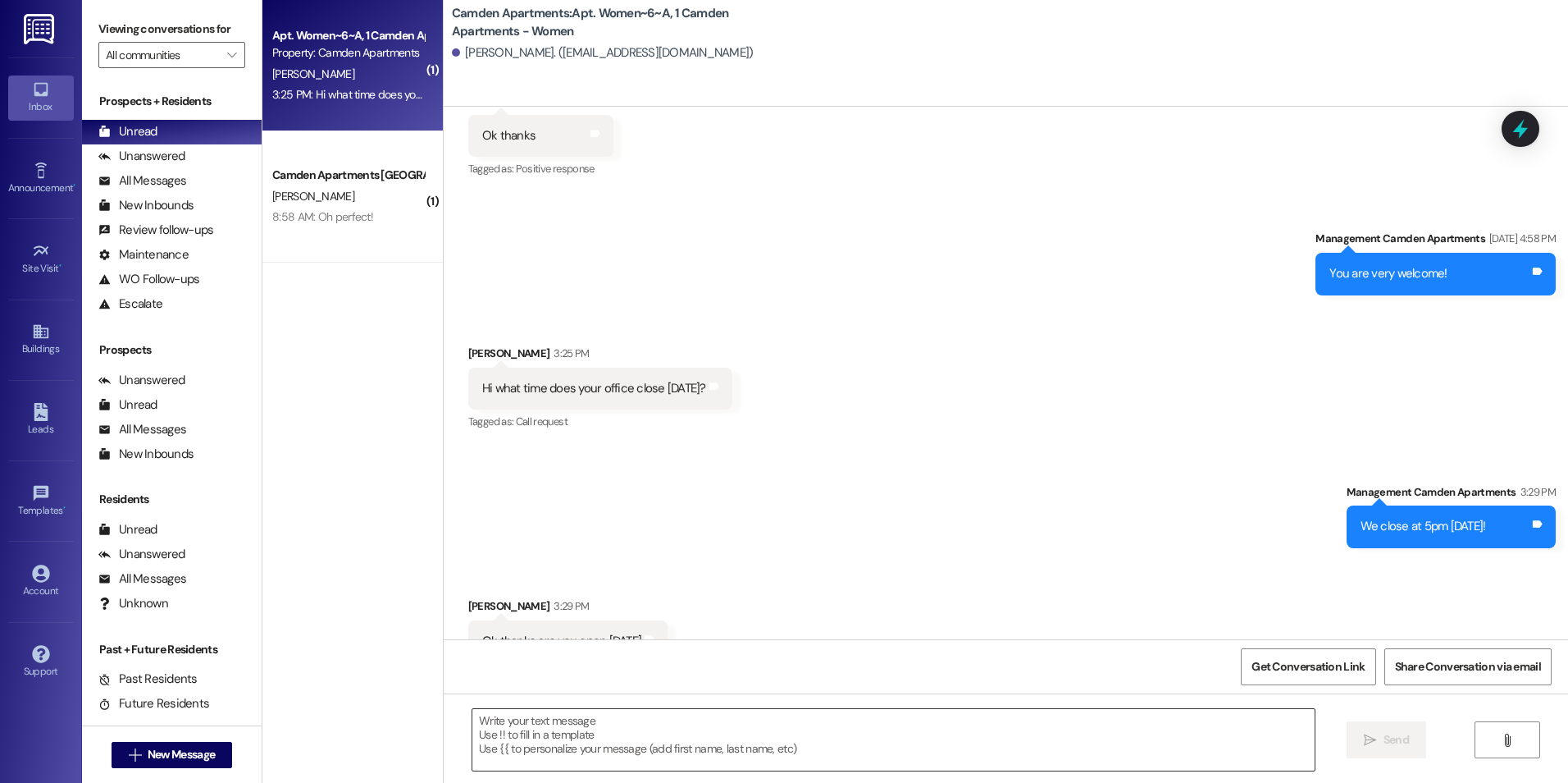
click at [548, 727] on textarea at bounding box center [894, 739] width 842 height 62
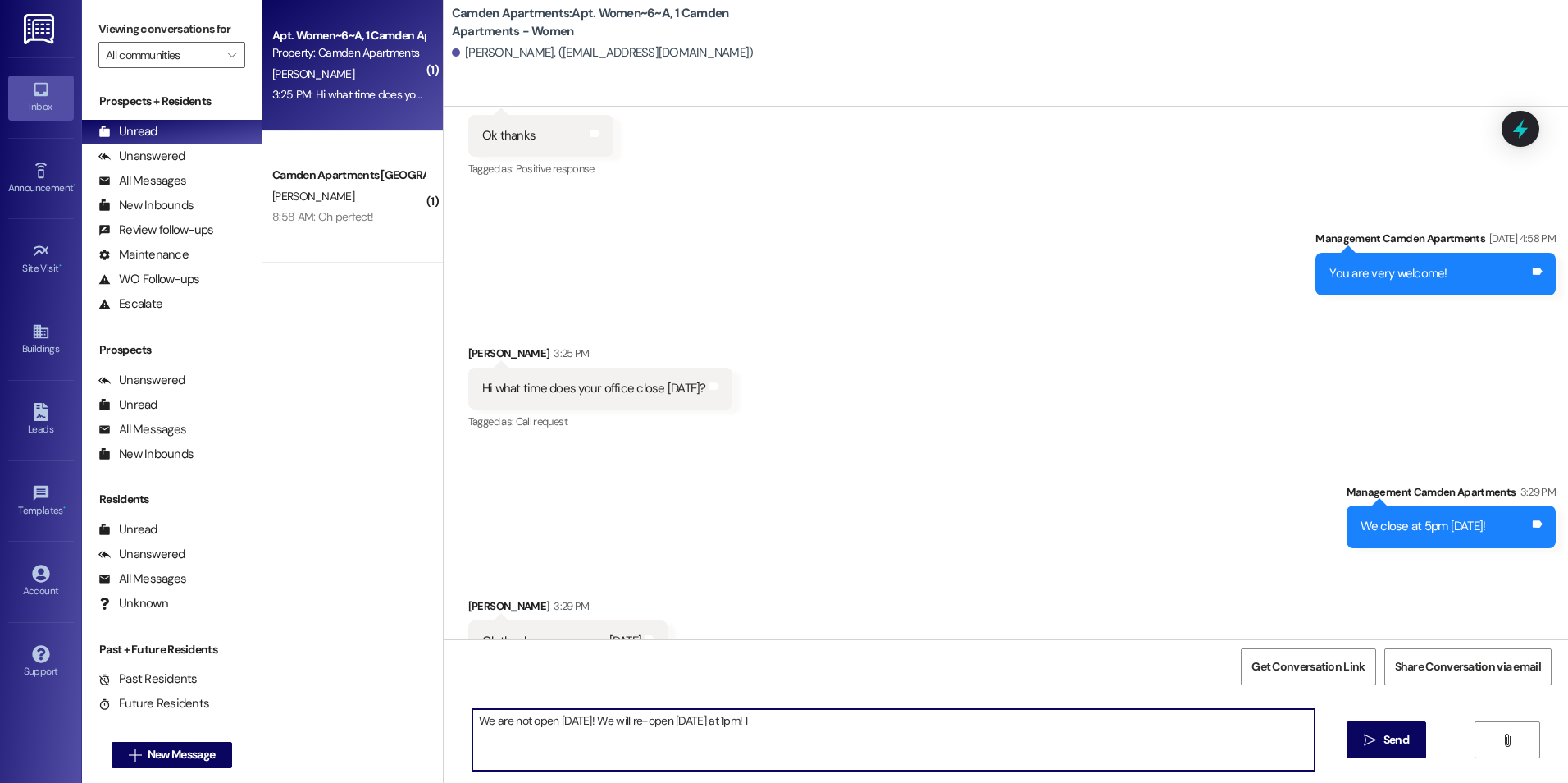
type textarea "We are not open [DATE]! We will re-open [DATE] at 1pm!"
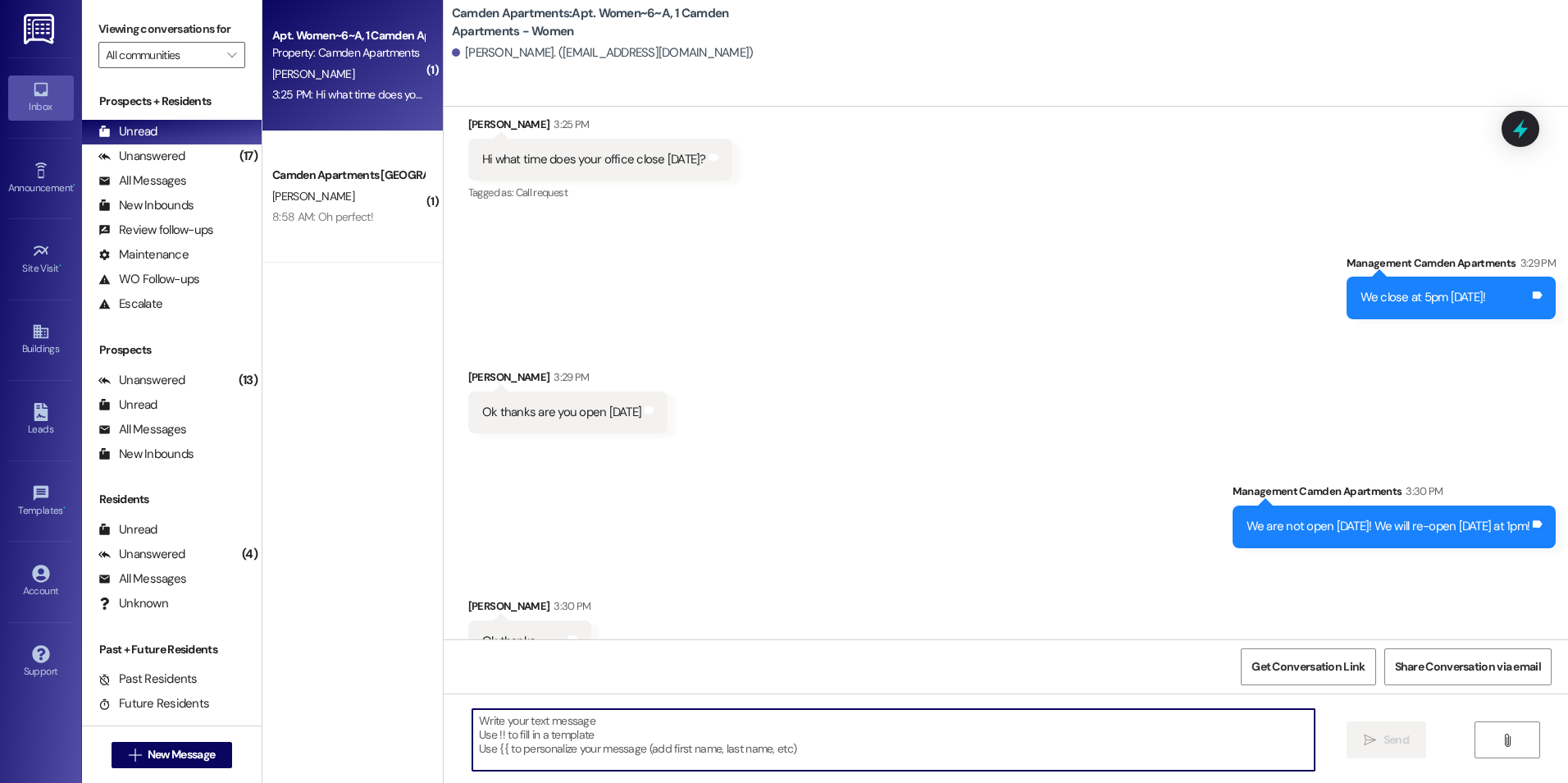
scroll to position [10912, 0]
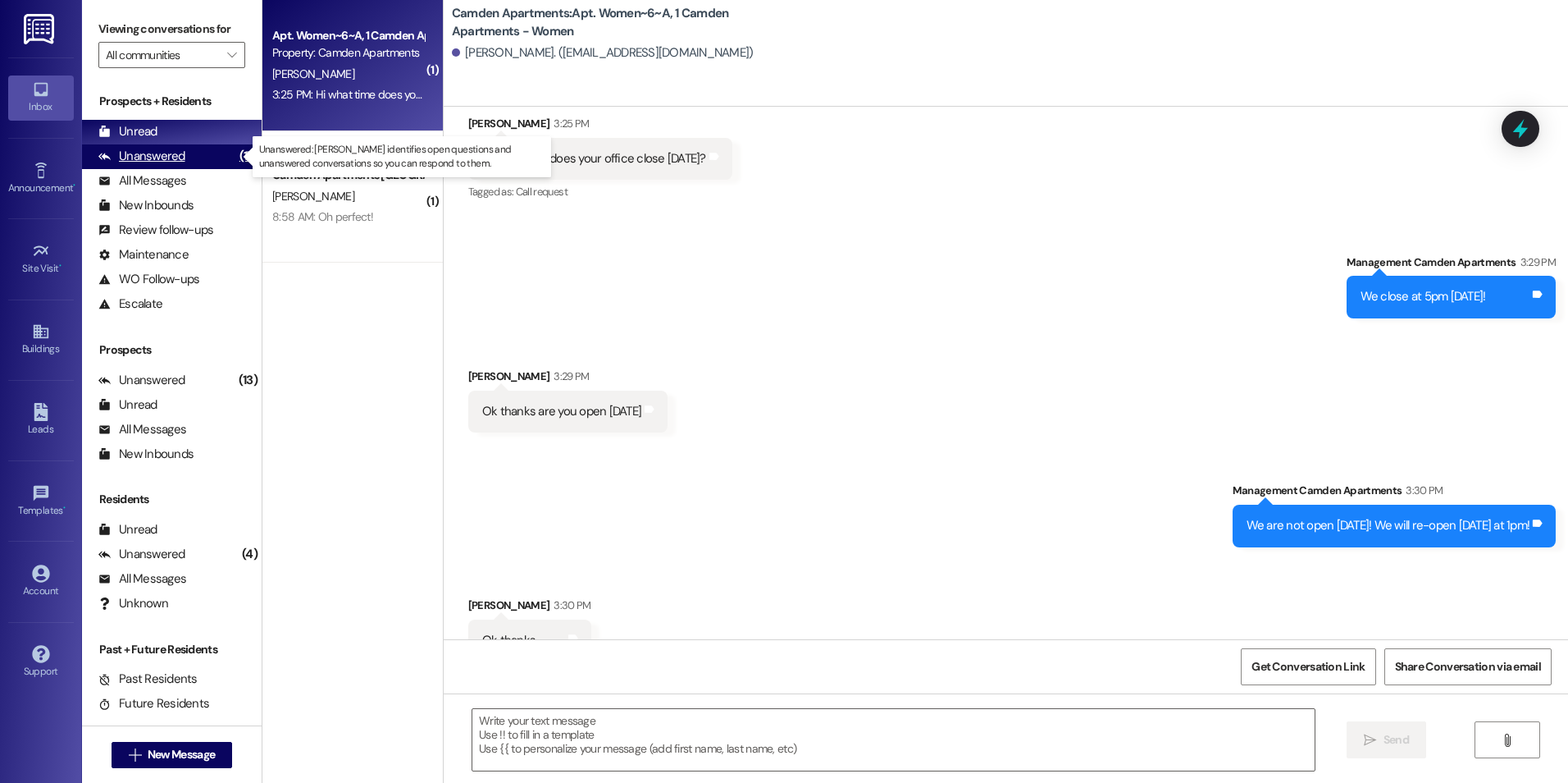
click at [205, 164] on div "Unanswered (17)" at bounding box center [172, 156] width 180 height 25
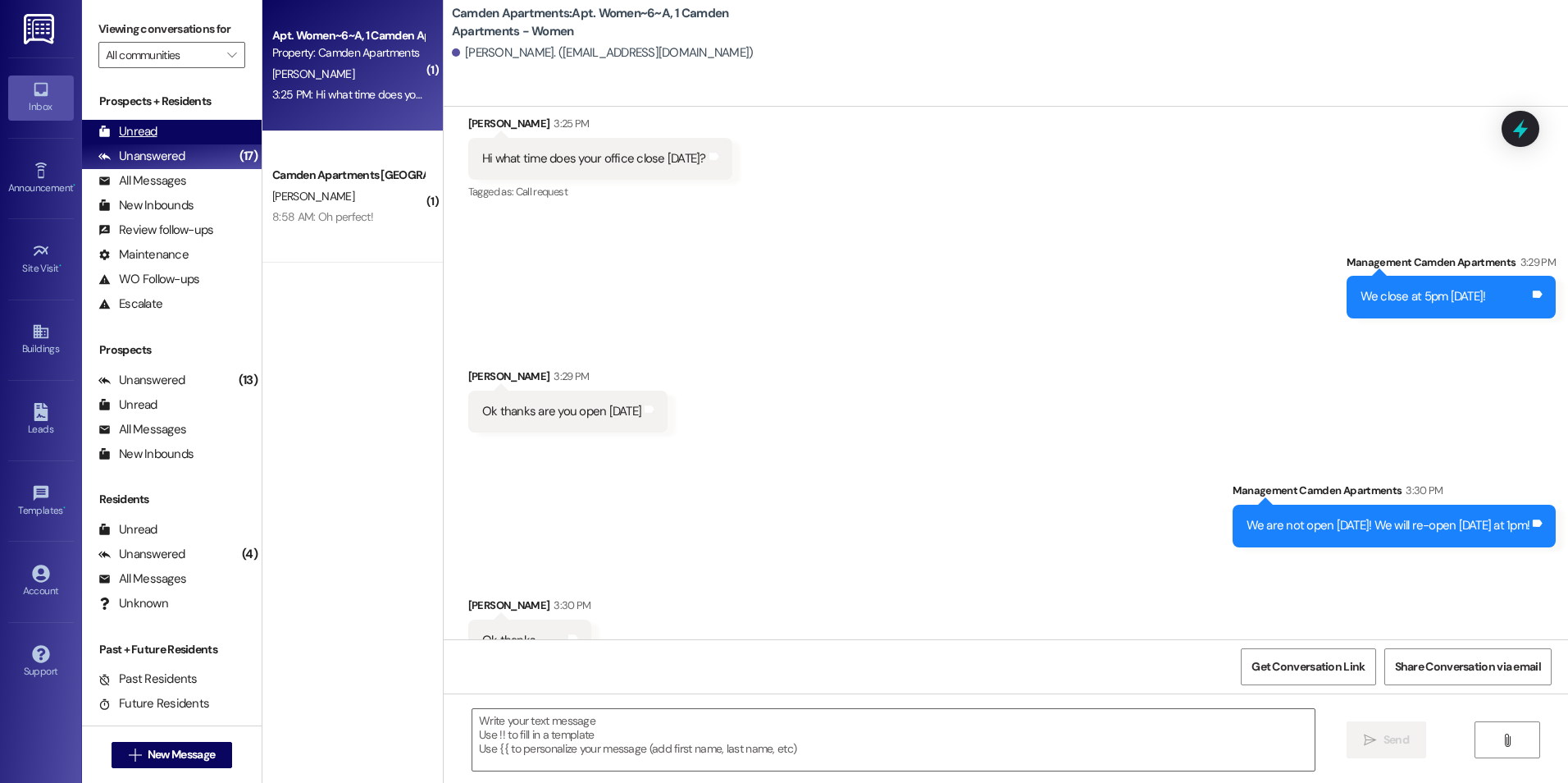
click at [205, 137] on div "Unread (0)" at bounding box center [172, 132] width 180 height 25
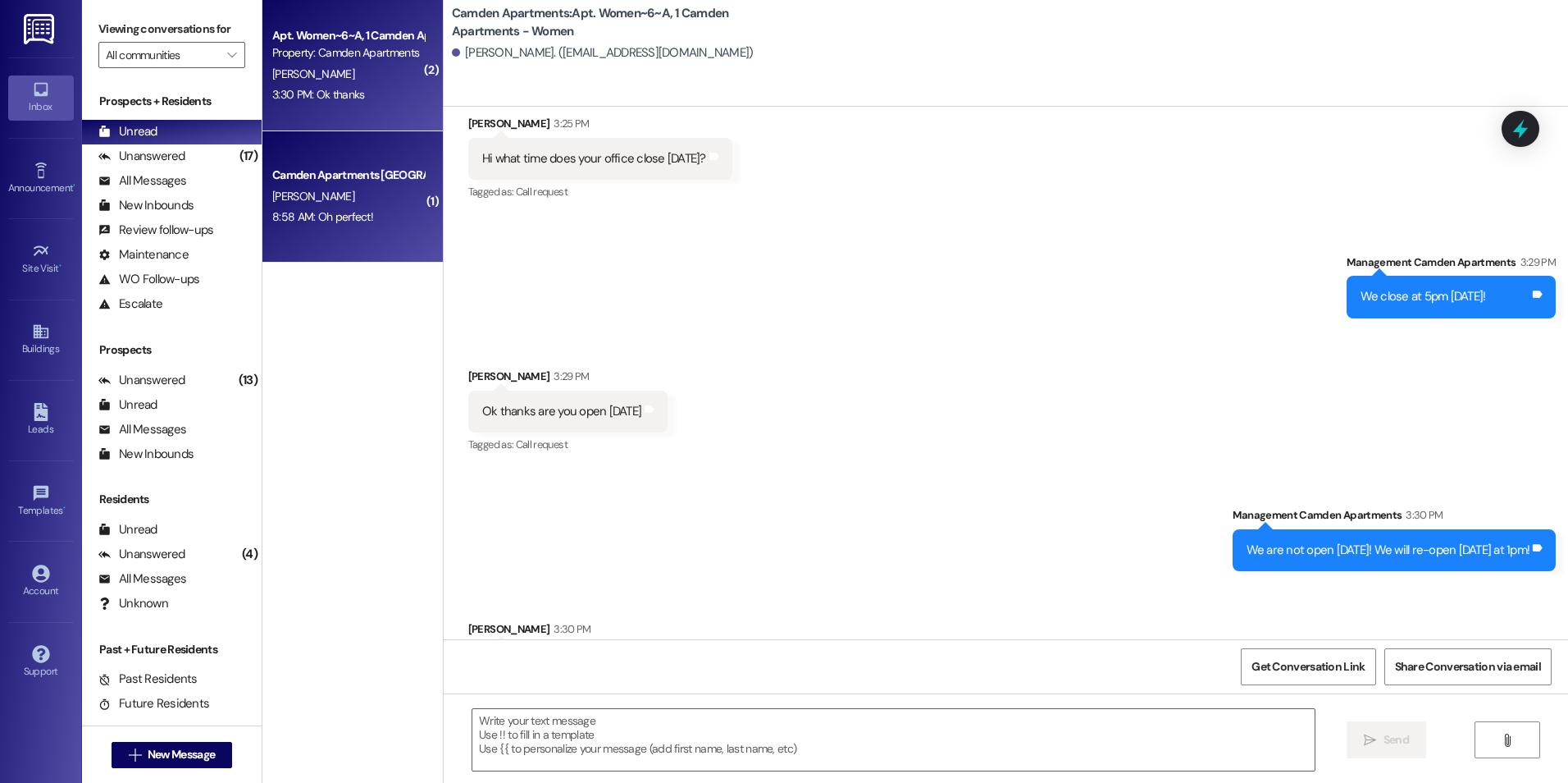
scroll to position [10959, 0]
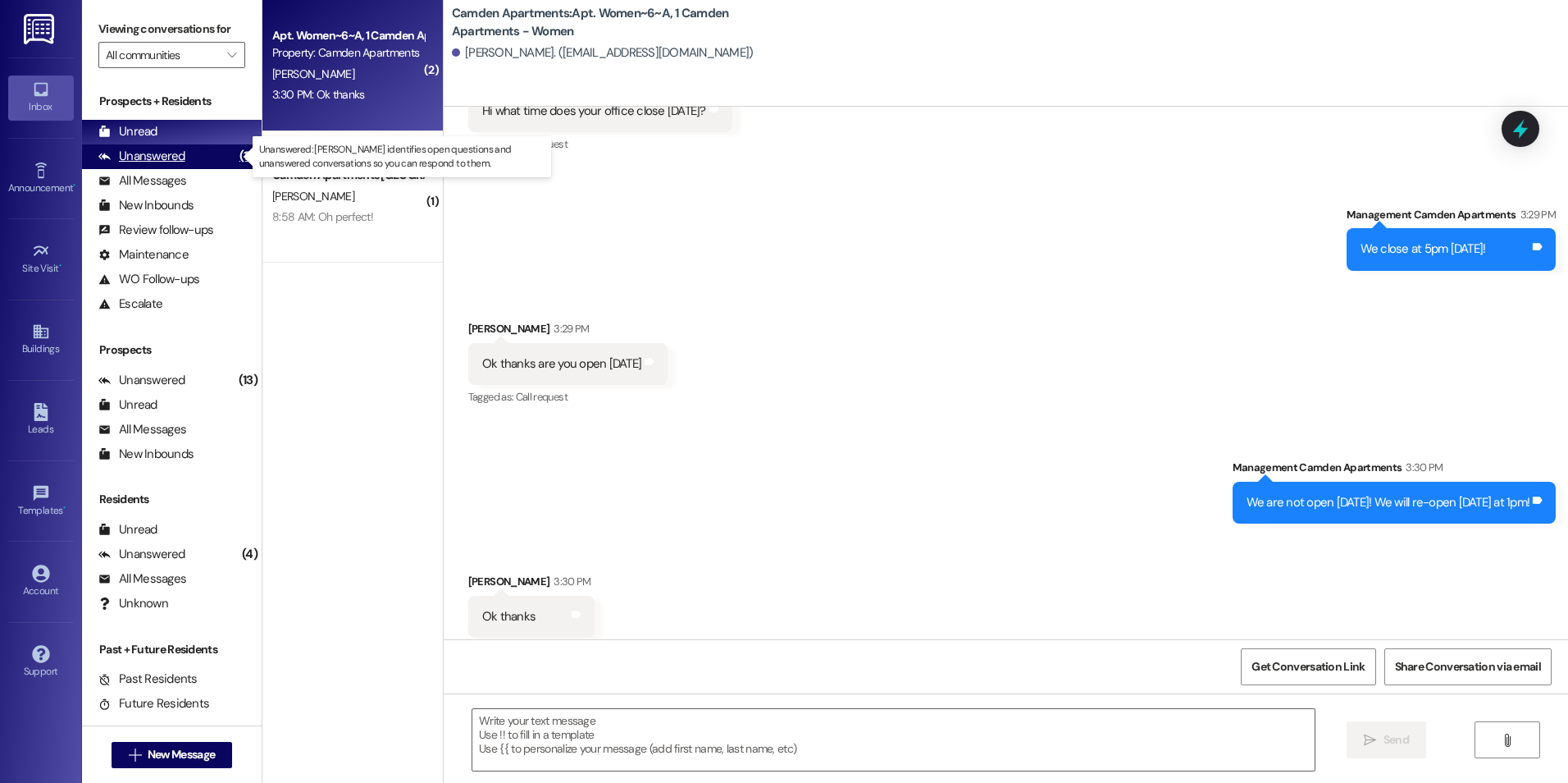
click at [197, 159] on div "Unanswered (17)" at bounding box center [172, 156] width 180 height 25
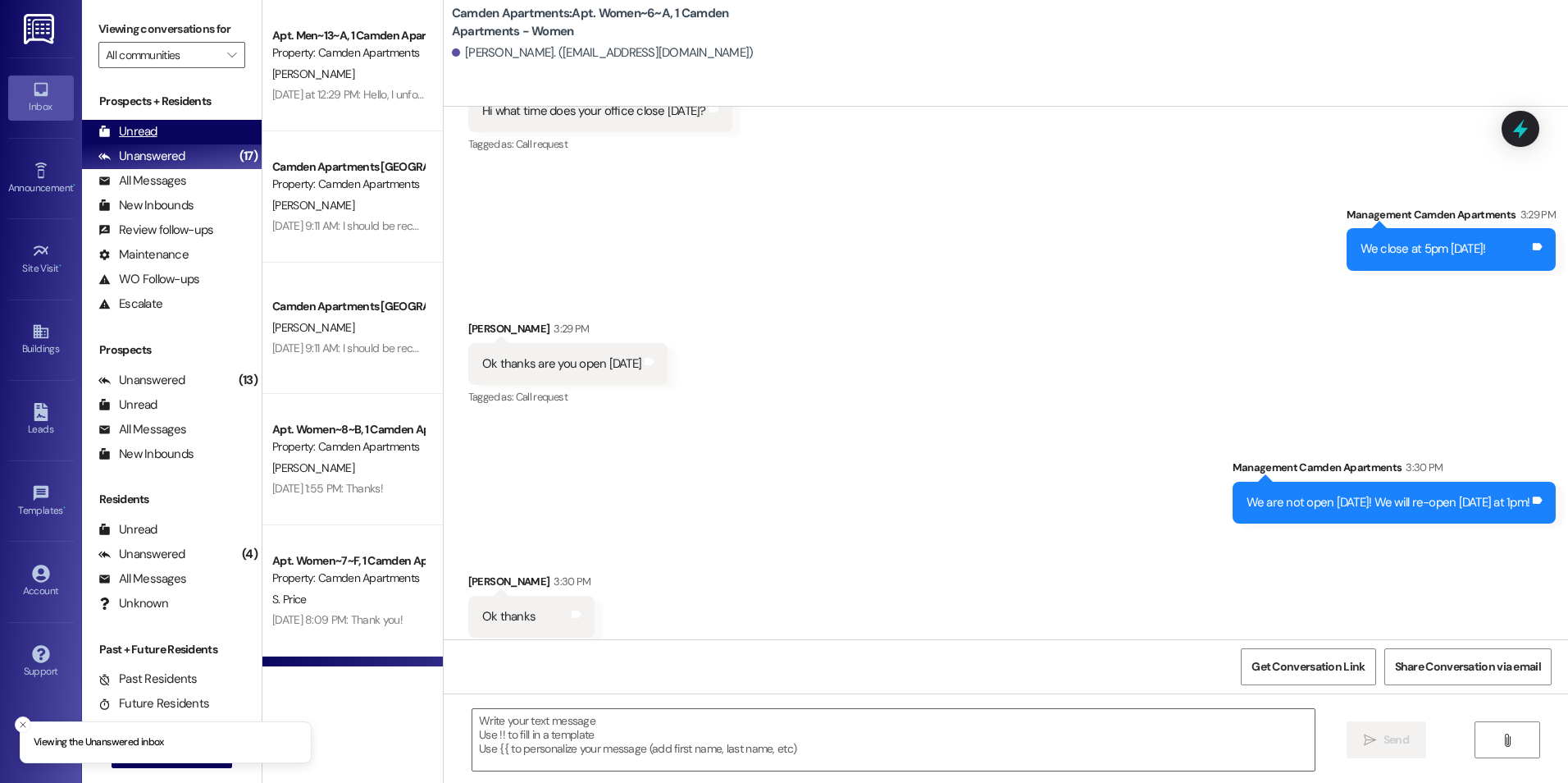
click at [192, 134] on div "Unread (0)" at bounding box center [172, 132] width 180 height 25
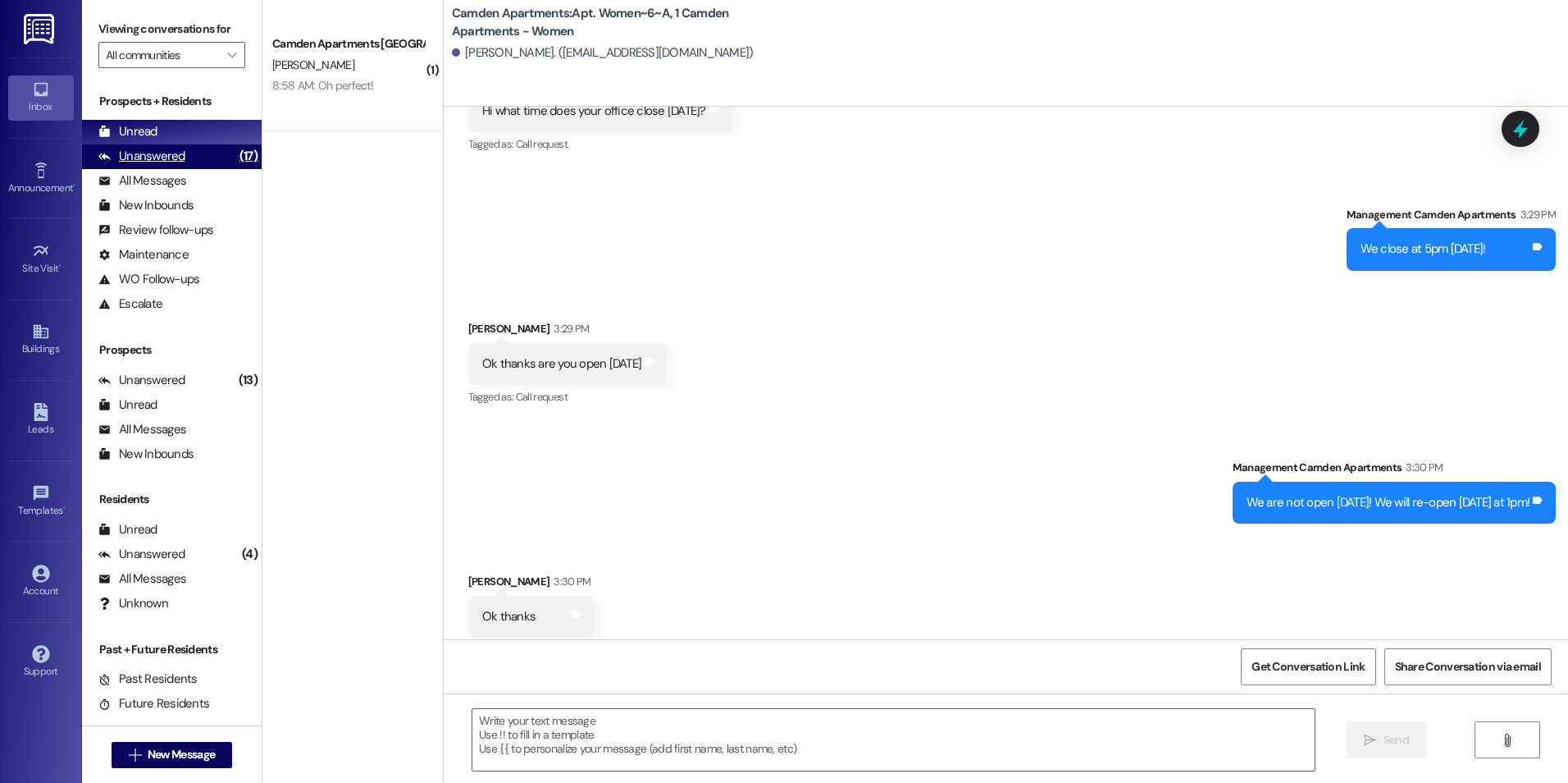
click at [187, 164] on div "Unanswered (17)" at bounding box center [172, 156] width 180 height 25
click at [188, 131] on div "Unread (0)" at bounding box center [172, 132] width 180 height 25
click at [157, 752] on span "New Message" at bounding box center [181, 754] width 67 height 17
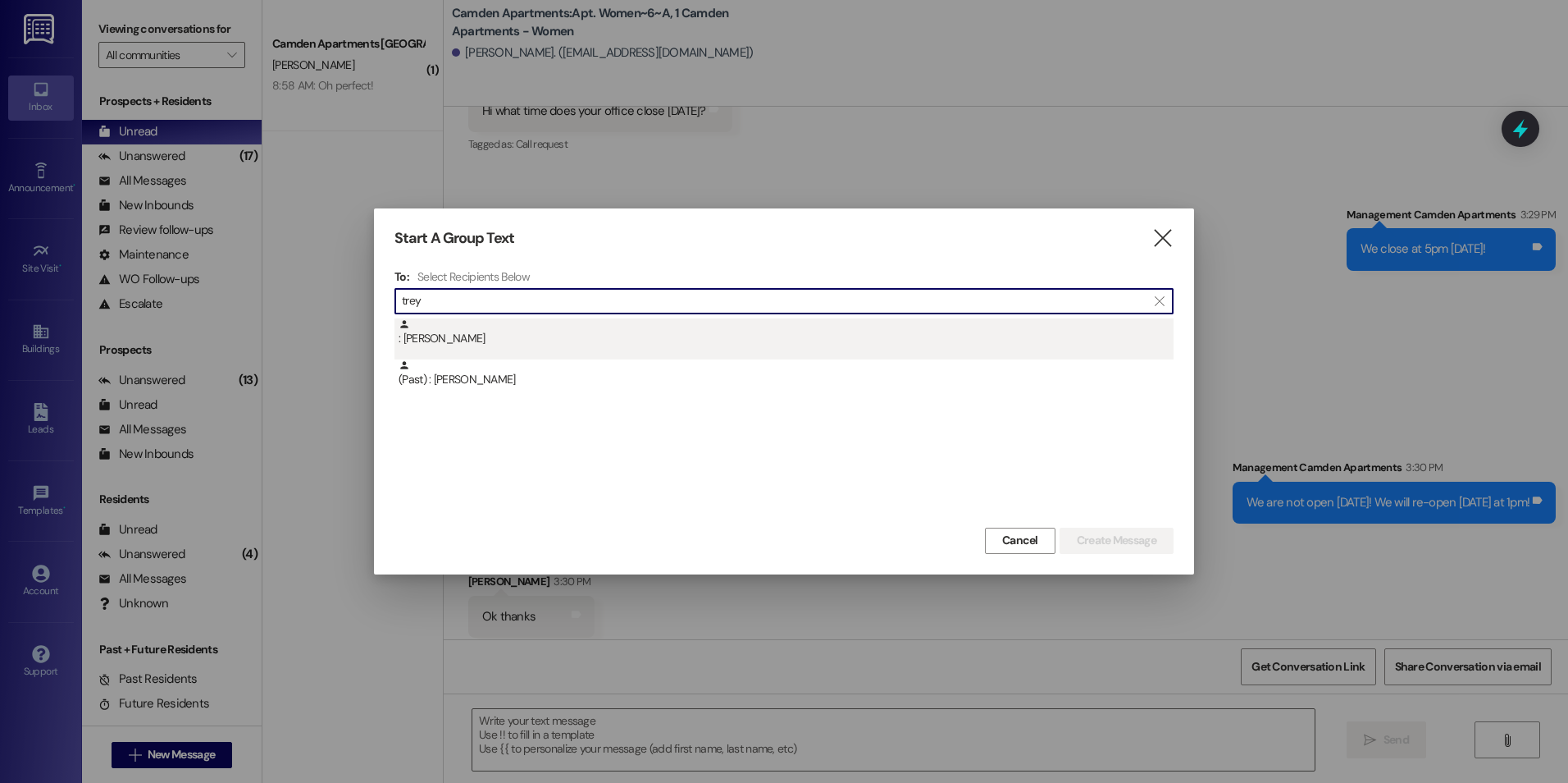
type input "trey"
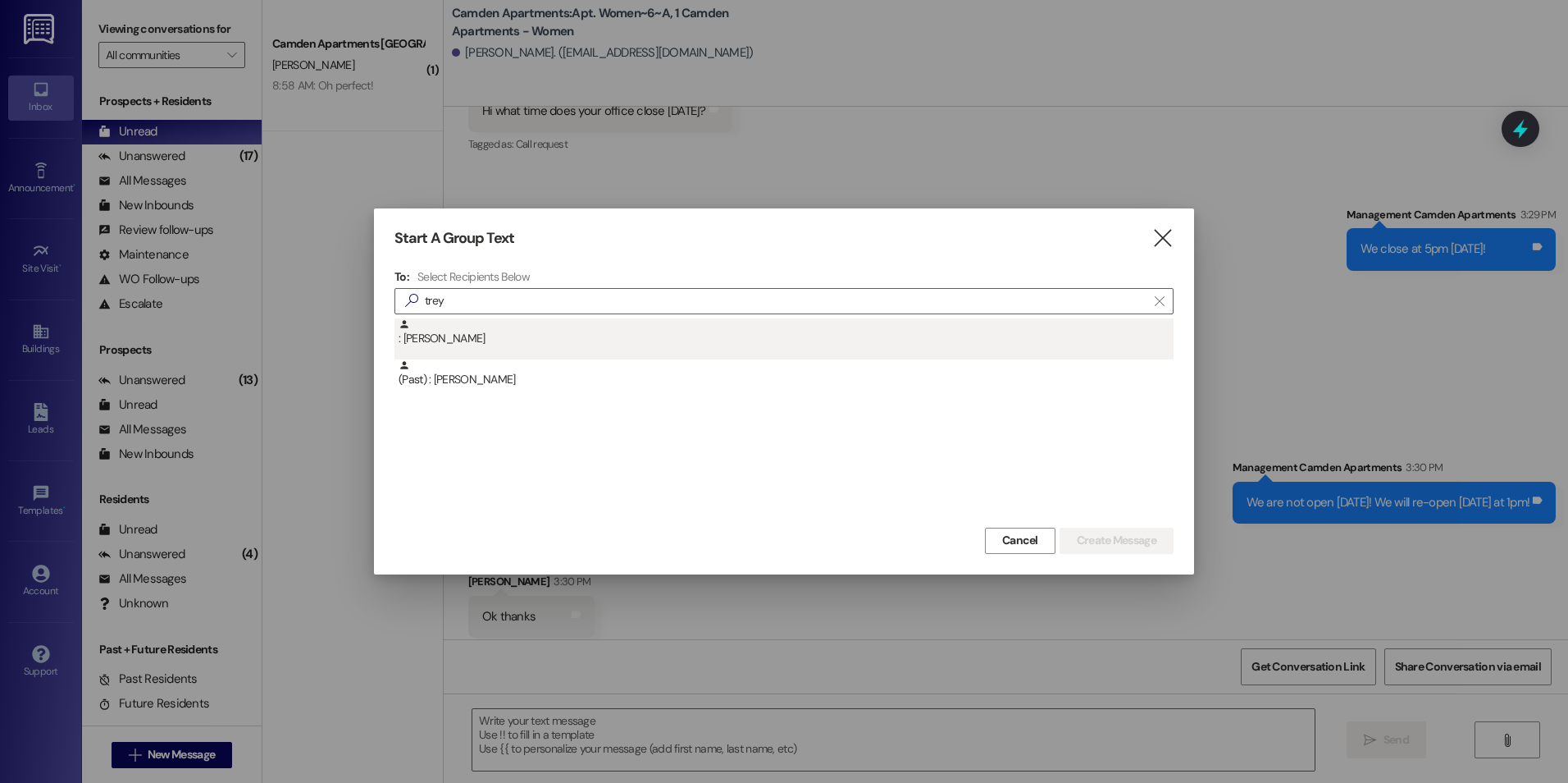
click at [694, 340] on div ": [PERSON_NAME]" at bounding box center [785, 333] width 774 height 29
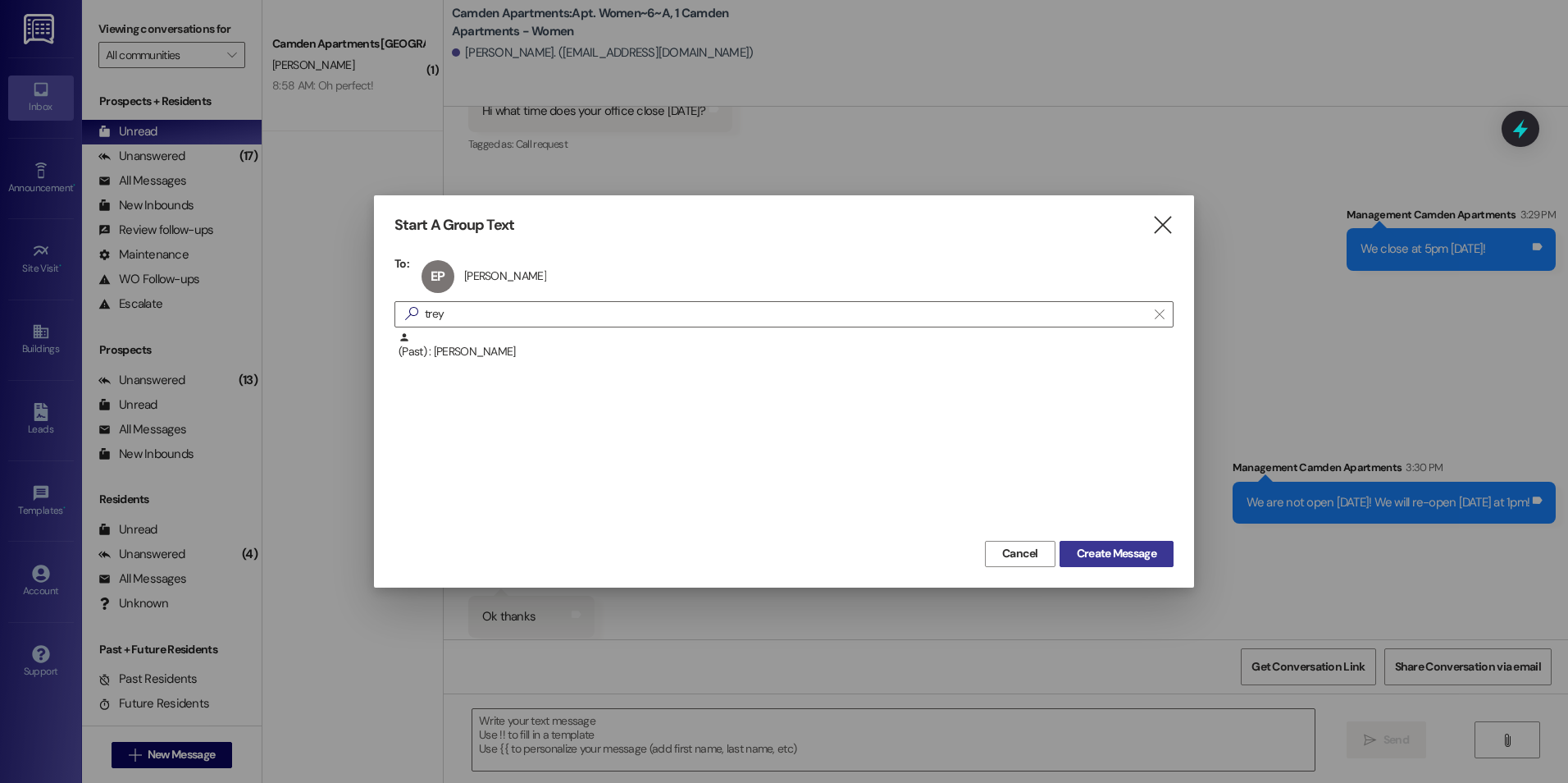
click at [1121, 546] on span "Create Message" at bounding box center [1116, 553] width 80 height 17
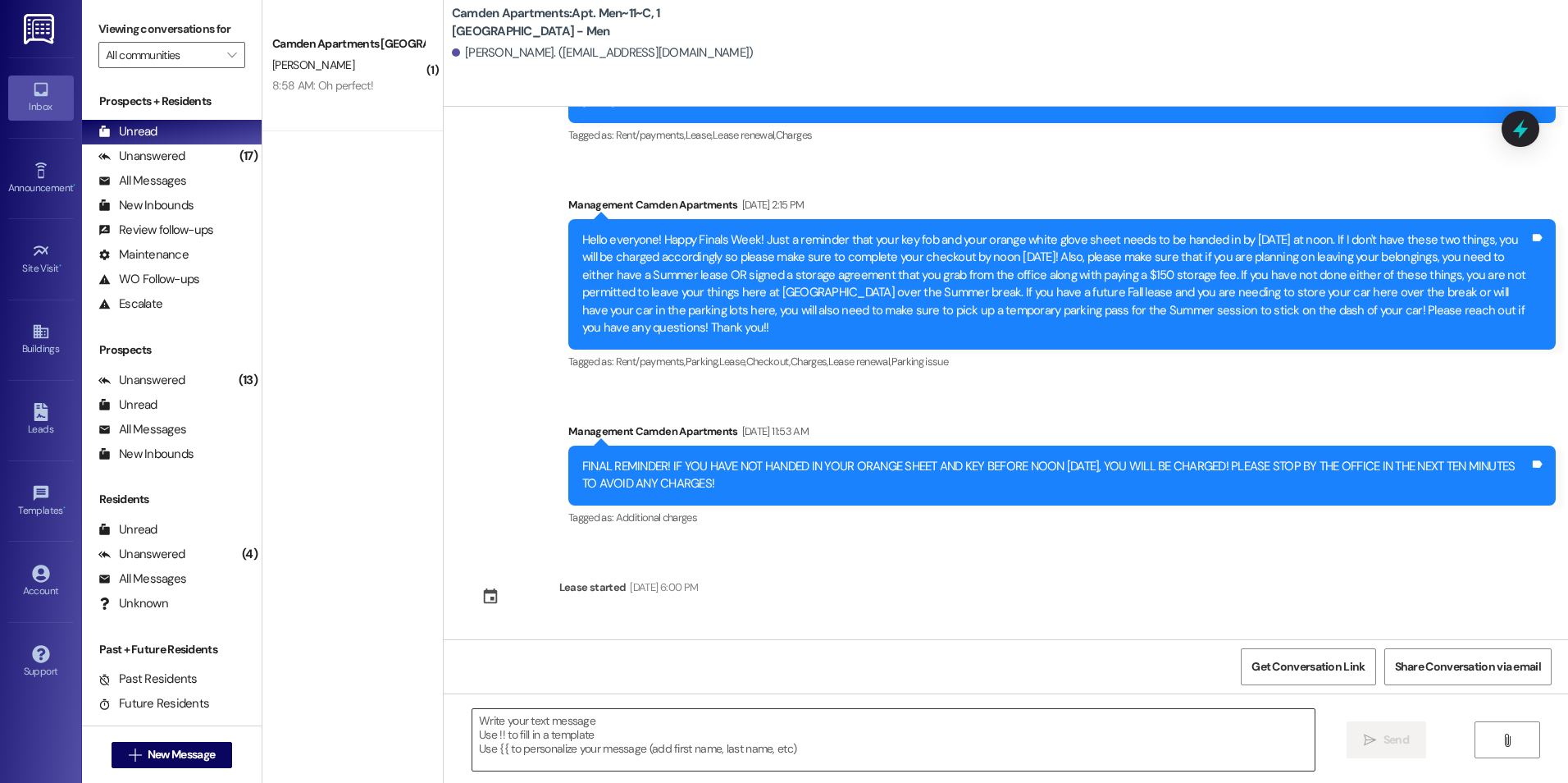
scroll to position [62659, 0]
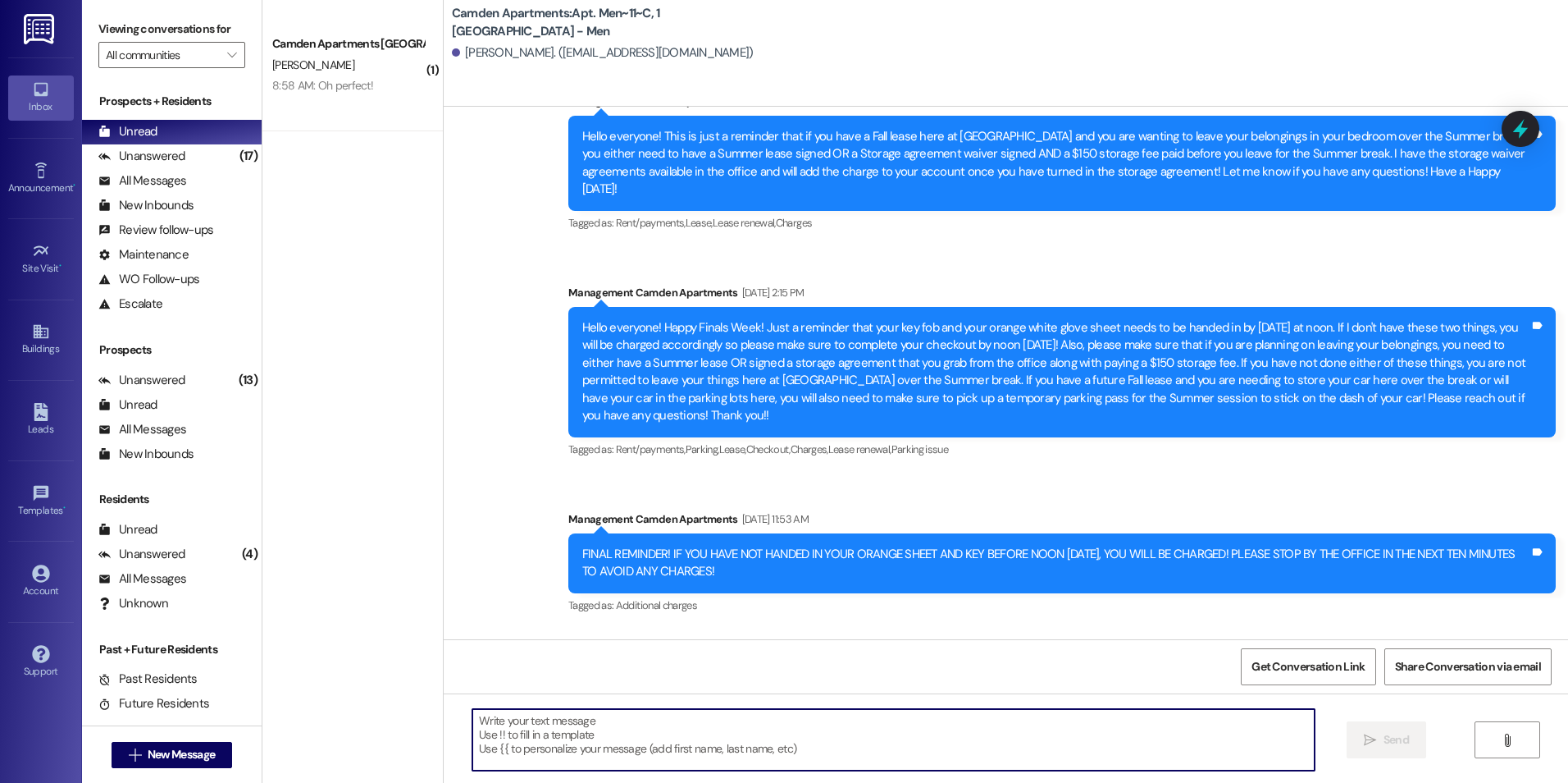
click at [742, 746] on textarea at bounding box center [894, 739] width 842 height 62
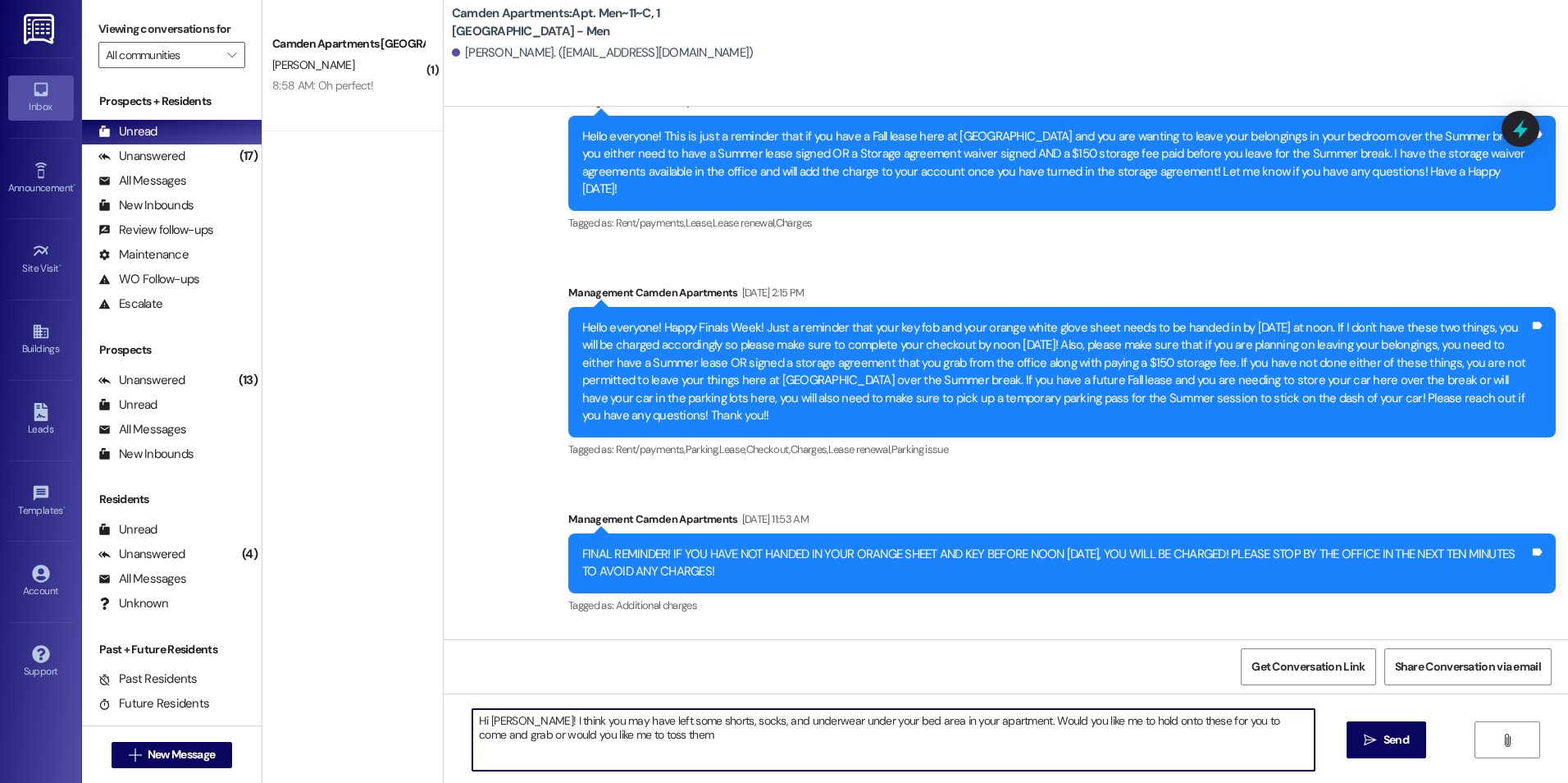
type textarea "Hi [PERSON_NAME]! I think you may have left some shorts, socks, and underwear u…"
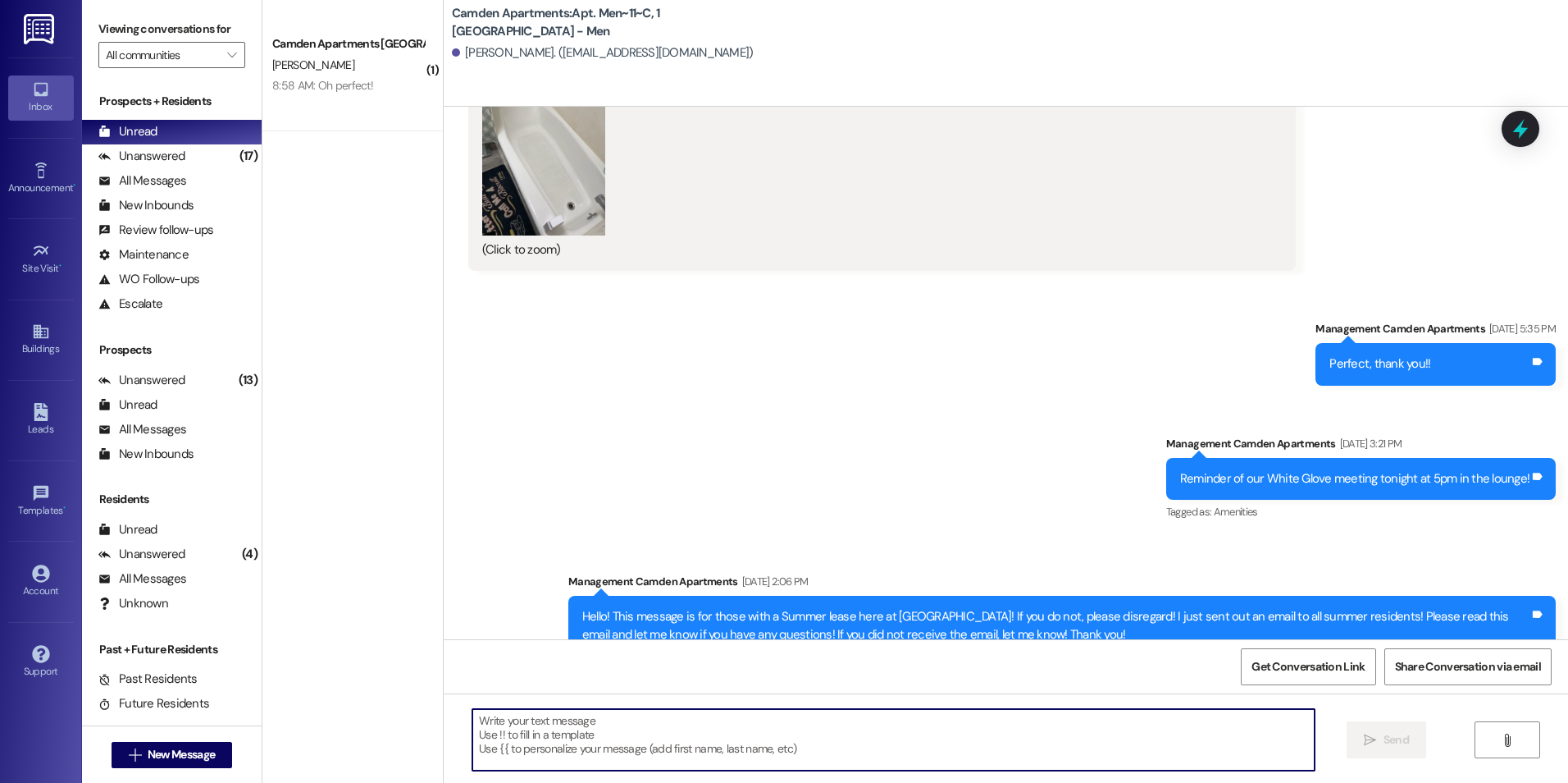
scroll to position [60521, 0]
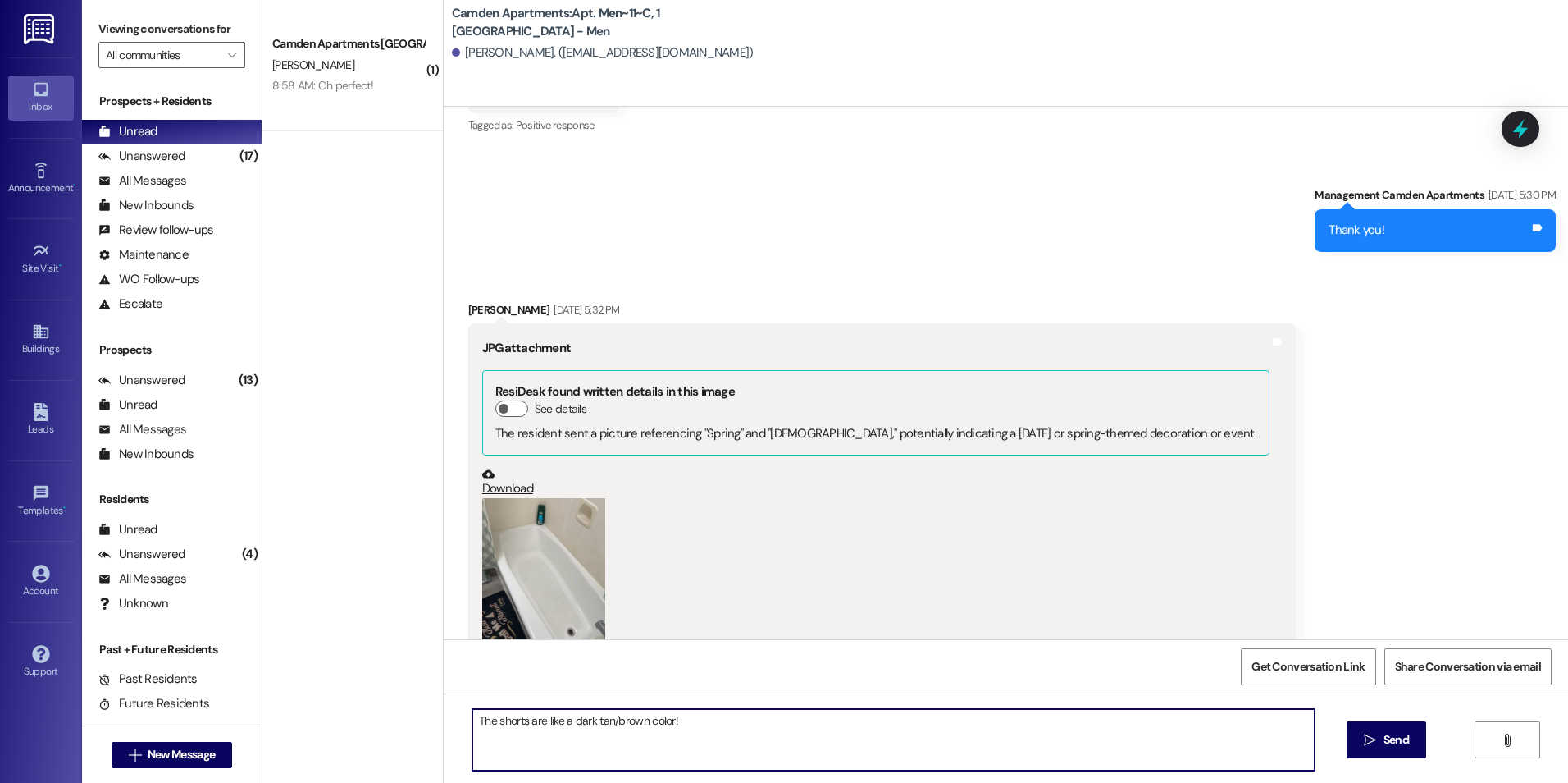
type textarea "The shorts are like a dark tan/brown color!"
click at [540, 510] on button "Zoom image" at bounding box center [543, 580] width 123 height 164
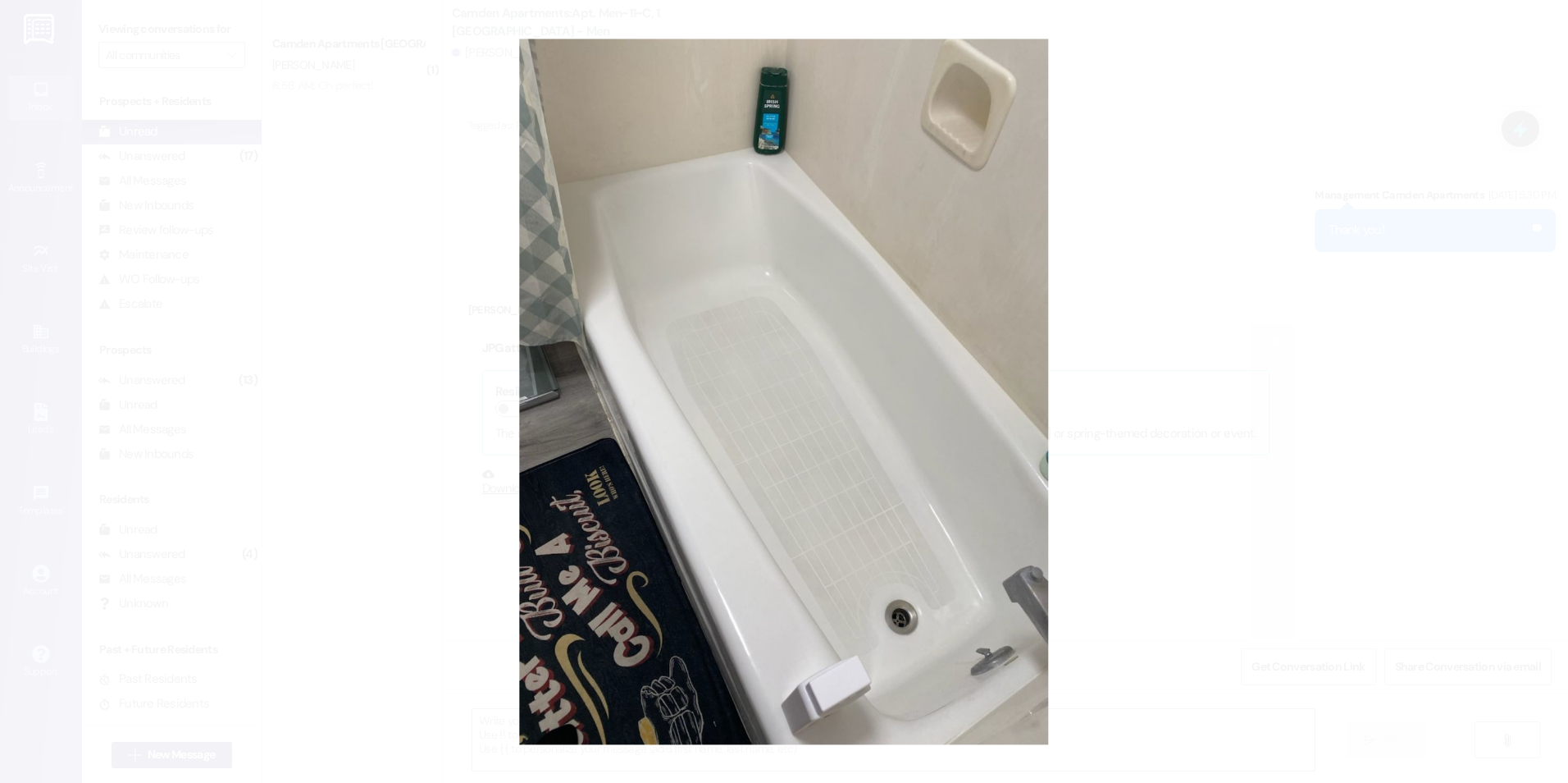
click at [1157, 267] on button "Unzoom image" at bounding box center [784, 391] width 1568 height 783
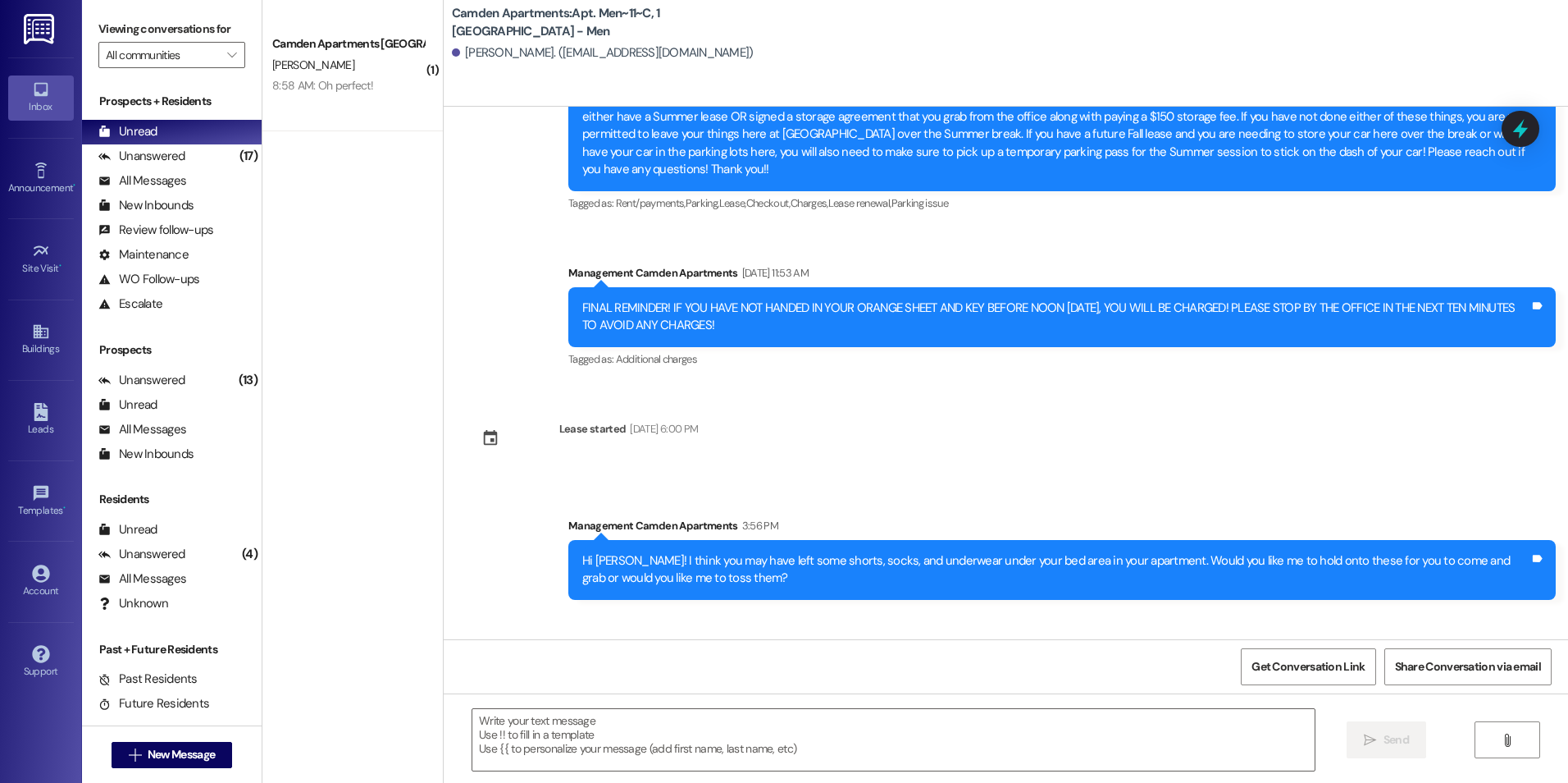
scroll to position [63018, 0]
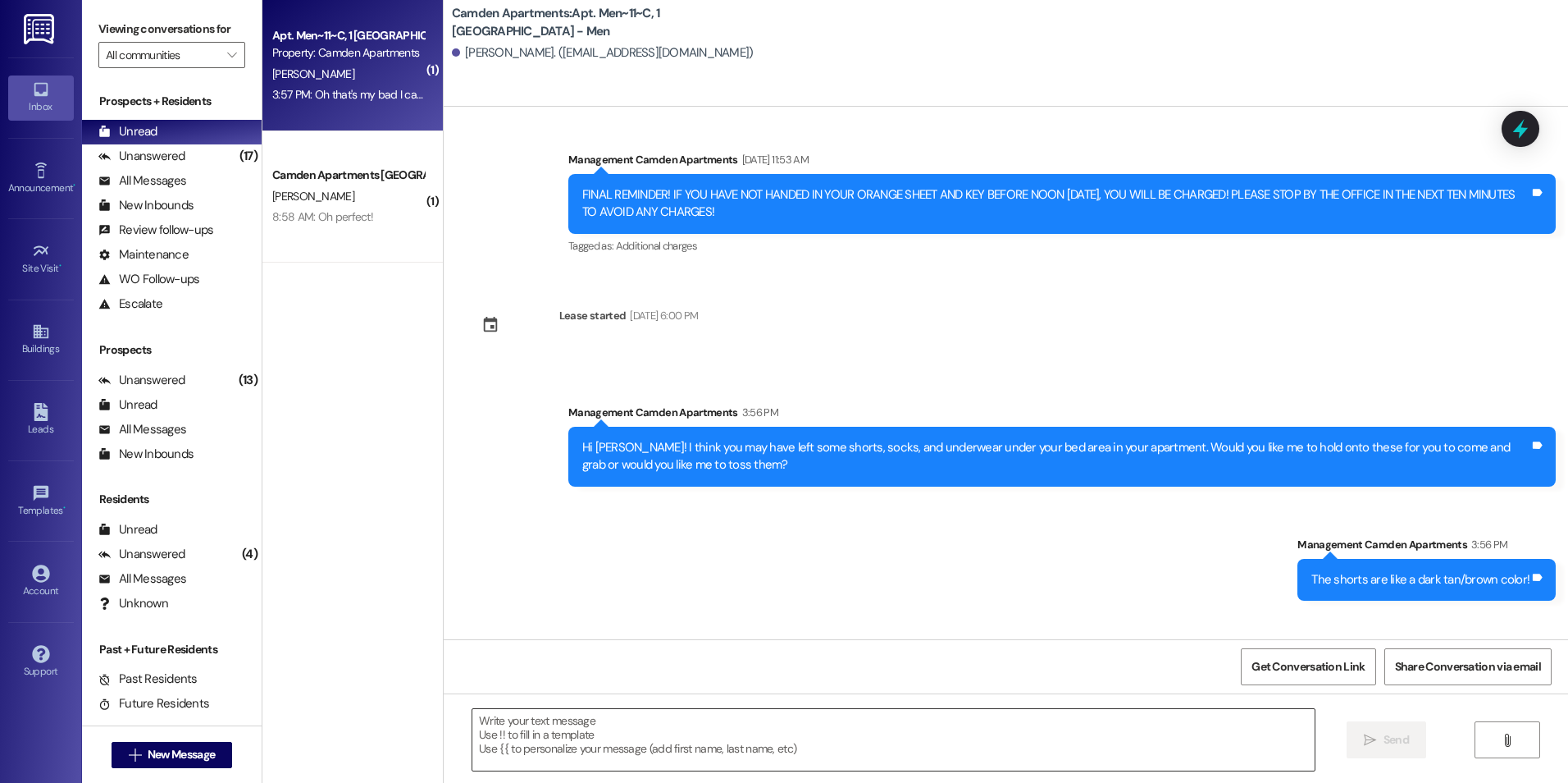
click at [638, 738] on textarea at bounding box center [894, 739] width 842 height 62
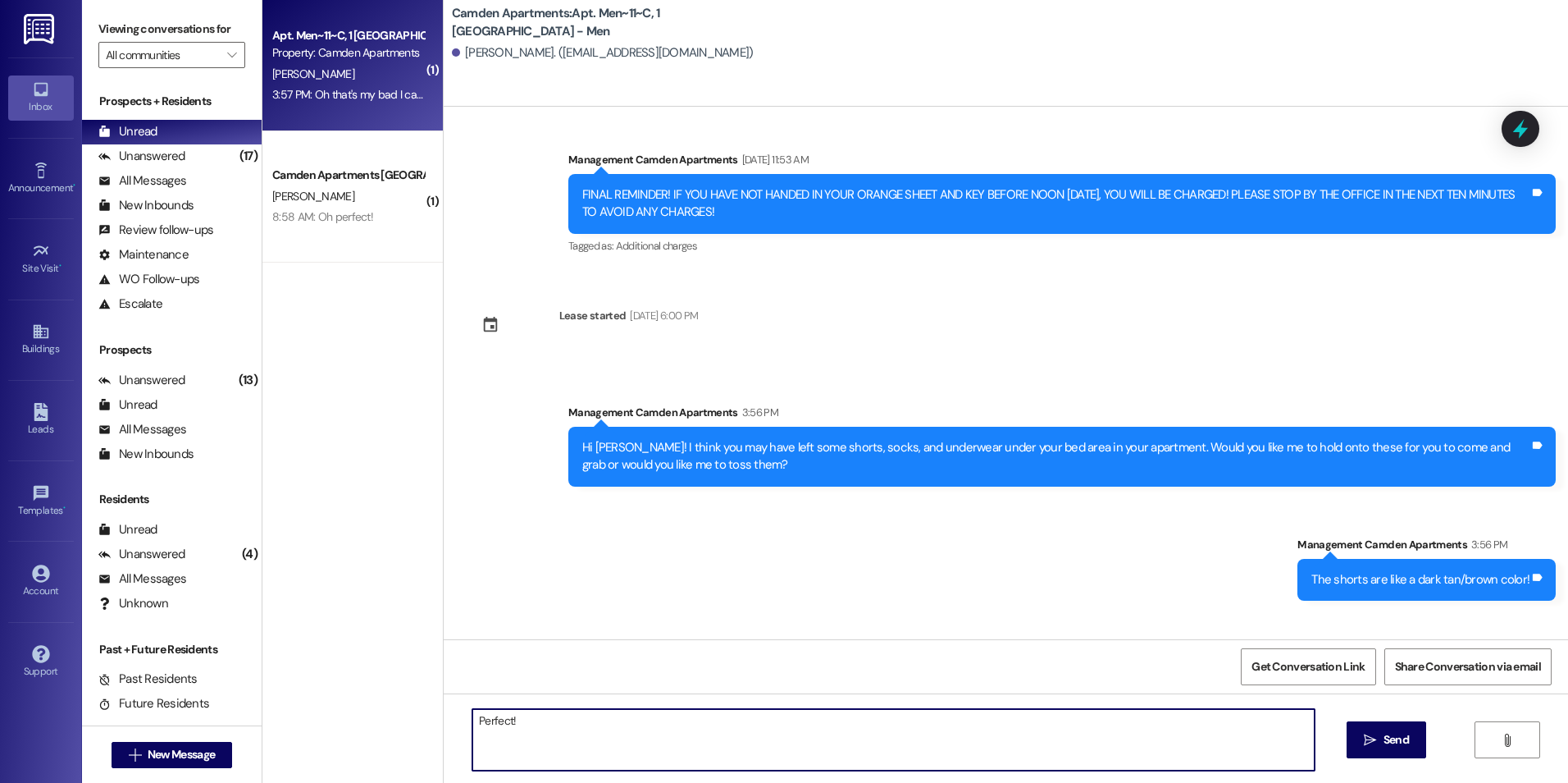
type textarea "Perfect!"
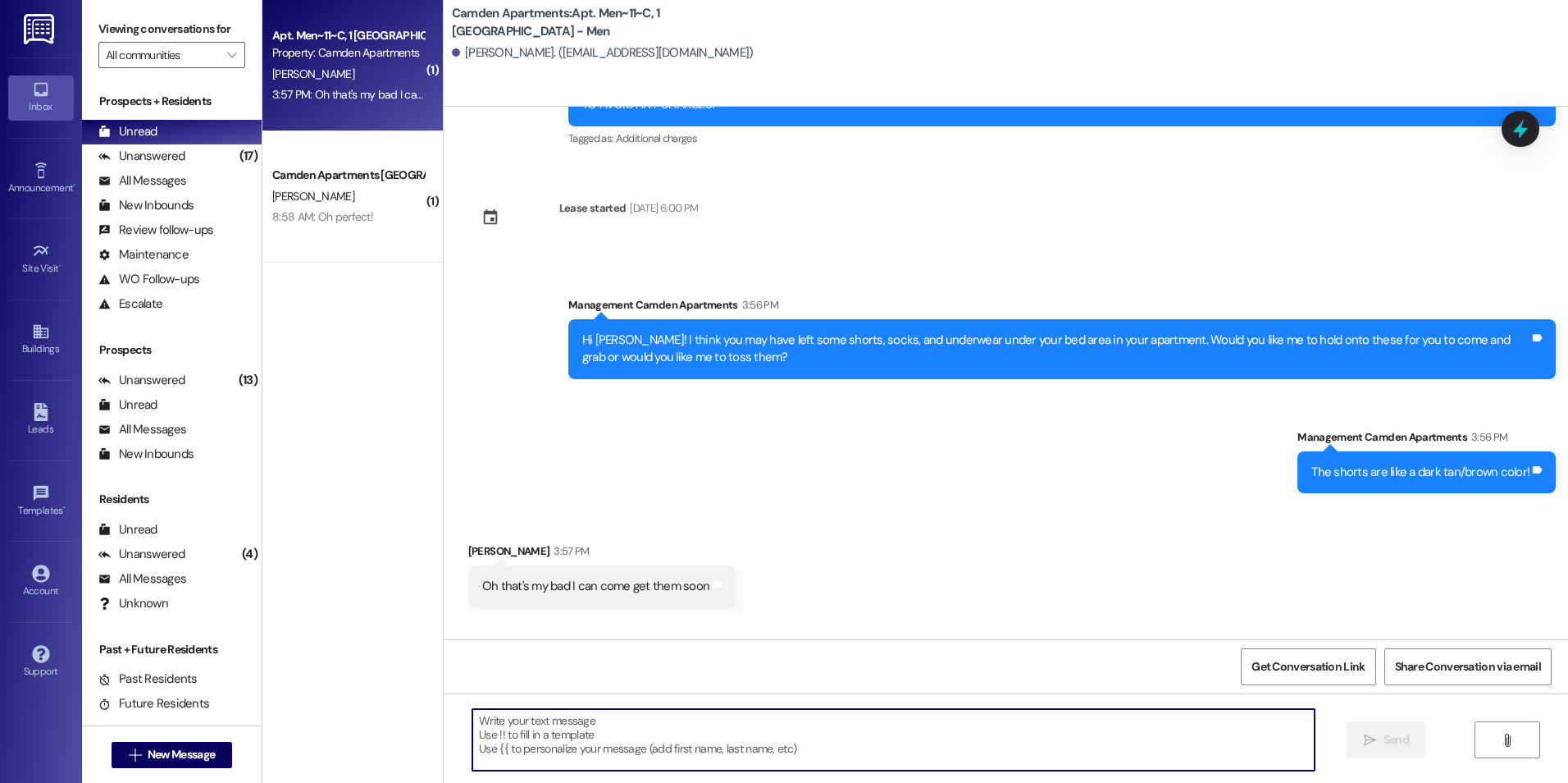
scroll to position [63135, 0]
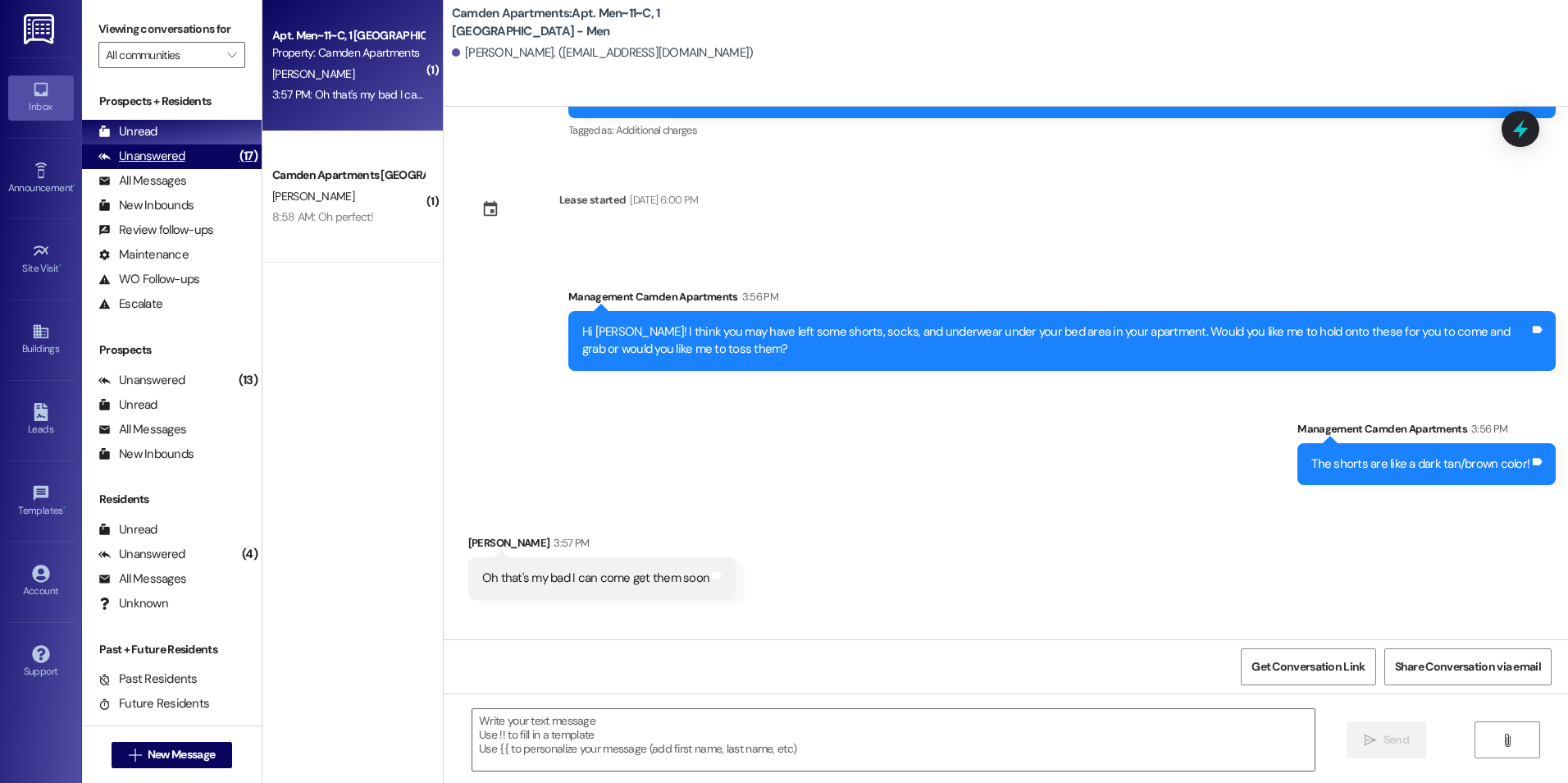
click at [182, 163] on div "Unanswered" at bounding box center [142, 156] width 87 height 17
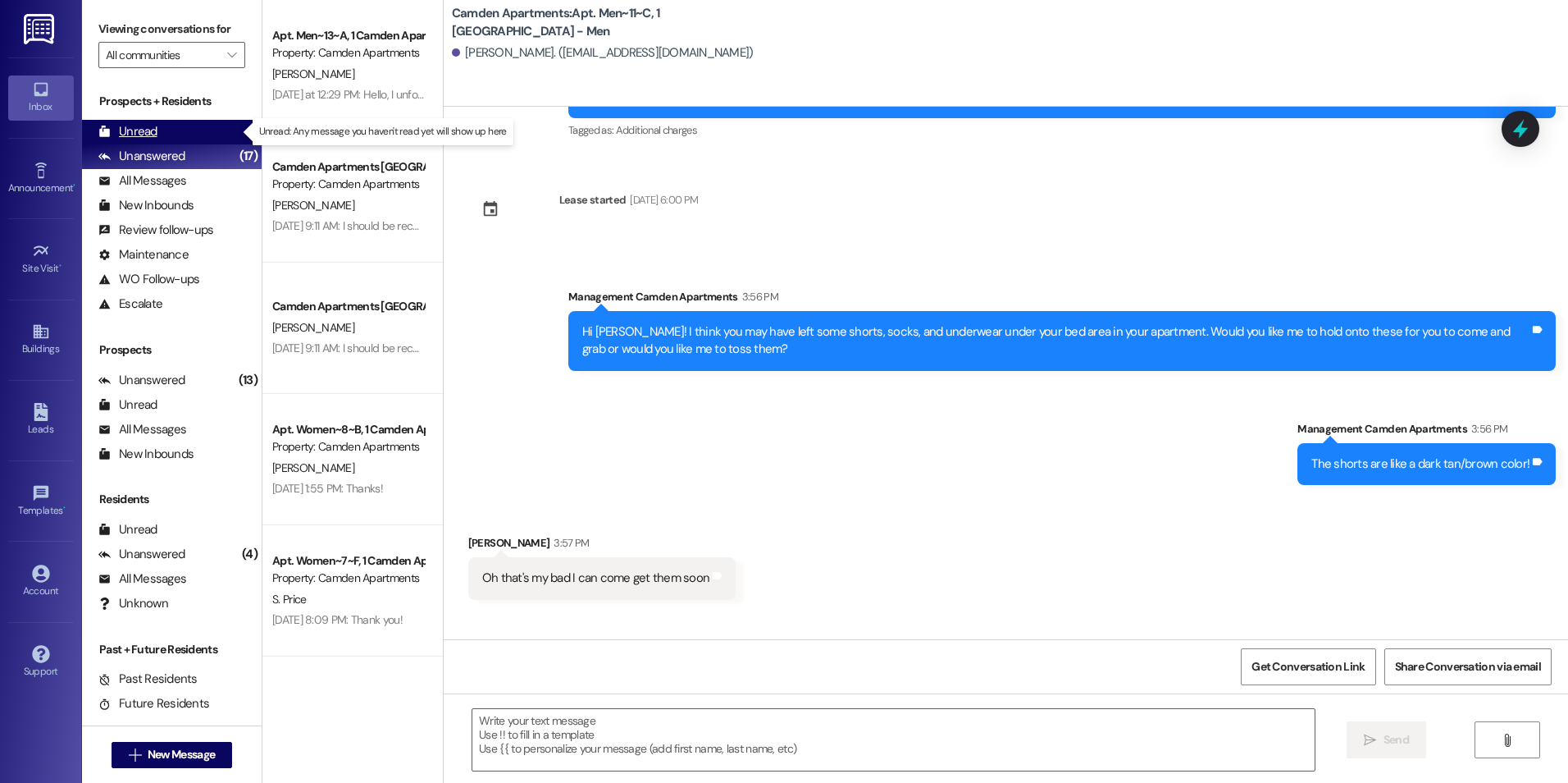
click at [187, 138] on div "Unread (0)" at bounding box center [172, 132] width 180 height 25
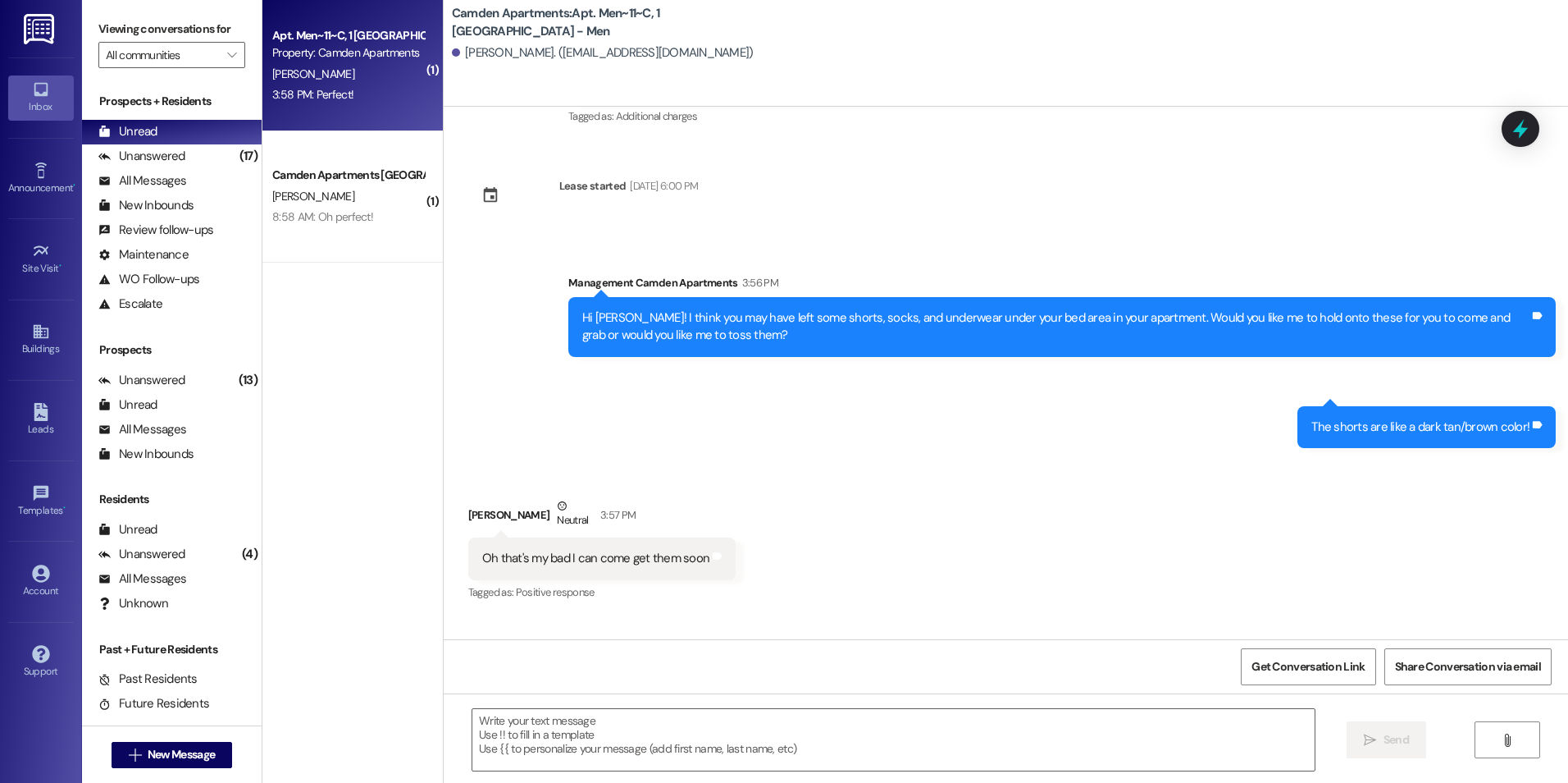
scroll to position [63153, 0]
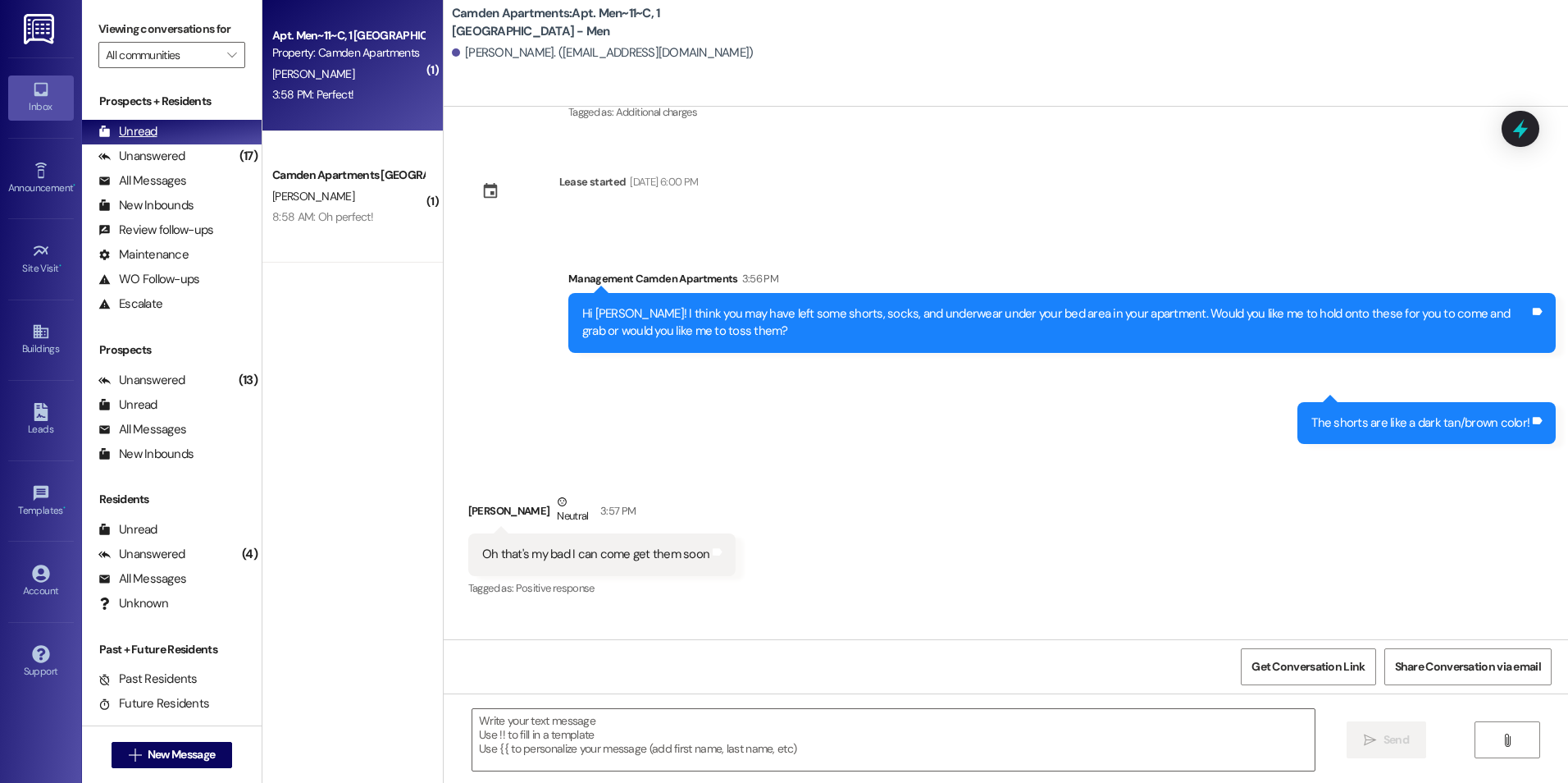
drag, startPoint x: 166, startPoint y: 154, endPoint x: 164, endPoint y: 136, distance: 18.1
click at [166, 154] on div "Unanswered" at bounding box center [142, 156] width 87 height 17
click at [164, 136] on div "Unread (0)" at bounding box center [172, 132] width 180 height 25
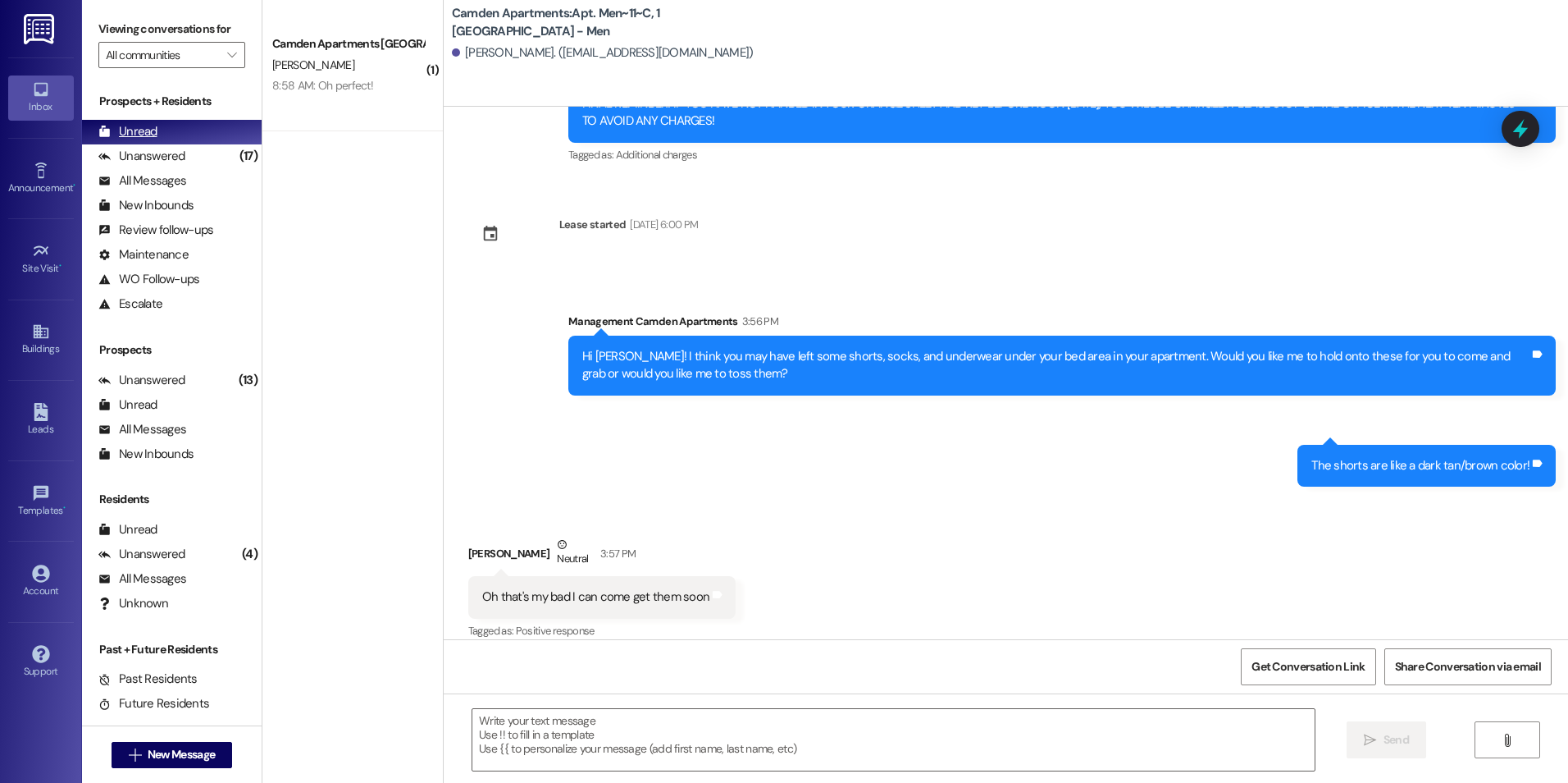
scroll to position [63037, 0]
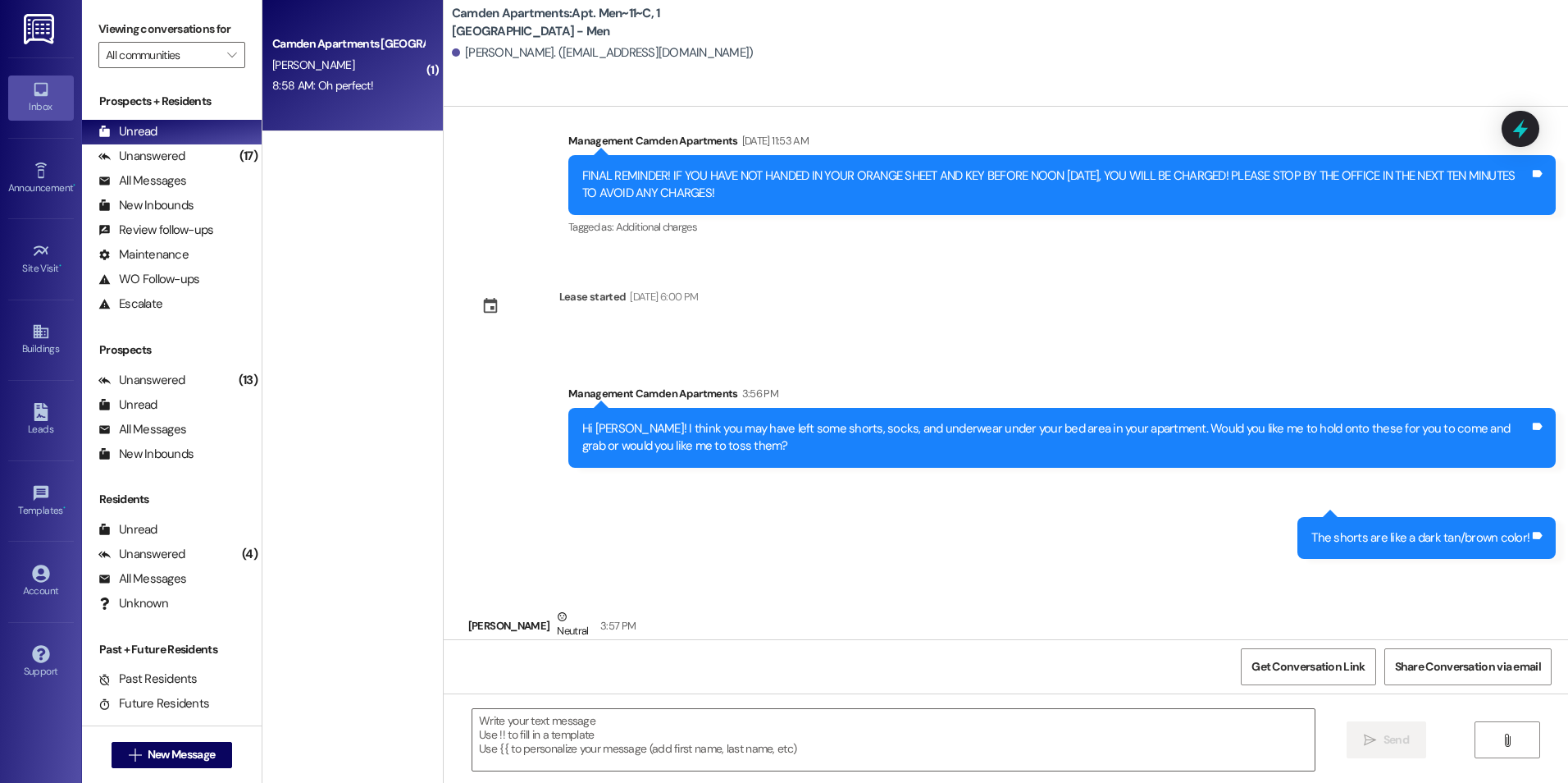
click at [332, 82] on div "8:58 AM: Oh perfect! 8:58 AM: Oh perfect!" at bounding box center [323, 85] width 101 height 15
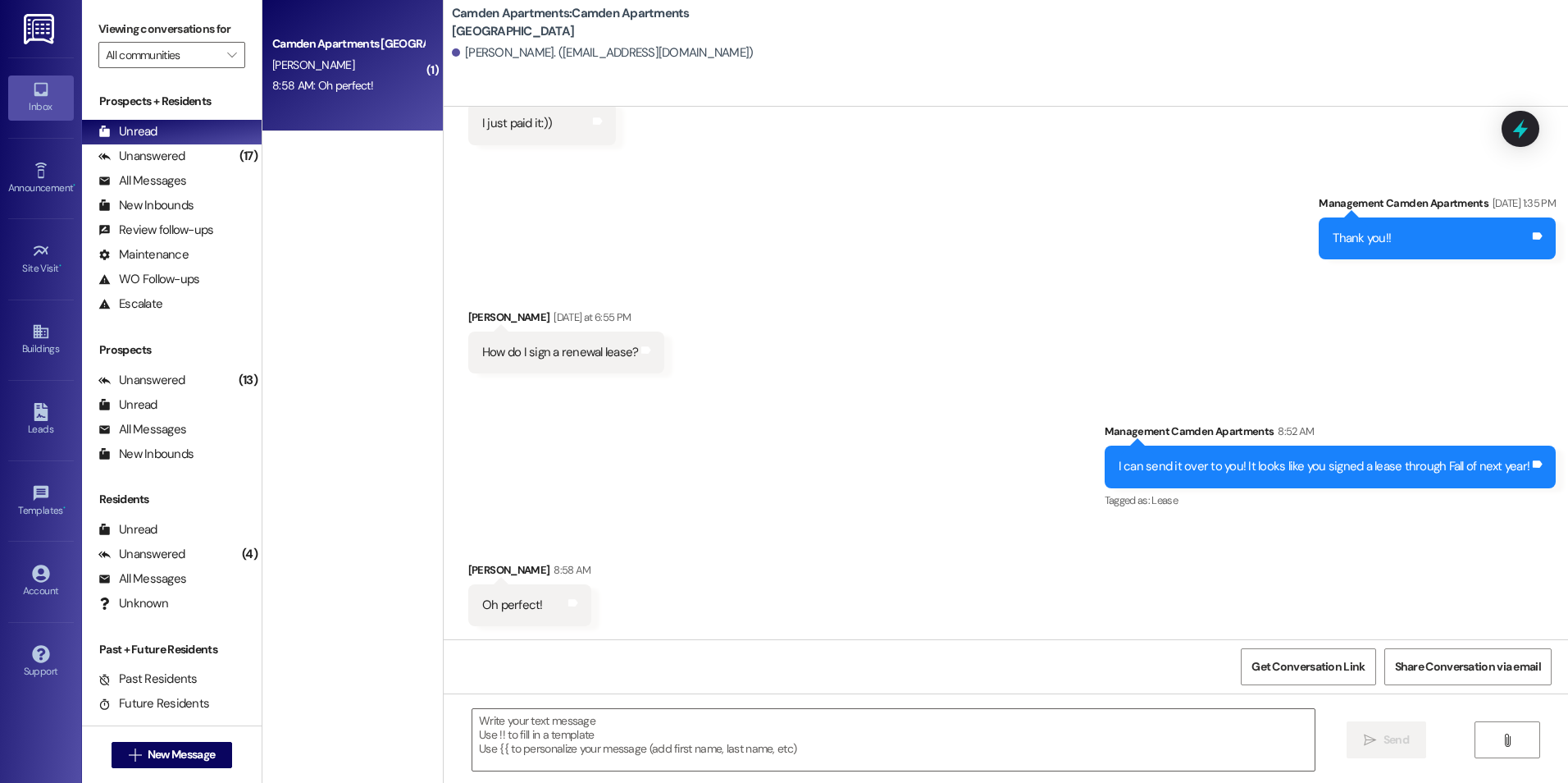
scroll to position [727, 0]
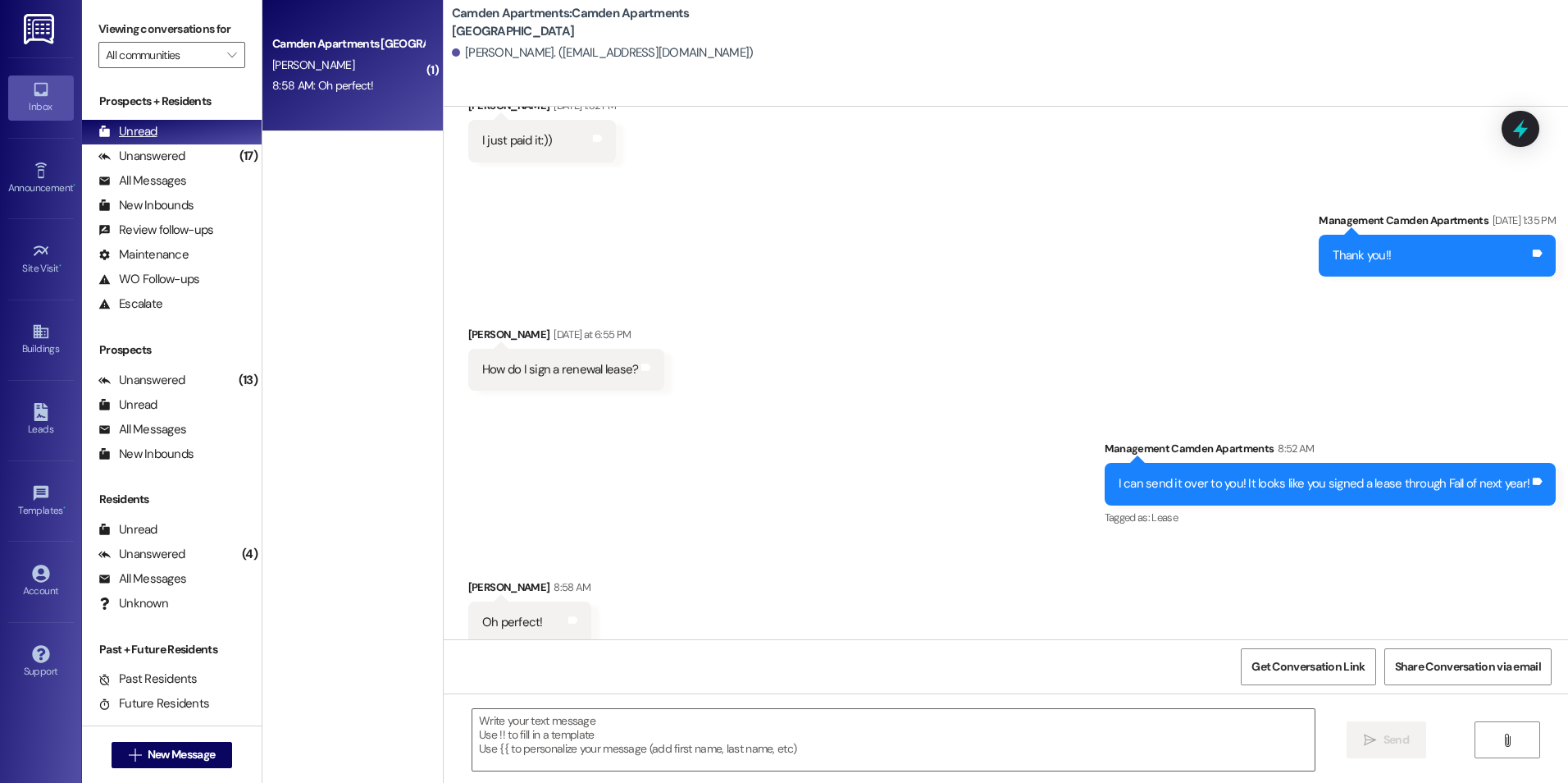
click at [188, 142] on div "Unread (0)" at bounding box center [172, 132] width 180 height 25
click at [189, 147] on div "Unanswered (17)" at bounding box center [172, 156] width 180 height 25
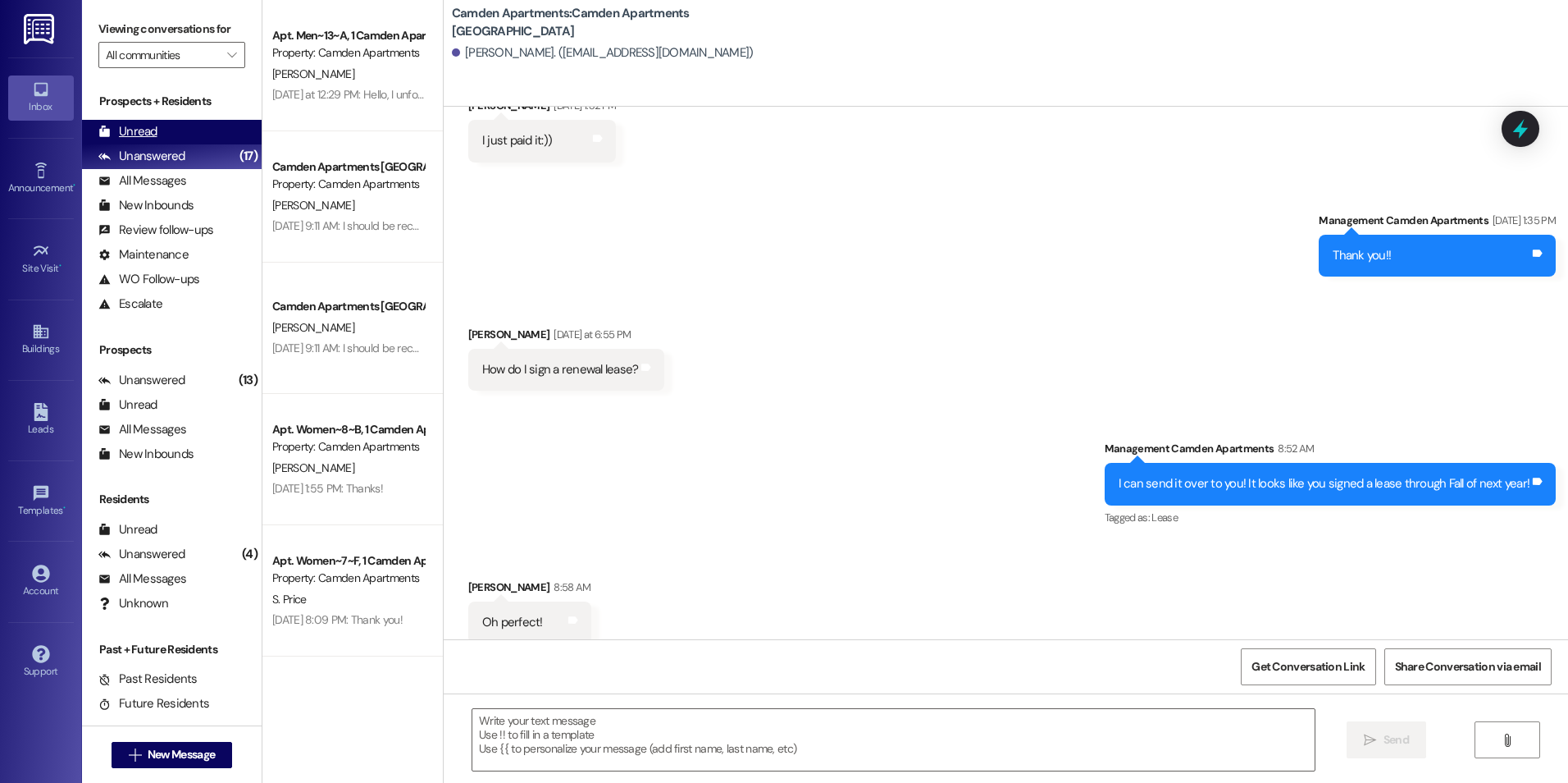
click at [192, 131] on div "Unread (0)" at bounding box center [172, 132] width 180 height 25
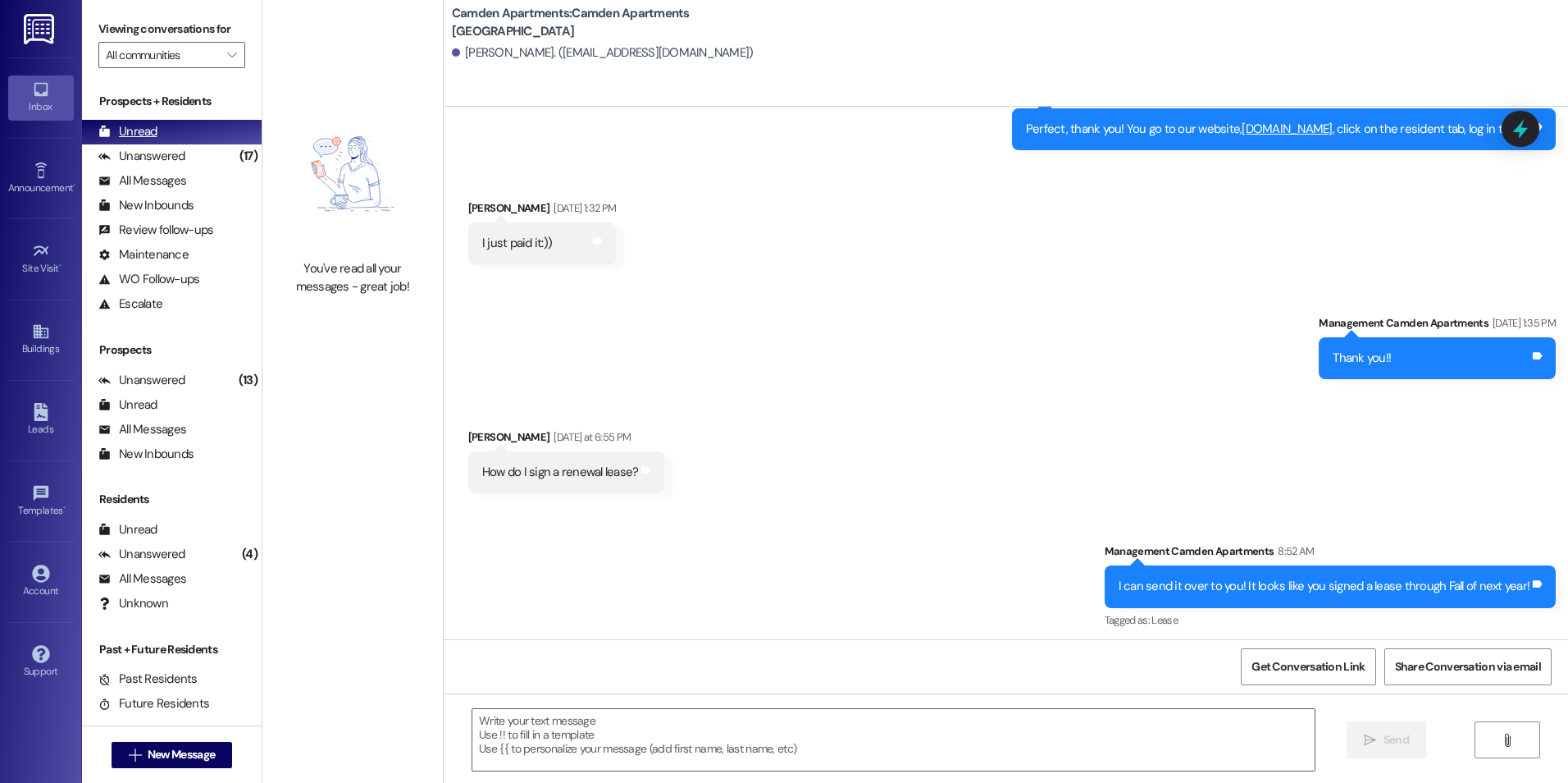
scroll to position [726, 0]
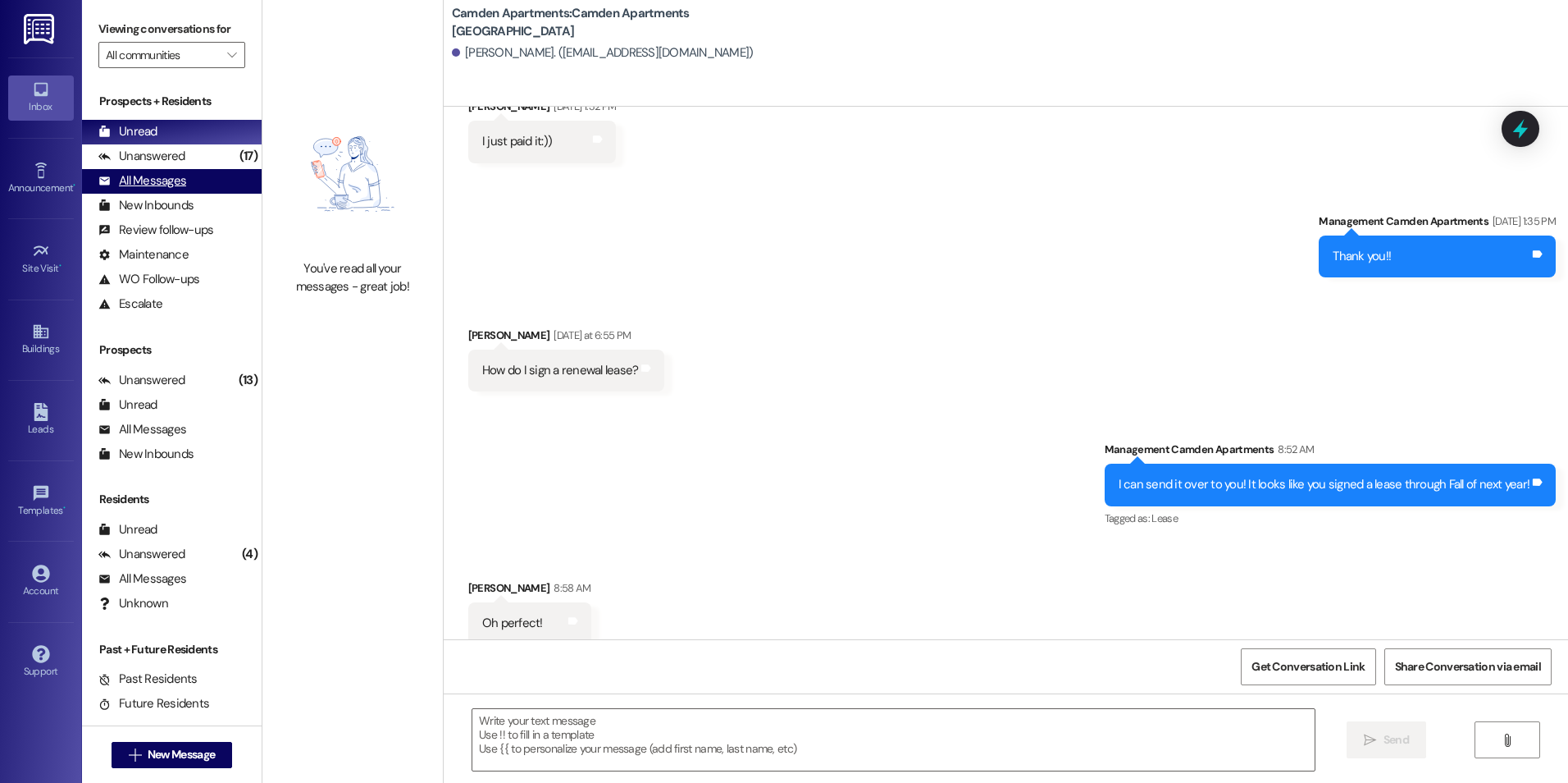
click at [159, 169] on div "All Messages (undefined)" at bounding box center [172, 181] width 180 height 25
click at [158, 135] on div "Unread (0)" at bounding box center [172, 132] width 180 height 25
click at [174, 164] on div "Unanswered" at bounding box center [142, 156] width 87 height 17
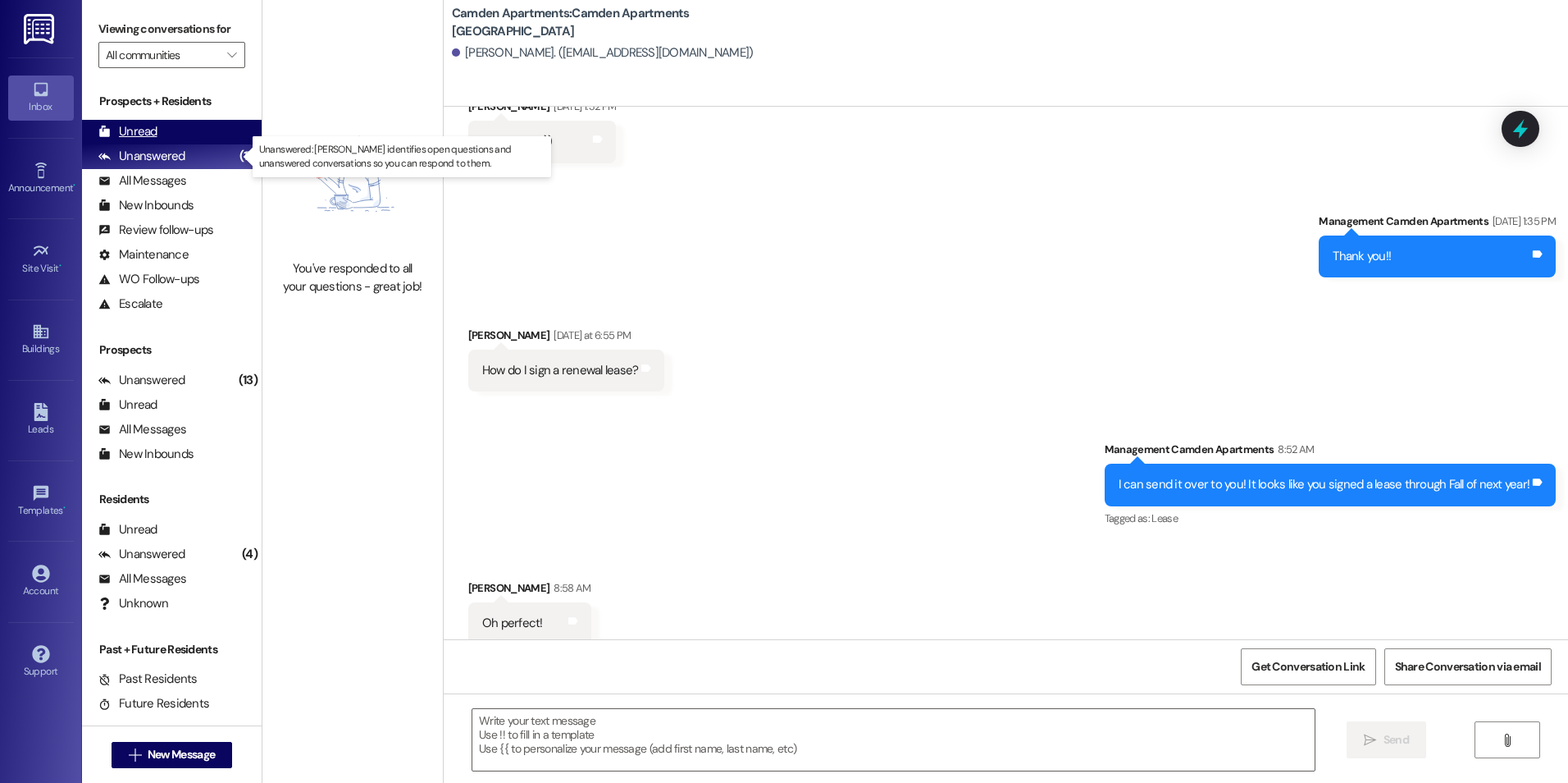
click at [174, 142] on div "Prospects + Residents Unread (0) Unread: Any message you haven't read yet will …" at bounding box center [172, 204] width 180 height 223
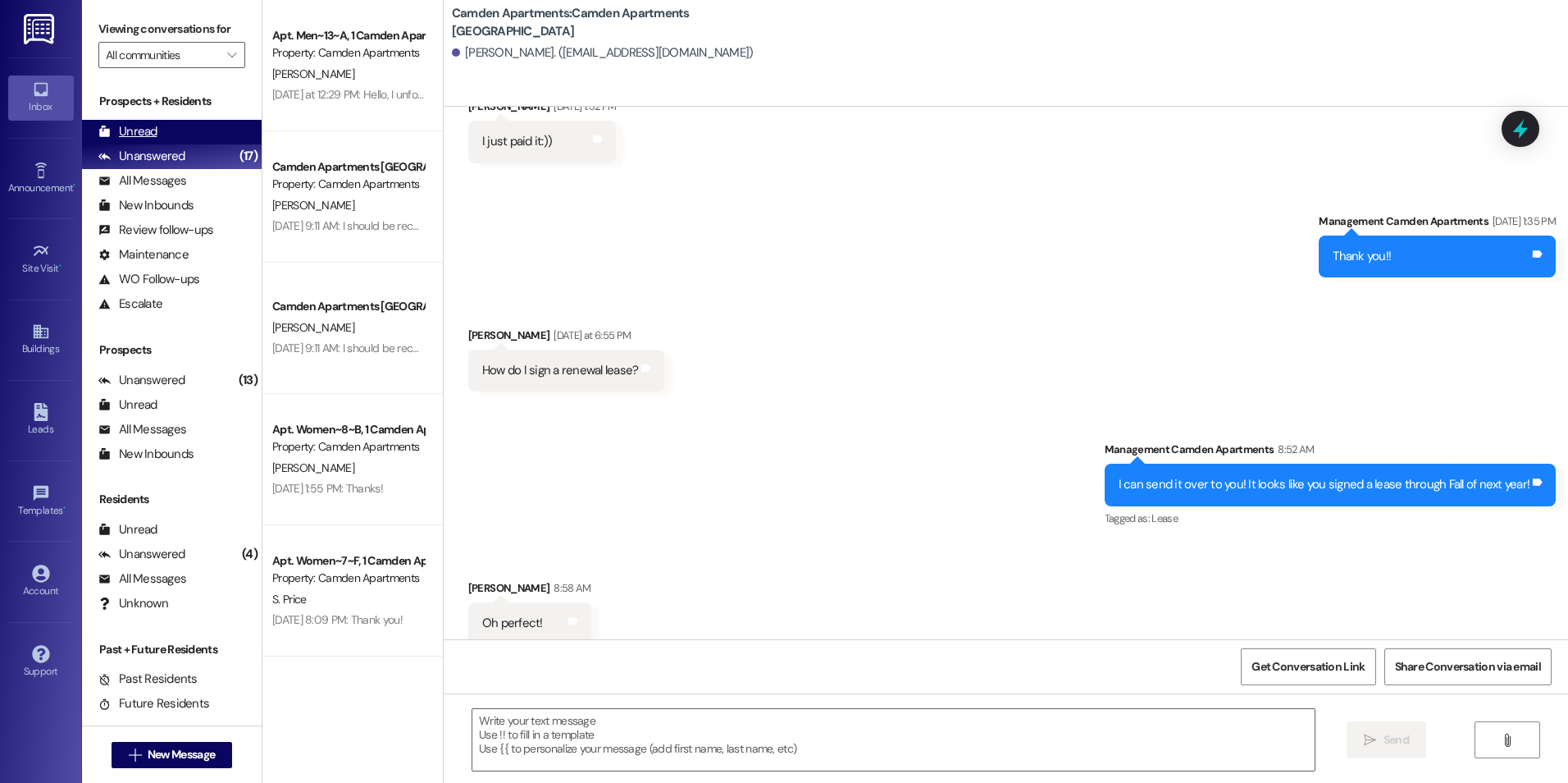
click at [172, 129] on div "Unread (0)" at bounding box center [172, 132] width 180 height 25
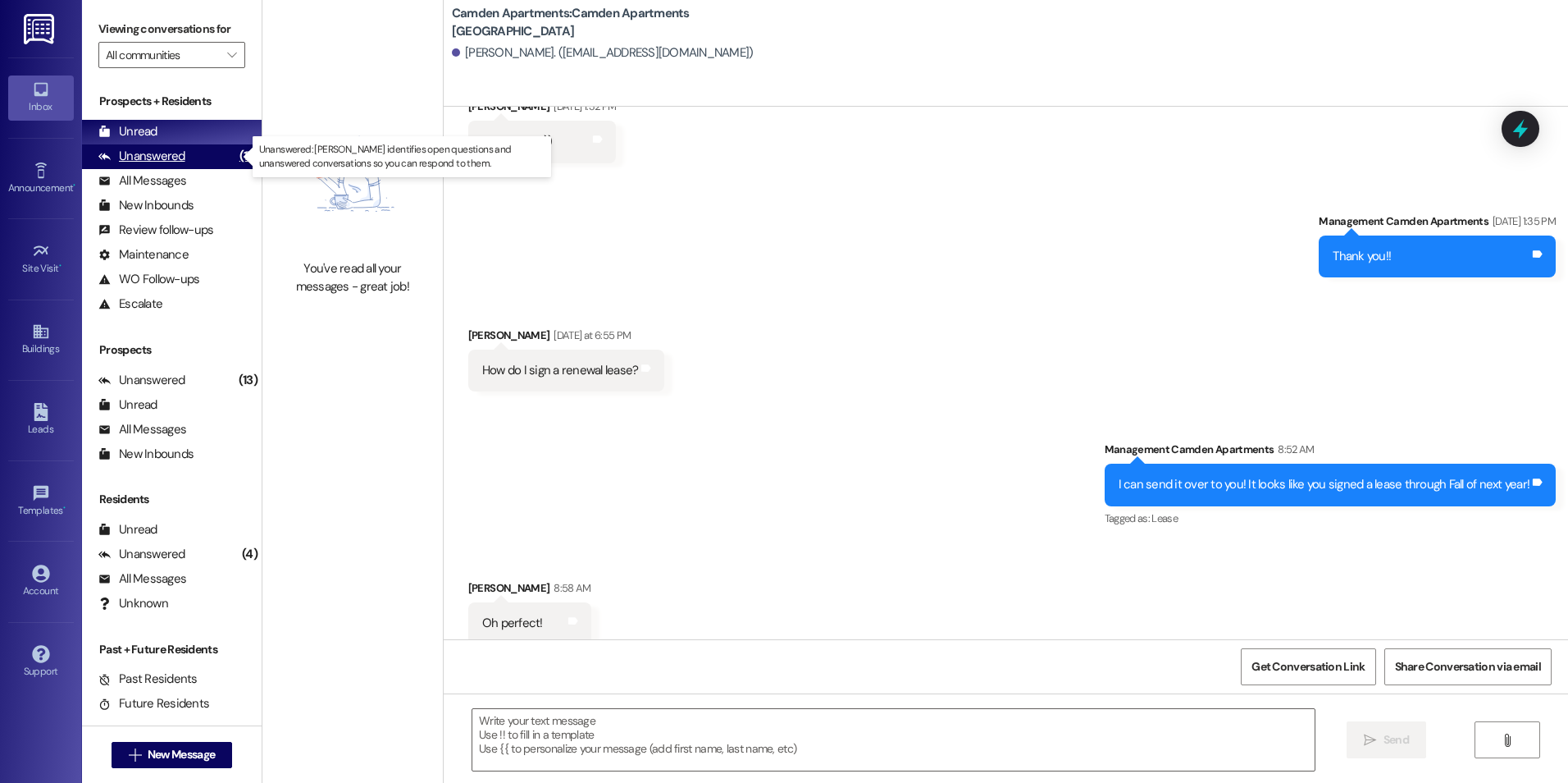
click at [195, 148] on div "Unanswered (17)" at bounding box center [172, 156] width 180 height 25
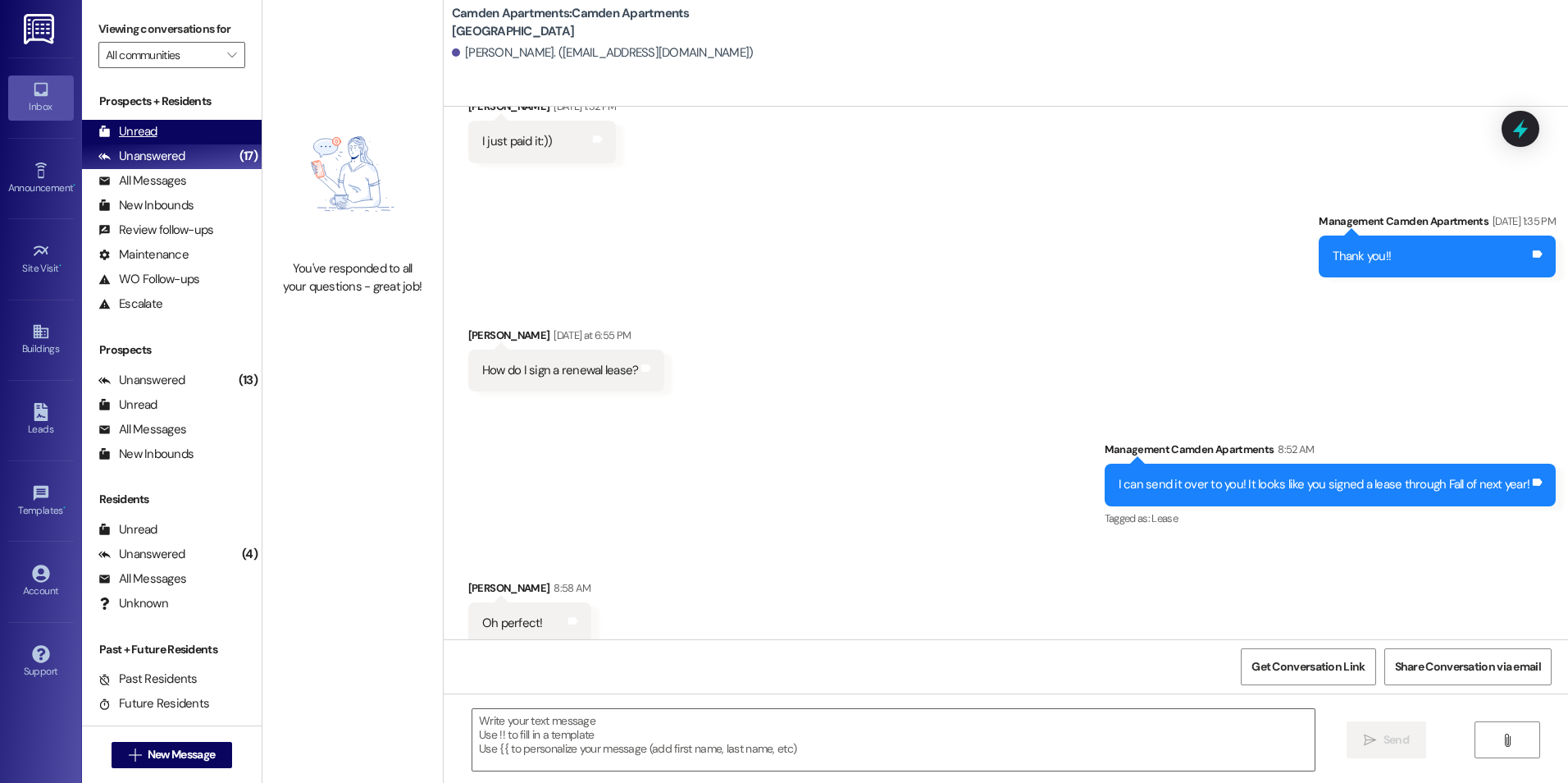
click at [195, 123] on div "Unread (0)" at bounding box center [172, 132] width 180 height 25
click at [201, 161] on div "Unanswered (17)" at bounding box center [172, 156] width 180 height 25
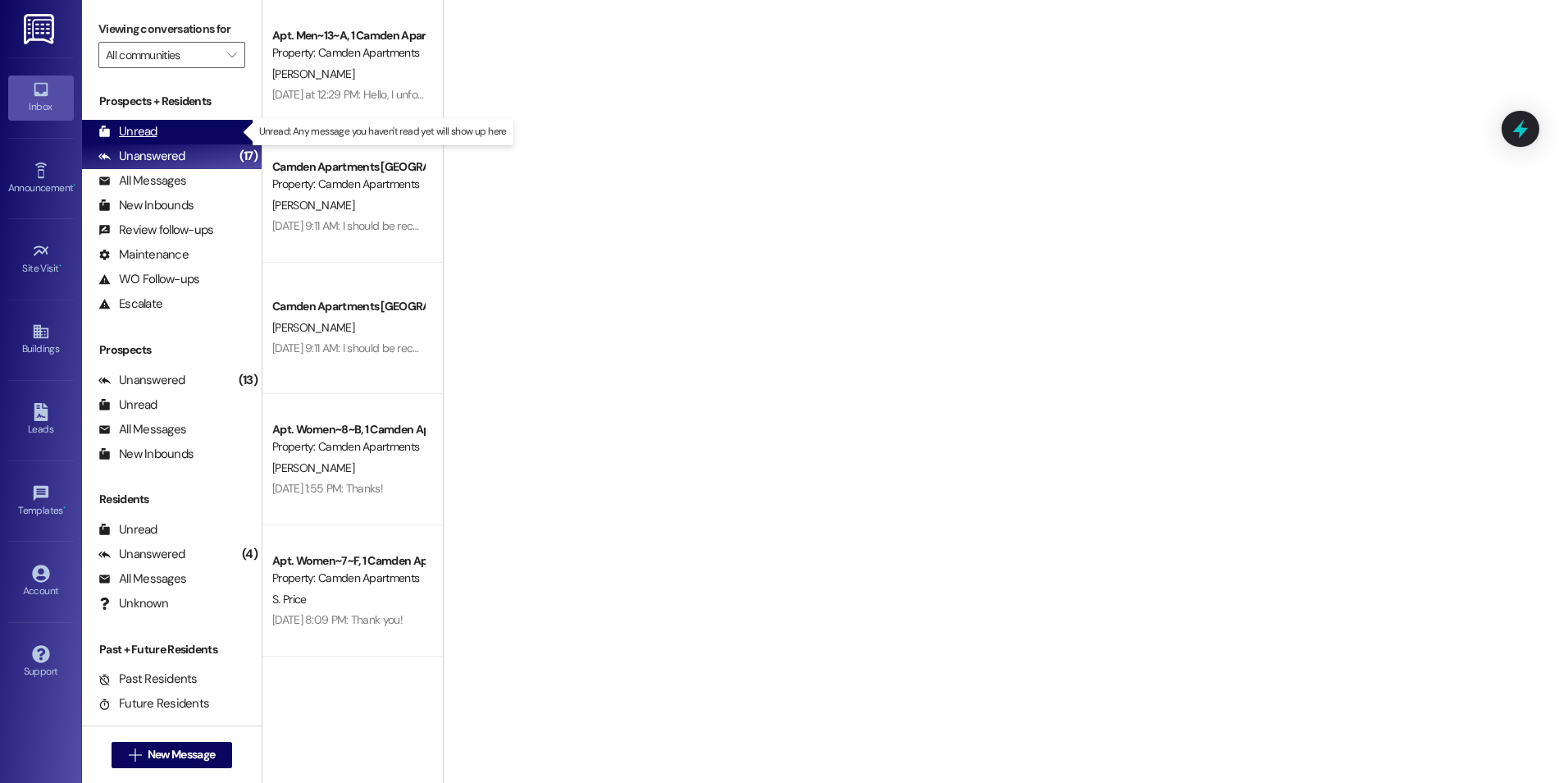
click at [201, 129] on div "Unread (0)" at bounding box center [172, 132] width 180 height 25
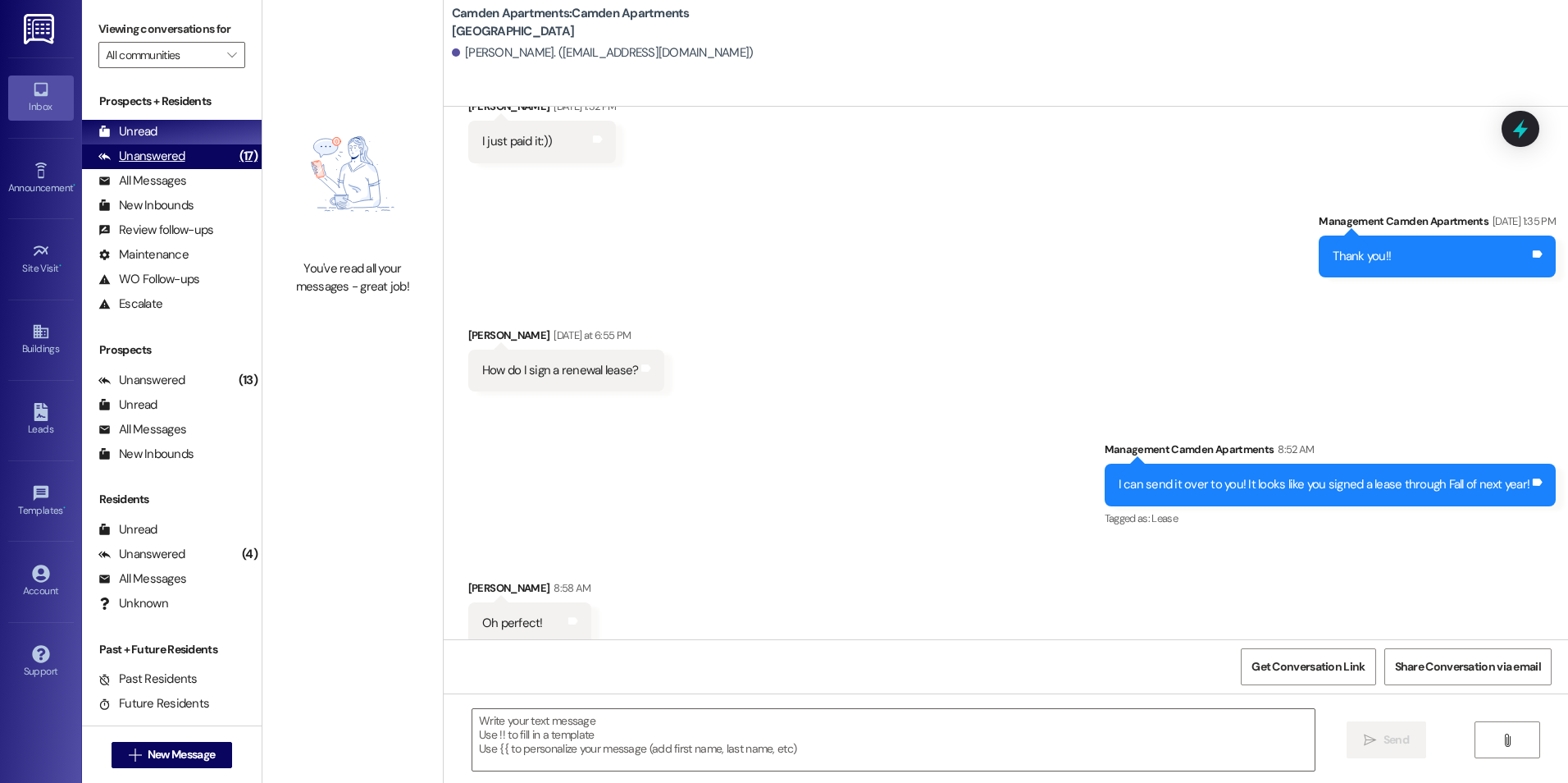
click at [180, 160] on div "Unanswered" at bounding box center [142, 156] width 87 height 17
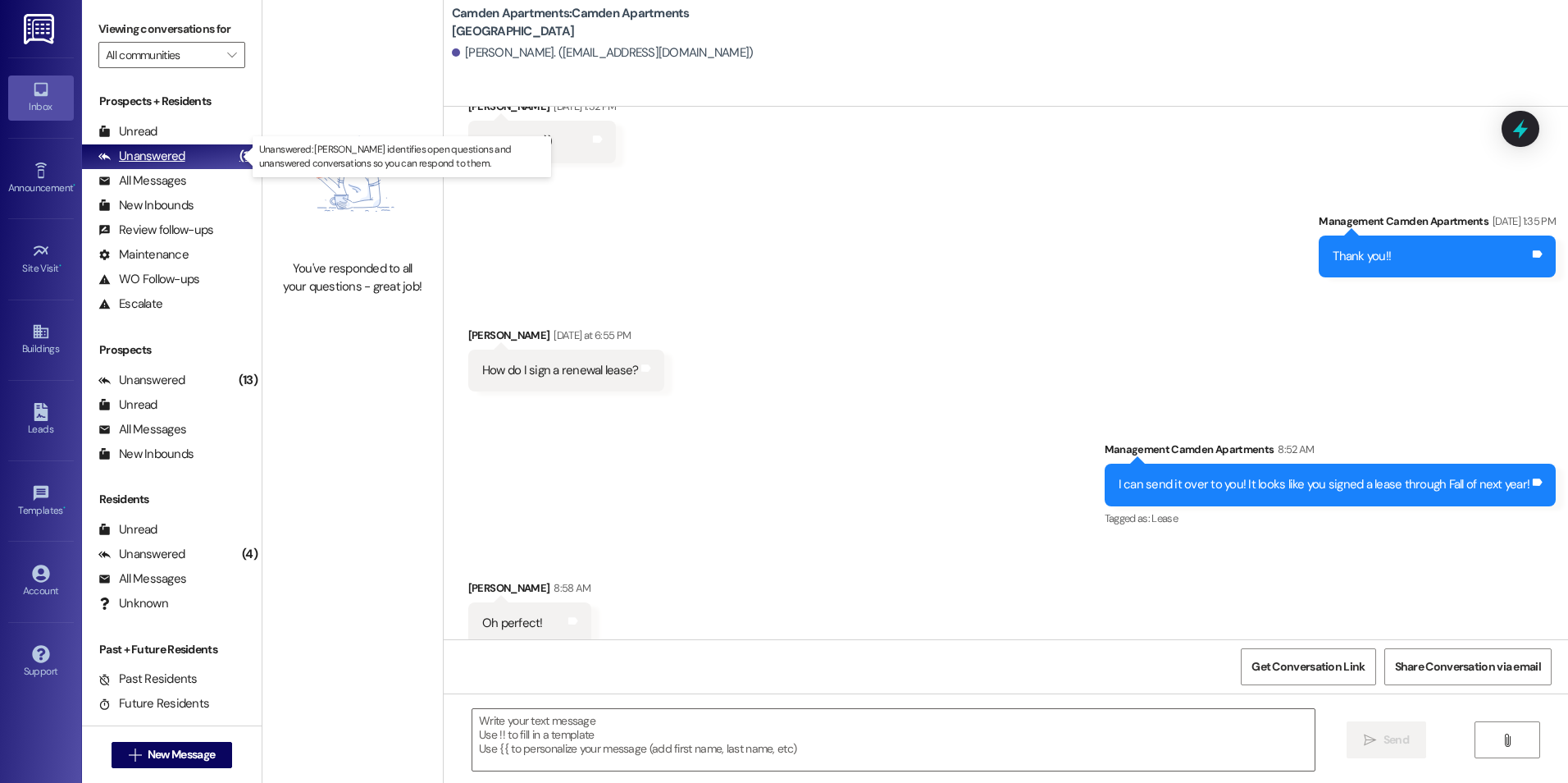
click at [179, 145] on div "Unanswered (17)" at bounding box center [172, 156] width 180 height 25
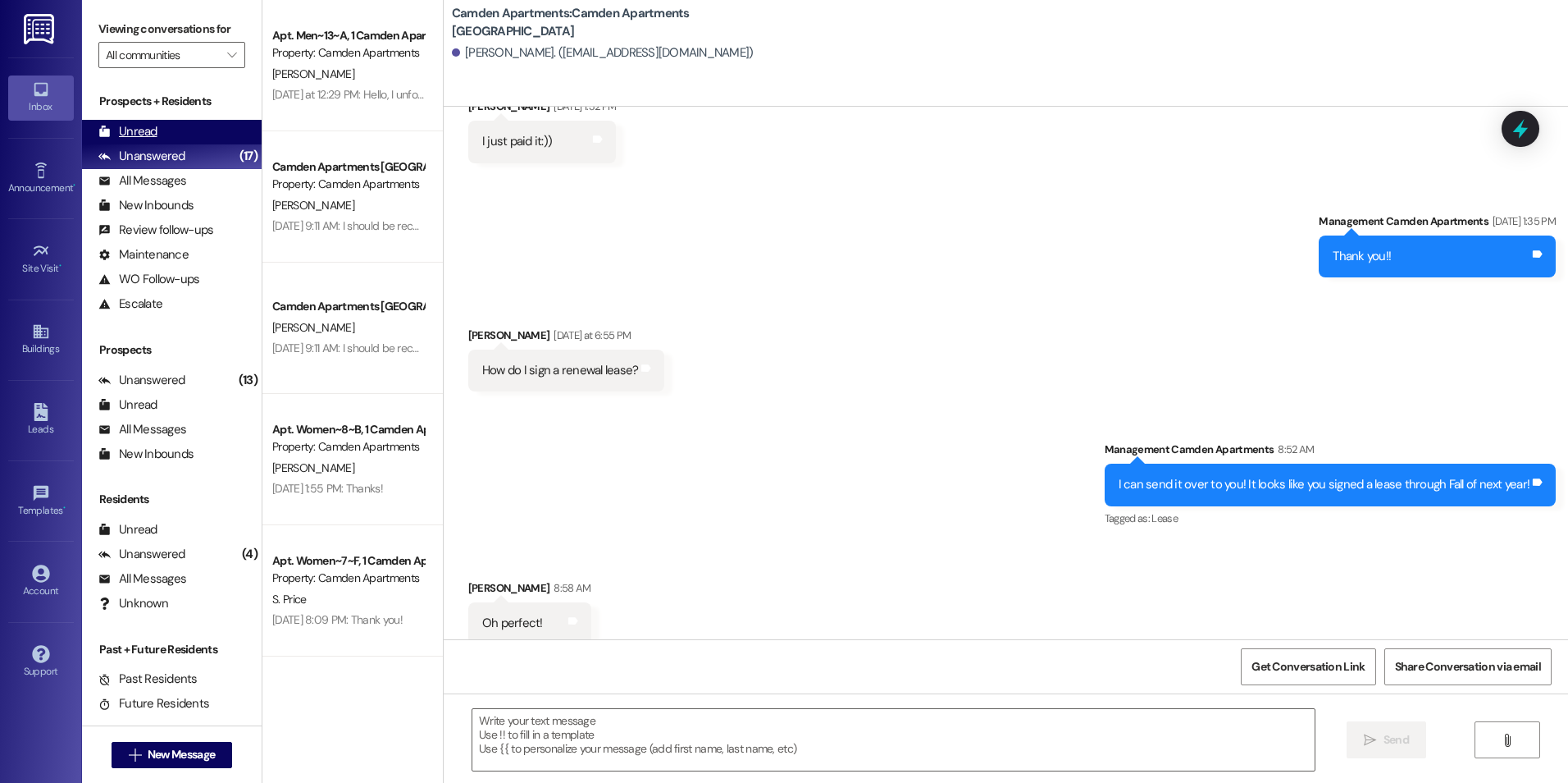
click at [179, 139] on div "Unread (0)" at bounding box center [172, 132] width 180 height 25
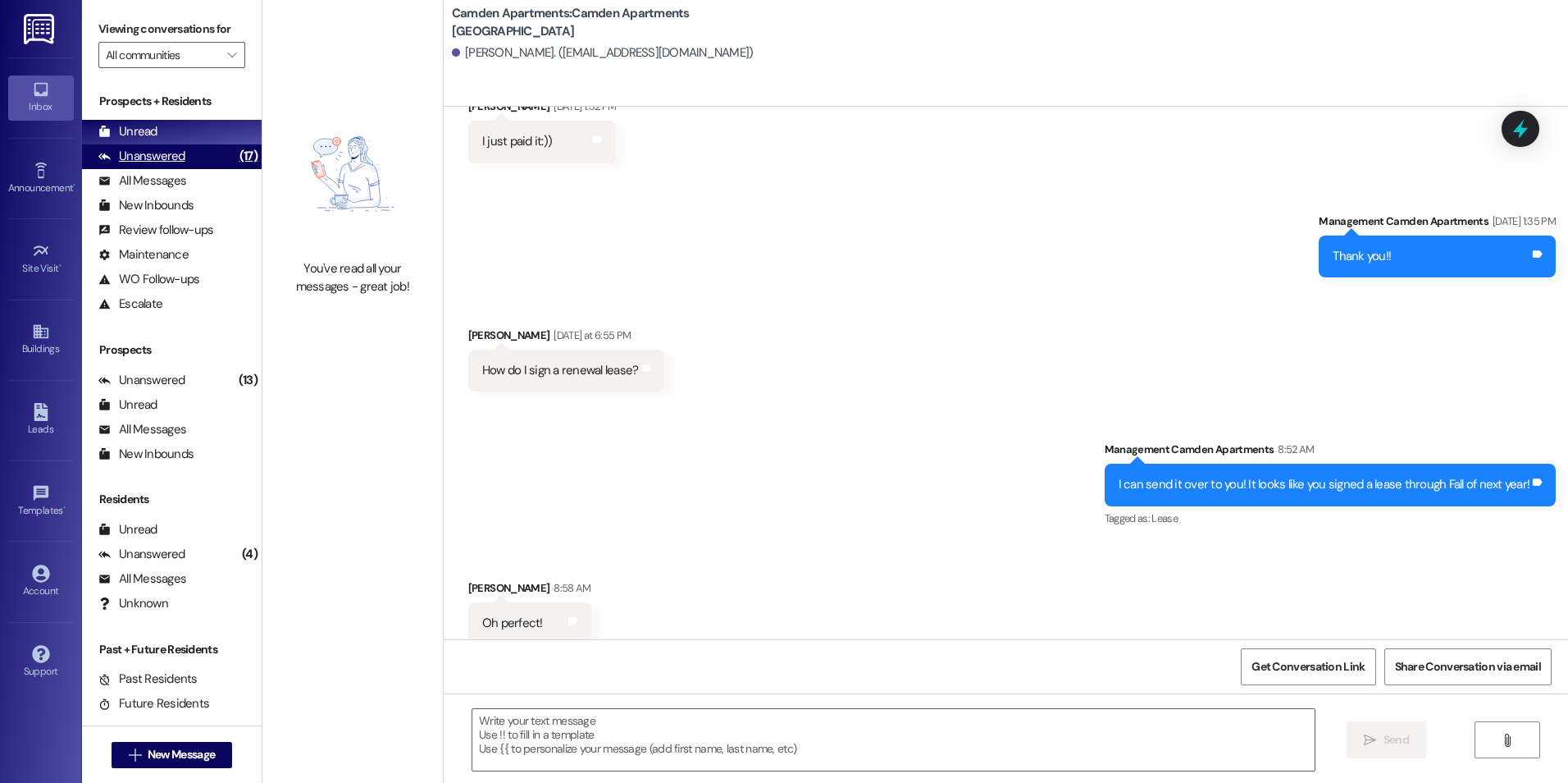
click at [151, 153] on div "Unanswered" at bounding box center [142, 156] width 87 height 17
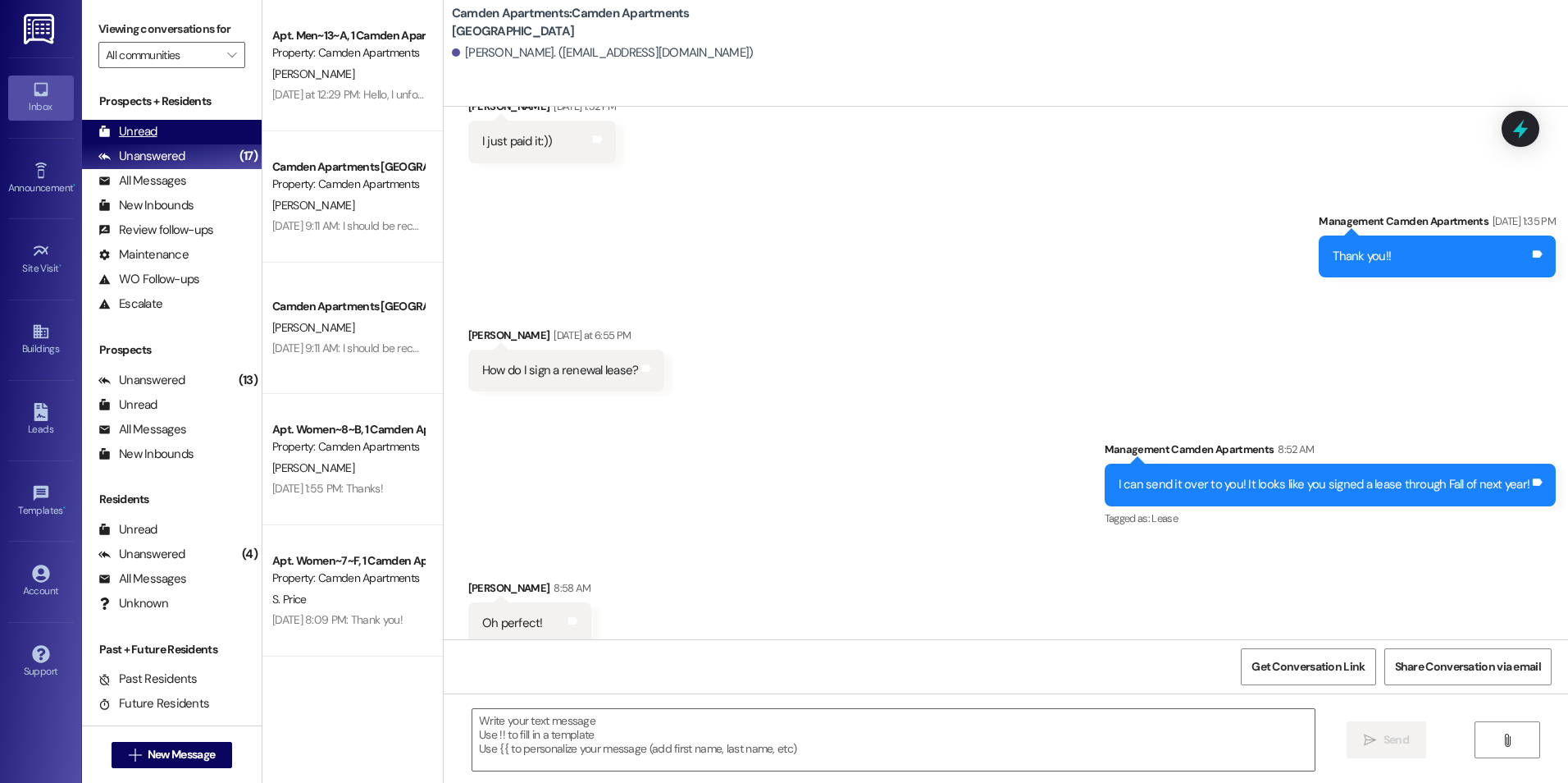
click at [162, 128] on div "Unread (0)" at bounding box center [172, 132] width 180 height 25
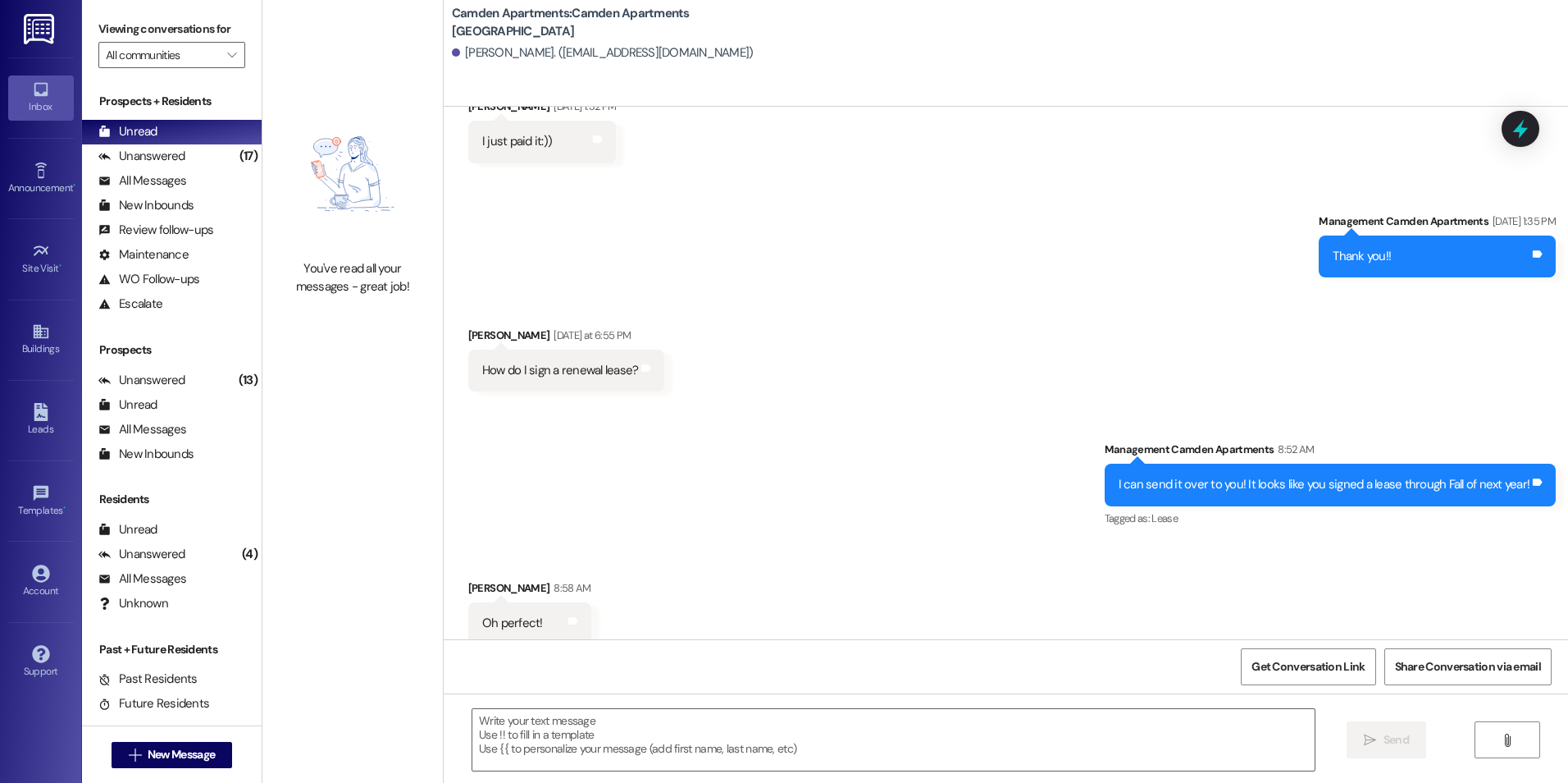
scroll to position [727, 0]
click at [169, 164] on div "Unanswered" at bounding box center [142, 156] width 87 height 17
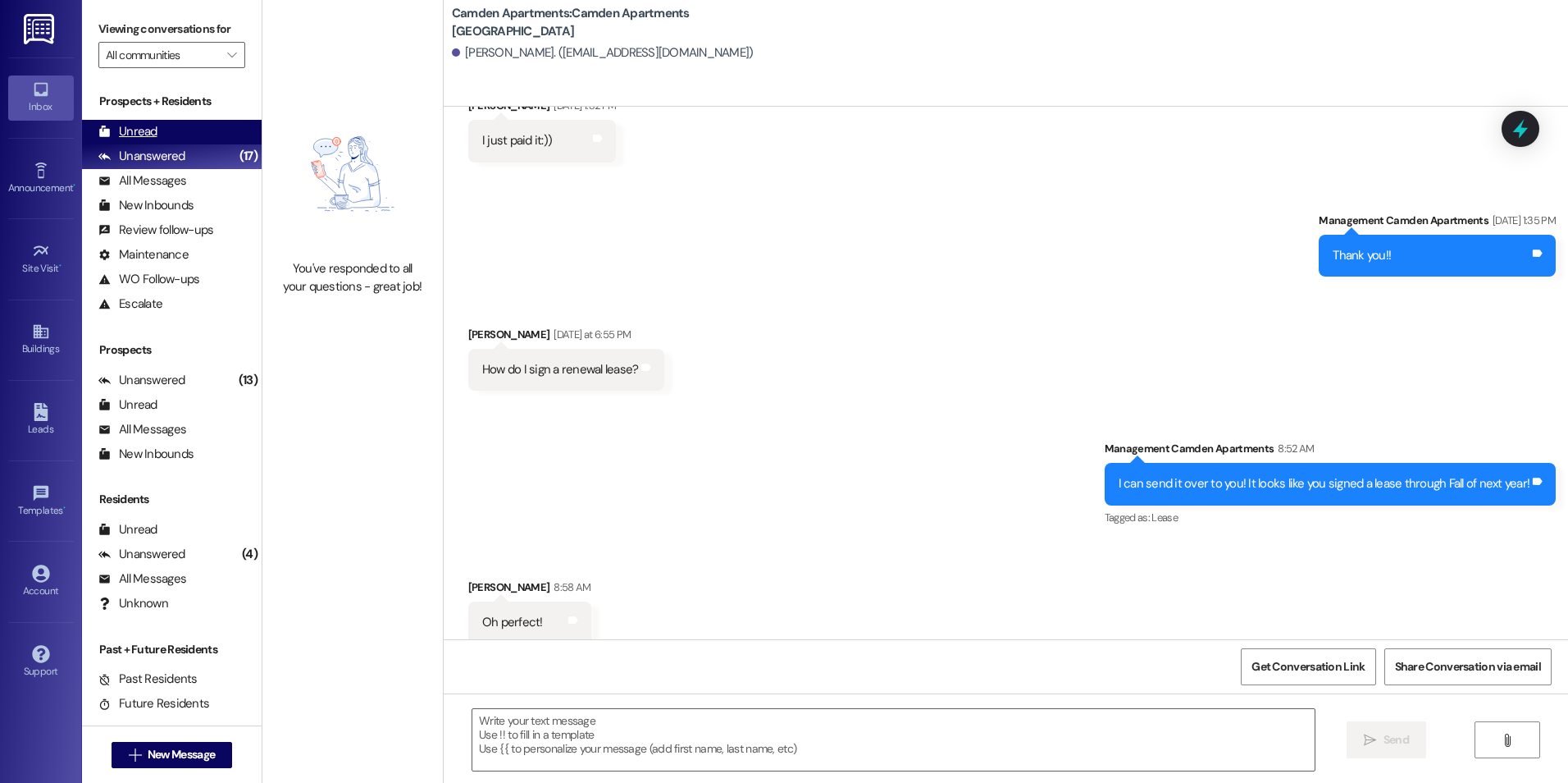
click at [177, 142] on div "Unread (0)" at bounding box center [172, 132] width 180 height 25
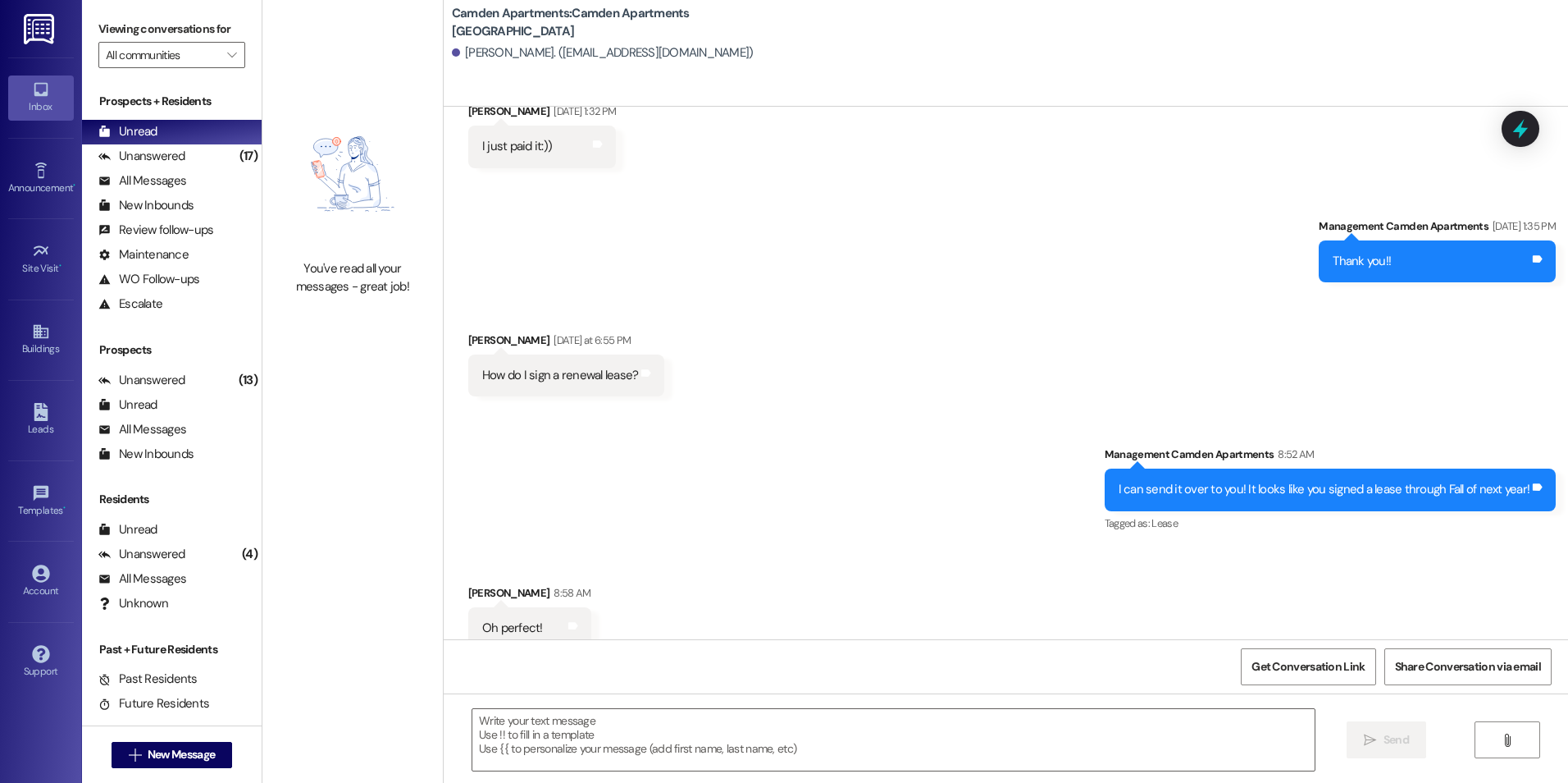
scroll to position [726, 0]
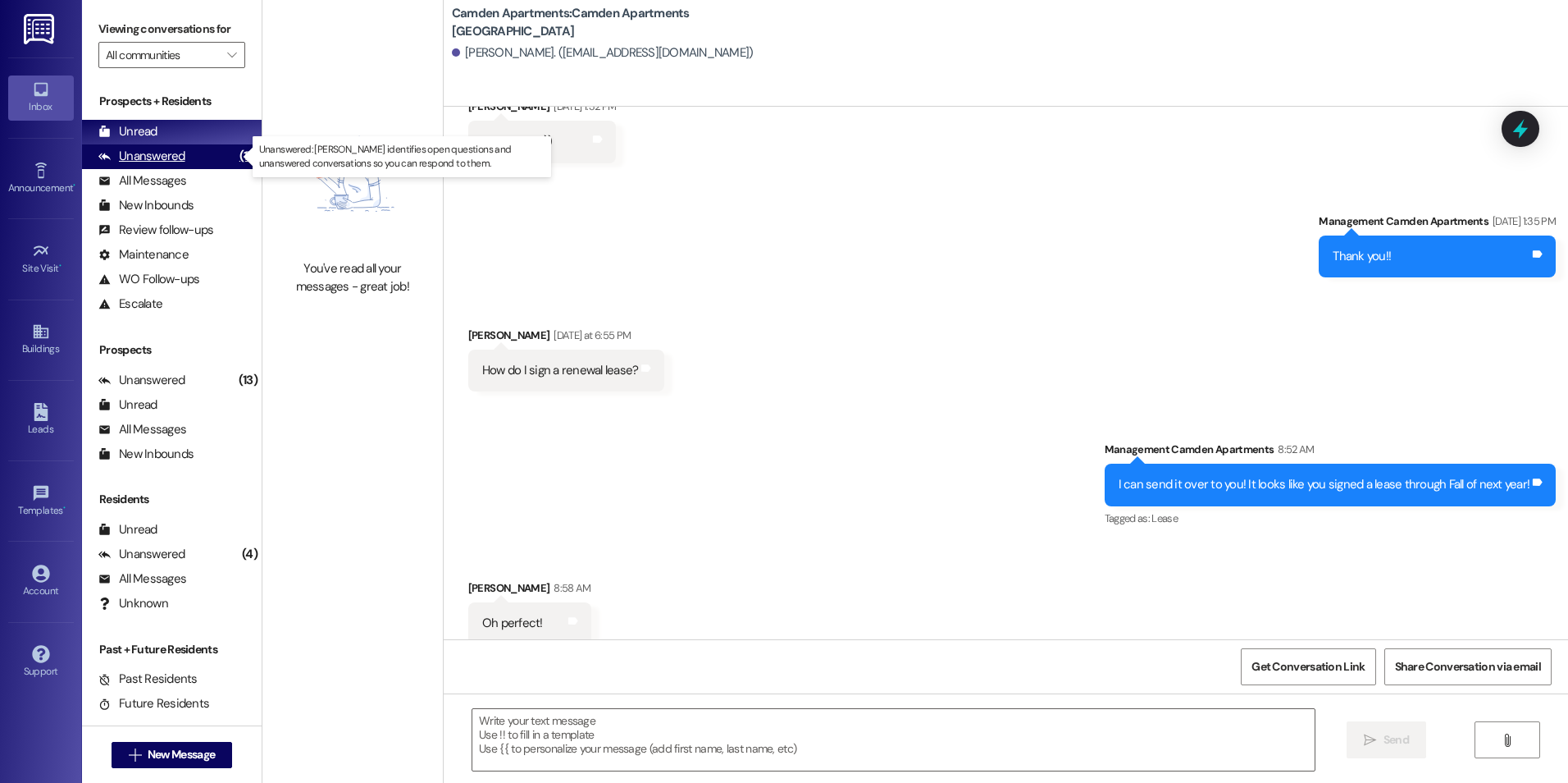
click at [235, 163] on div "(17)" at bounding box center [248, 156] width 26 height 25
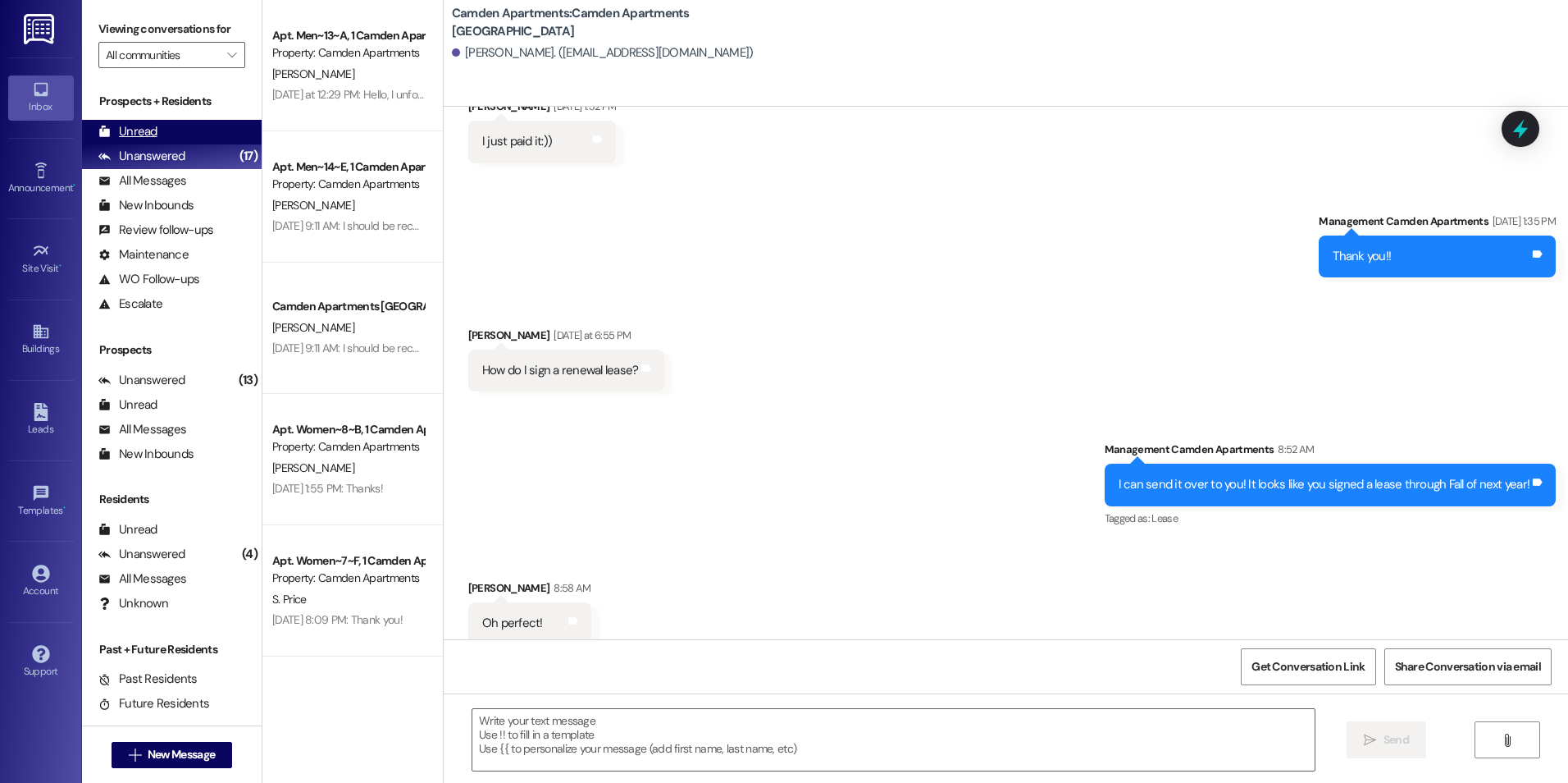
click at [215, 138] on div "Unread (0)" at bounding box center [172, 132] width 180 height 25
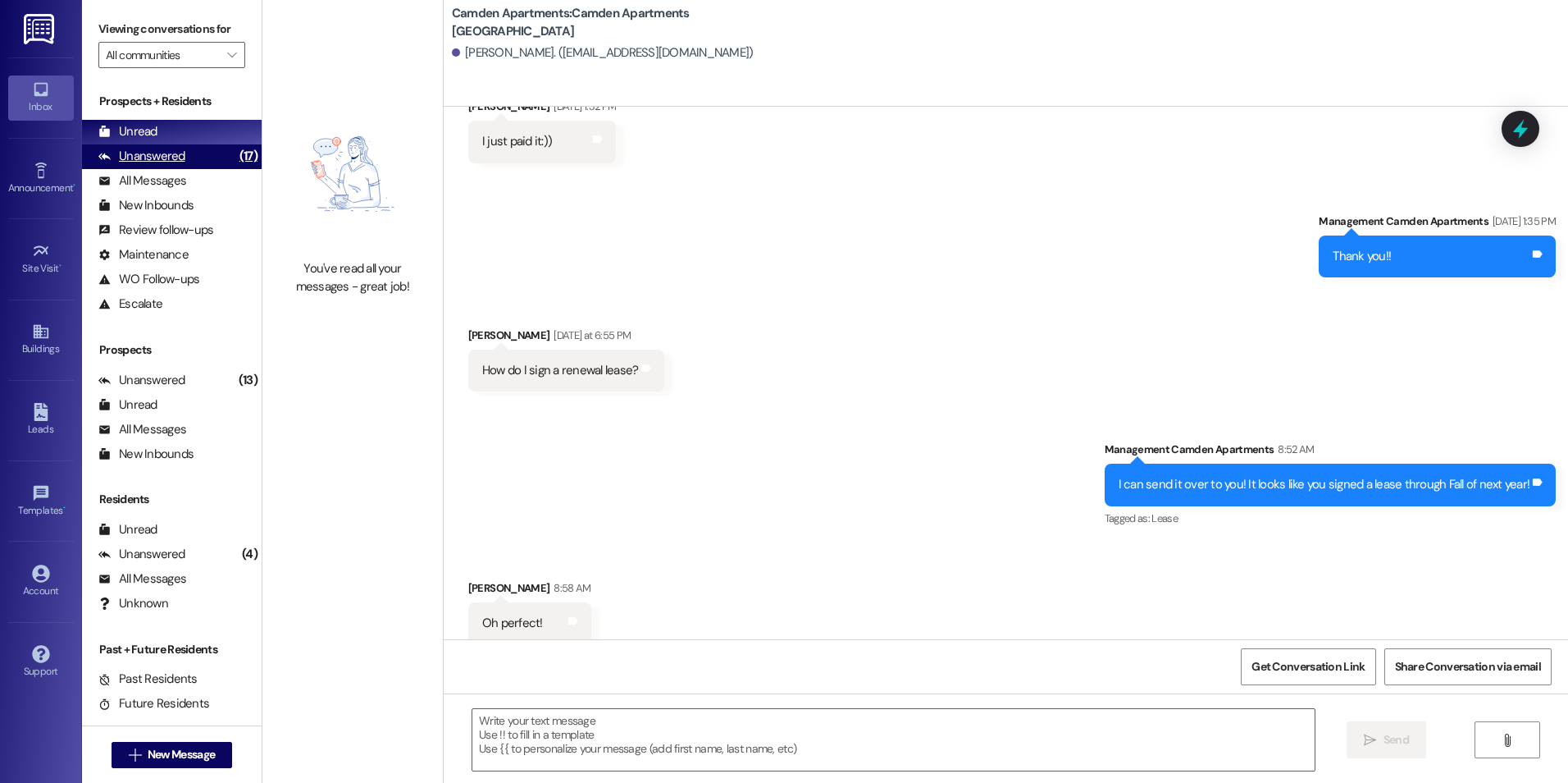
click at [146, 162] on div "Unanswered" at bounding box center [142, 156] width 87 height 17
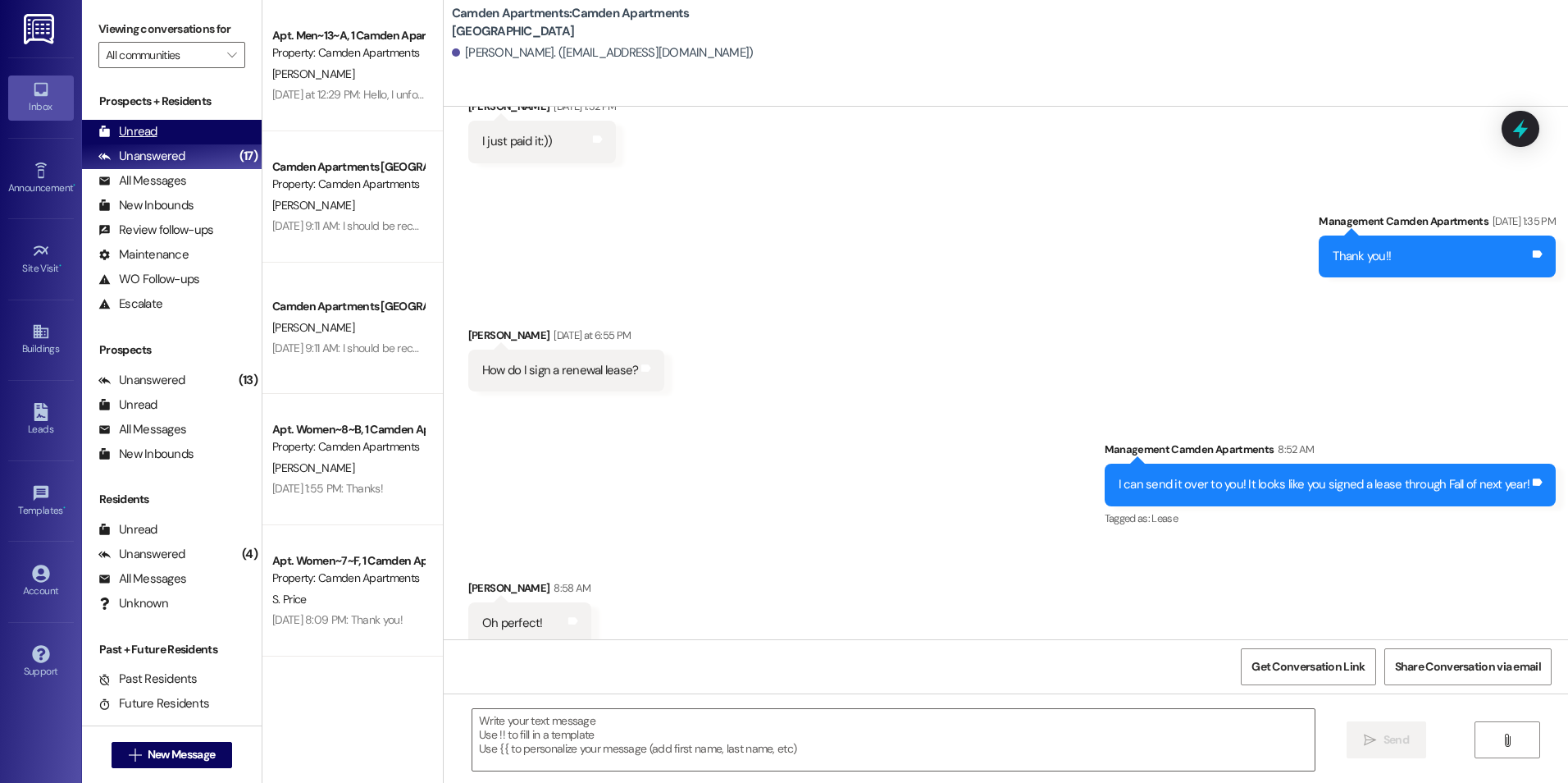
click at [147, 136] on div "Unread" at bounding box center [127, 131] width 59 height 17
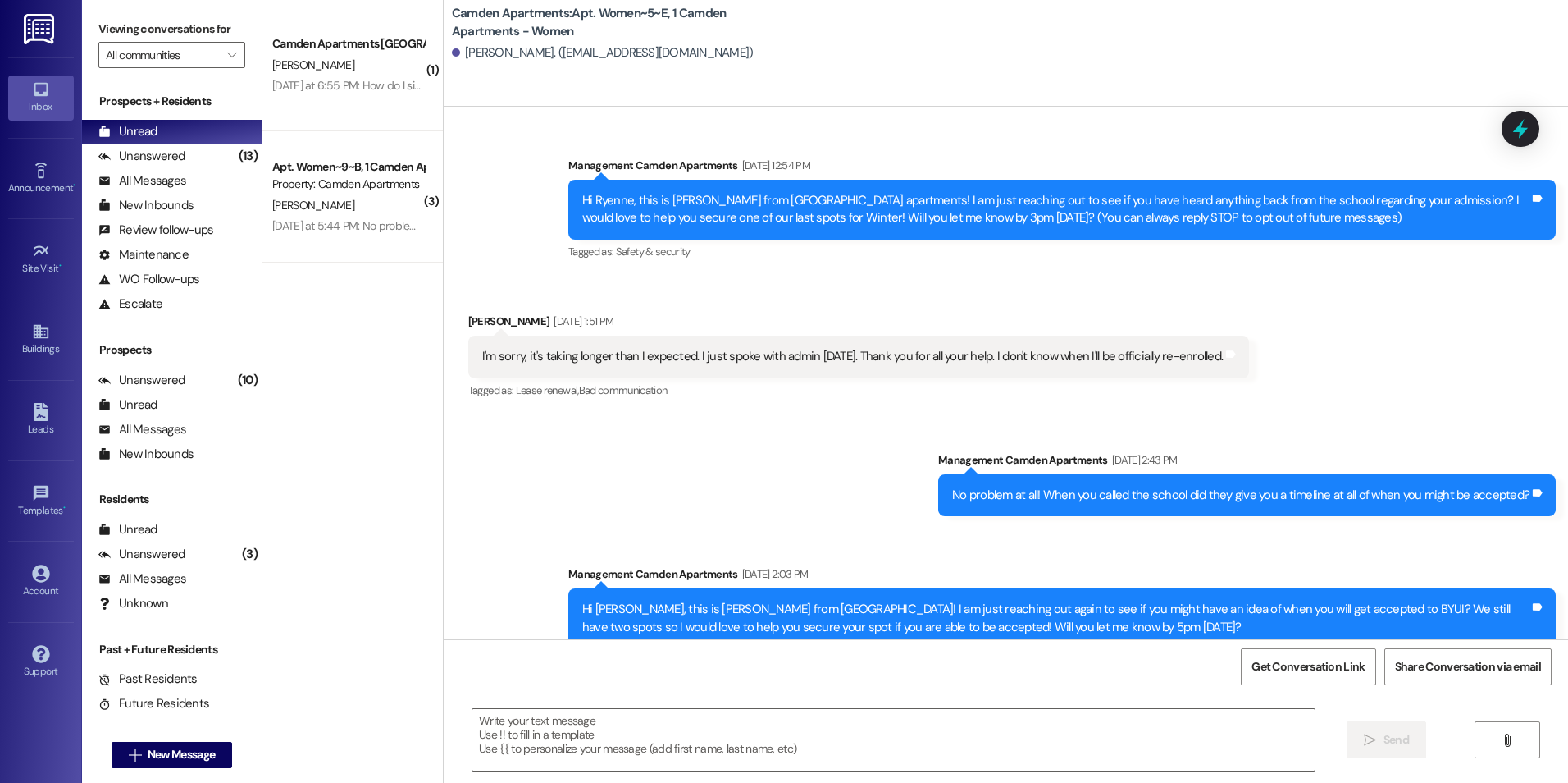
scroll to position [24161, 0]
